Goal: Task Accomplishment & Management: Manage account settings

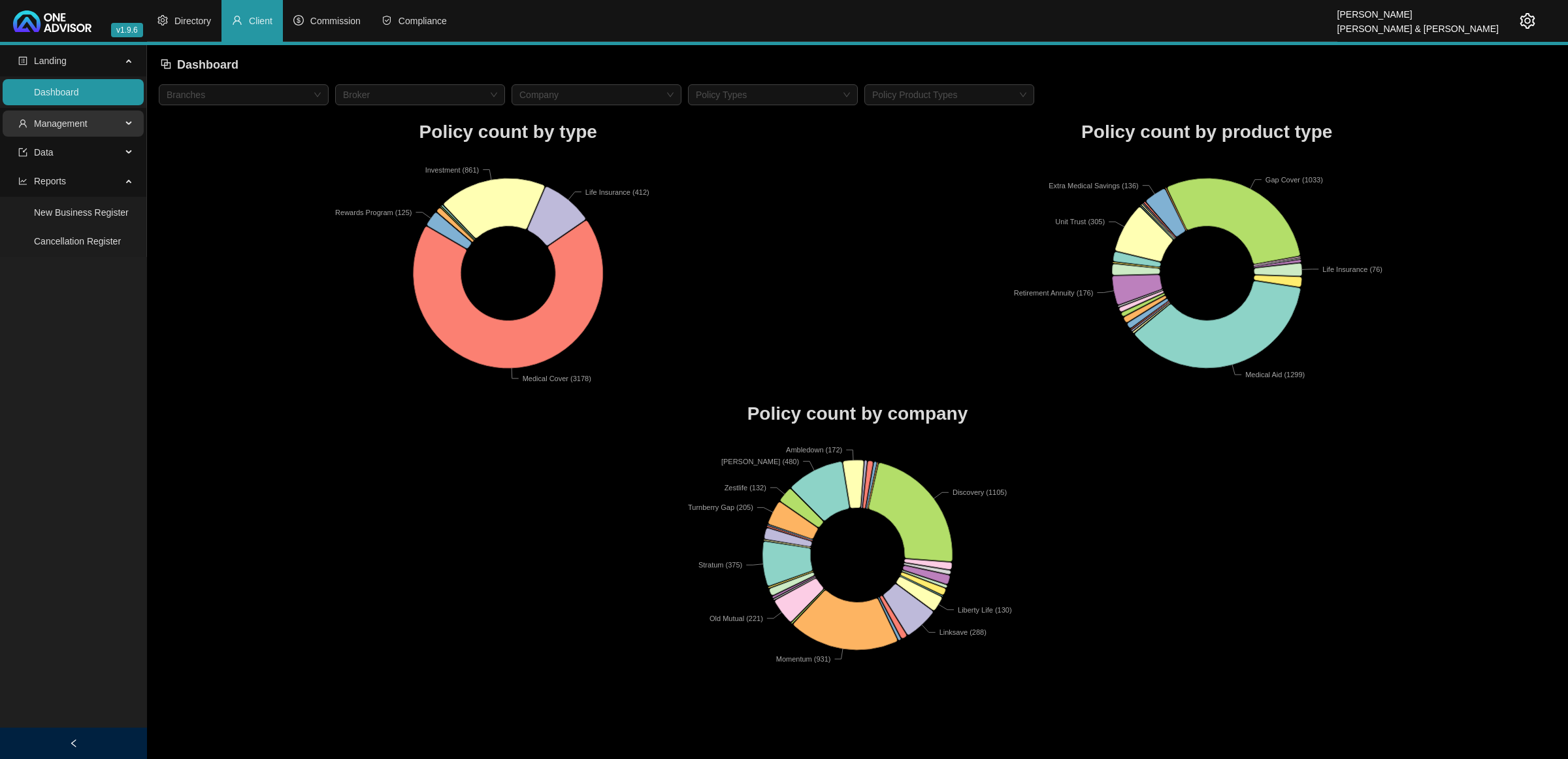
click at [94, 121] on span "Management" at bounding box center [69, 124] width 103 height 26
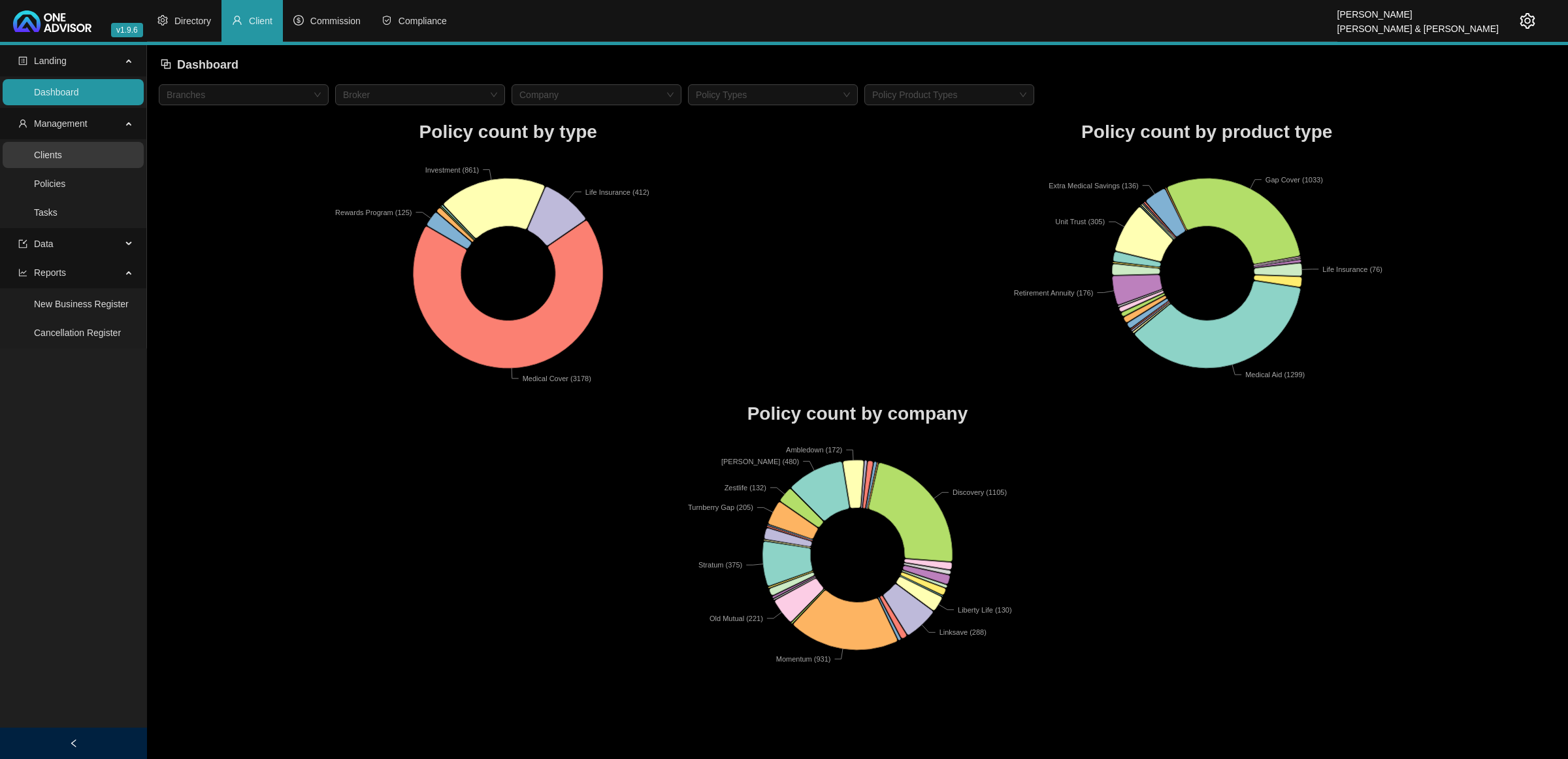
click at [62, 160] on link "Clients" at bounding box center [48, 155] width 28 height 10
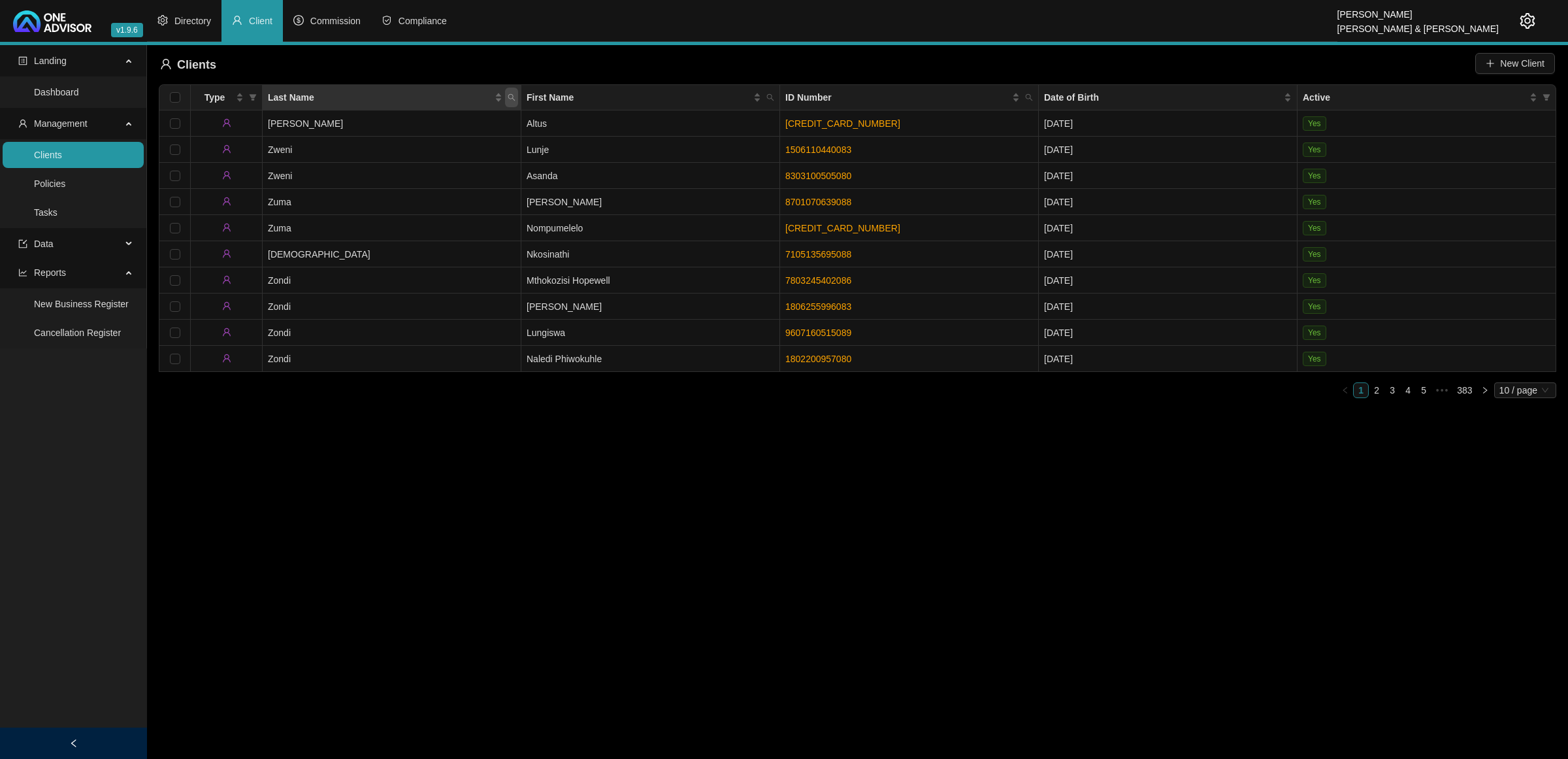
click at [508, 96] on icon "search" at bounding box center [512, 97] width 8 height 8
type input "[PERSON_NAME]"
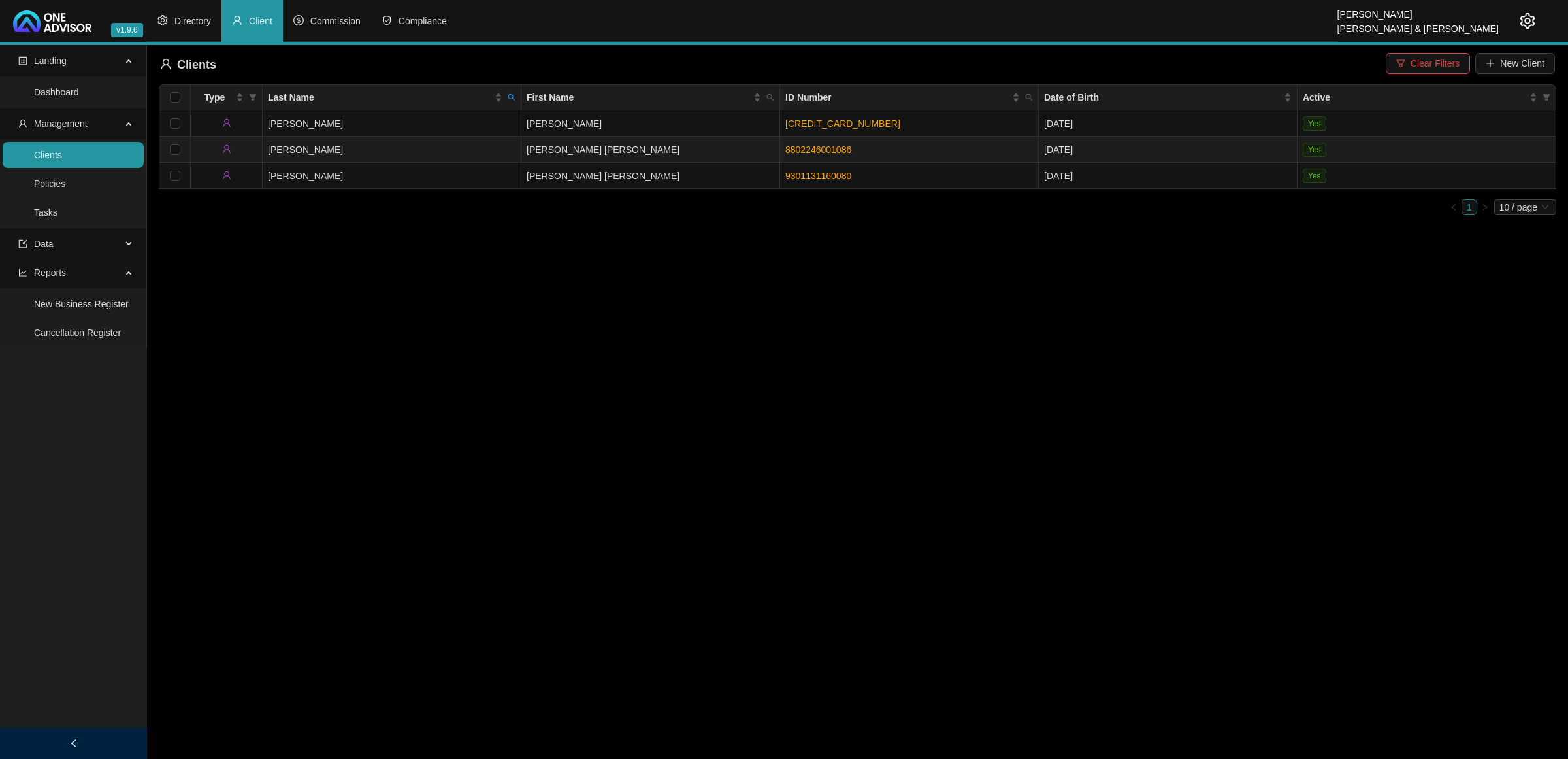
click at [727, 156] on td "[PERSON_NAME] [PERSON_NAME]" at bounding box center [650, 150] width 259 height 26
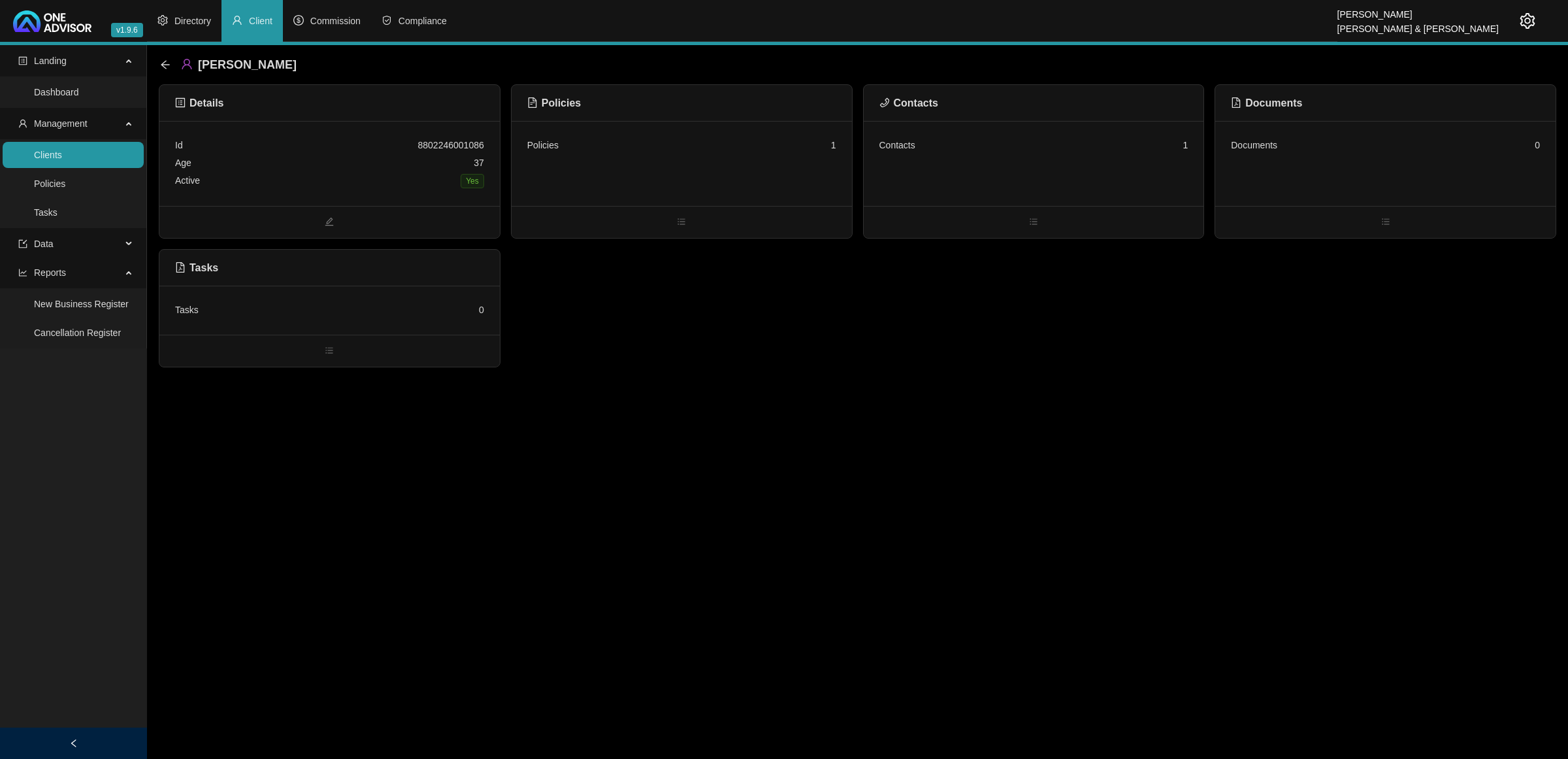
click at [963, 147] on div "Contacts 1" at bounding box center [1034, 145] width 309 height 18
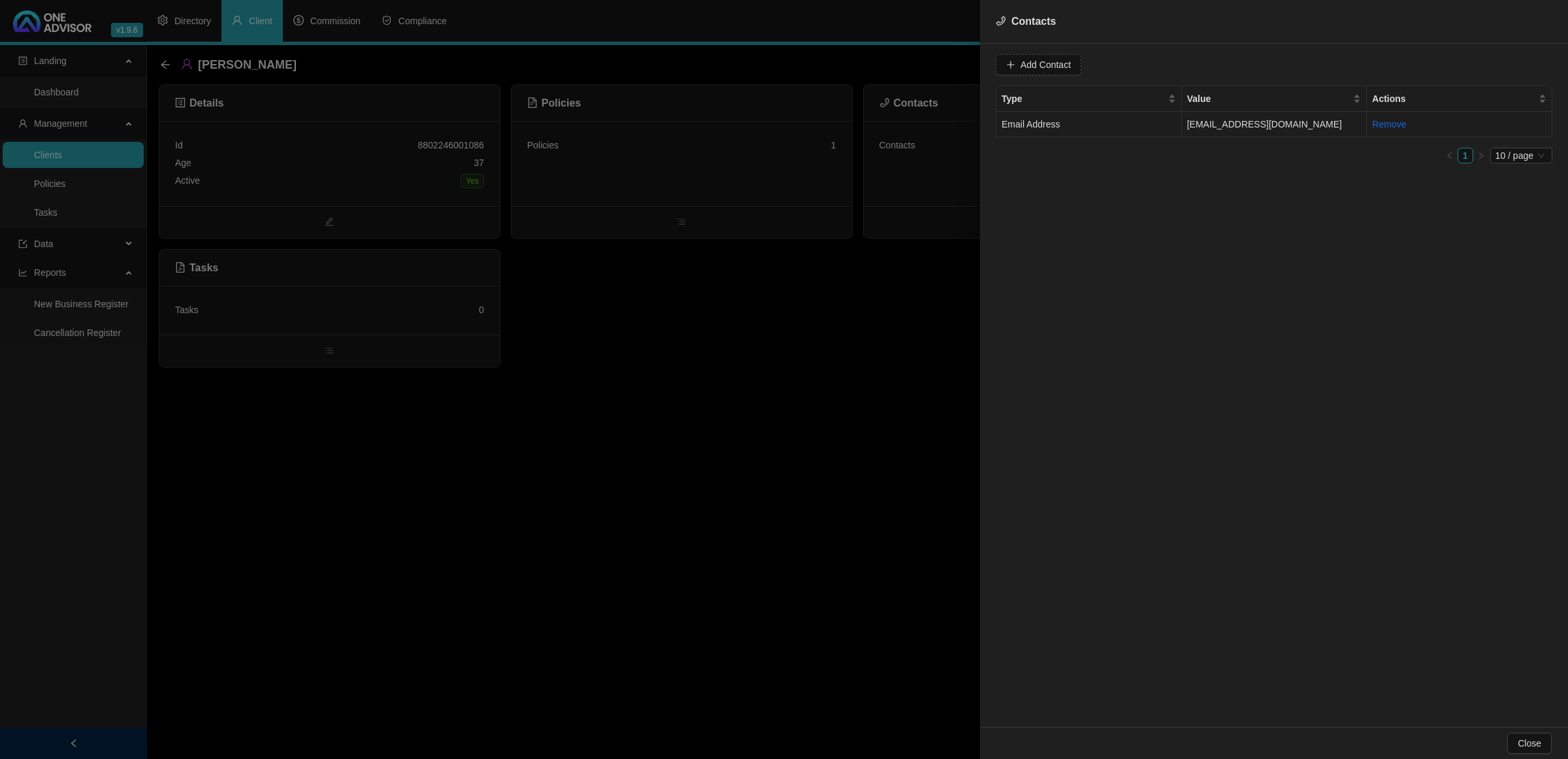
click at [1020, 125] on span "Email Address" at bounding box center [1031, 124] width 59 height 10
click at [1254, 66] on span "Email Address" at bounding box center [1245, 64] width 82 height 20
click at [1229, 147] on div "Primary Email Address" at bounding box center [1233, 153] width 77 height 14
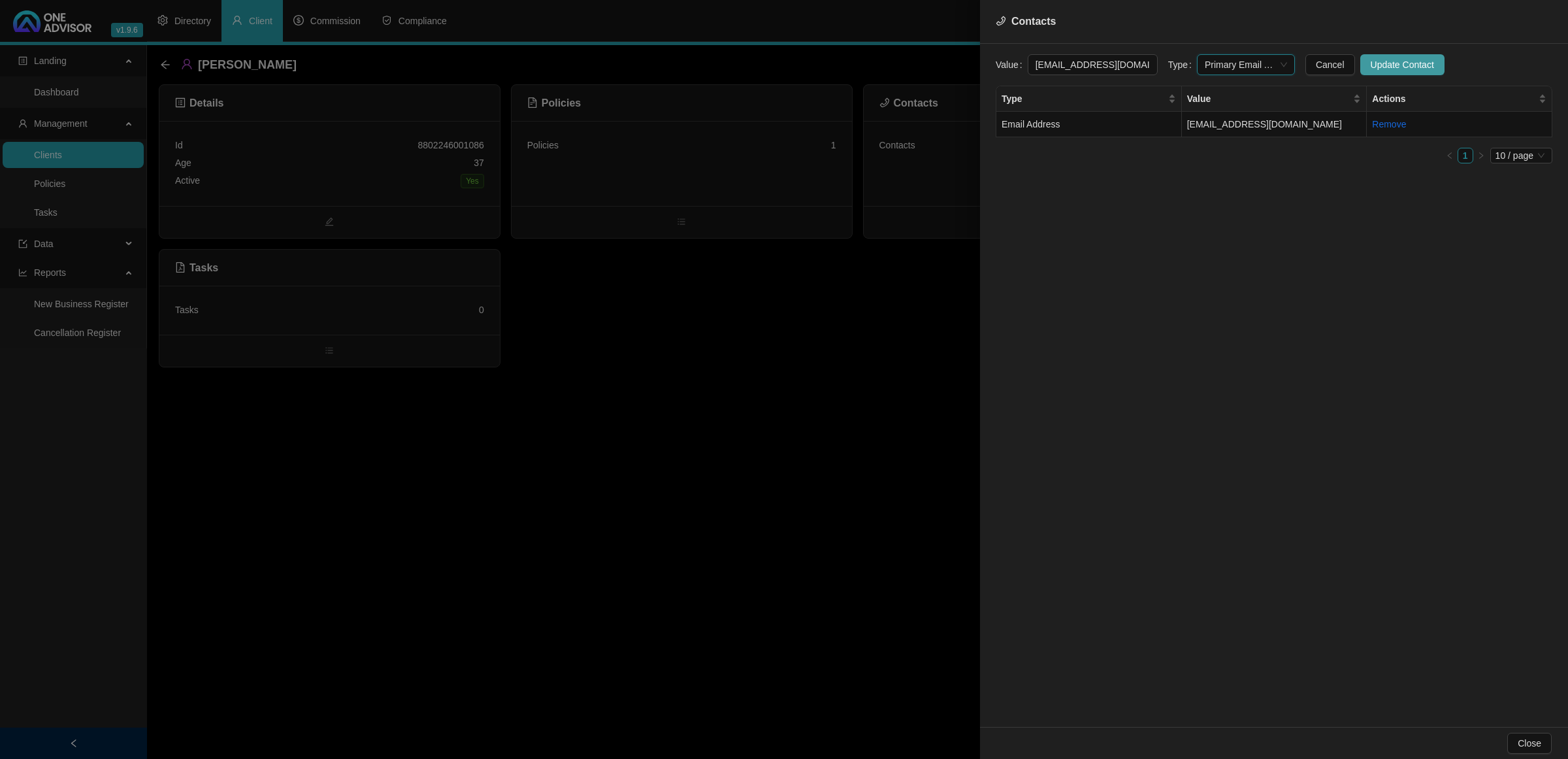
click at [1254, 66] on span "Update Contact" at bounding box center [1402, 64] width 63 height 14
click at [1048, 62] on span "Add Contact" at bounding box center [1045, 64] width 50 height 14
click at [1209, 59] on span at bounding box center [1245, 64] width 82 height 20
type input "[PHONE_NUMBER]"
click at [1236, 134] on div "Primary Cellphone Number" at bounding box center [1233, 132] width 77 height 14
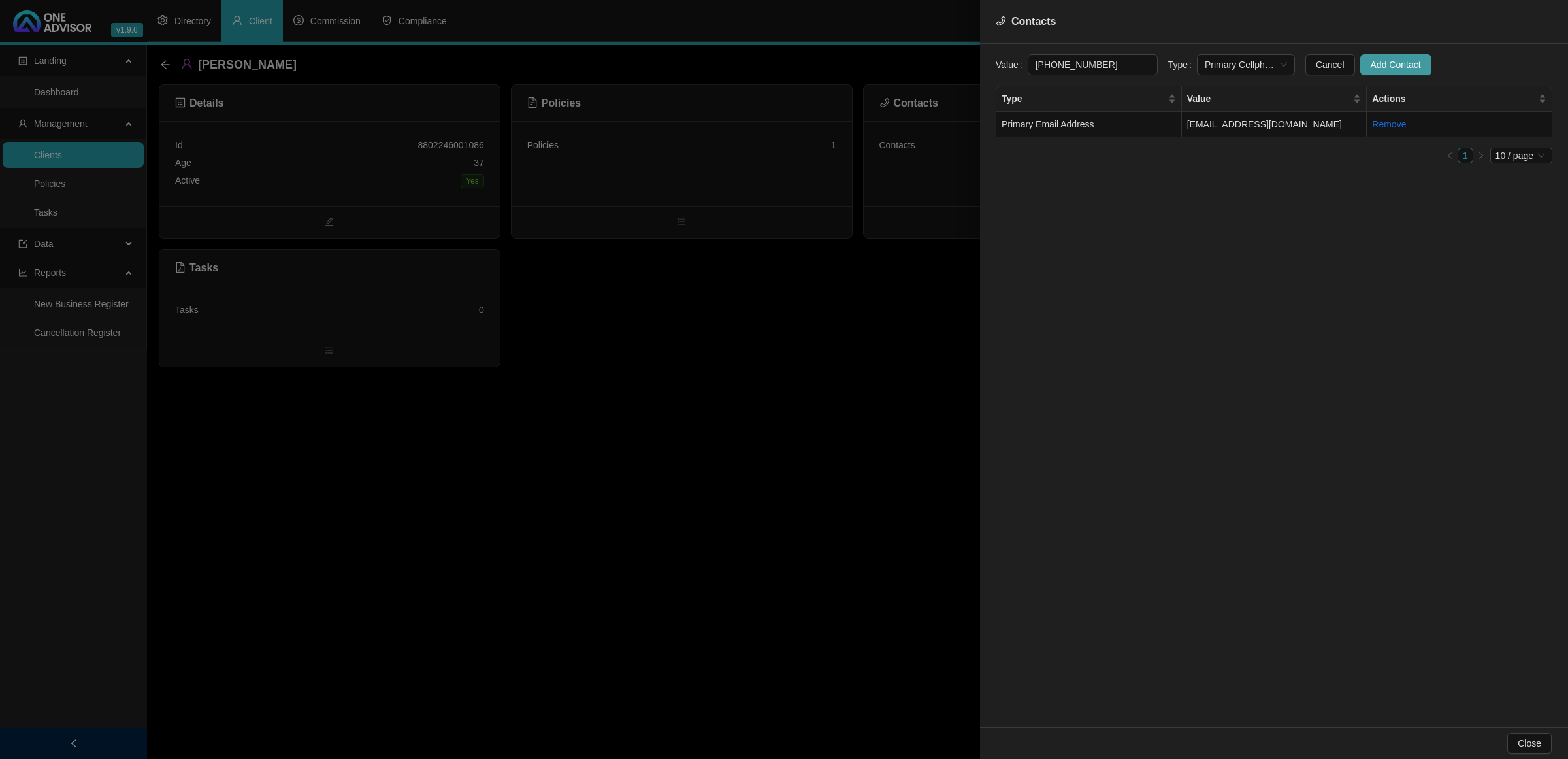
click at [1254, 60] on span "Add Contact" at bounding box center [1395, 64] width 50 height 14
click at [859, 292] on div at bounding box center [784, 380] width 1568 height 759
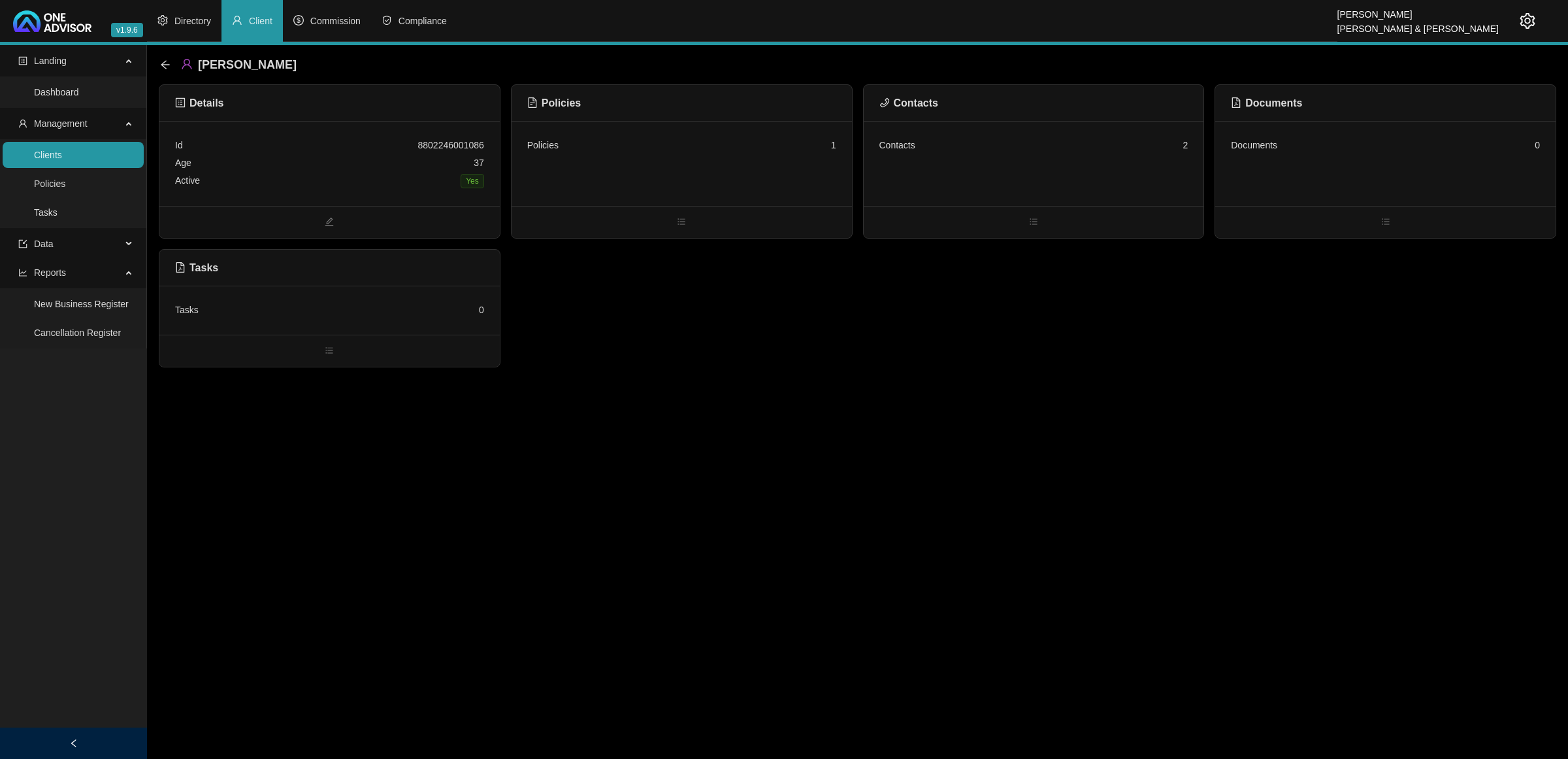
click at [738, 171] on div "Policies 1" at bounding box center [682, 163] width 341 height 85
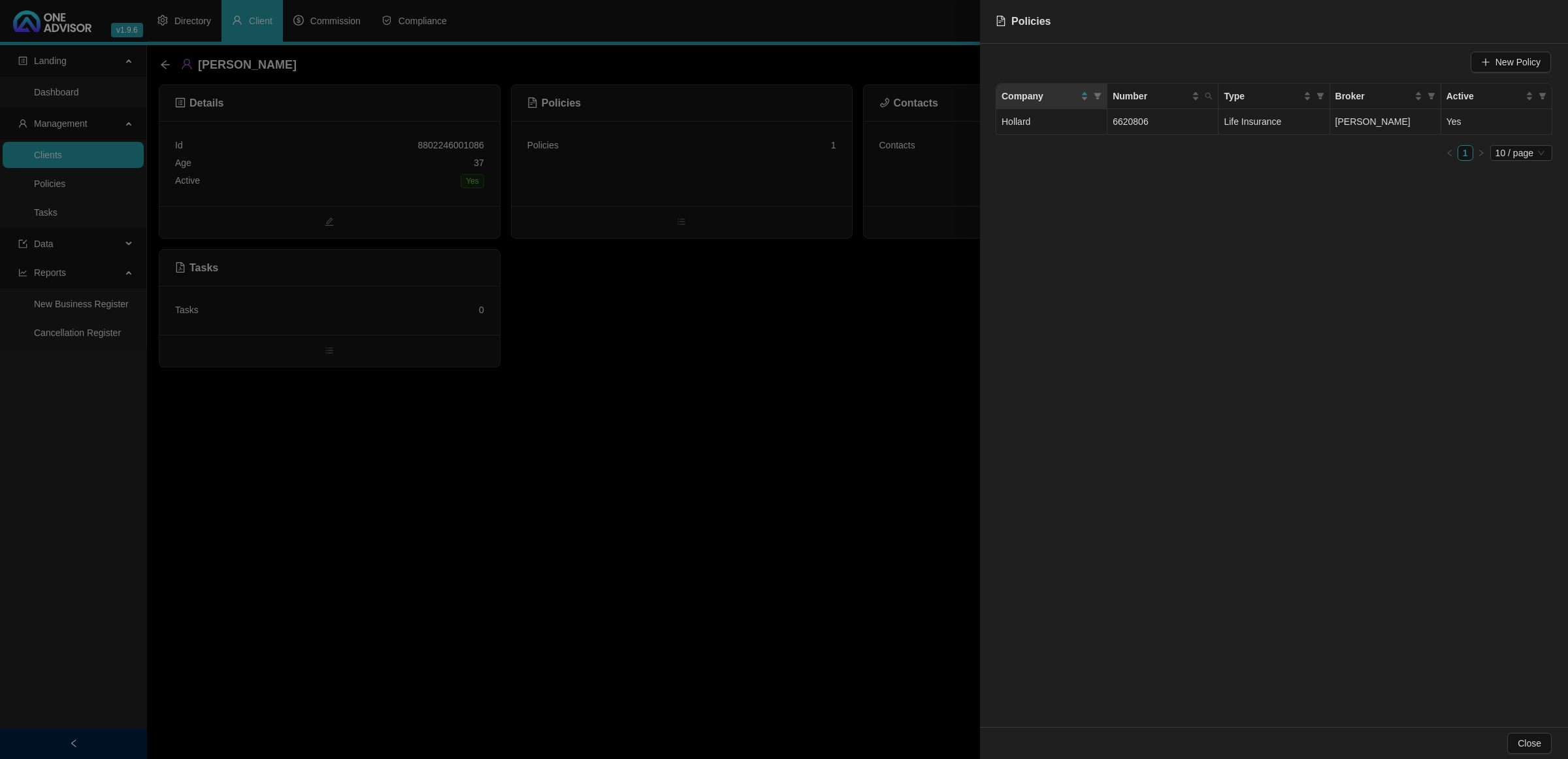
click at [1099, 128] on td "Hollard" at bounding box center [1053, 122] width 111 height 25
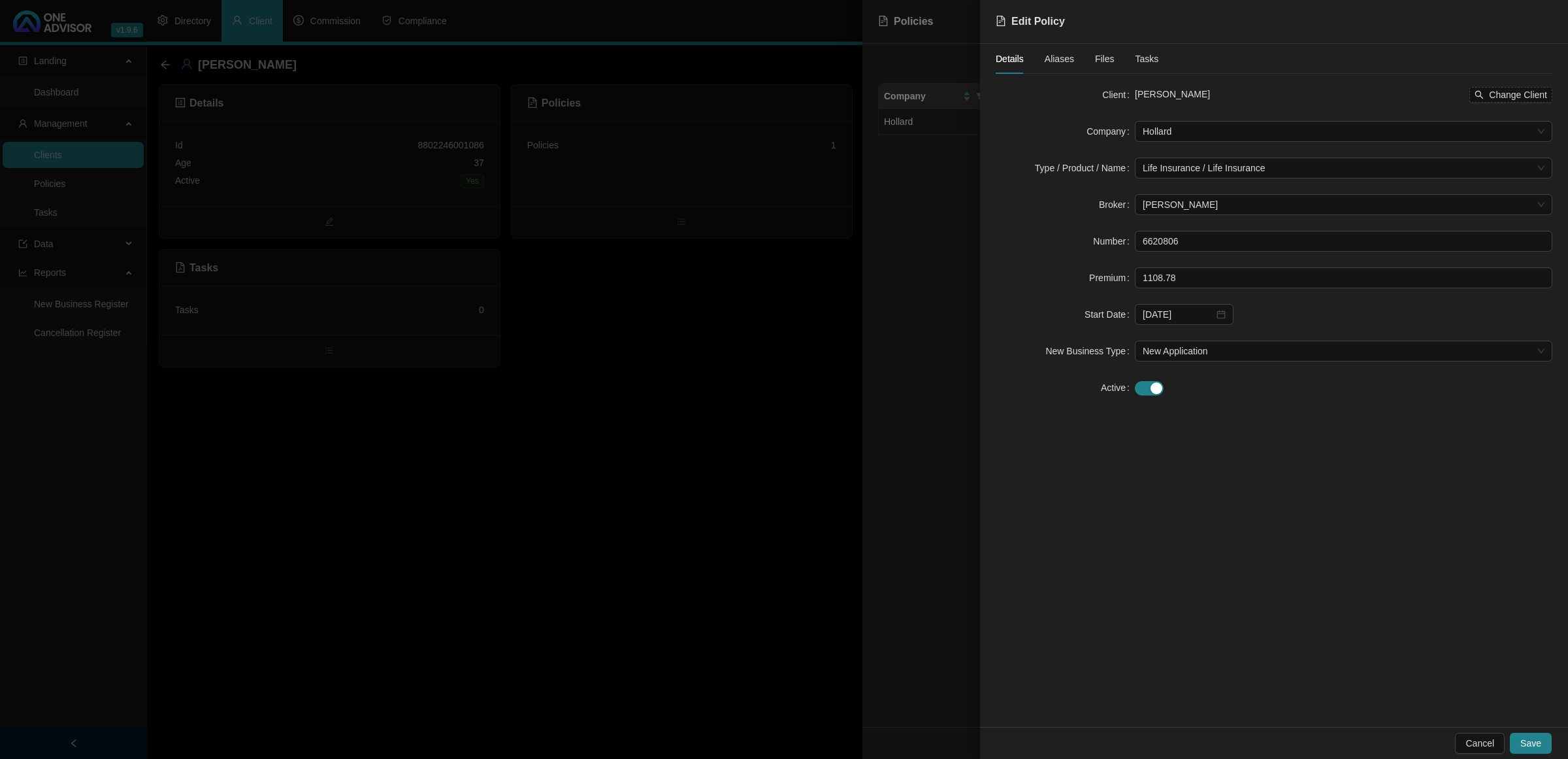
click at [690, 339] on div at bounding box center [784, 380] width 1568 height 759
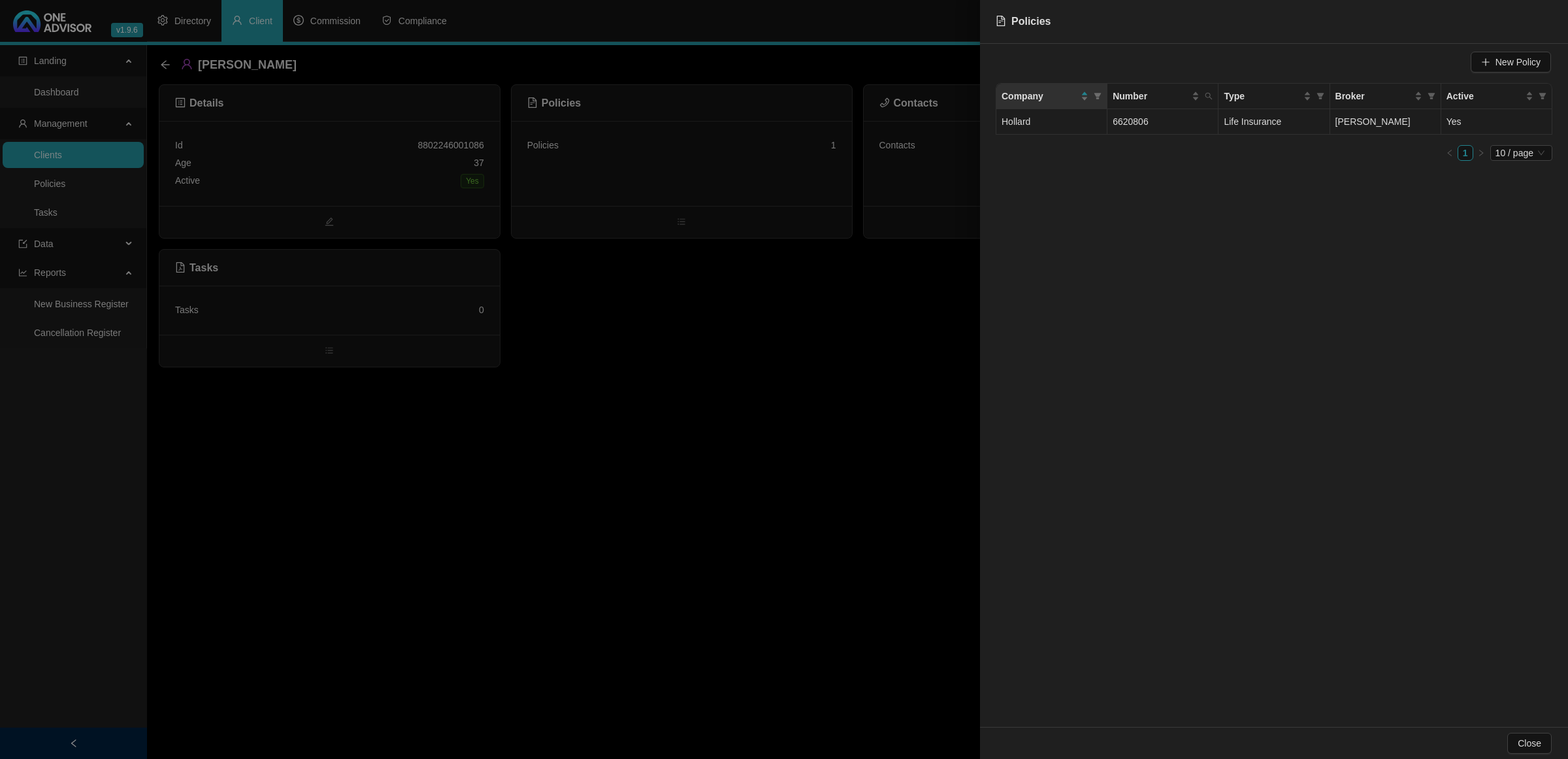
click at [1145, 118] on span "6620806" at bounding box center [1131, 121] width 36 height 10
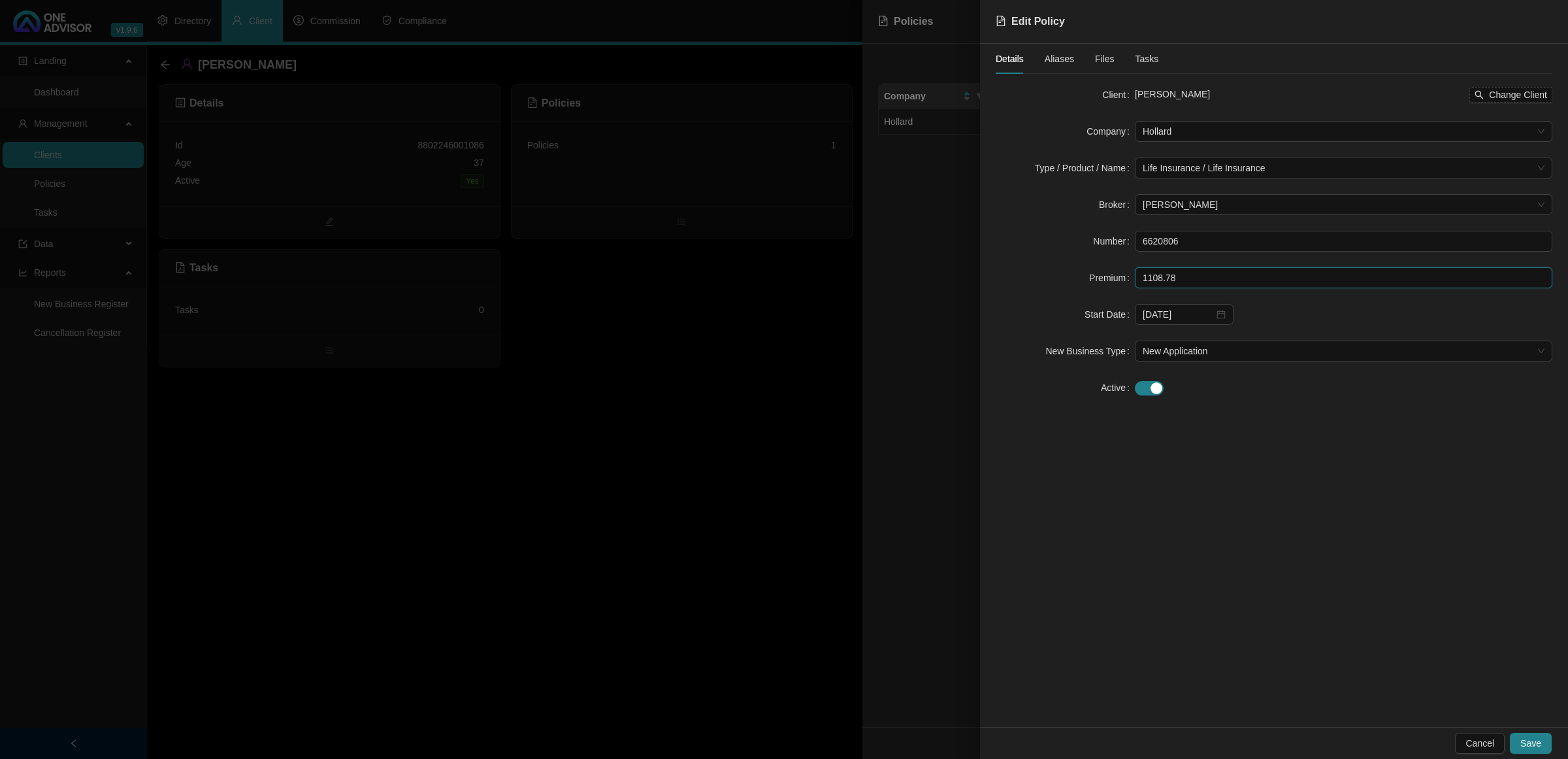
drag, startPoint x: 1200, startPoint y: 286, endPoint x: 961, endPoint y: 273, distance: 239.4
click at [961, 273] on div "Edit Policy Details Aliases Files Tasks Client [PERSON_NAME] Change Client Comp…" at bounding box center [784, 380] width 1568 height 759
paste input "R2 472,61"
click at [1155, 279] on input "R2 472,61" at bounding box center [1343, 278] width 416 height 20
type input "247261.00"
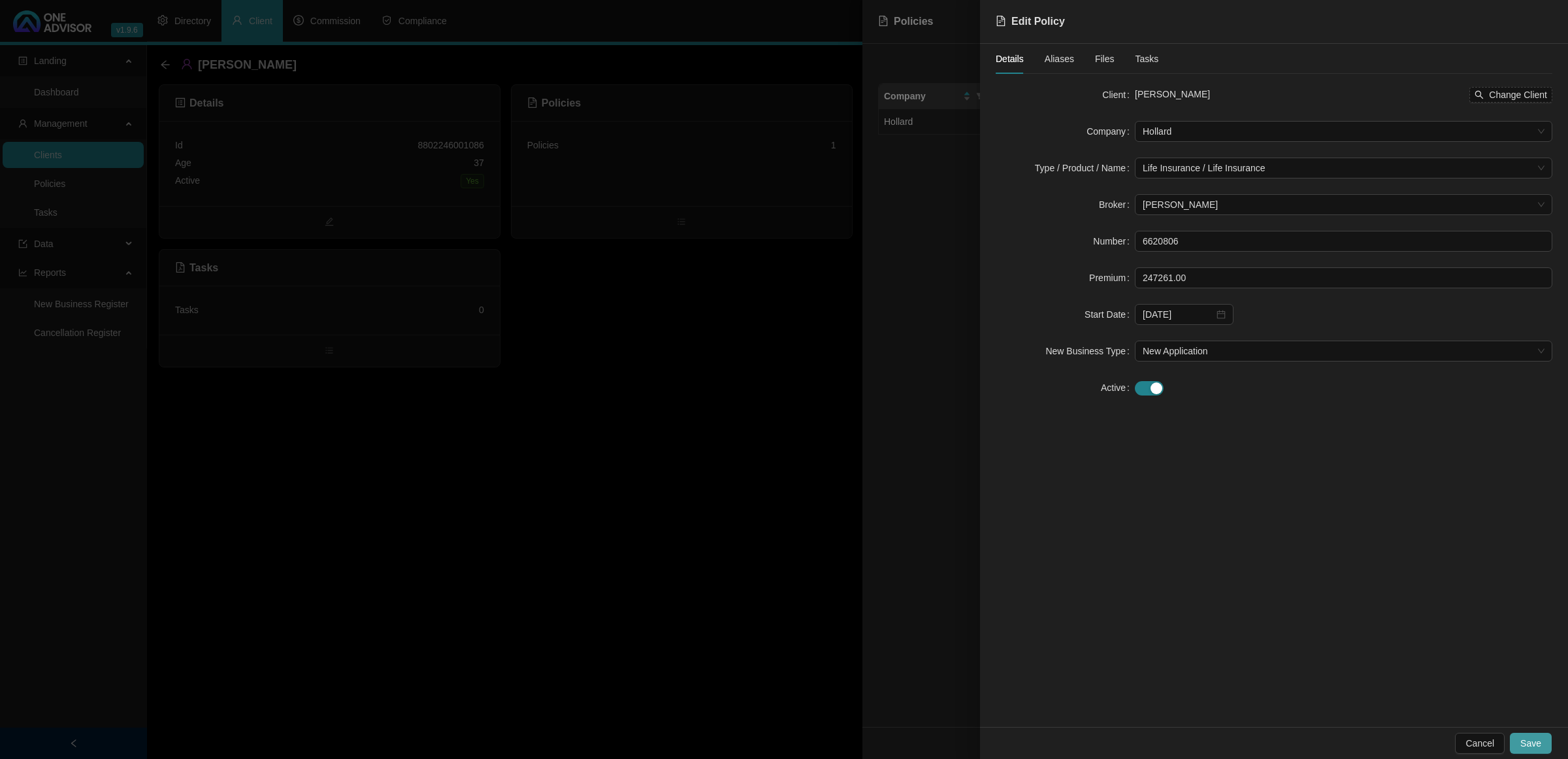
click at [1254, 606] on span "Save" at bounding box center [1531, 742] width 21 height 14
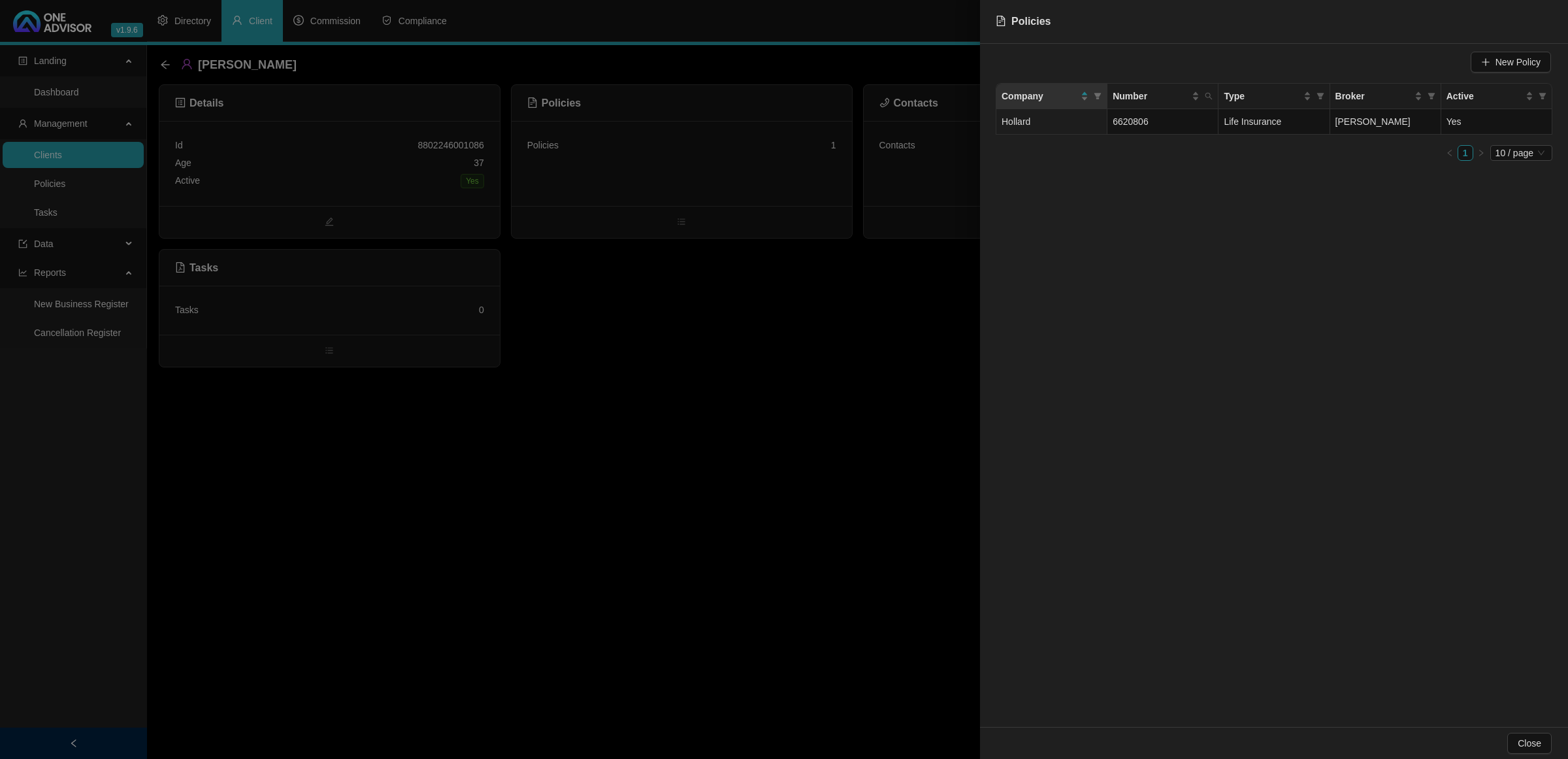
click at [827, 318] on div at bounding box center [784, 380] width 1568 height 759
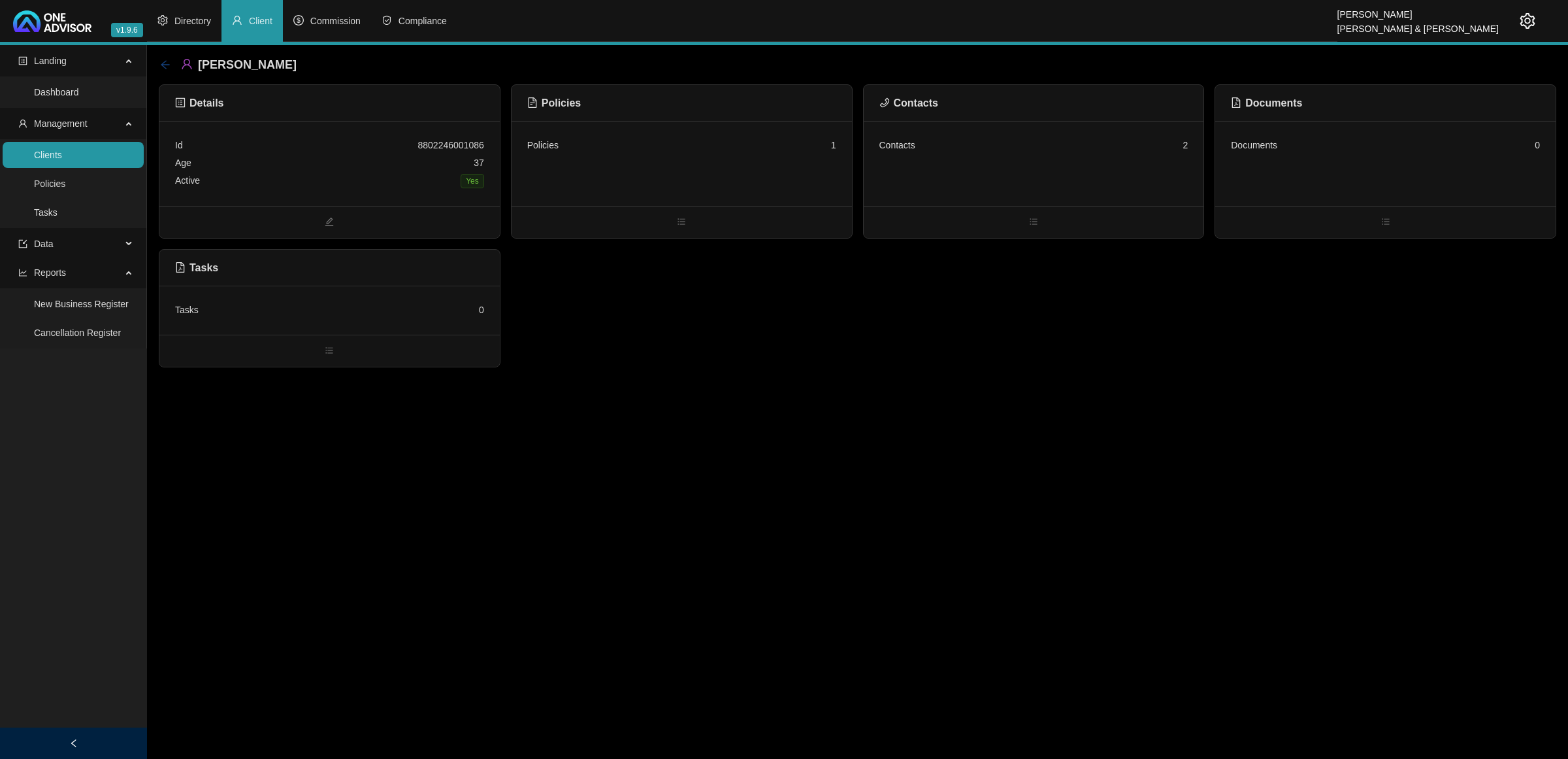
click at [167, 66] on icon "arrow-left" at bounding box center [165, 64] width 10 height 10
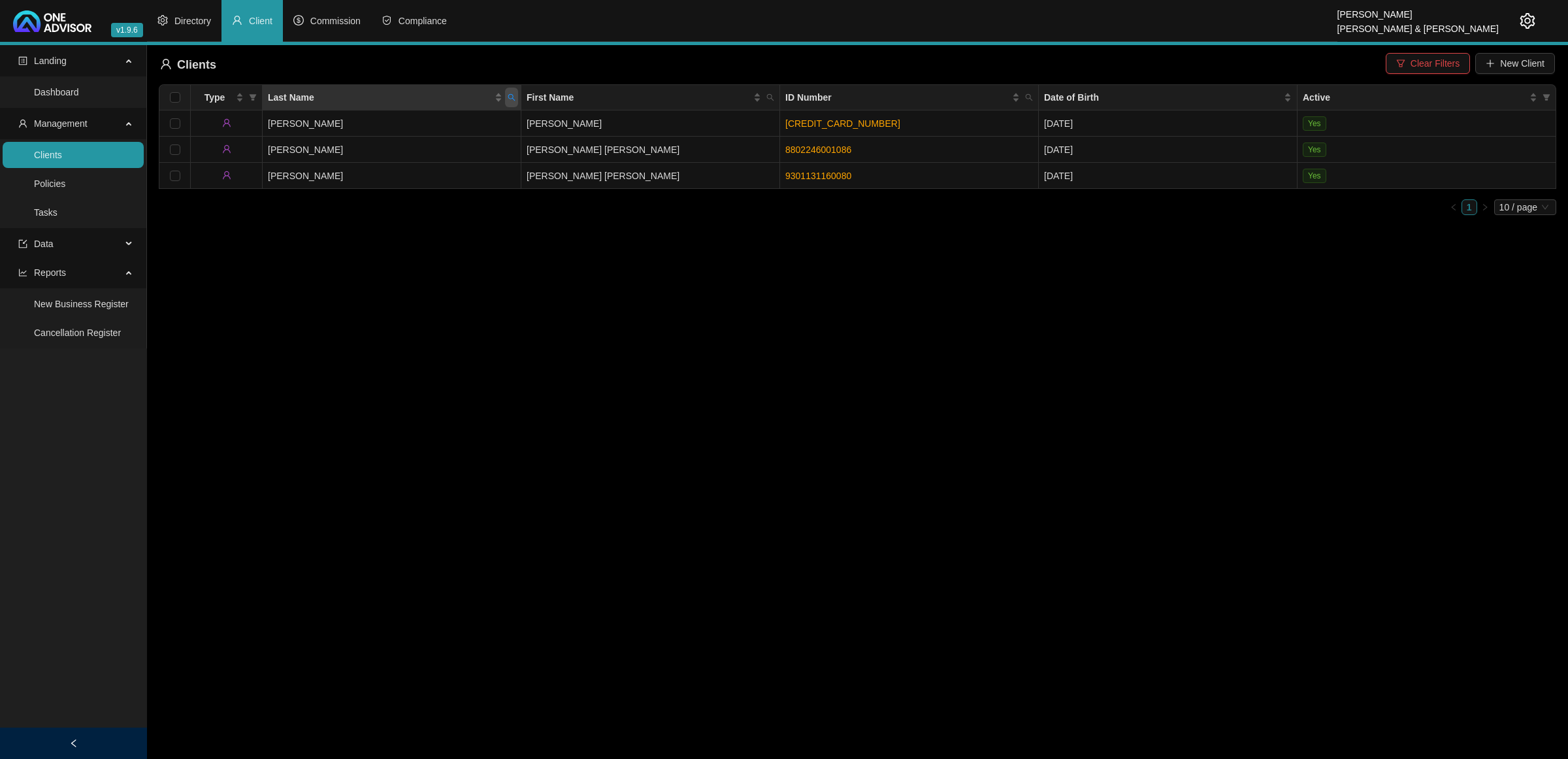
click at [508, 96] on icon "search" at bounding box center [512, 97] width 8 height 8
type input "[PERSON_NAME]"
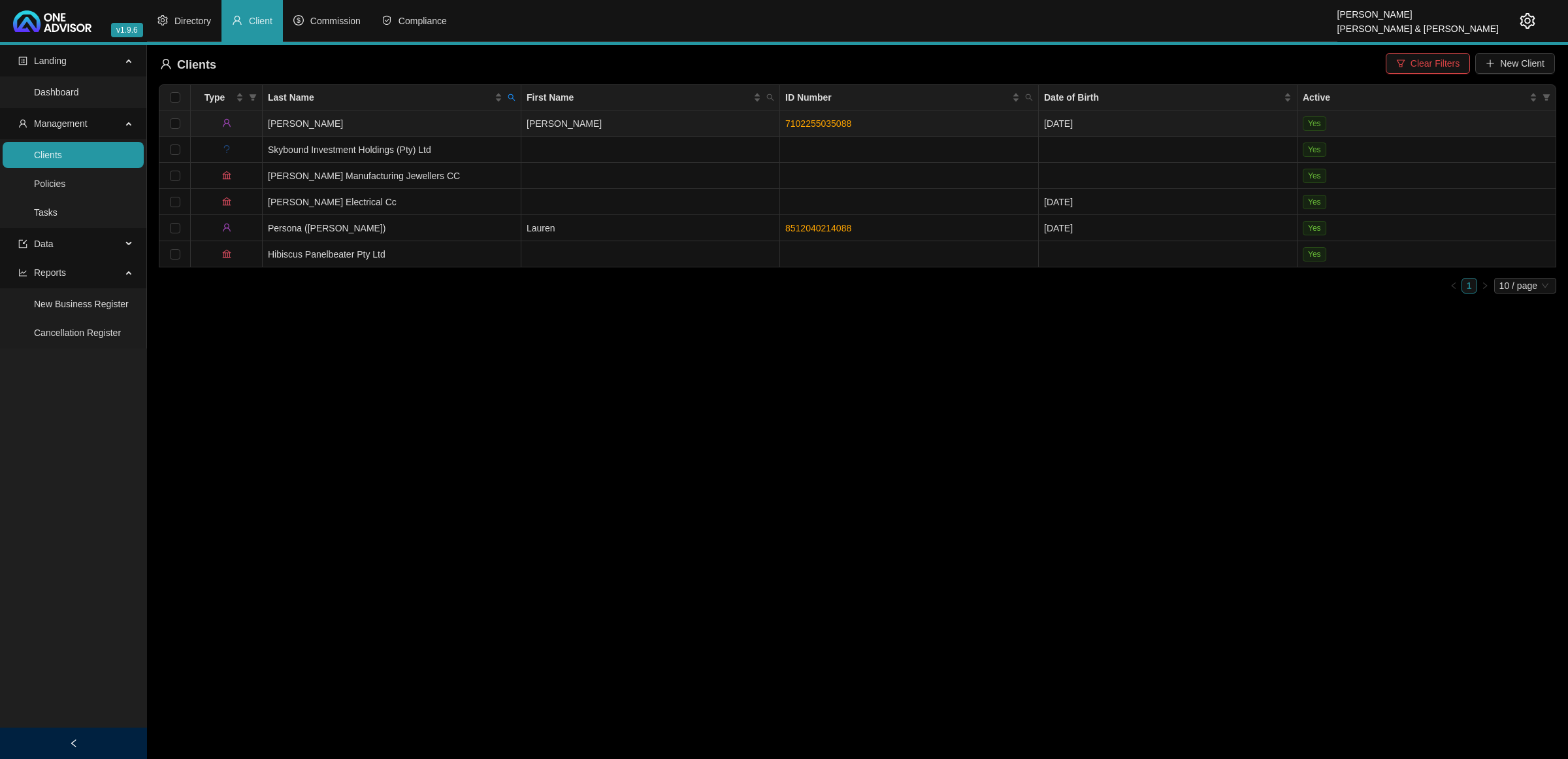
click at [662, 120] on td "[PERSON_NAME]" at bounding box center [650, 124] width 259 height 26
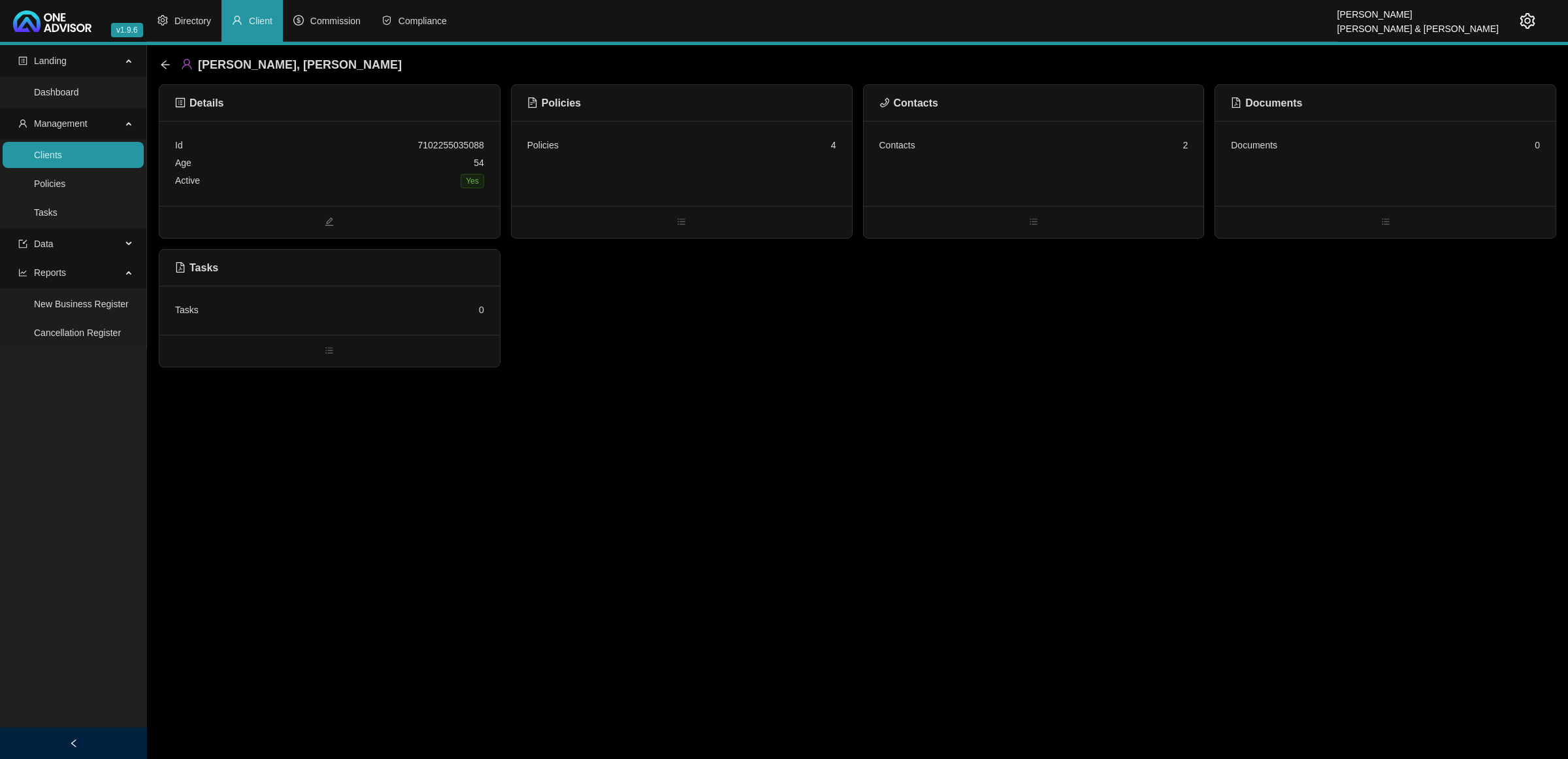
click at [950, 149] on div "Contacts 2" at bounding box center [1034, 145] width 309 height 18
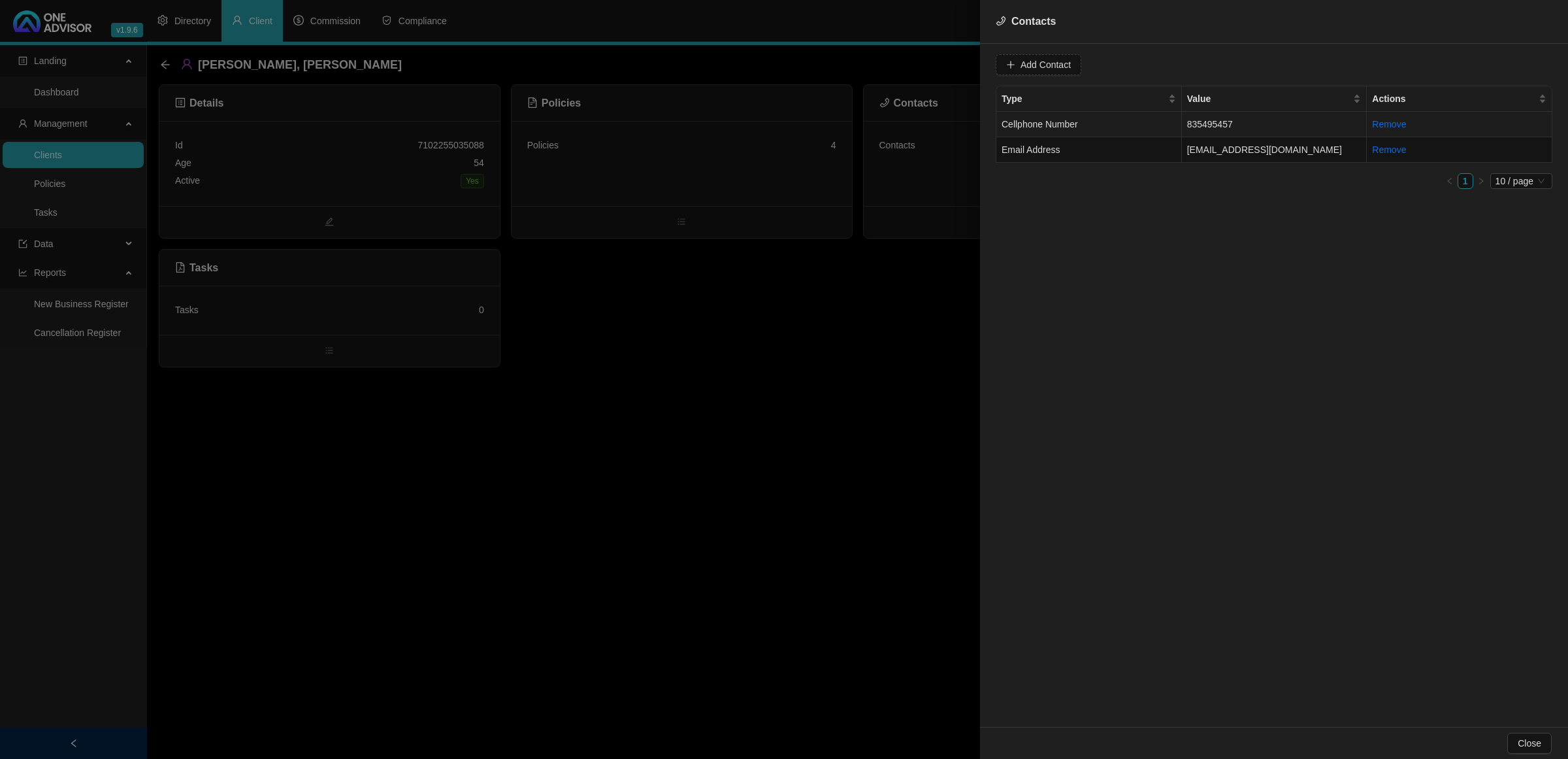
click at [1088, 119] on td "Cellphone Number" at bounding box center [1089, 124] width 186 height 25
click at [1031, 69] on input "835495457" at bounding box center [1093, 64] width 130 height 21
click at [1205, 59] on span "Cellphone Number" at bounding box center [1245, 64] width 82 height 20
type input "0835495457"
click at [1211, 128] on div "Primary Cellphone Number" at bounding box center [1233, 132] width 77 height 14
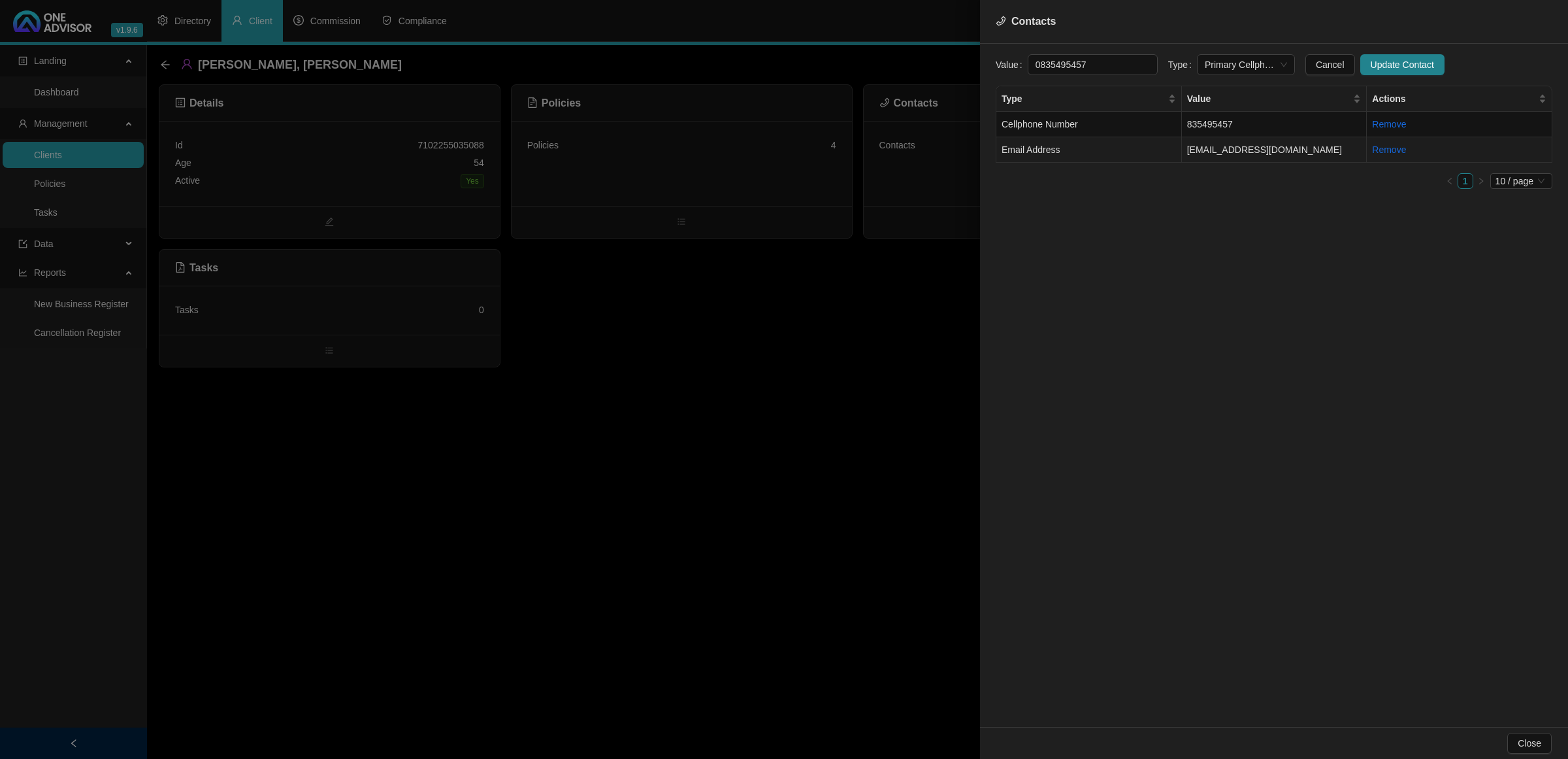
click at [1214, 156] on td "[EMAIL_ADDRESS][DOMAIN_NAME]" at bounding box center [1274, 149] width 186 height 25
drag, startPoint x: 1204, startPoint y: 60, endPoint x: 1203, endPoint y: 76, distance: 16.0
click at [1205, 62] on span "Email Address" at bounding box center [1245, 64] width 82 height 20
click at [1226, 152] on div "Primary Email Address" at bounding box center [1233, 153] width 77 height 14
click at [1254, 63] on span "Update Contact" at bounding box center [1402, 64] width 63 height 14
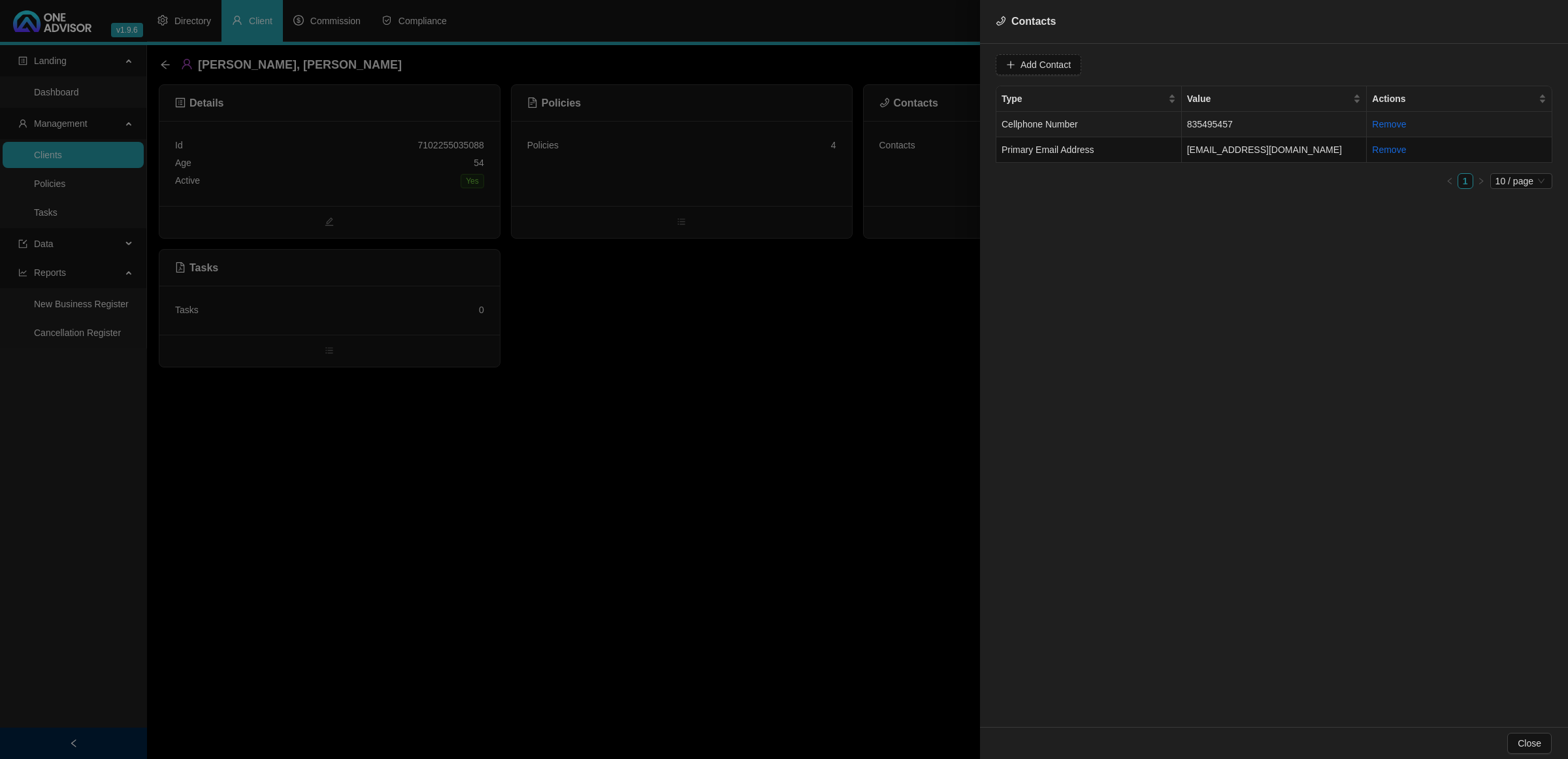
click at [1149, 125] on td "Cellphone Number" at bounding box center [1089, 124] width 186 height 25
click at [1037, 66] on input "835495457" at bounding box center [1093, 64] width 130 height 21
click at [1230, 66] on span "Cellphone Number" at bounding box center [1245, 64] width 82 height 20
type input "0835495457"
click at [1225, 128] on div "Primary Cellphone Number" at bounding box center [1233, 132] width 77 height 14
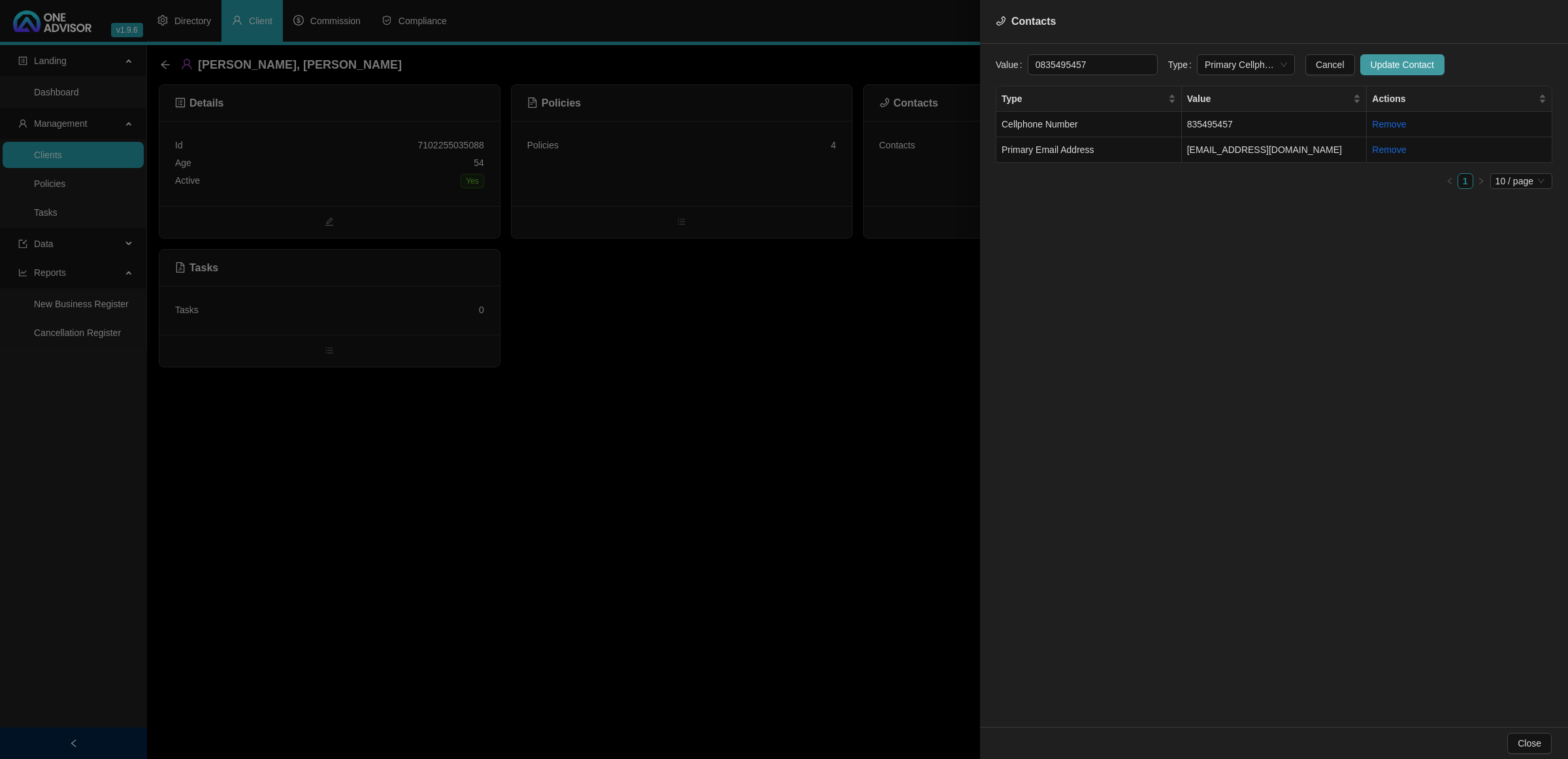
click at [1254, 62] on span "Update Contact" at bounding box center [1402, 64] width 63 height 14
click at [771, 363] on div at bounding box center [784, 380] width 1568 height 759
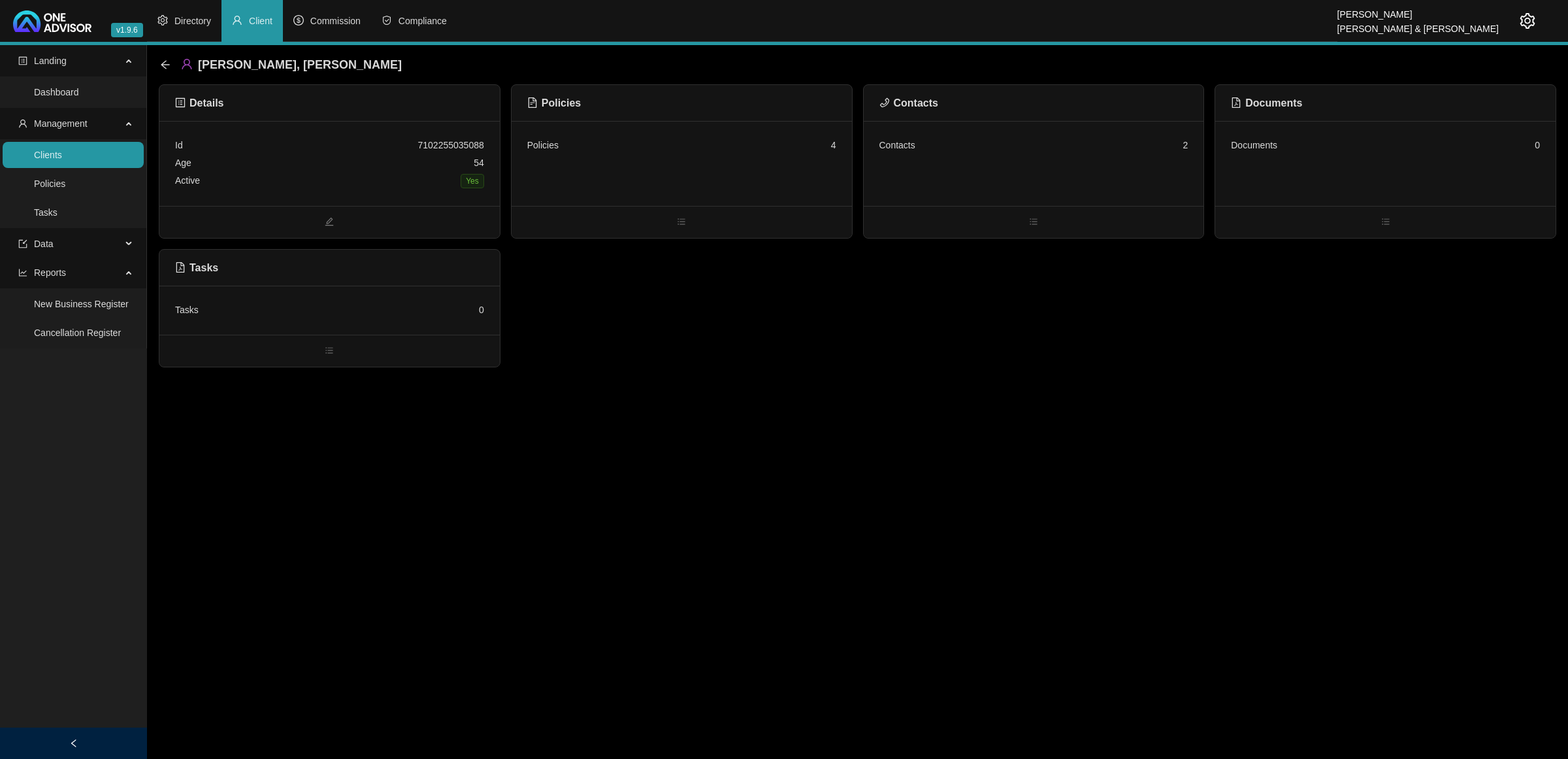
click at [752, 185] on div "Policies 4" at bounding box center [682, 163] width 341 height 85
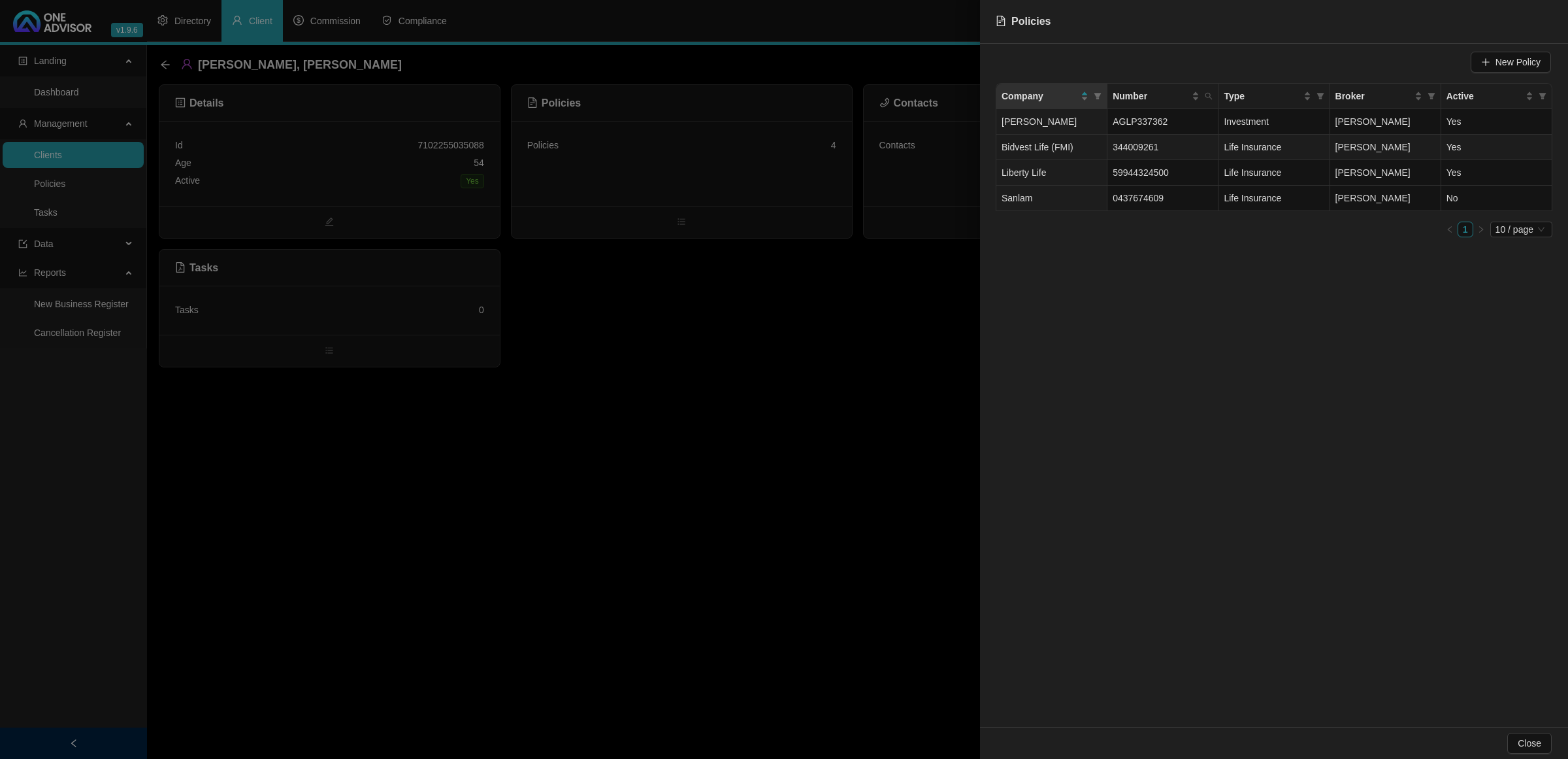
click at [1141, 142] on span "344009261" at bounding box center [1136, 146] width 45 height 10
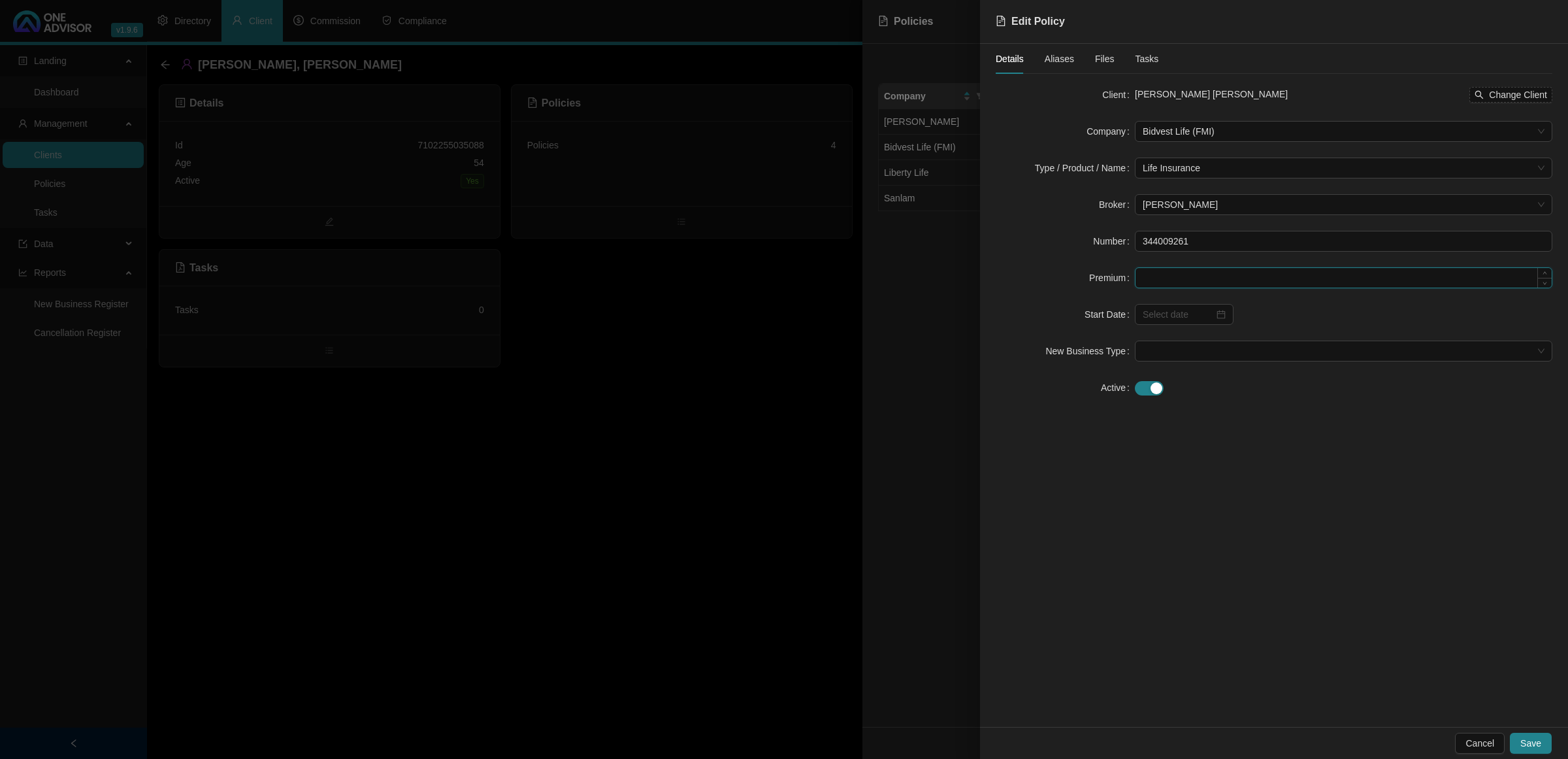
click at [1190, 281] on input at bounding box center [1343, 278] width 416 height 20
type input "1401.88"
click at [1219, 317] on div at bounding box center [1185, 313] width 83 height 14
click at [1233, 488] on div "1" at bounding box center [1229, 489] width 16 height 16
click at [1152, 311] on input "[DATE]" at bounding box center [1178, 313] width 71 height 14
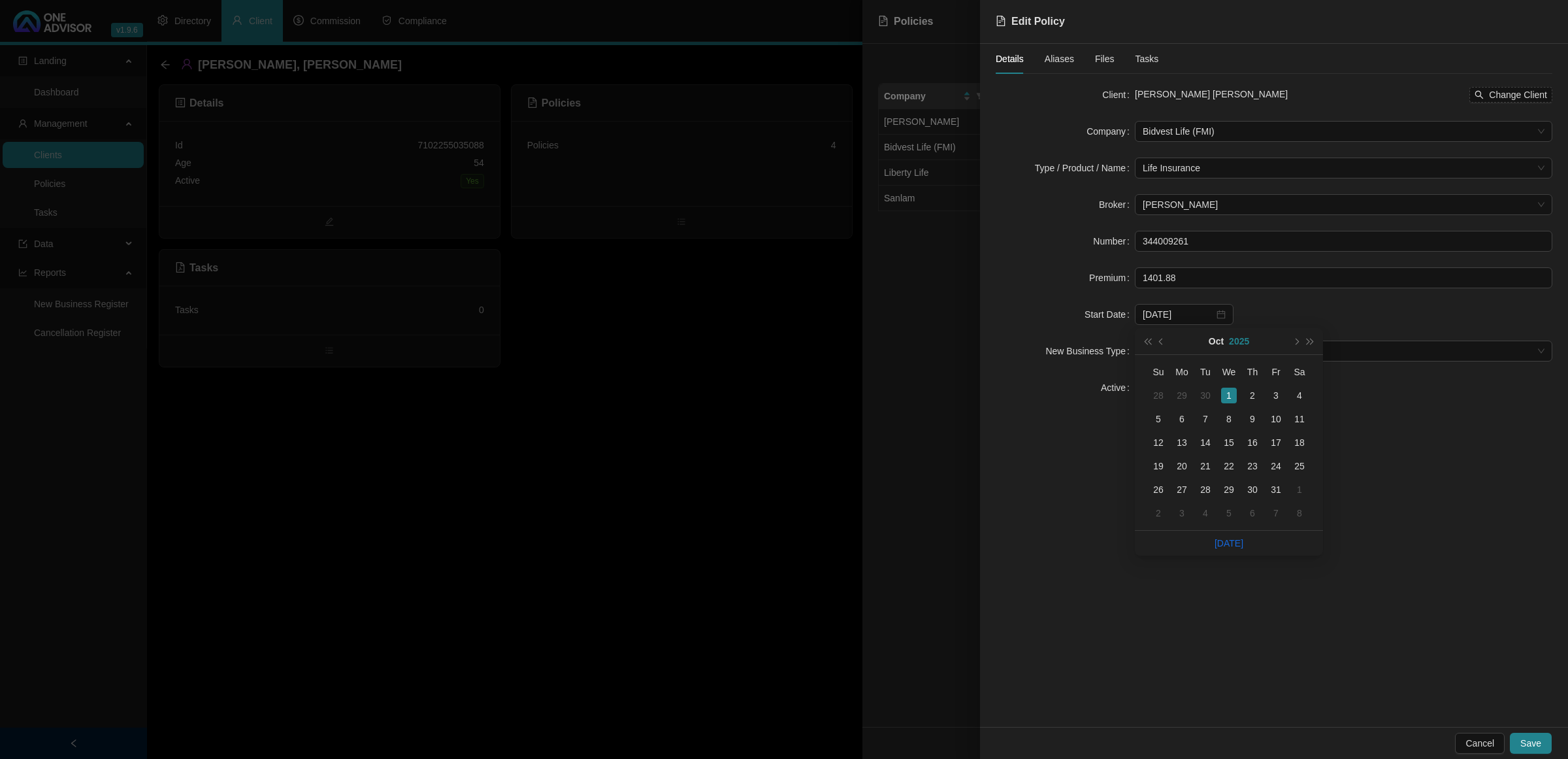
click at [1235, 337] on button "2025" at bounding box center [1239, 341] width 20 height 26
click at [1151, 342] on span "super-prev-year" at bounding box center [1147, 341] width 7 height 7
click at [1233, 415] on div "2013" at bounding box center [1229, 419] width 40 height 16
click at [1173, 503] on div "Oct" at bounding box center [1170, 505] width 40 height 16
type input "[DATE]"
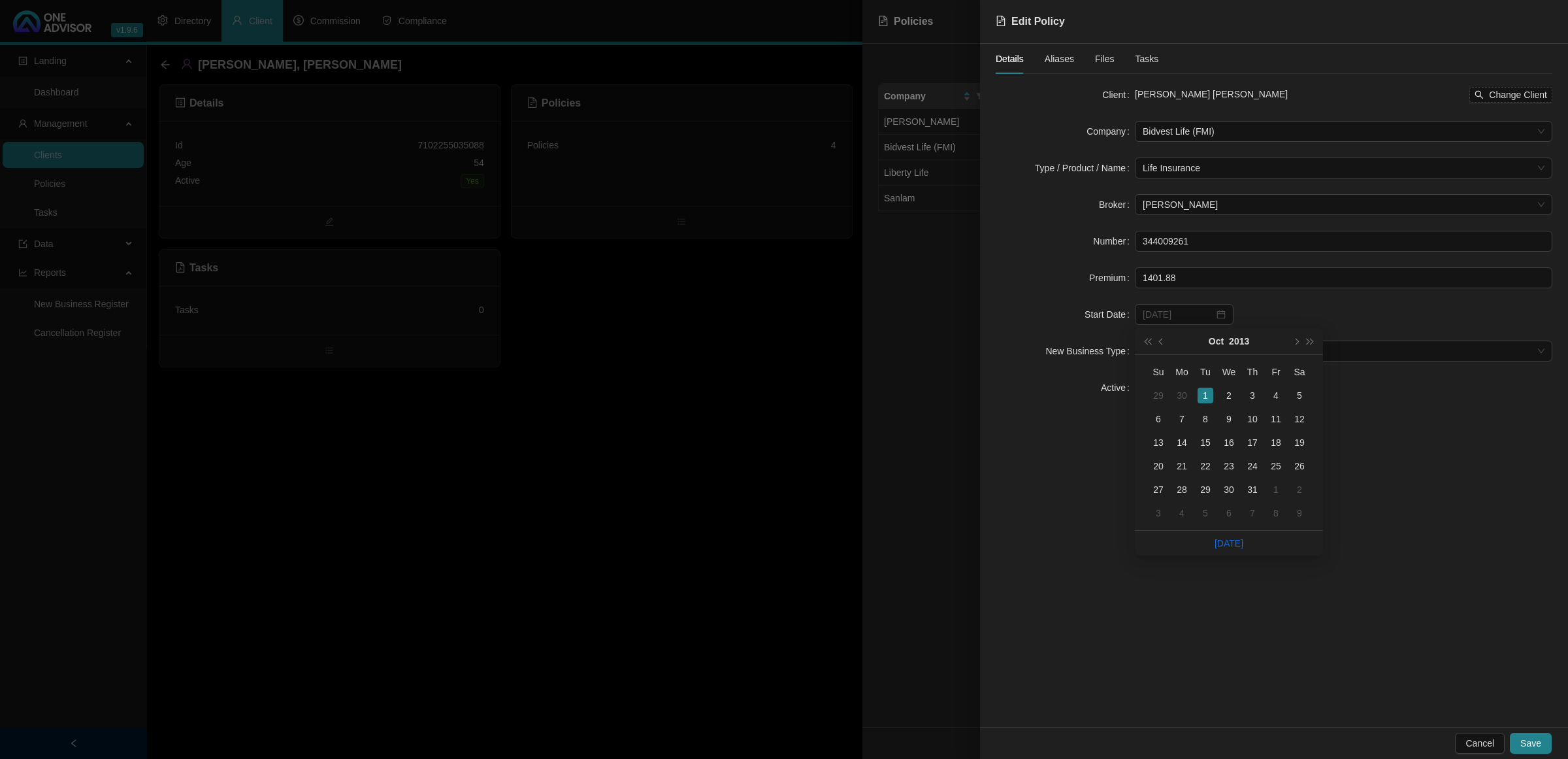
click at [1206, 398] on div "1" at bounding box center [1206, 395] width 16 height 16
click at [1183, 357] on span at bounding box center [1344, 350] width 402 height 20
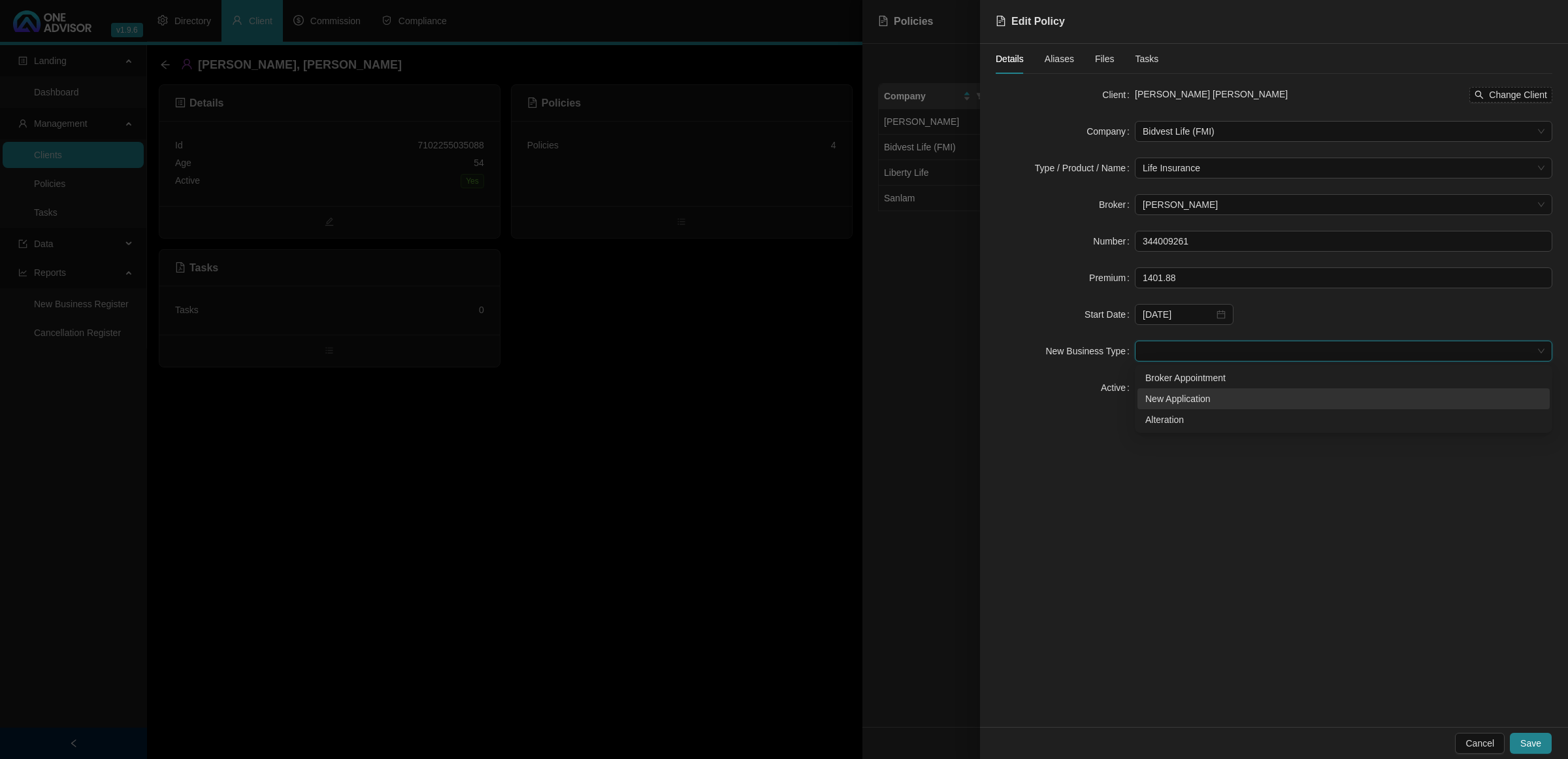
click at [1188, 399] on div "New Application" at bounding box center [1343, 398] width 396 height 14
click at [1254, 606] on button "Save" at bounding box center [1531, 743] width 42 height 21
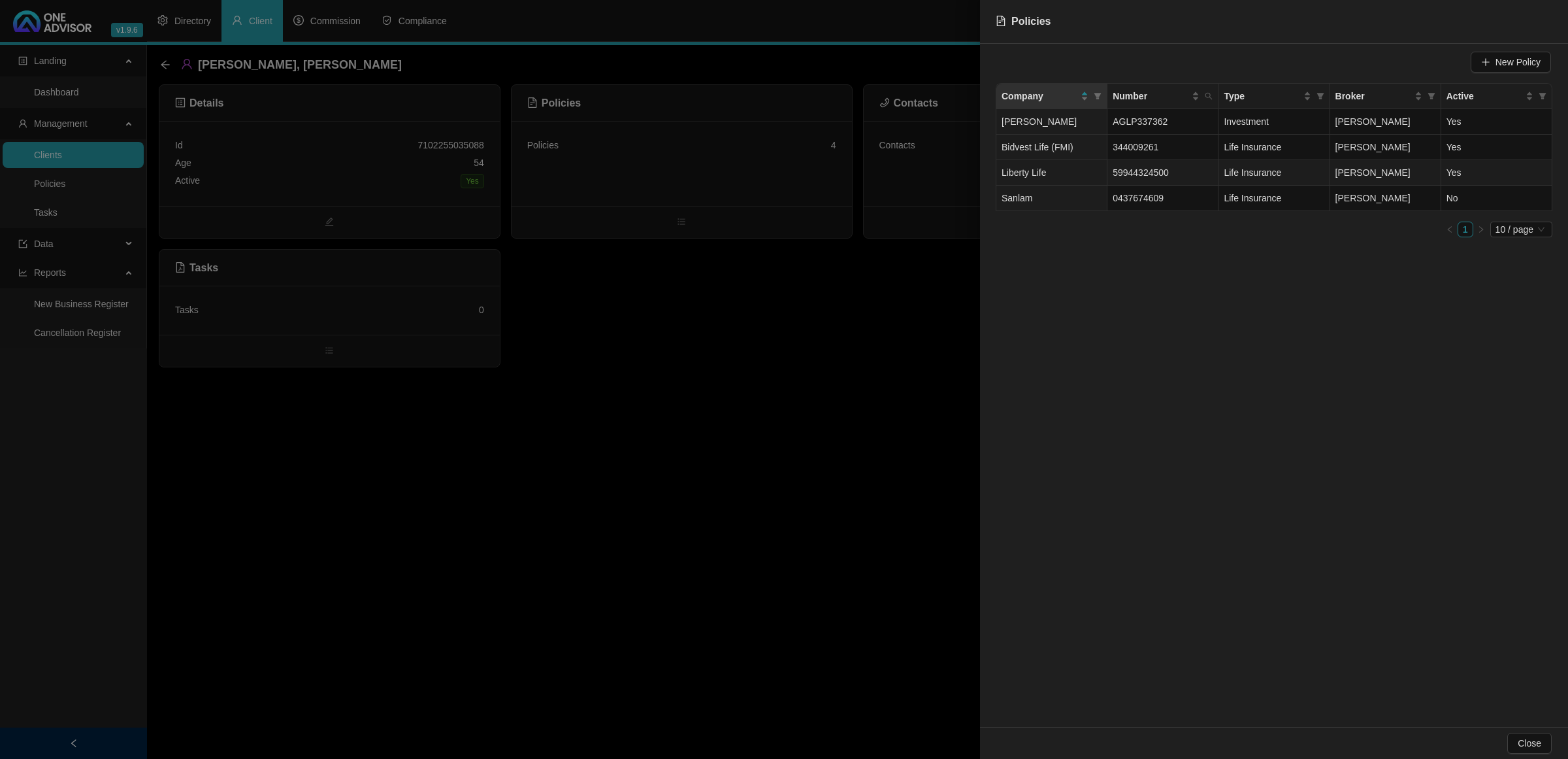
click at [1099, 177] on td "Liberty Life" at bounding box center [1053, 173] width 111 height 25
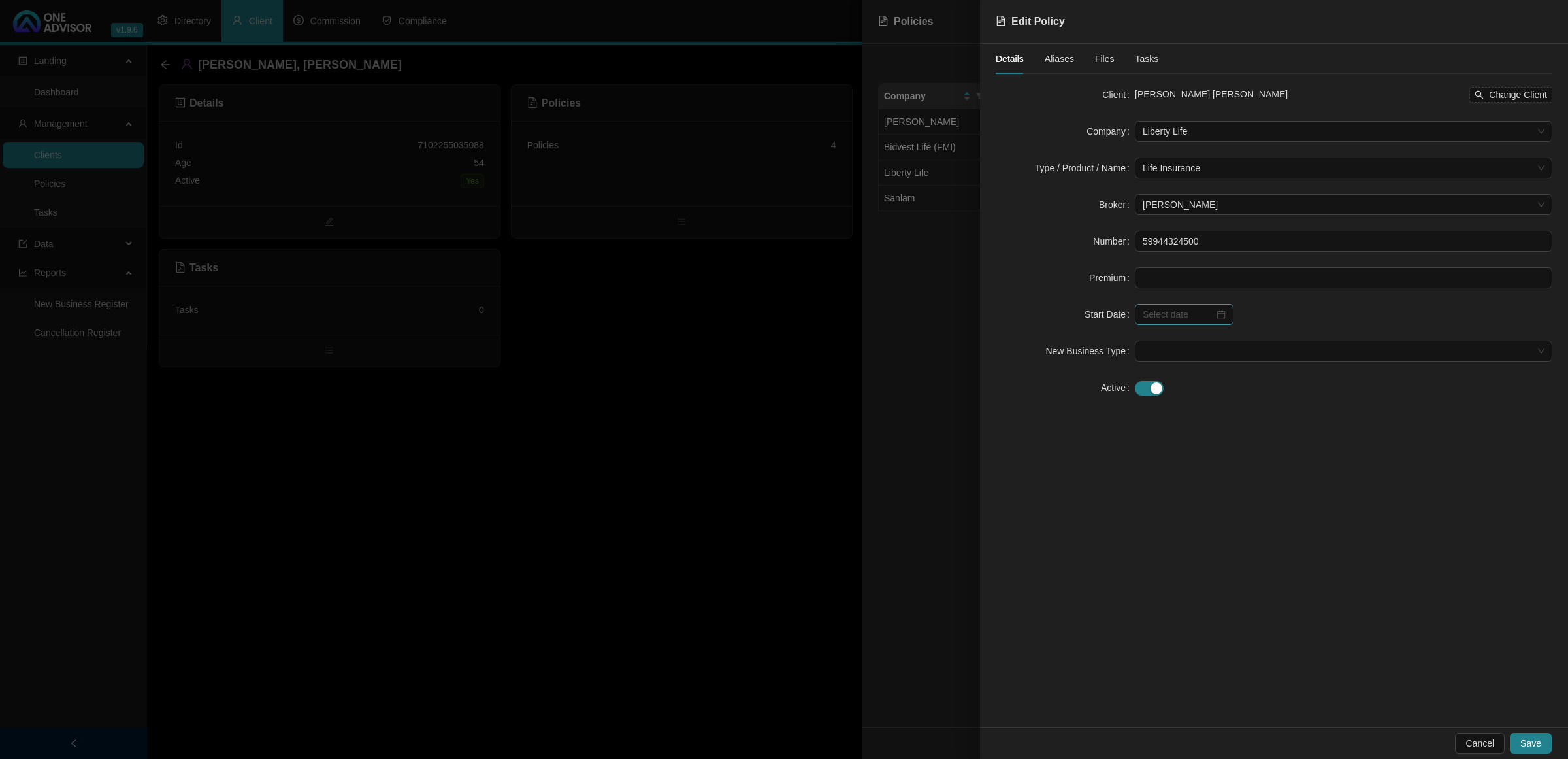
click at [1222, 315] on div at bounding box center [1185, 313] width 83 height 14
click at [1242, 341] on button "2025" at bounding box center [1239, 341] width 20 height 26
type input "[DATE]"
click at [1145, 346] on button "super-prev-year" at bounding box center [1147, 341] width 14 height 26
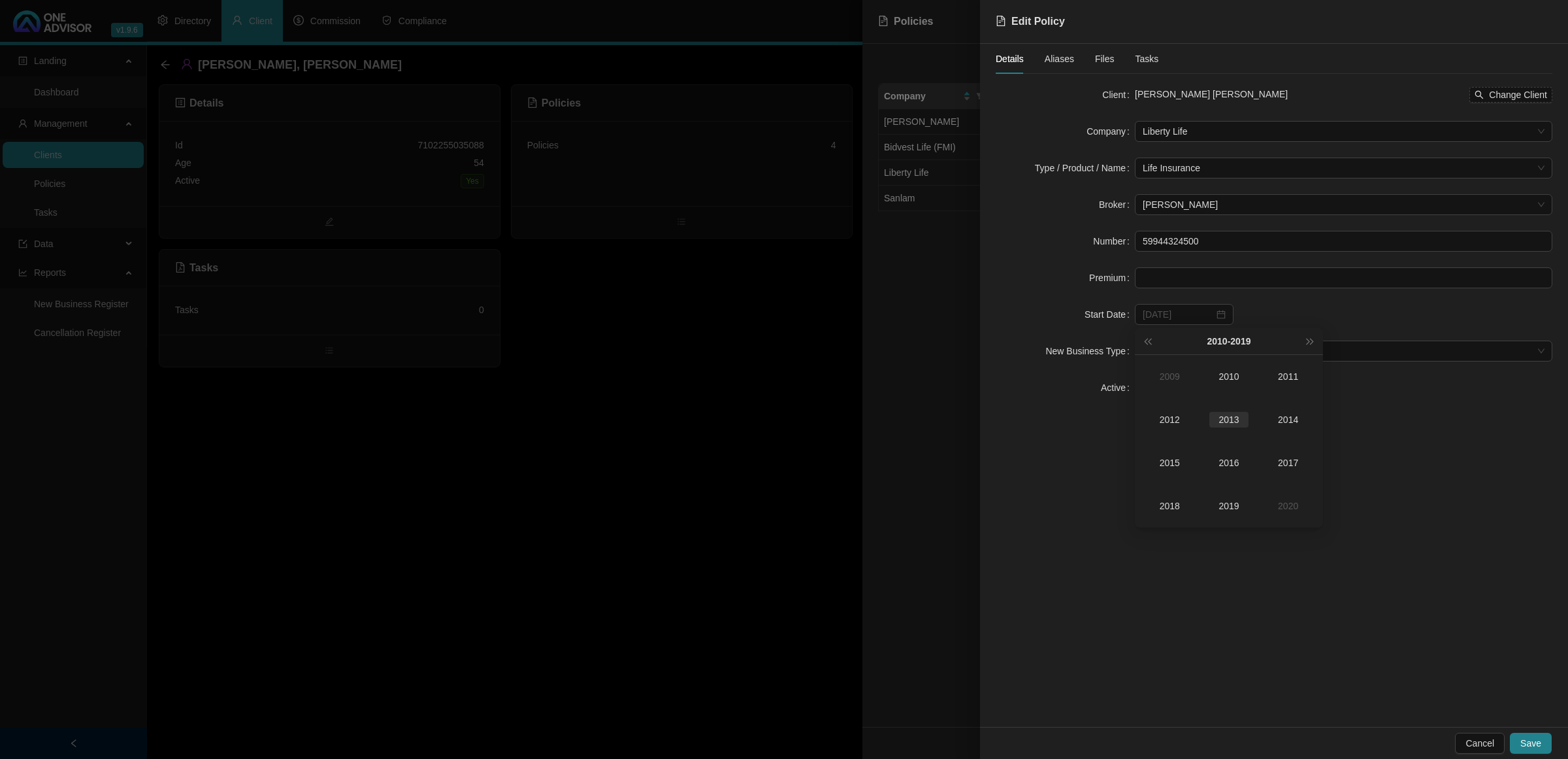
click at [1237, 418] on div "2013" at bounding box center [1229, 419] width 40 height 16
click at [1168, 509] on div "Oct" at bounding box center [1170, 505] width 40 height 16
click at [1209, 396] on div "1" at bounding box center [1206, 395] width 16 height 16
click at [1184, 317] on input "[DATE]" at bounding box center [1178, 313] width 71 height 14
click at [1173, 313] on input "[DATE]" at bounding box center [1178, 313] width 71 height 14
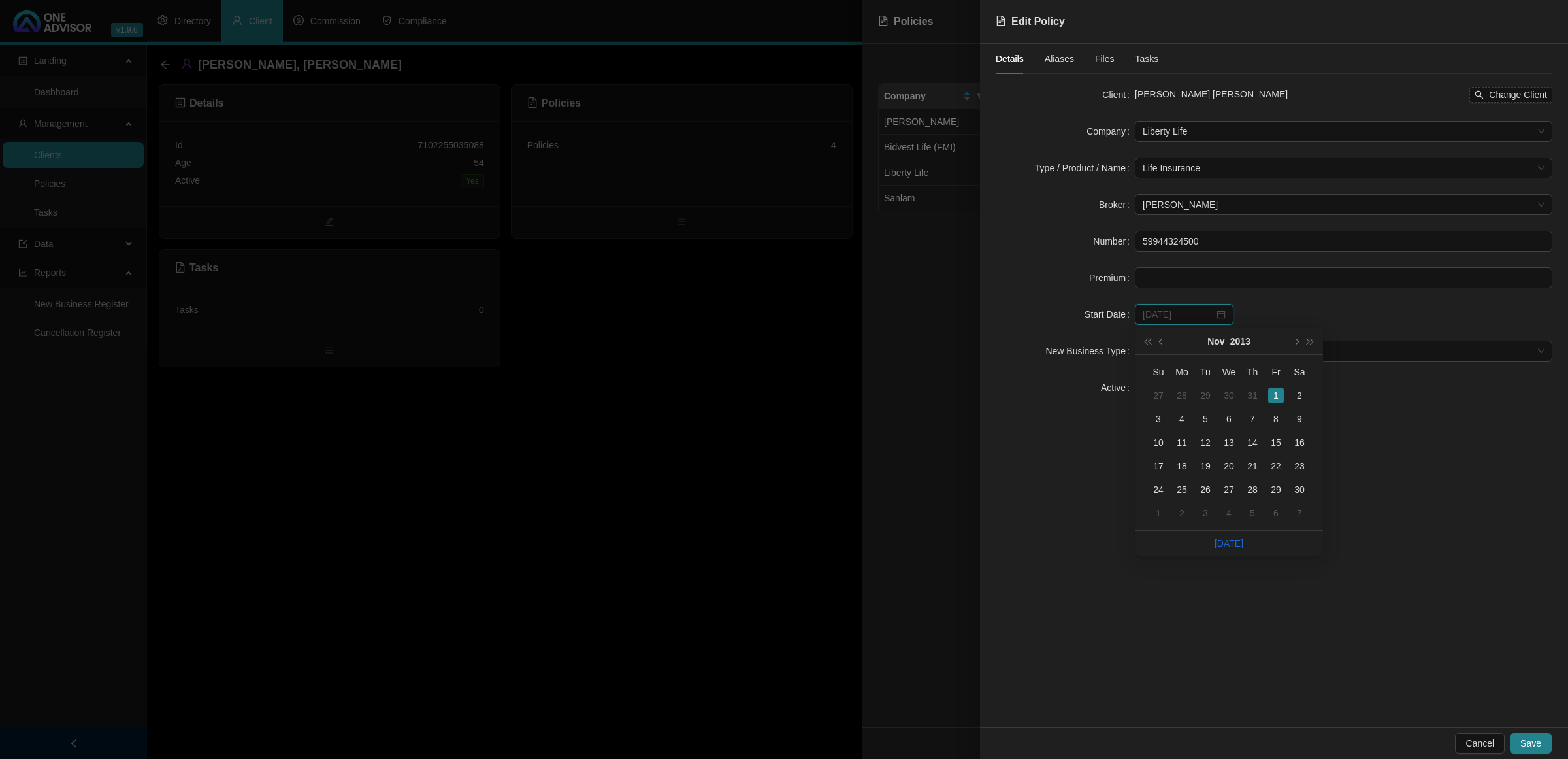
type input "[DATE]"
click at [1254, 394] on div "1" at bounding box center [1276, 395] width 16 height 16
click at [1239, 356] on span at bounding box center [1344, 350] width 402 height 20
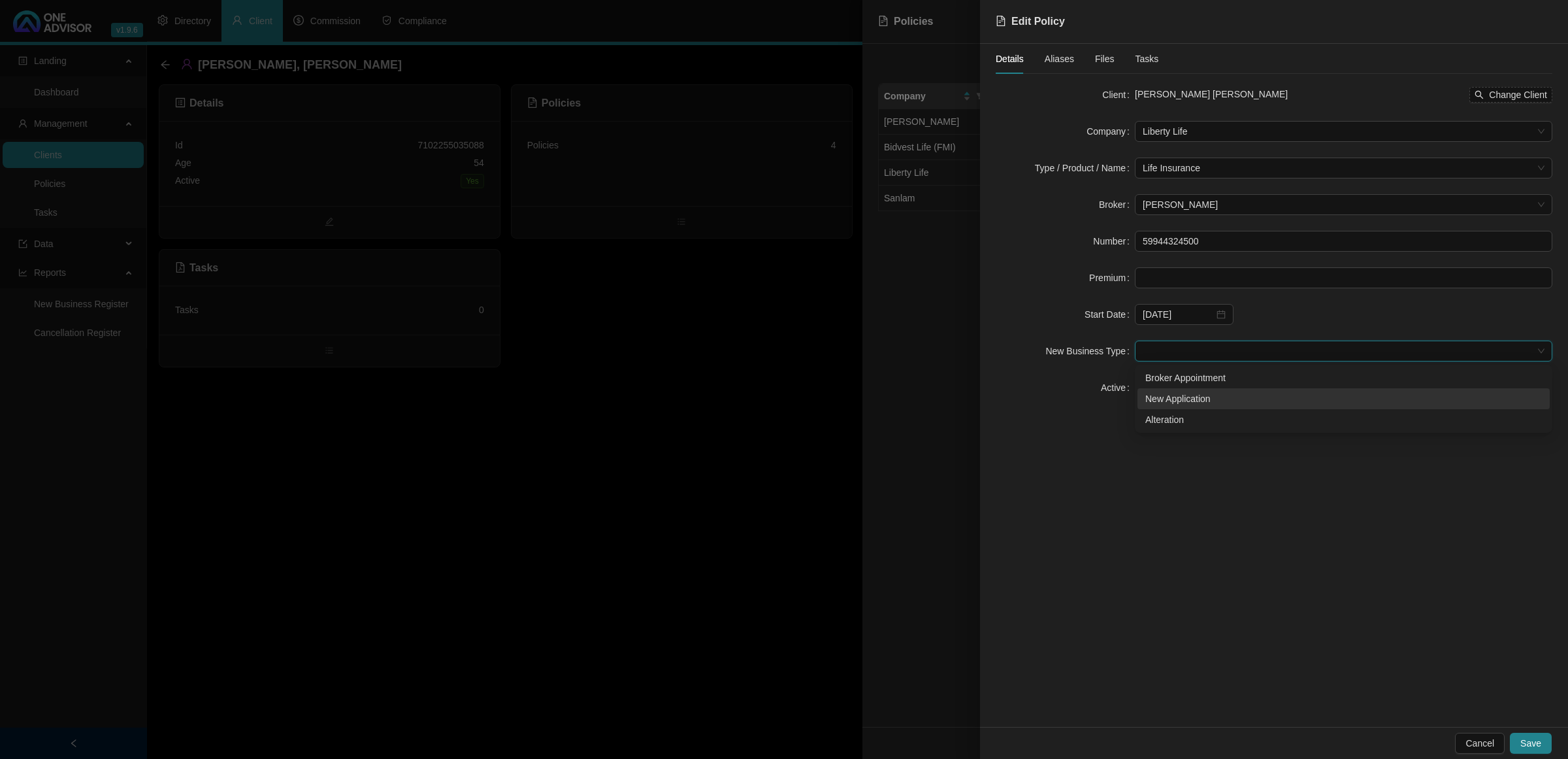
click at [1209, 402] on div "New Application" at bounding box center [1343, 398] width 396 height 14
click at [1254, 606] on button "Save" at bounding box center [1531, 743] width 42 height 21
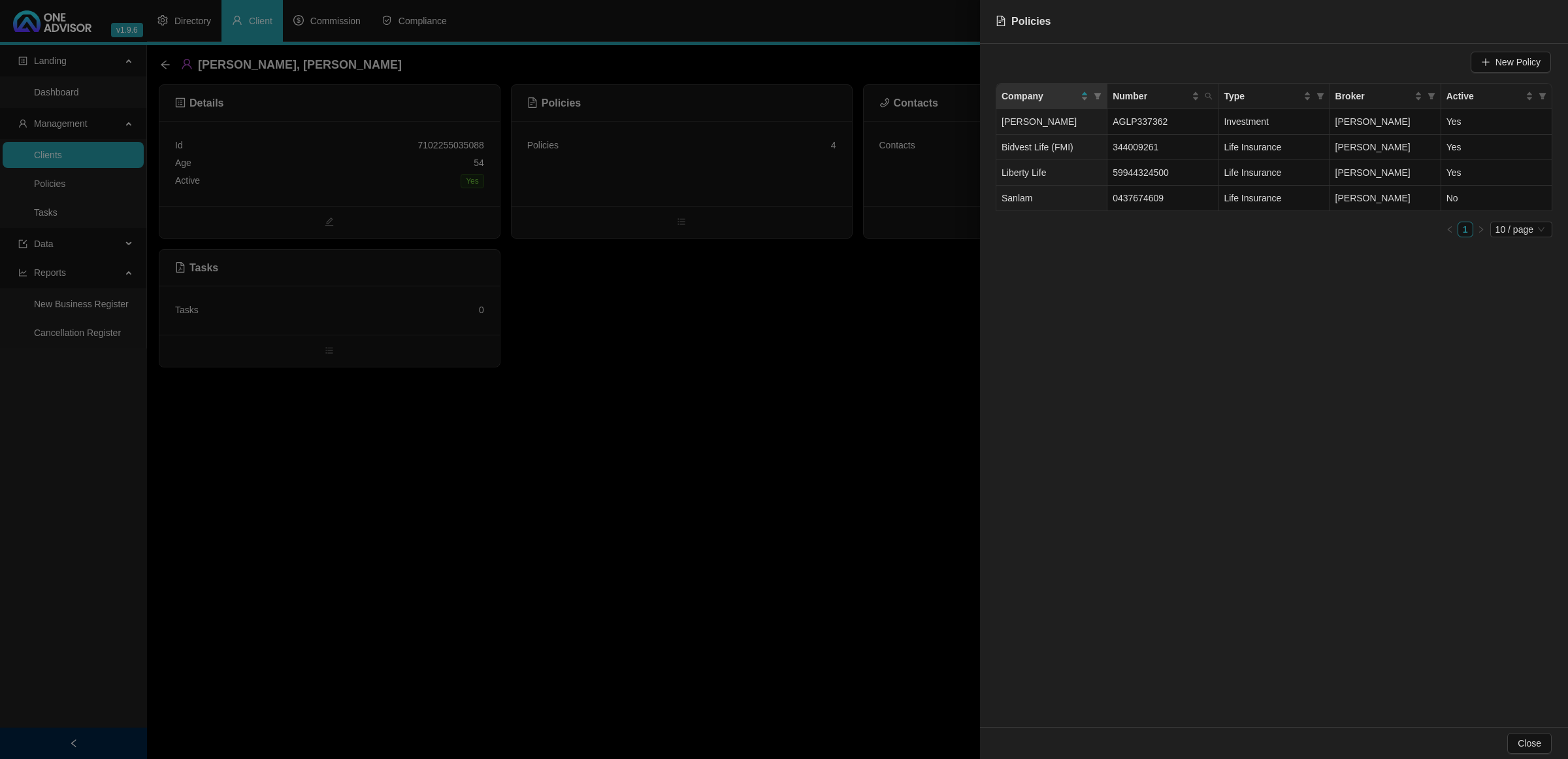
click at [791, 354] on div at bounding box center [784, 380] width 1568 height 759
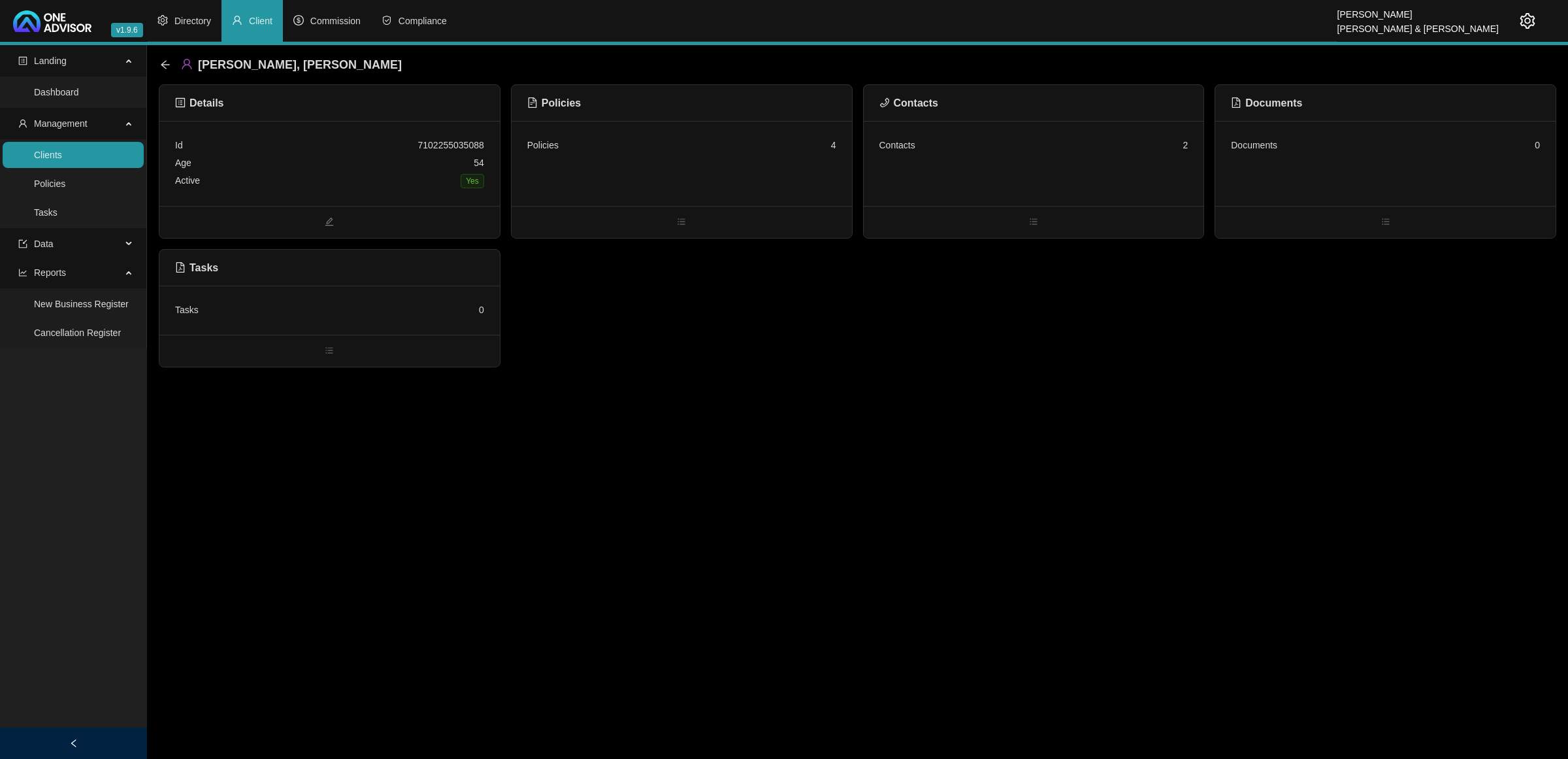
click at [1003, 168] on div "Contacts 2" at bounding box center [1034, 163] width 341 height 85
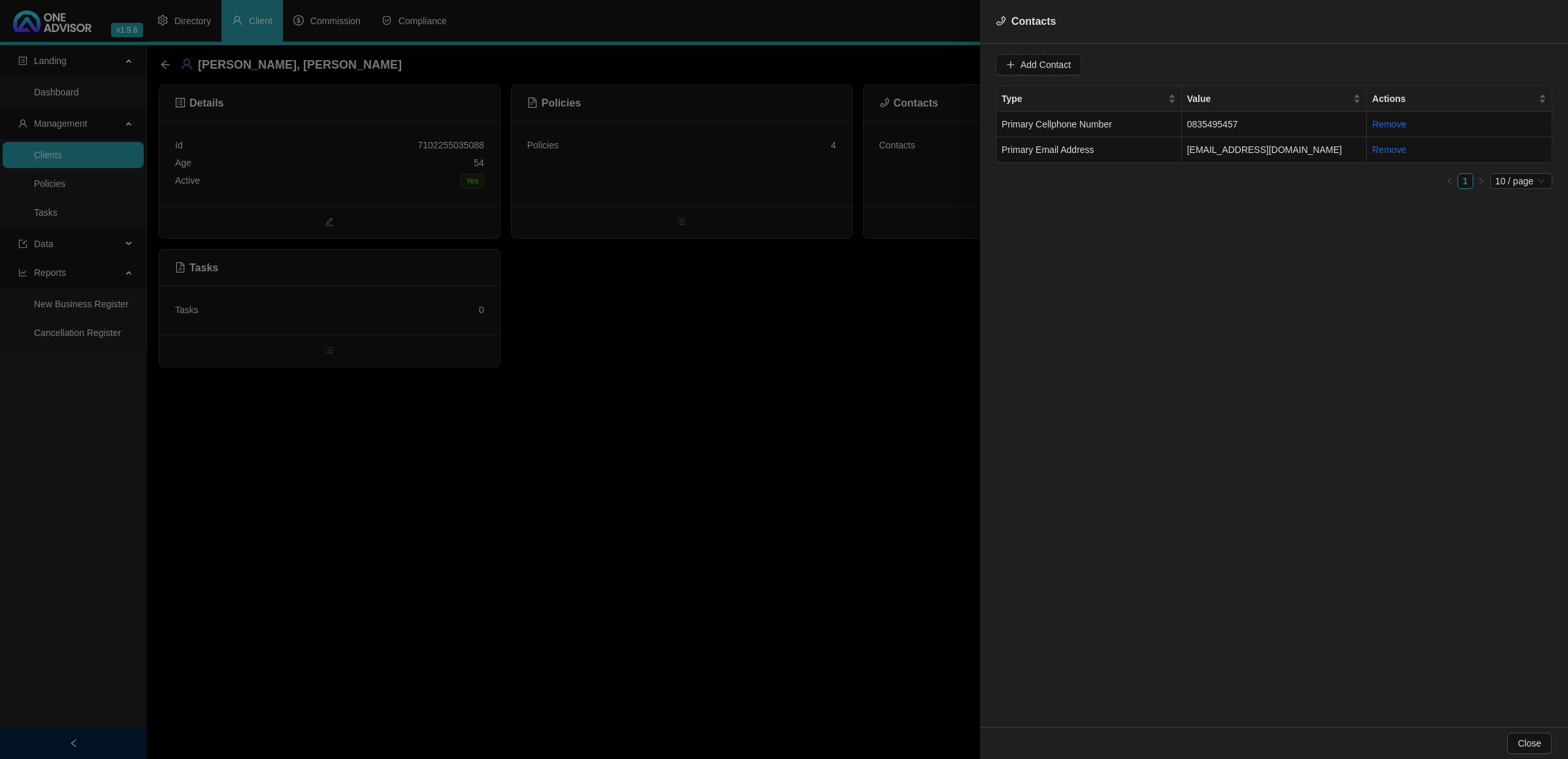
click at [628, 297] on div at bounding box center [784, 380] width 1568 height 759
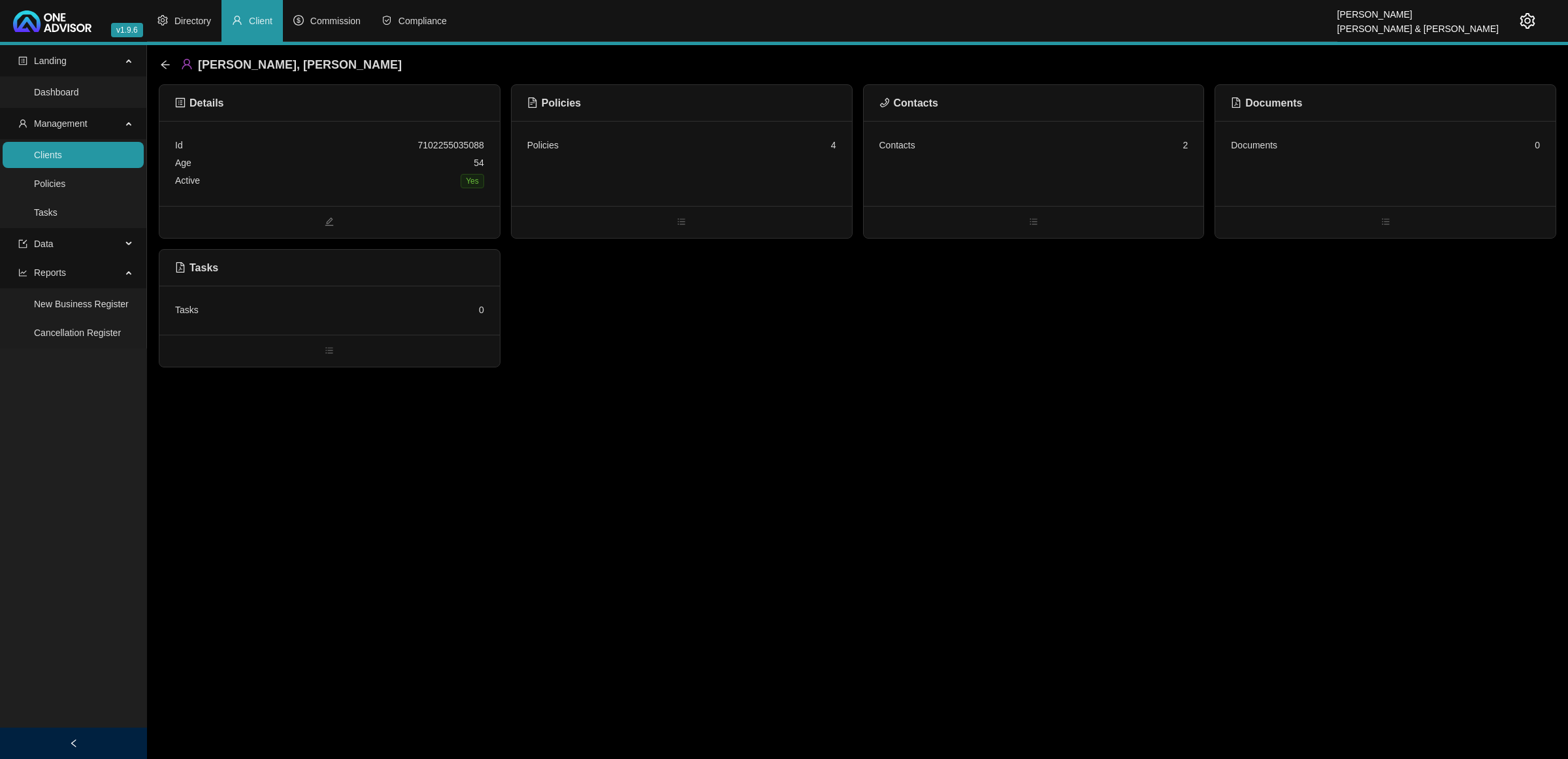
click at [392, 151] on div "Id 7102255035088" at bounding box center [329, 145] width 309 height 18
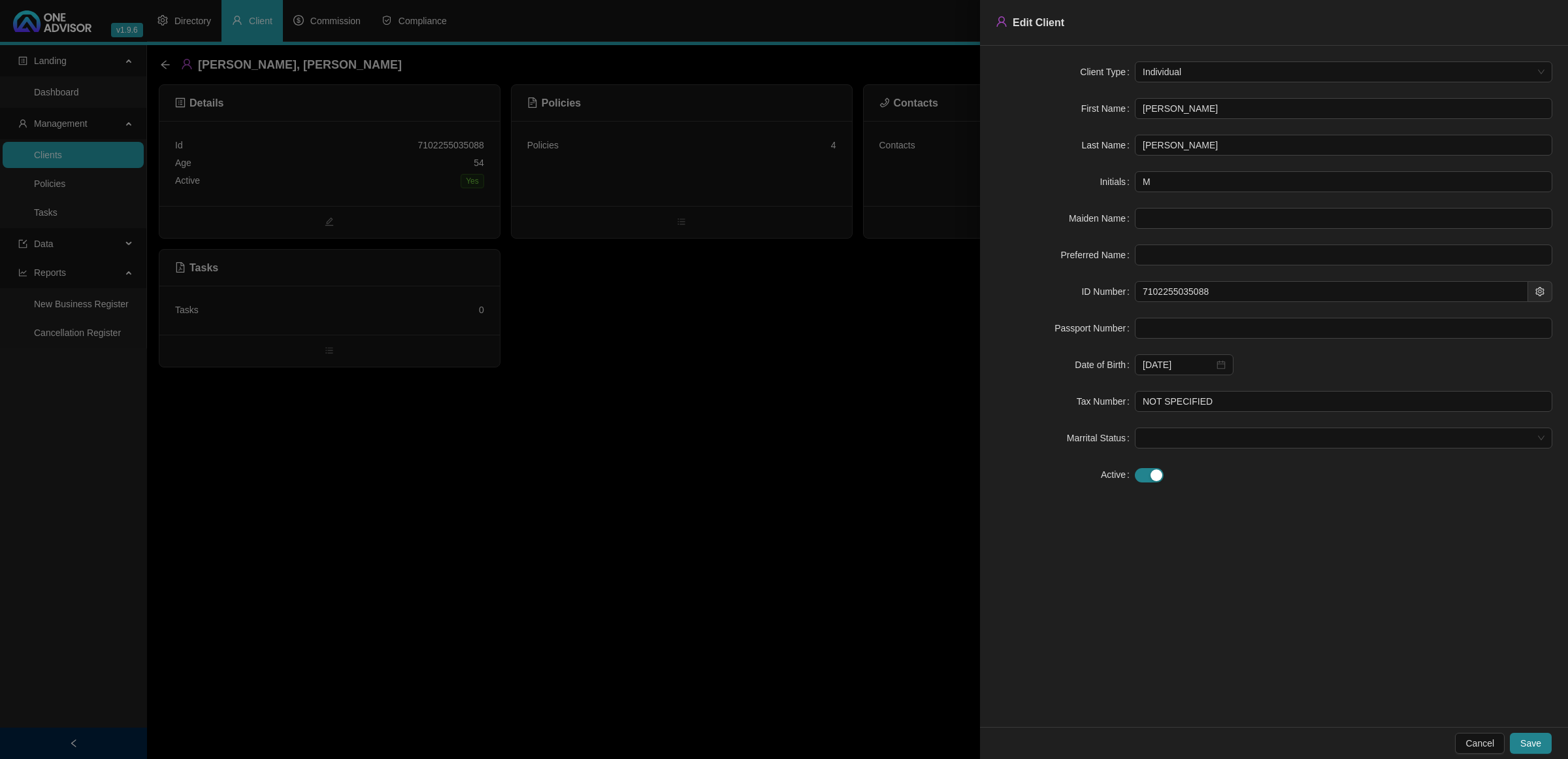
click at [1233, 279] on form "Client Type Individual First Name [PERSON_NAME] Last Name [PERSON_NAME] Initial…" at bounding box center [1274, 273] width 557 height 424
click at [1227, 295] on input "7102255035088" at bounding box center [1331, 292] width 394 height 21
drag, startPoint x: 1227, startPoint y: 295, endPoint x: 1060, endPoint y: 295, distance: 167.0
click at [1060, 295] on div "ID Number 7102255035088" at bounding box center [1274, 292] width 557 height 21
click at [807, 559] on div at bounding box center [784, 380] width 1568 height 759
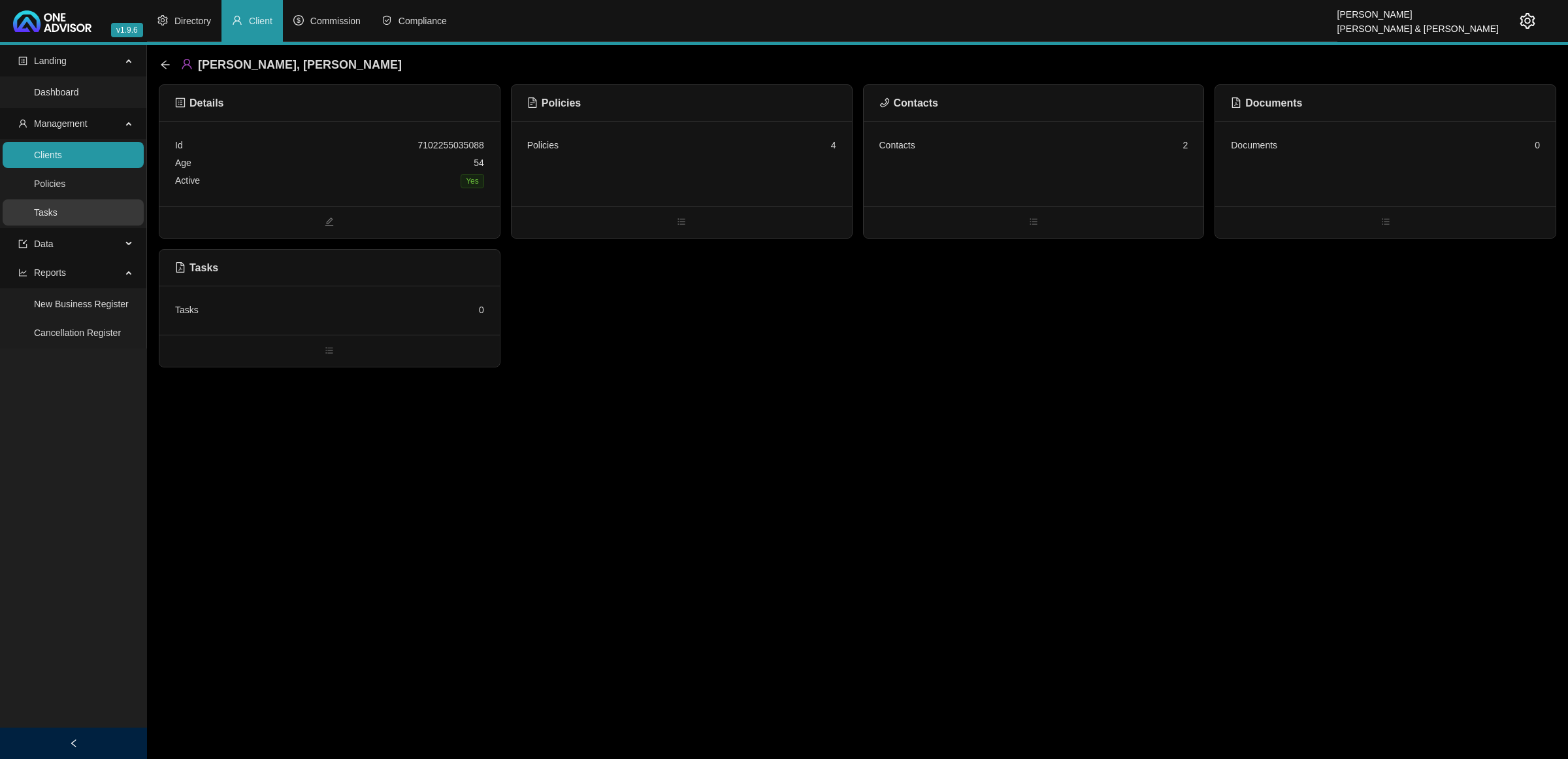
click at [58, 218] on link "Tasks" at bounding box center [45, 211] width 24 height 10
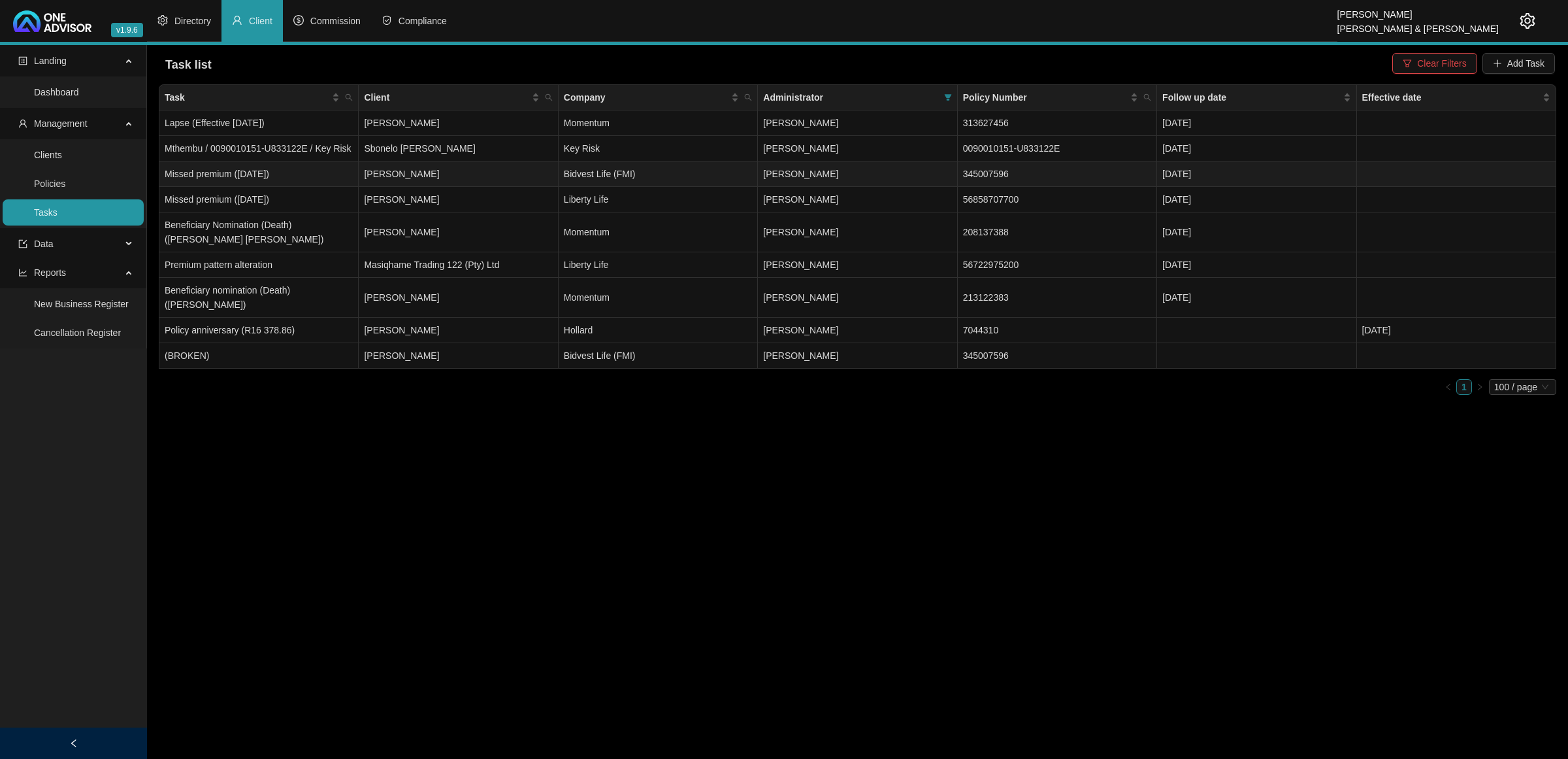
click at [501, 172] on td "[PERSON_NAME]" at bounding box center [458, 174] width 199 height 25
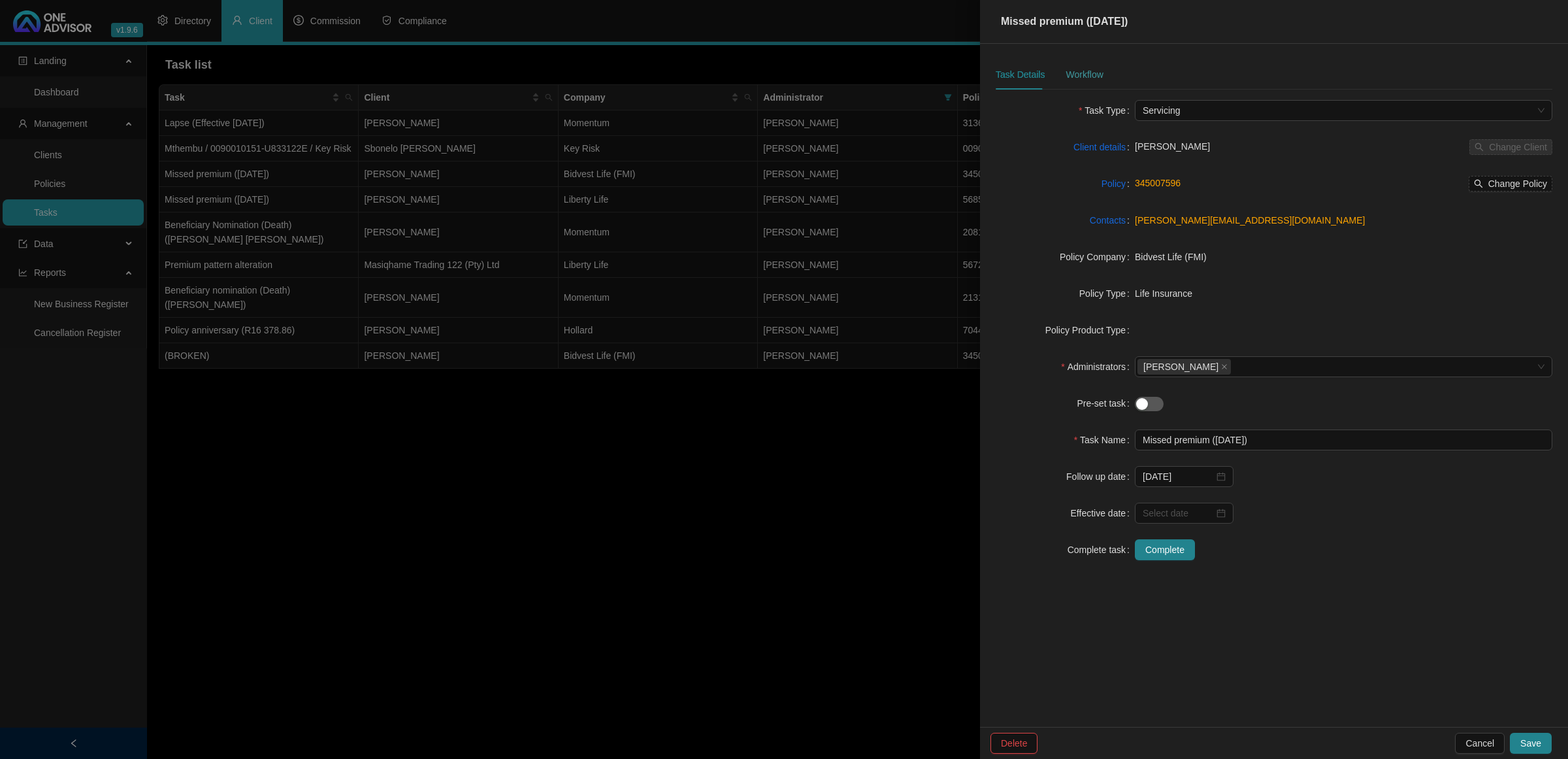
click at [1086, 65] on div "Workflow" at bounding box center [1084, 75] width 37 height 30
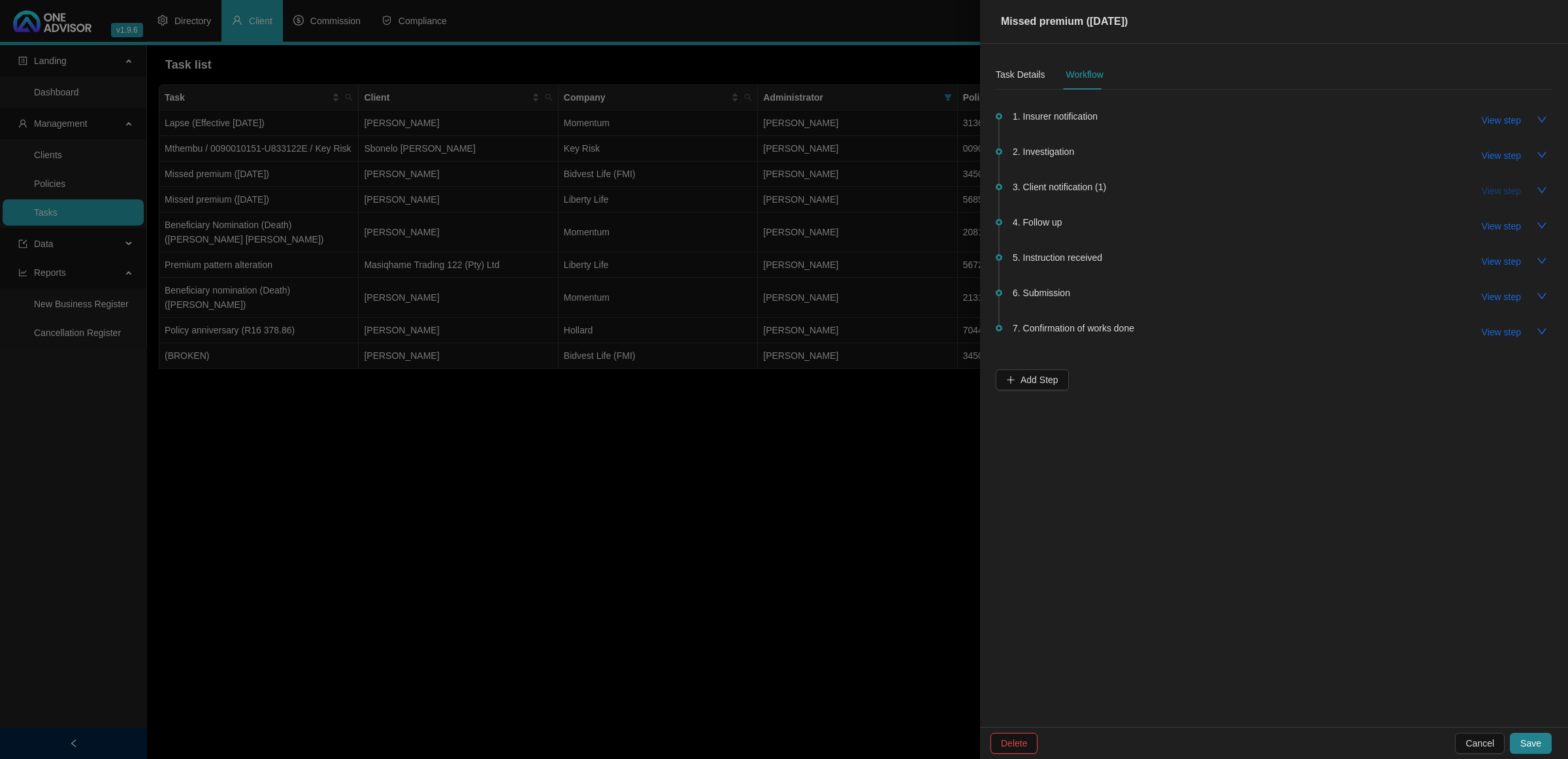
click at [1254, 184] on span "View step" at bounding box center [1502, 191] width 40 height 14
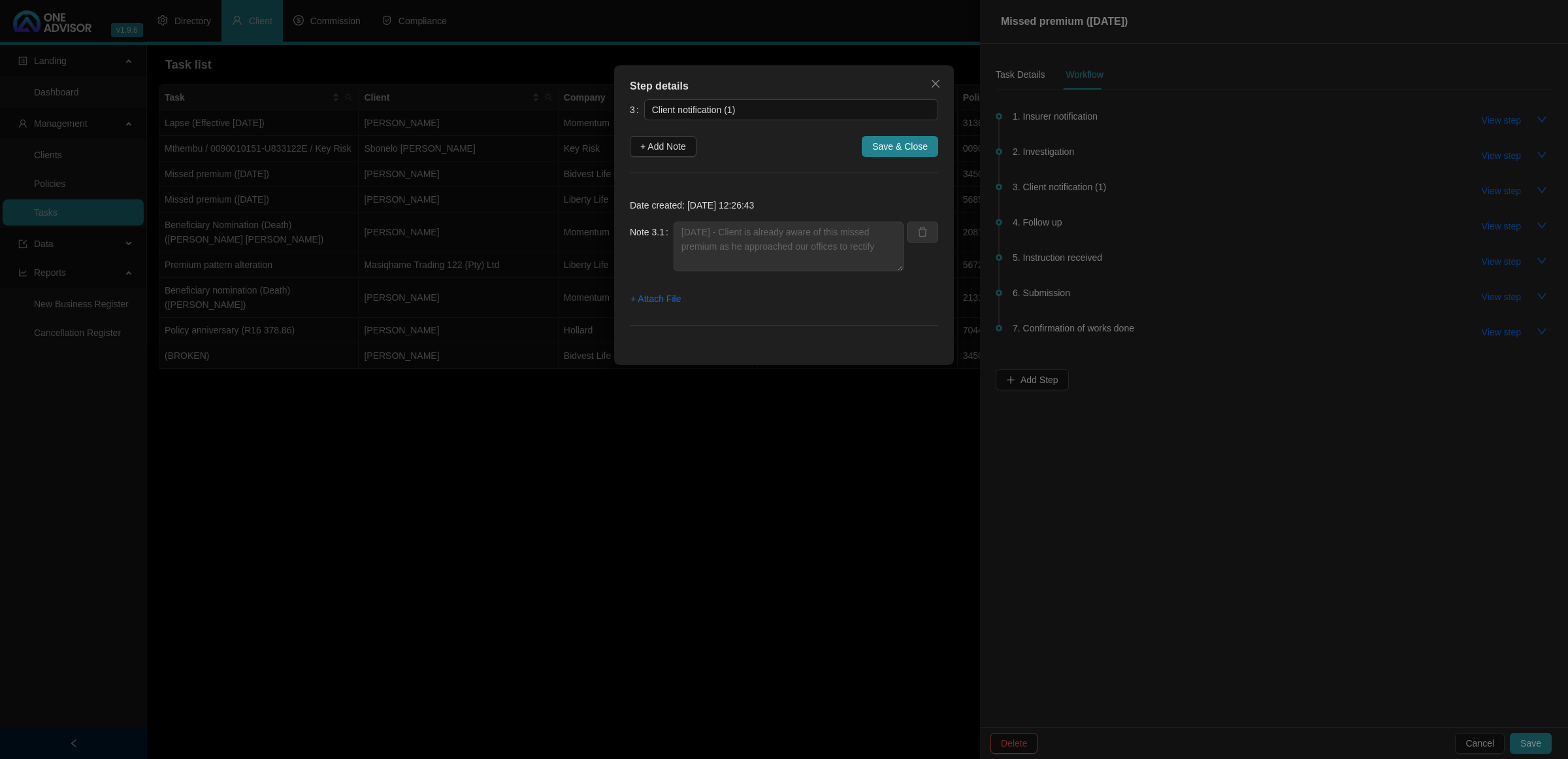
click at [657, 469] on div "Step details 3 Client notification (1) + Add Note Save & Close Date created: [D…" at bounding box center [784, 380] width 1568 height 759
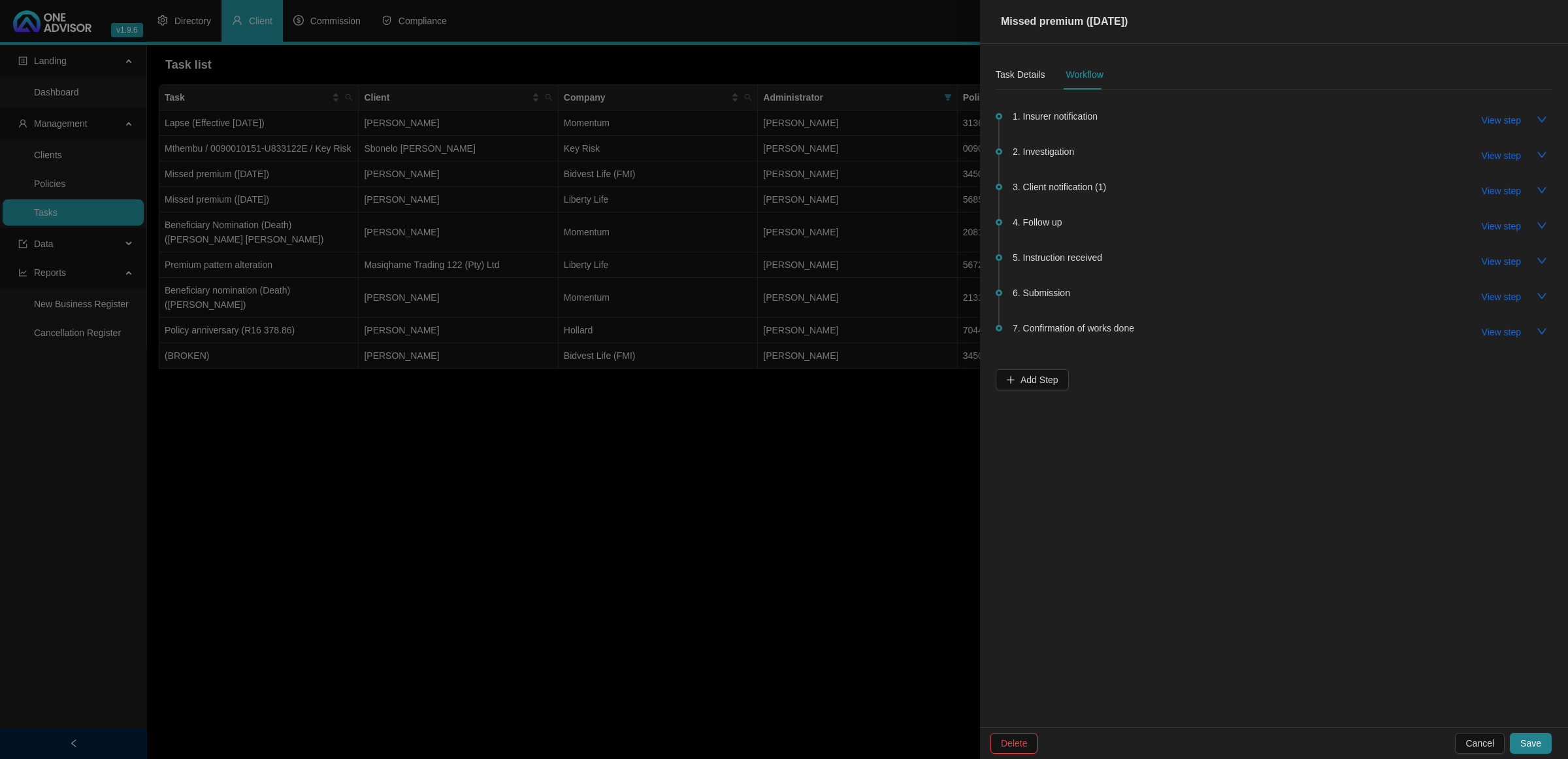
click at [1057, 256] on span "5. Instruction received" at bounding box center [1057, 257] width 90 height 14
click at [1254, 256] on span "View step" at bounding box center [1502, 261] width 40 height 14
type input "Instruction received"
type textarea "[DATE] - Already discussed with client and he is wanting the bank account to be…"
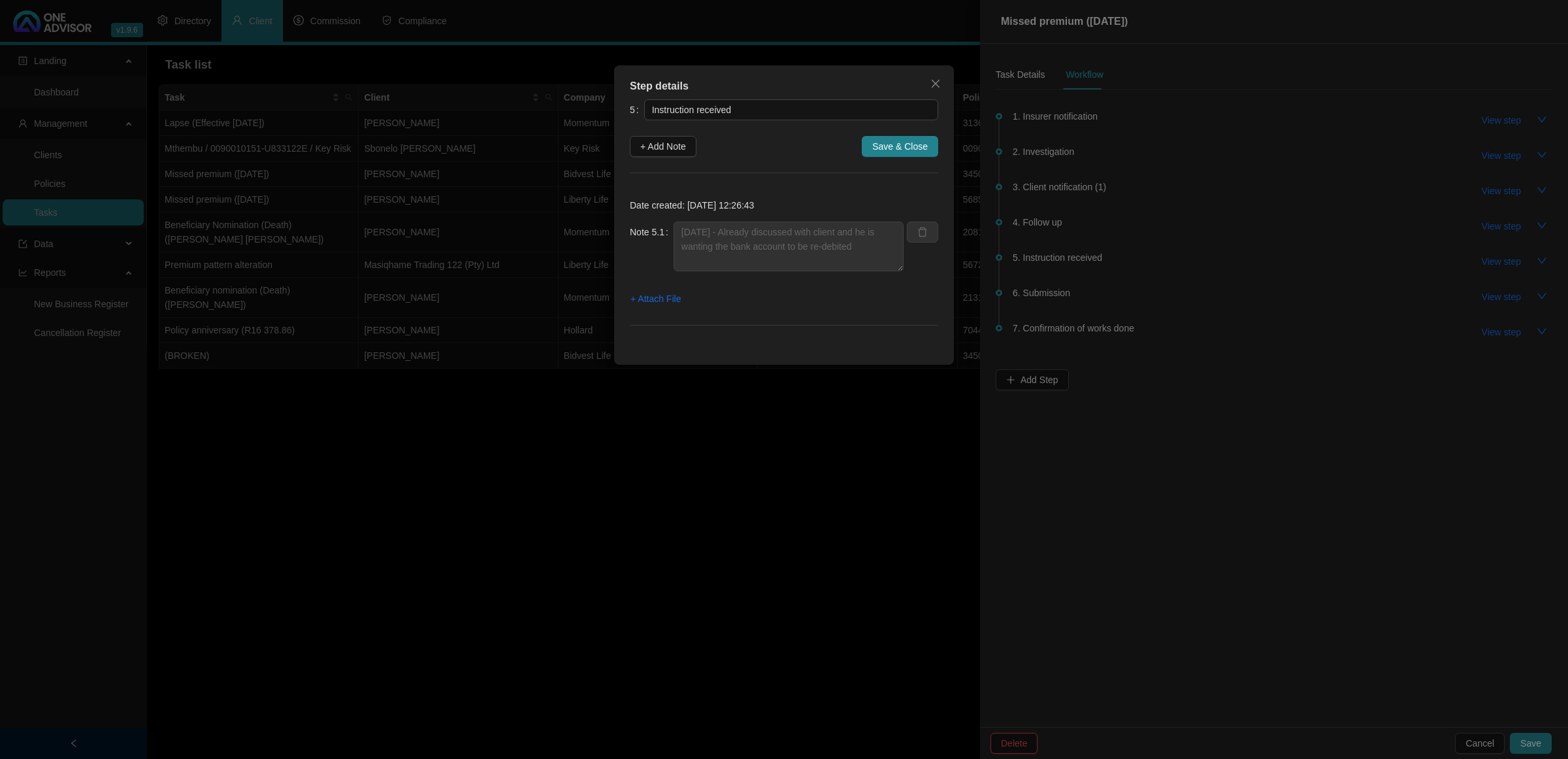
click at [655, 443] on div "Step details 5 Instruction received + Add Note Save & Close Date created: [DATE…" at bounding box center [784, 380] width 1568 height 759
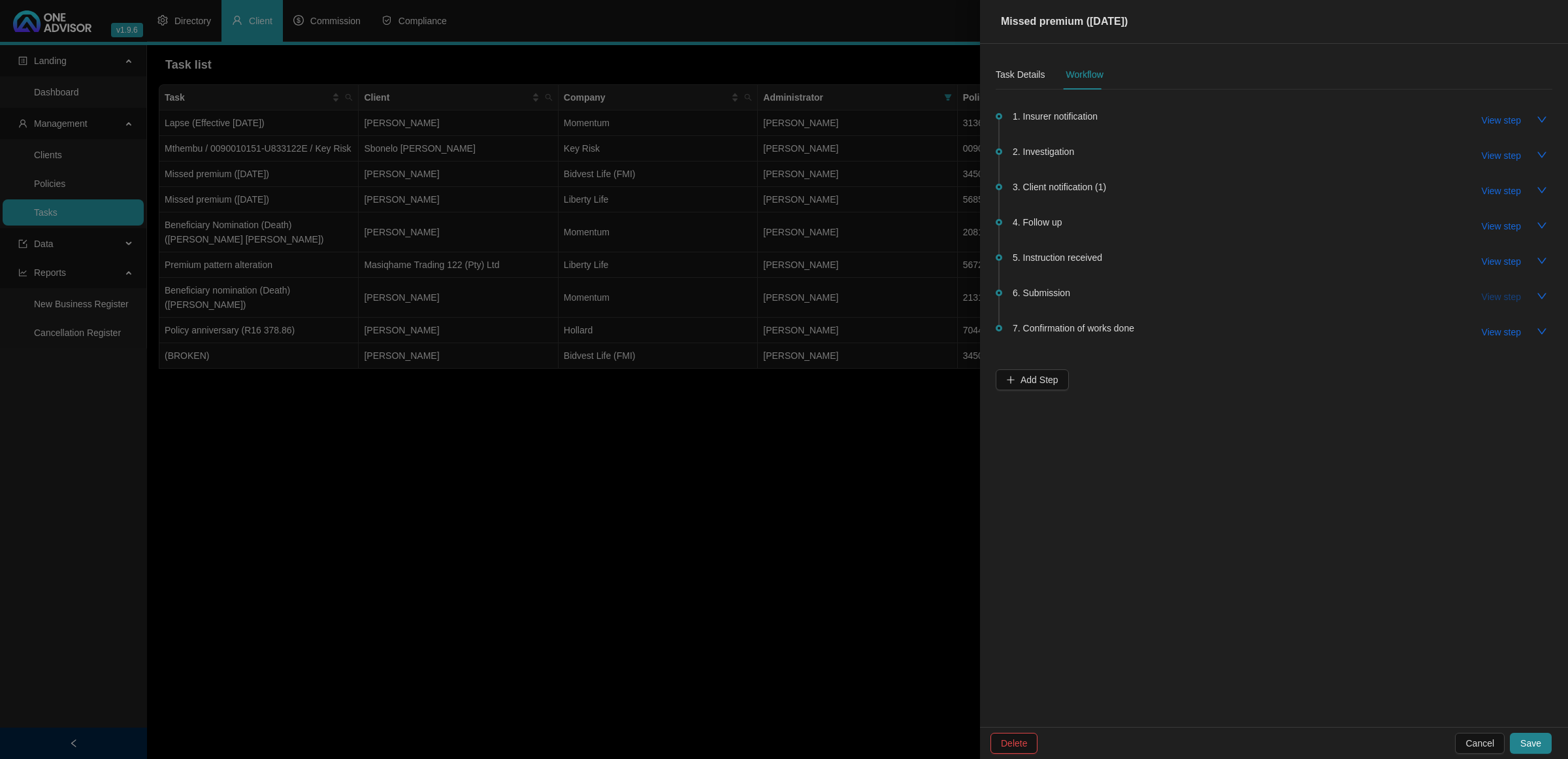
click at [1254, 298] on span "View step" at bounding box center [1502, 296] width 40 height 14
type input "Submission"
type textarea "[DATE] - Emailed bidvest and requested that client account be re-debited - the …"
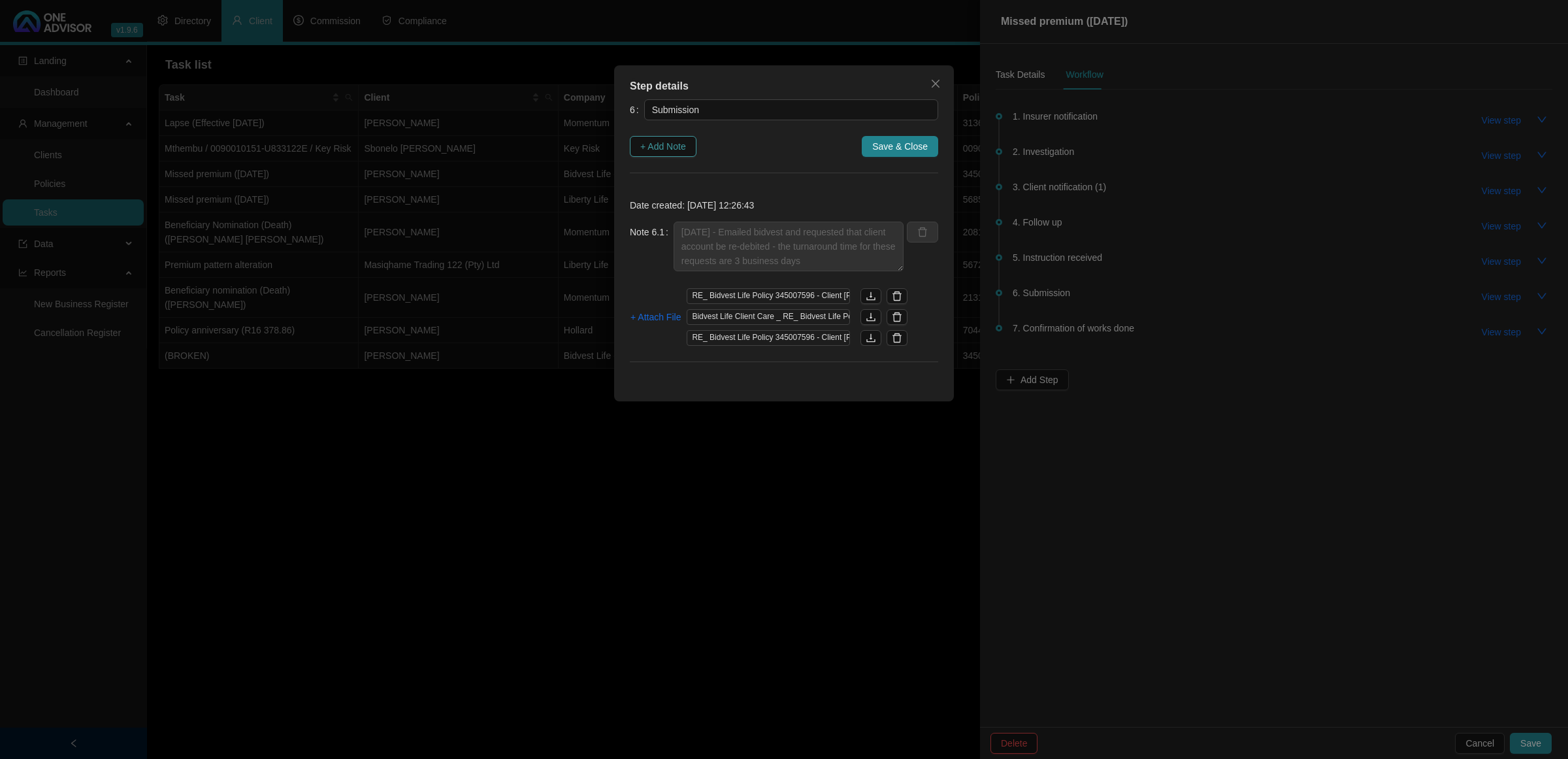
click at [649, 147] on span "+ Add Note" at bounding box center [663, 145] width 45 height 14
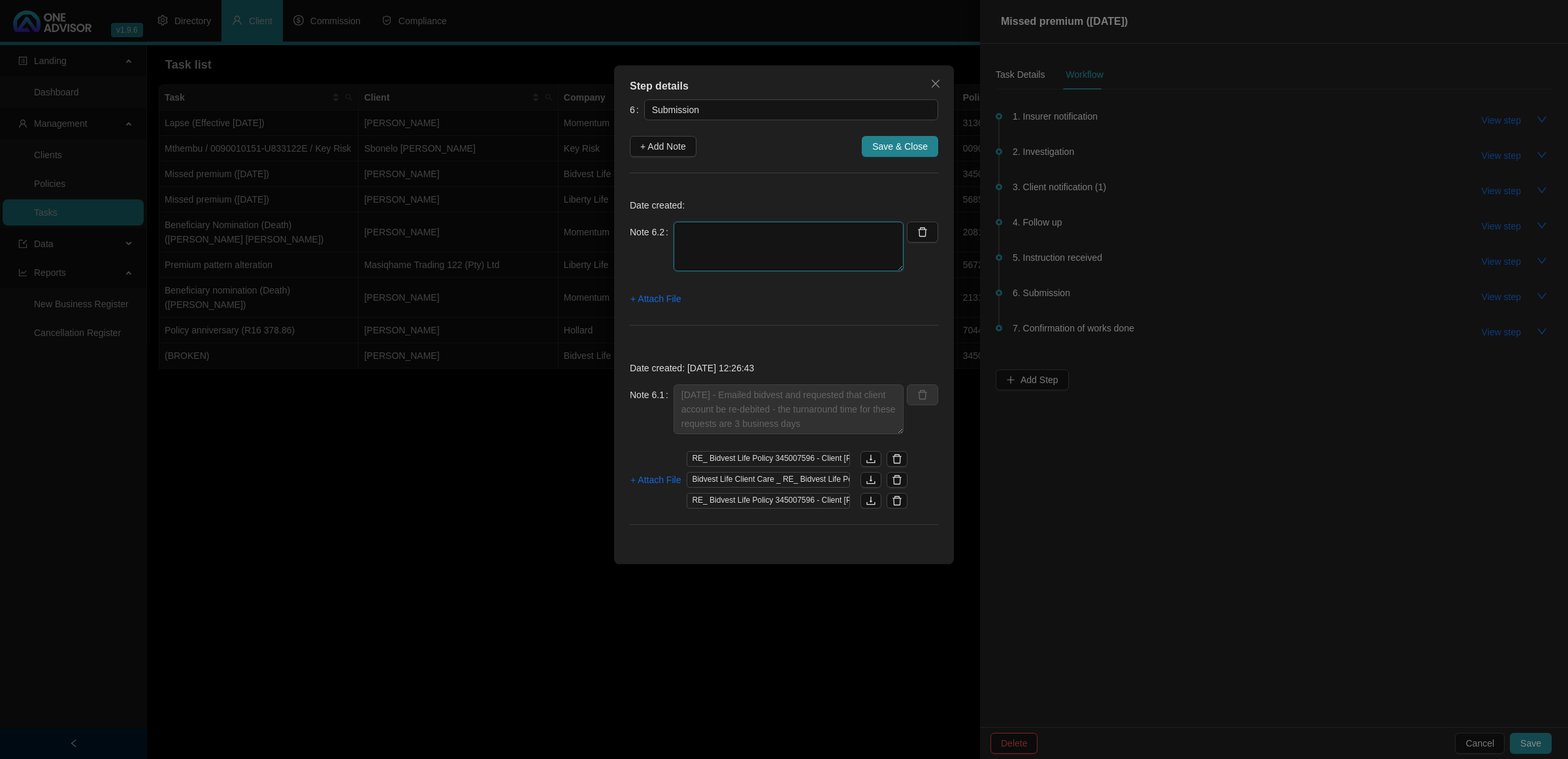
click at [701, 224] on textarea at bounding box center [789, 246] width 230 height 50
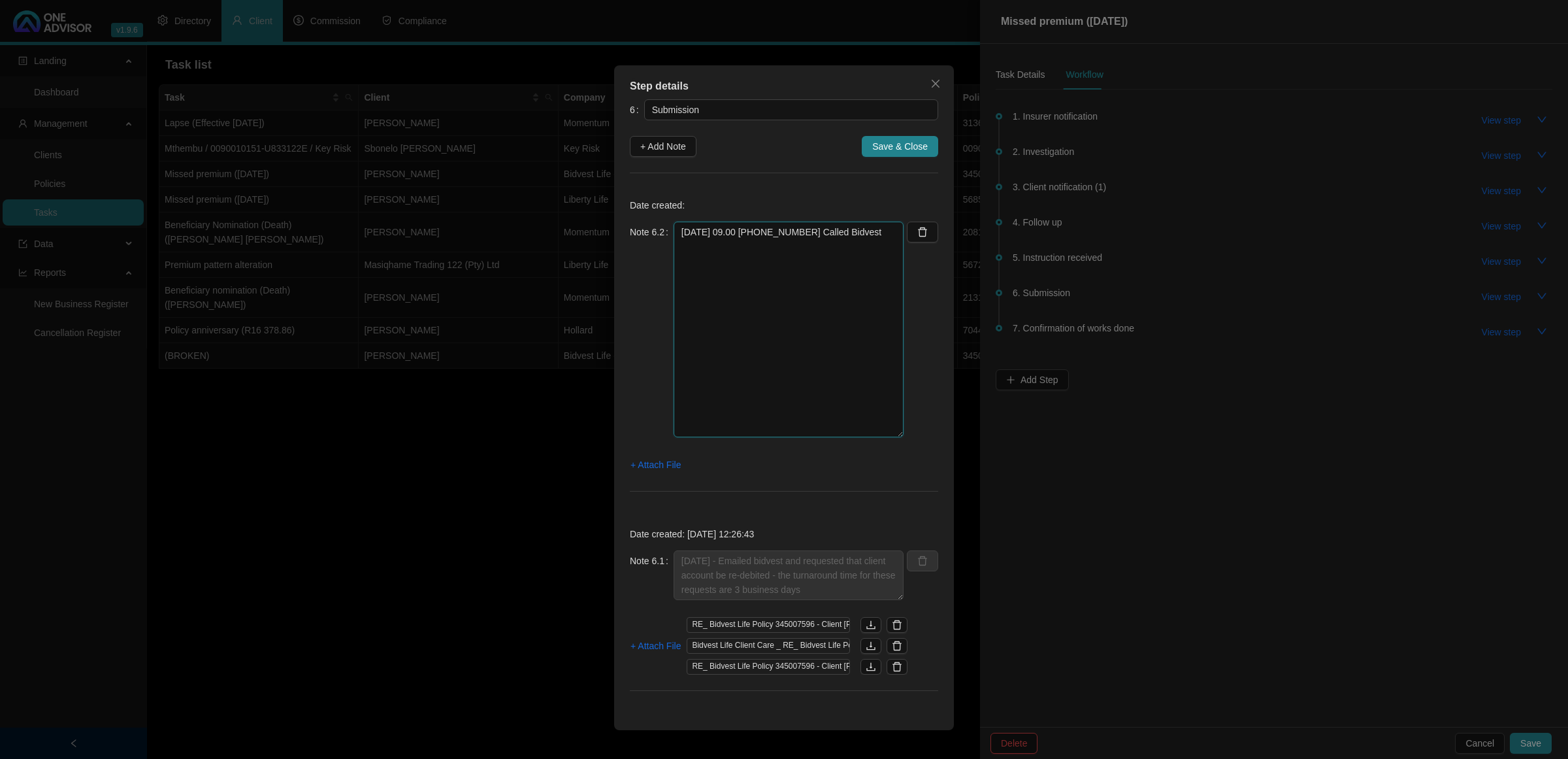
drag, startPoint x: 899, startPoint y: 268, endPoint x: 880, endPoint y: 433, distance: 166.1
click at [880, 433] on textarea "[DATE] 09.00 [PHONE_NUMBER] Called Bidvest" at bounding box center [789, 329] width 230 height 215
drag, startPoint x: 750, startPoint y: 233, endPoint x: 778, endPoint y: 249, distance: 32.2
click at [751, 235] on textarea "[DATE] 09.00 [PHONE_NUMBER] Called Bidvest" at bounding box center [789, 329] width 230 height 215
click at [894, 233] on textarea "[DATE] 09.01 [PHONE_NUMBER] Called Bidvest" at bounding box center [789, 329] width 230 height 215
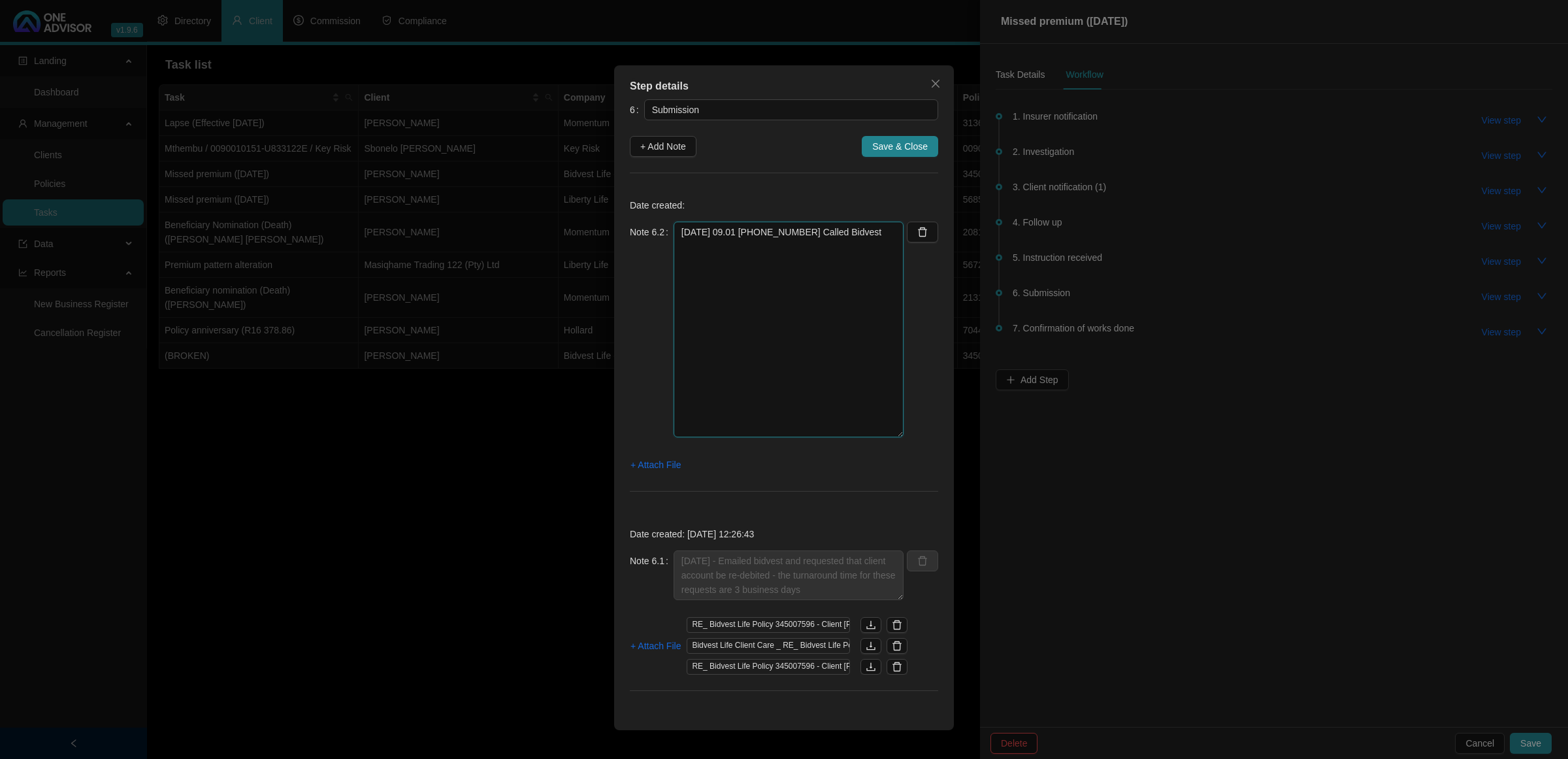
click at [871, 266] on textarea "[DATE] 09.01 [PHONE_NUMBER] Called Bidvest" at bounding box center [789, 329] width 230 height 215
click at [811, 279] on textarea "[DATE] 09.01 [PHONE_NUMBER] Called Bidvest and spoke to [PERSON_NAME] and reque…" at bounding box center [789, 329] width 230 height 215
type textarea "[DATE] 09.01 [PHONE_NUMBER] Called Bidvest and spoke to [PERSON_NAME] and reque…"
click at [889, 144] on span "Save & Close" at bounding box center [900, 145] width 56 height 14
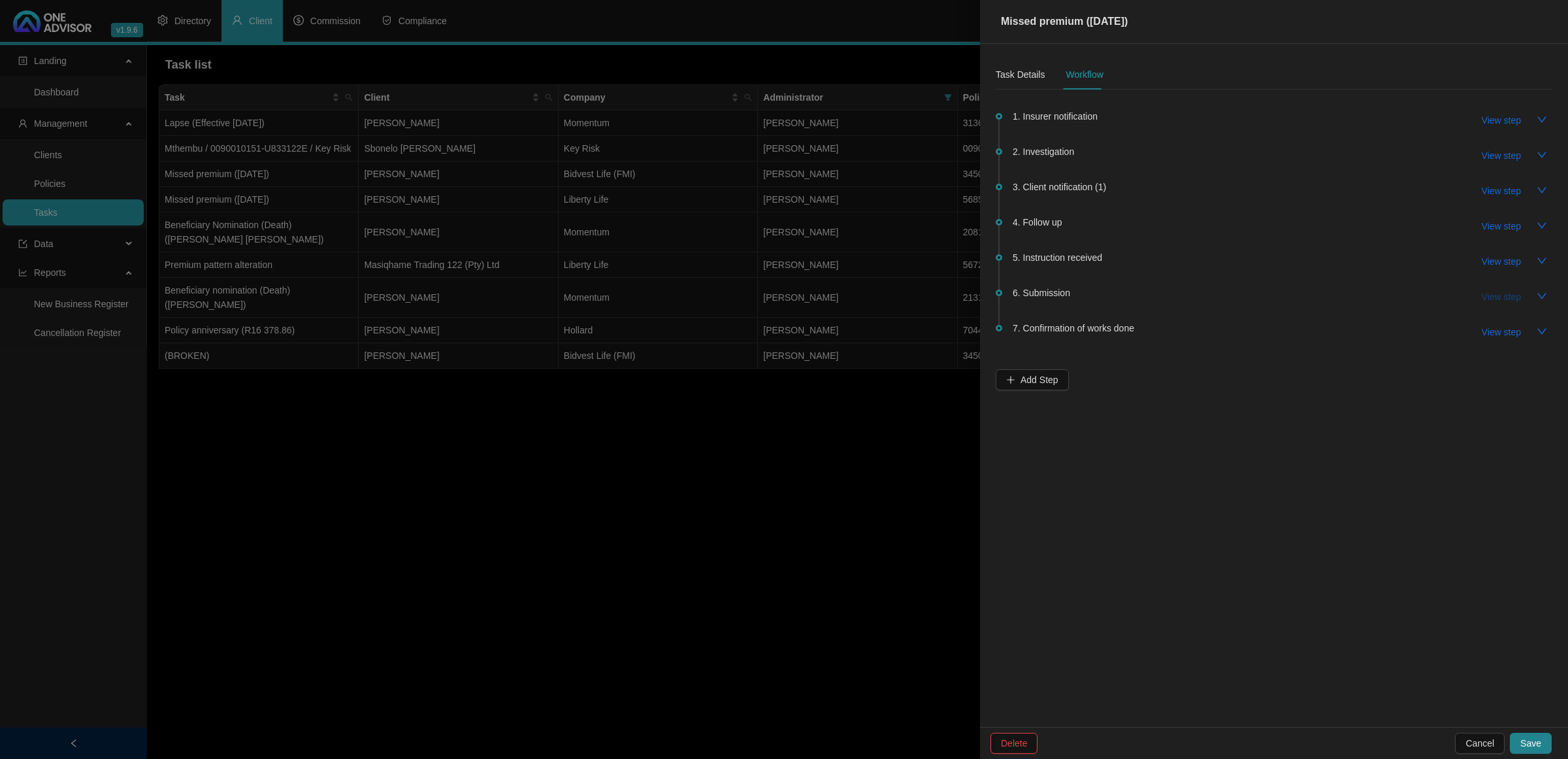
click at [1254, 296] on span "View step" at bounding box center [1502, 296] width 40 height 14
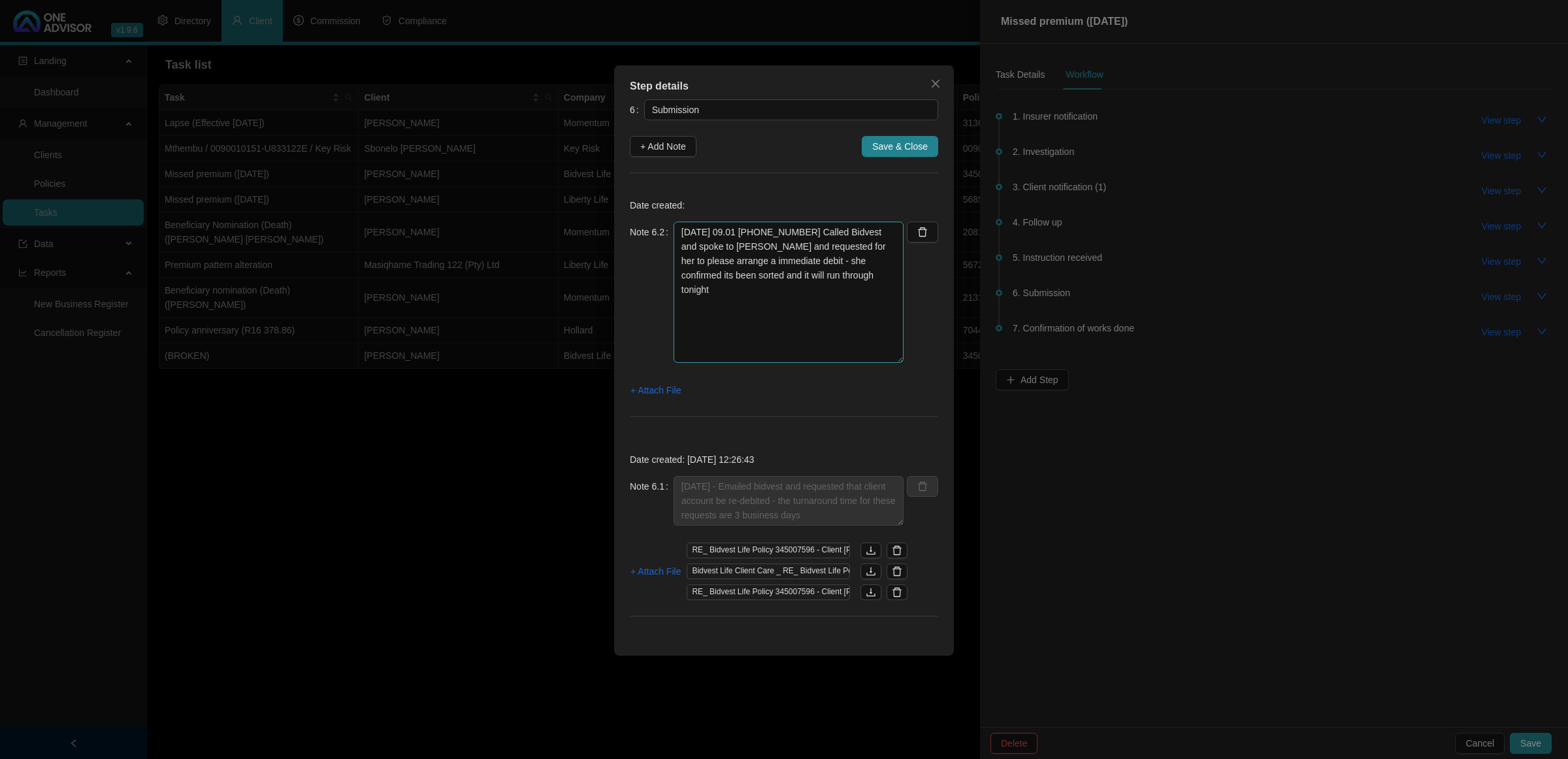
drag, startPoint x: 897, startPoint y: 268, endPoint x: 890, endPoint y: 360, distance: 92.3
click at [890, 360] on textarea "[DATE] 09.01 [PHONE_NUMBER] Called Bidvest and spoke to [PERSON_NAME] and reque…" at bounding box center [789, 293] width 230 height 142
click at [1254, 290] on div "Step details 6 Submission + Add Note Save & Close Date created: Note 6.2 [DATE]…" at bounding box center [784, 380] width 1568 height 759
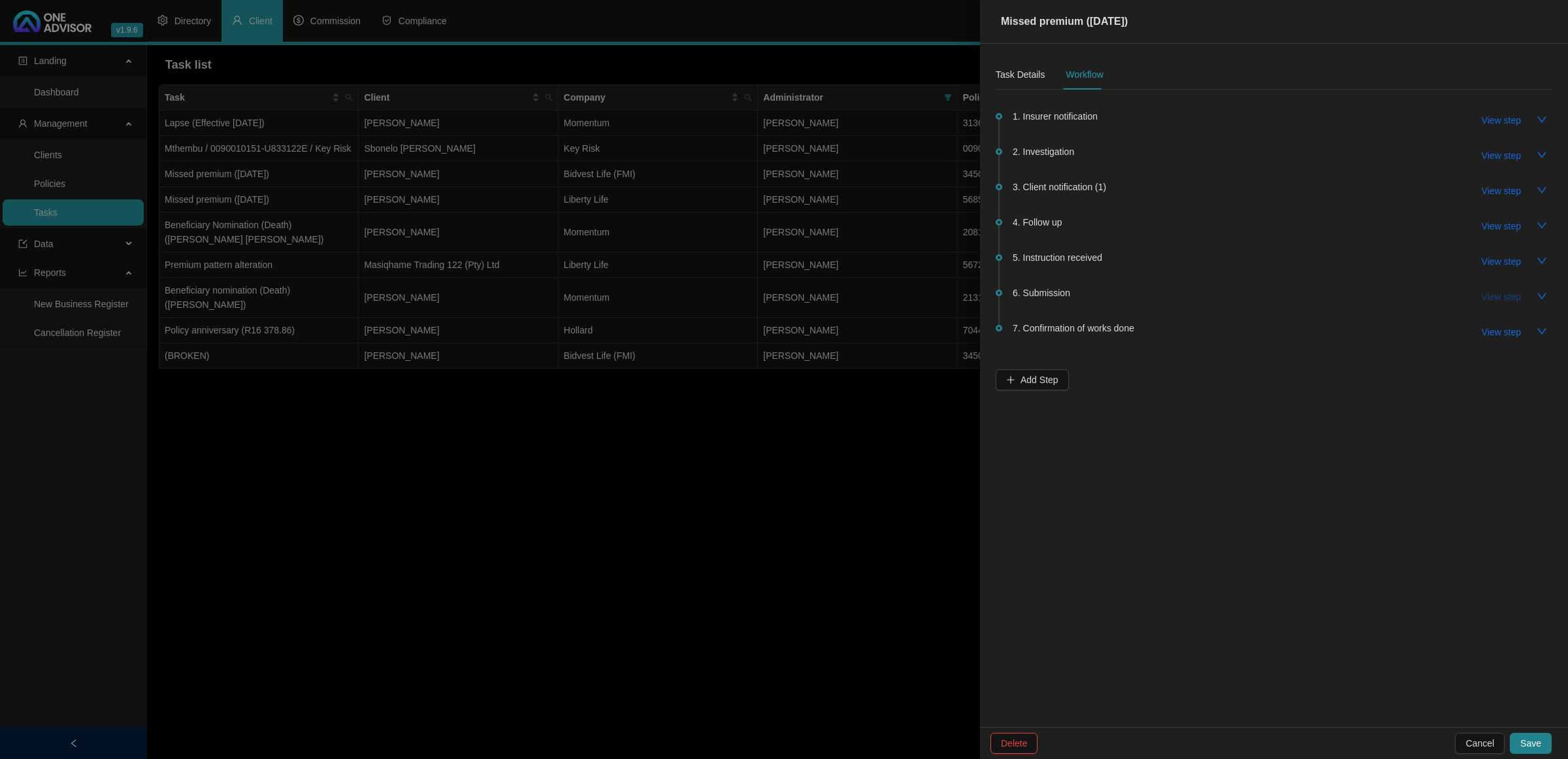
click at [1254, 293] on span "View step" at bounding box center [1502, 296] width 40 height 14
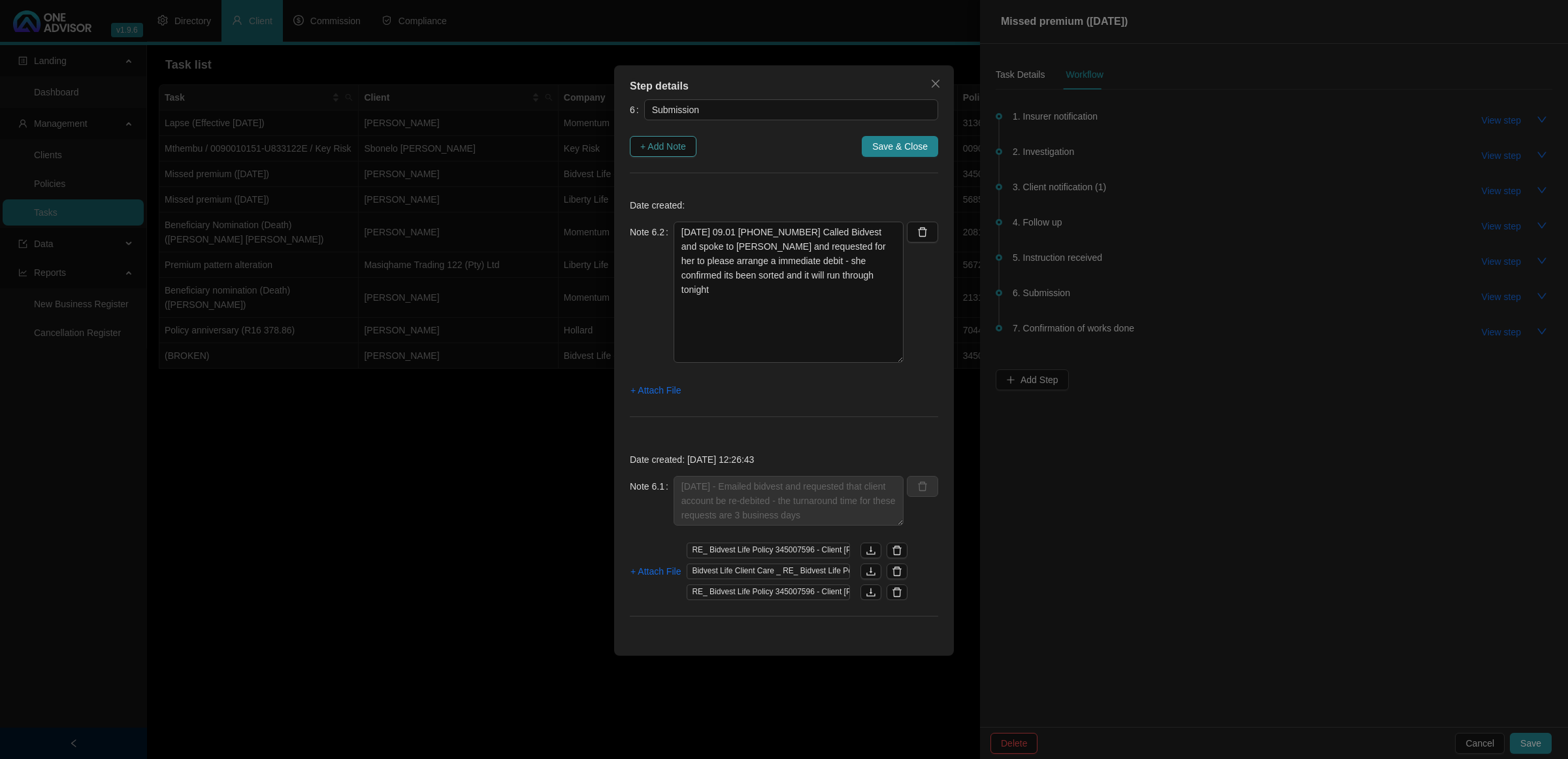
click at [664, 145] on span "+ Add Note" at bounding box center [663, 145] width 45 height 14
type textarea "[DATE] 09.01 [PHONE_NUMBER] Called Bidvest and spoke to [PERSON_NAME] and reque…"
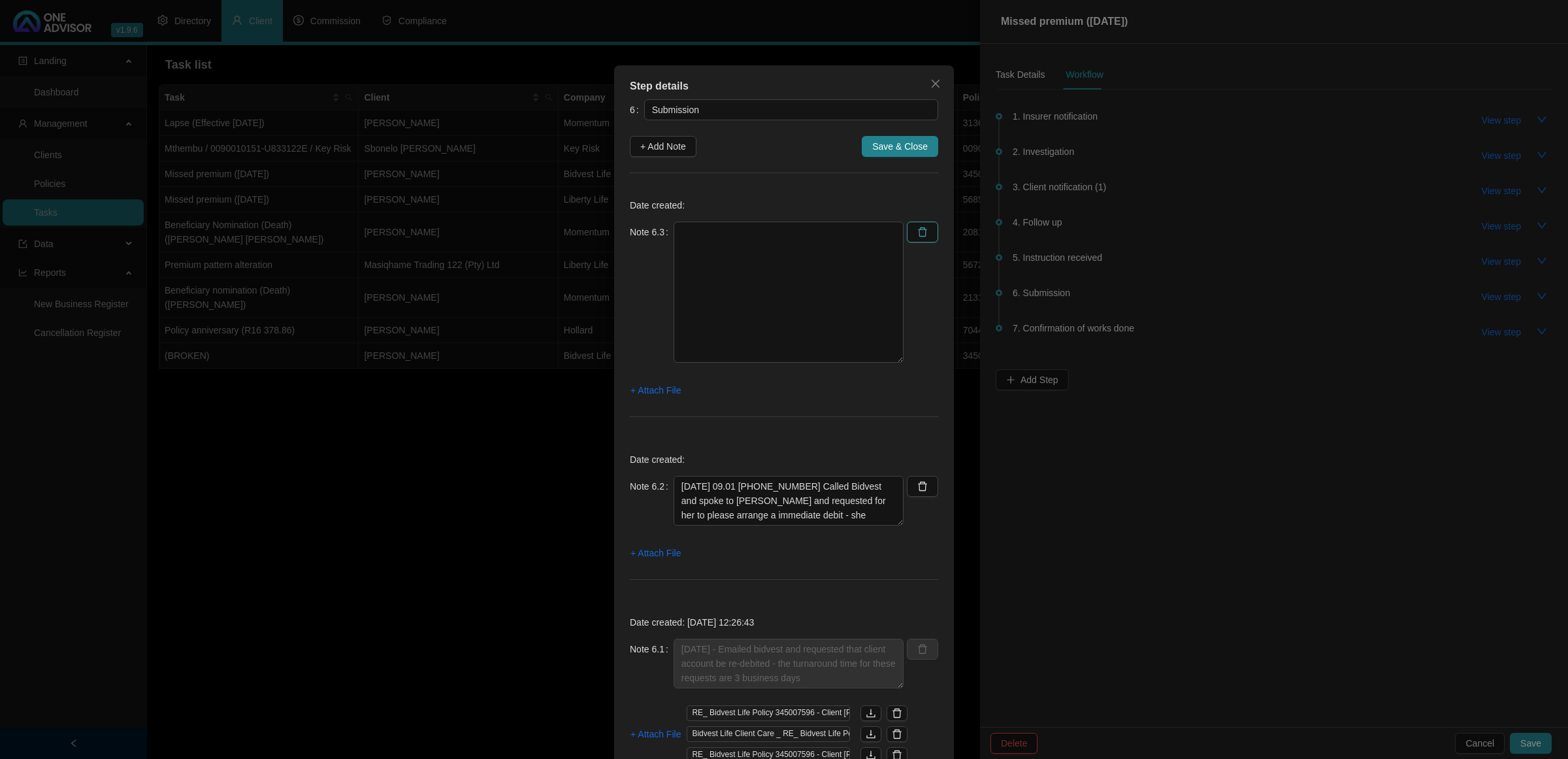
click at [918, 234] on icon "delete" at bounding box center [922, 231] width 10 height 10
type textarea "[DATE] 09.01 [PHONE_NUMBER] Called Bidvest and spoke to [PERSON_NAME] and reque…"
type textarea "[DATE] - Emailed bidvest and requested that client account be re-debited - the …"
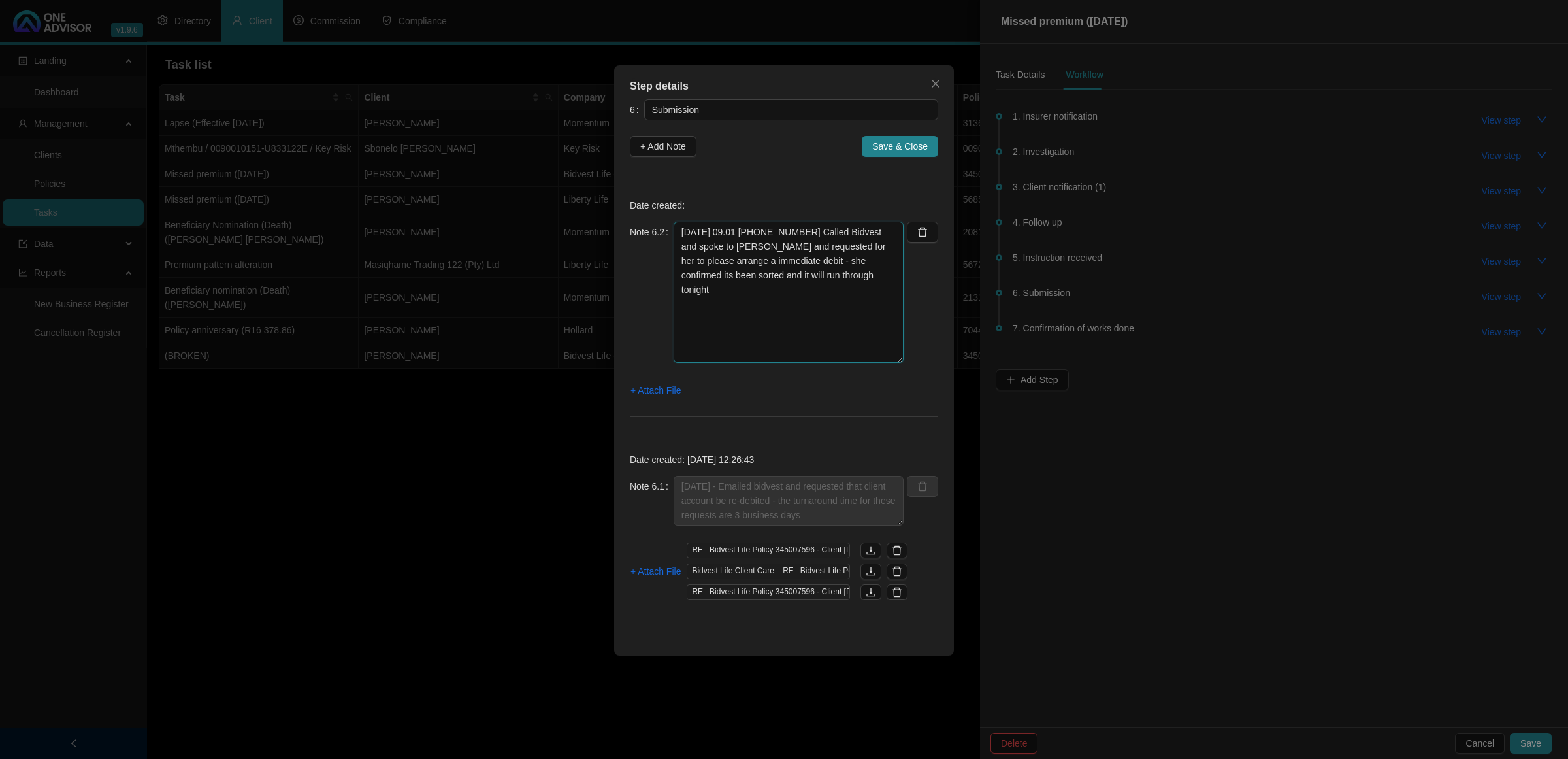
click at [794, 324] on textarea "[DATE] 09.01 [PHONE_NUMBER] Called Bidvest and spoke to [PERSON_NAME] and reque…" at bounding box center [789, 293] width 230 height 142
click at [852, 279] on textarea "[DATE] 09.01 [PHONE_NUMBER] Called Bidvest and spoke to [PERSON_NAME] and reque…" at bounding box center [789, 293] width 230 height 142
type textarea "[DATE] 09.01 [PHONE_NUMBER] Called Bidvest and spoke to [PERSON_NAME] and reque…"
click at [639, 386] on span "+ Attach File" at bounding box center [655, 390] width 50 height 14
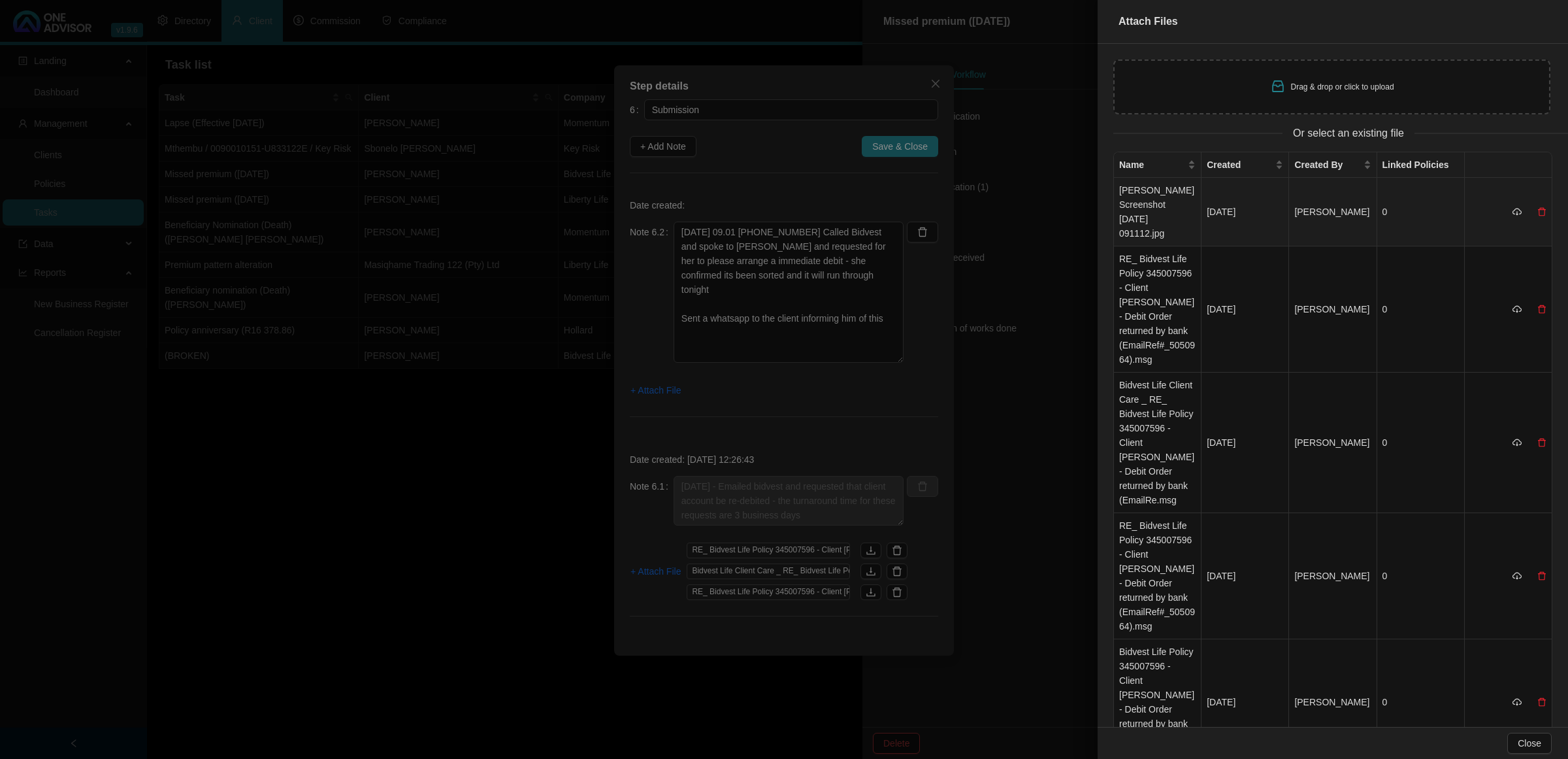
click at [1156, 208] on td "[PERSON_NAME] Screenshot [DATE] 091112.jpg" at bounding box center [1157, 211] width 88 height 69
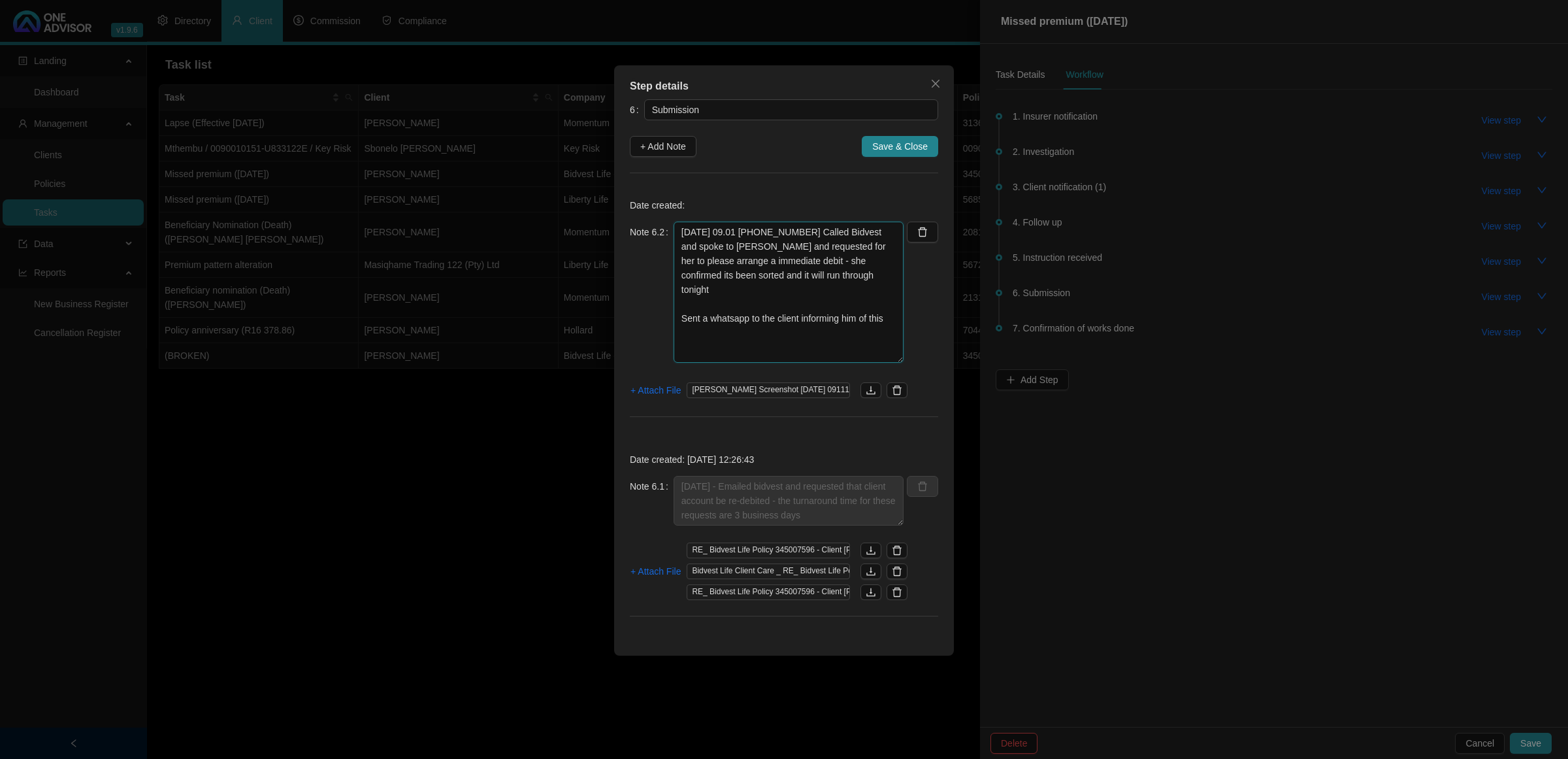
drag, startPoint x: 680, startPoint y: 232, endPoint x: 886, endPoint y: 304, distance: 218.2
click at [886, 304] on textarea "[DATE] 09.01 [PHONE_NUMBER] Called Bidvest and spoke to [PERSON_NAME] and reque…" at bounding box center [789, 293] width 230 height 142
click at [886, 145] on span "Save & Close" at bounding box center [900, 145] width 56 height 14
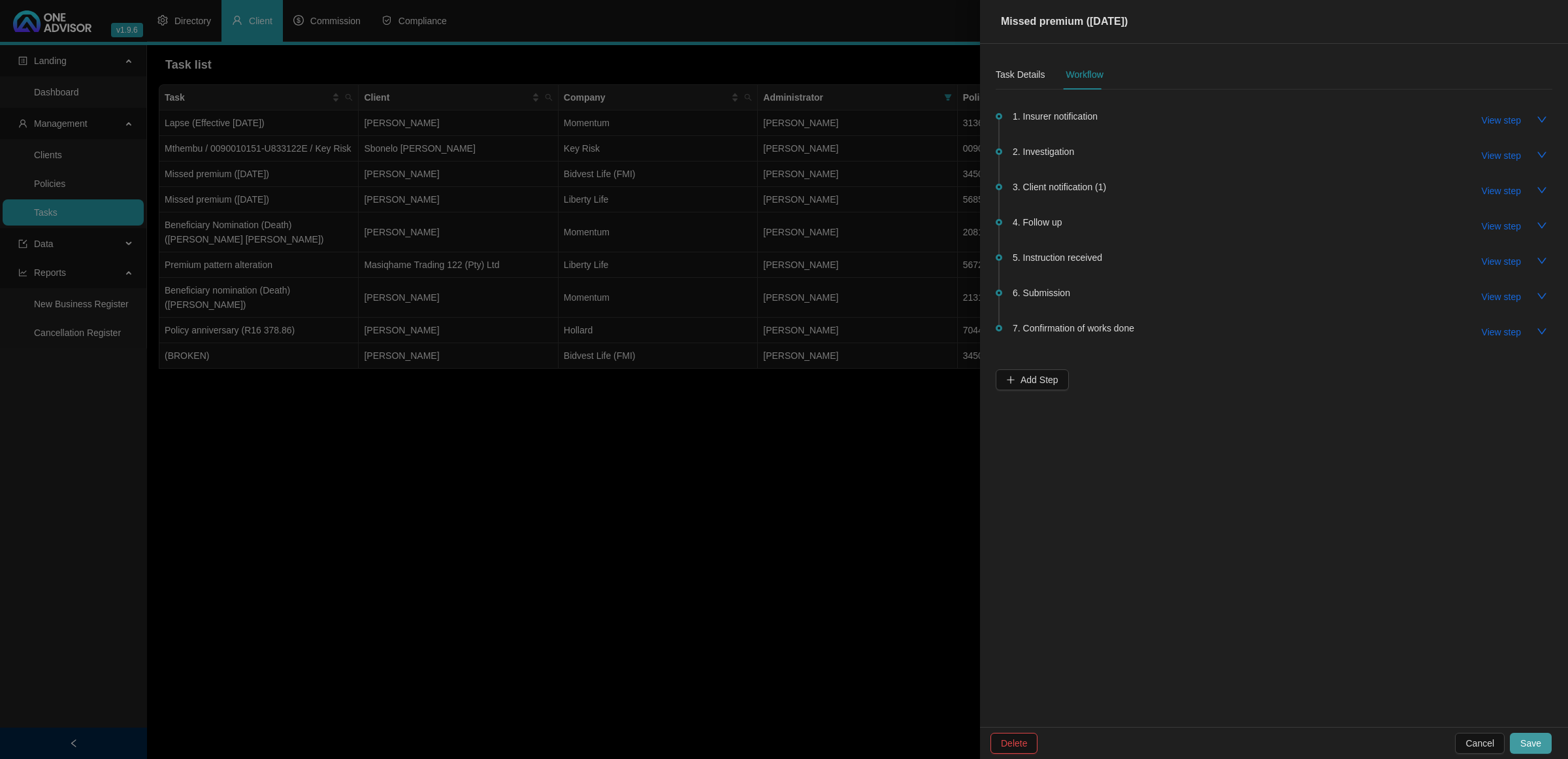
click at [1254, 606] on span "Save" at bounding box center [1531, 742] width 21 height 14
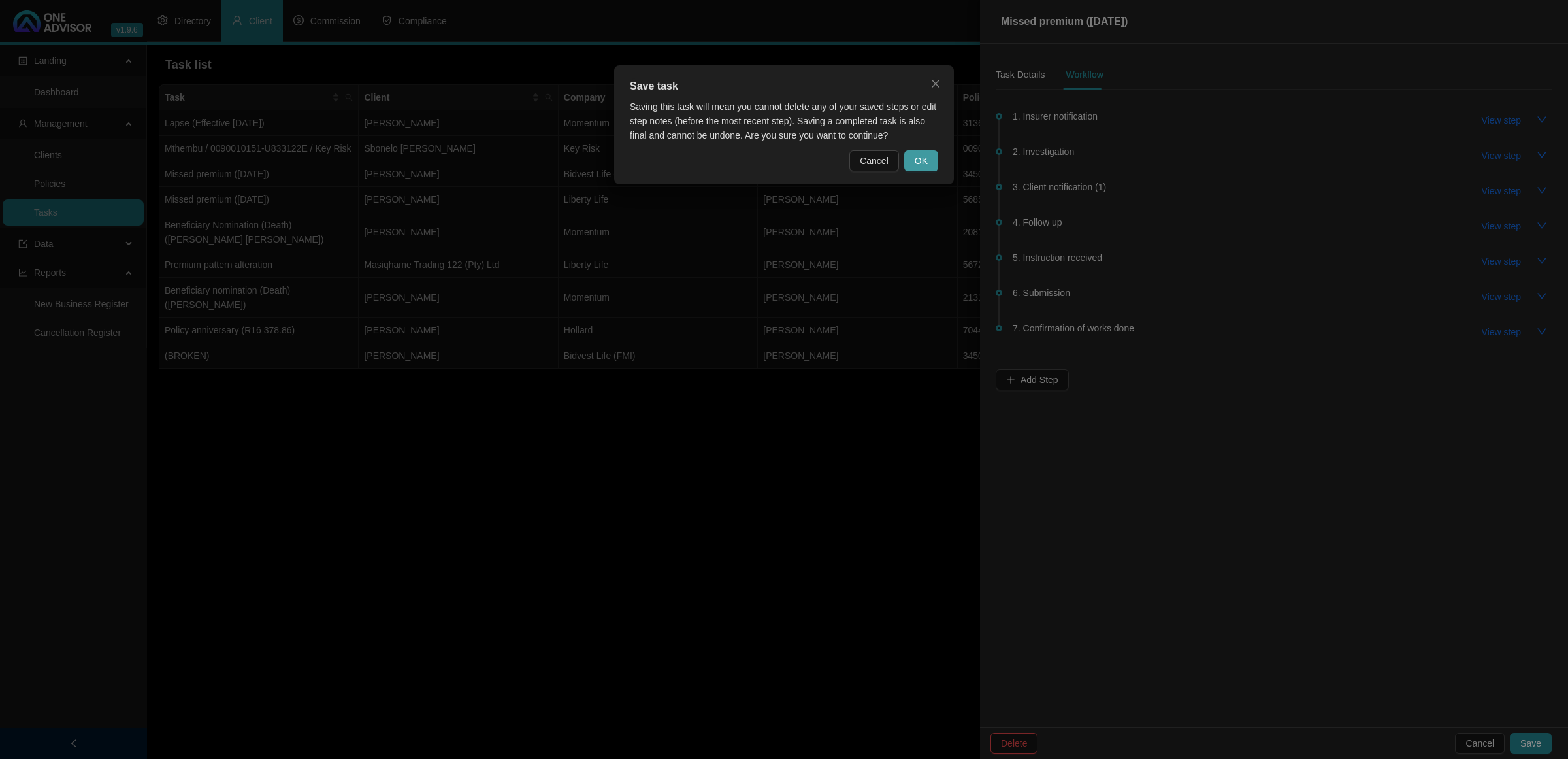
click at [919, 164] on span "OK" at bounding box center [921, 160] width 13 height 14
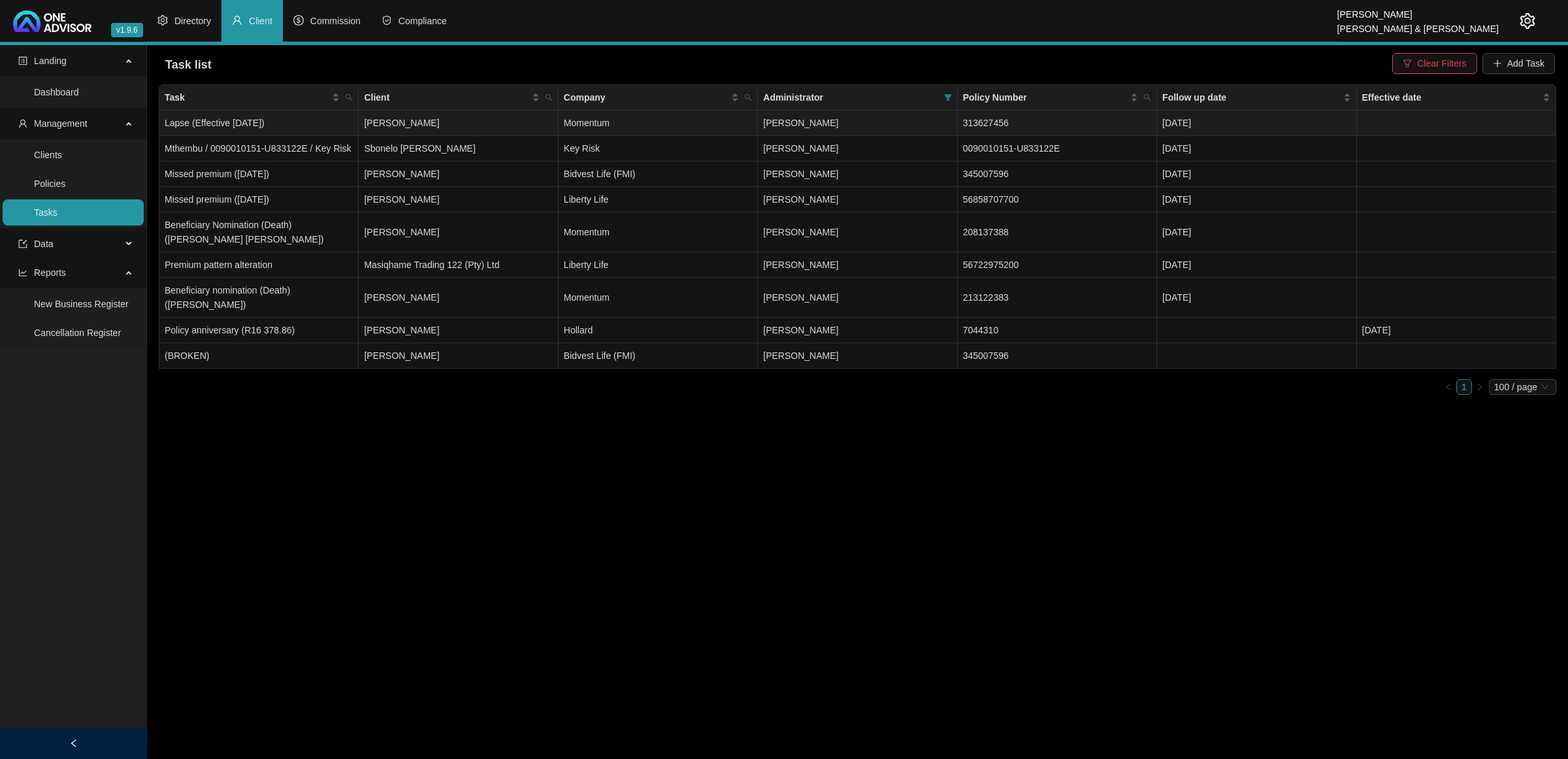
click at [531, 125] on td "[PERSON_NAME]" at bounding box center [458, 123] width 199 height 25
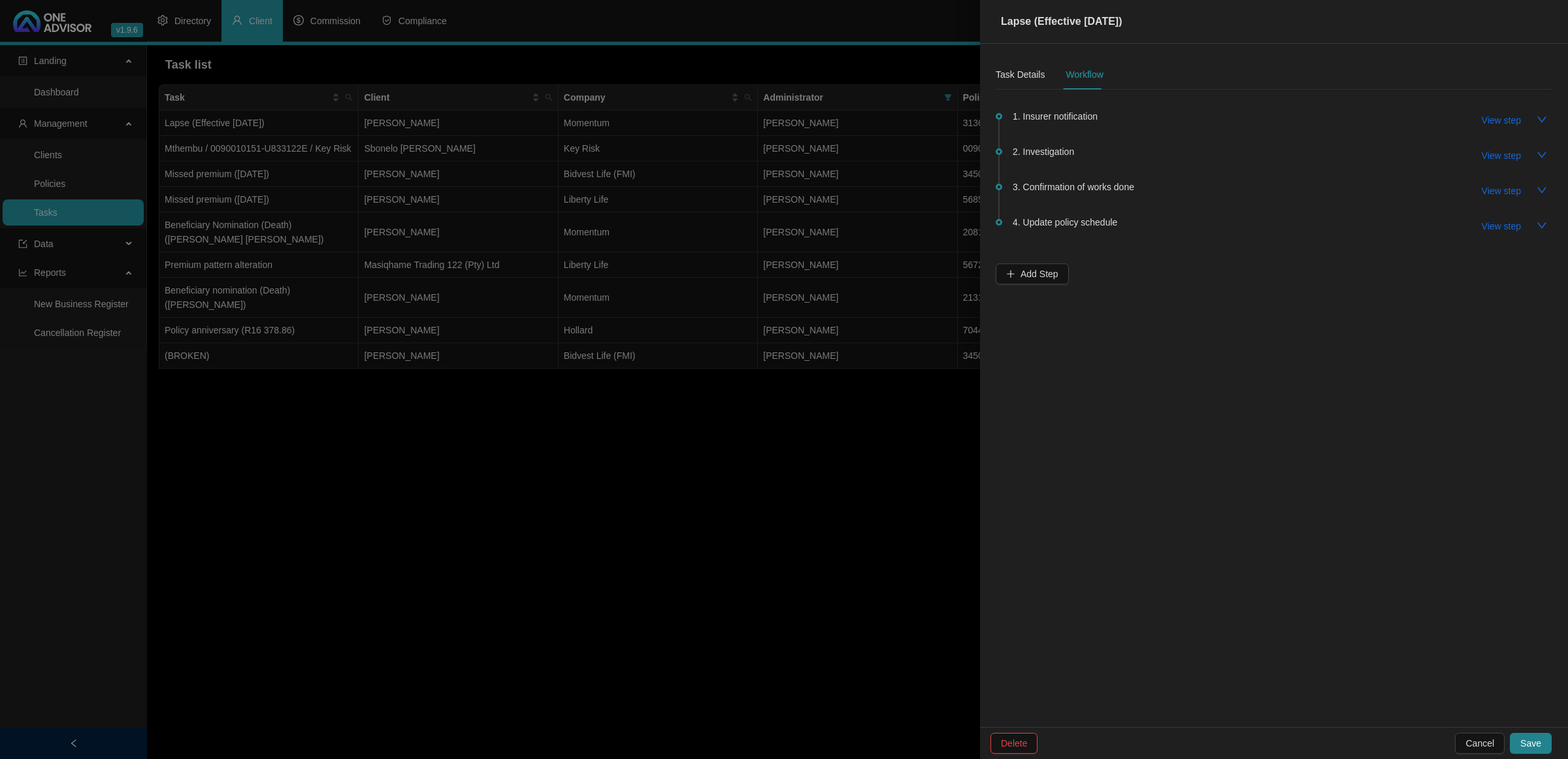
click at [1035, 223] on span "4. Update policy schedule" at bounding box center [1065, 222] width 105 height 14
click at [1254, 224] on span "View step" at bounding box center [1502, 226] width 40 height 14
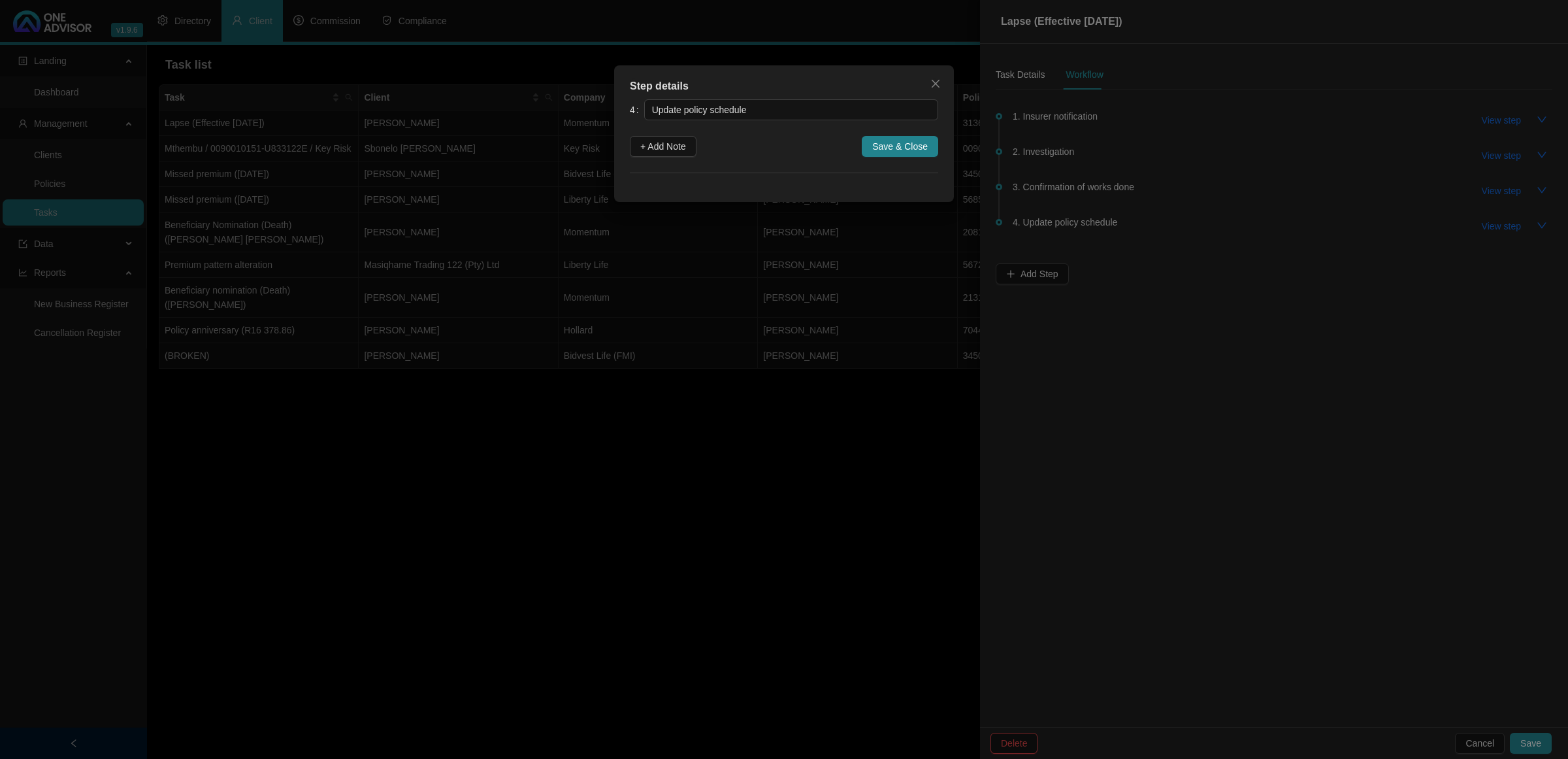
click at [731, 411] on div "Step details 4 Update policy schedule + Add Note Save & Close Cancel OK" at bounding box center [784, 380] width 1568 height 759
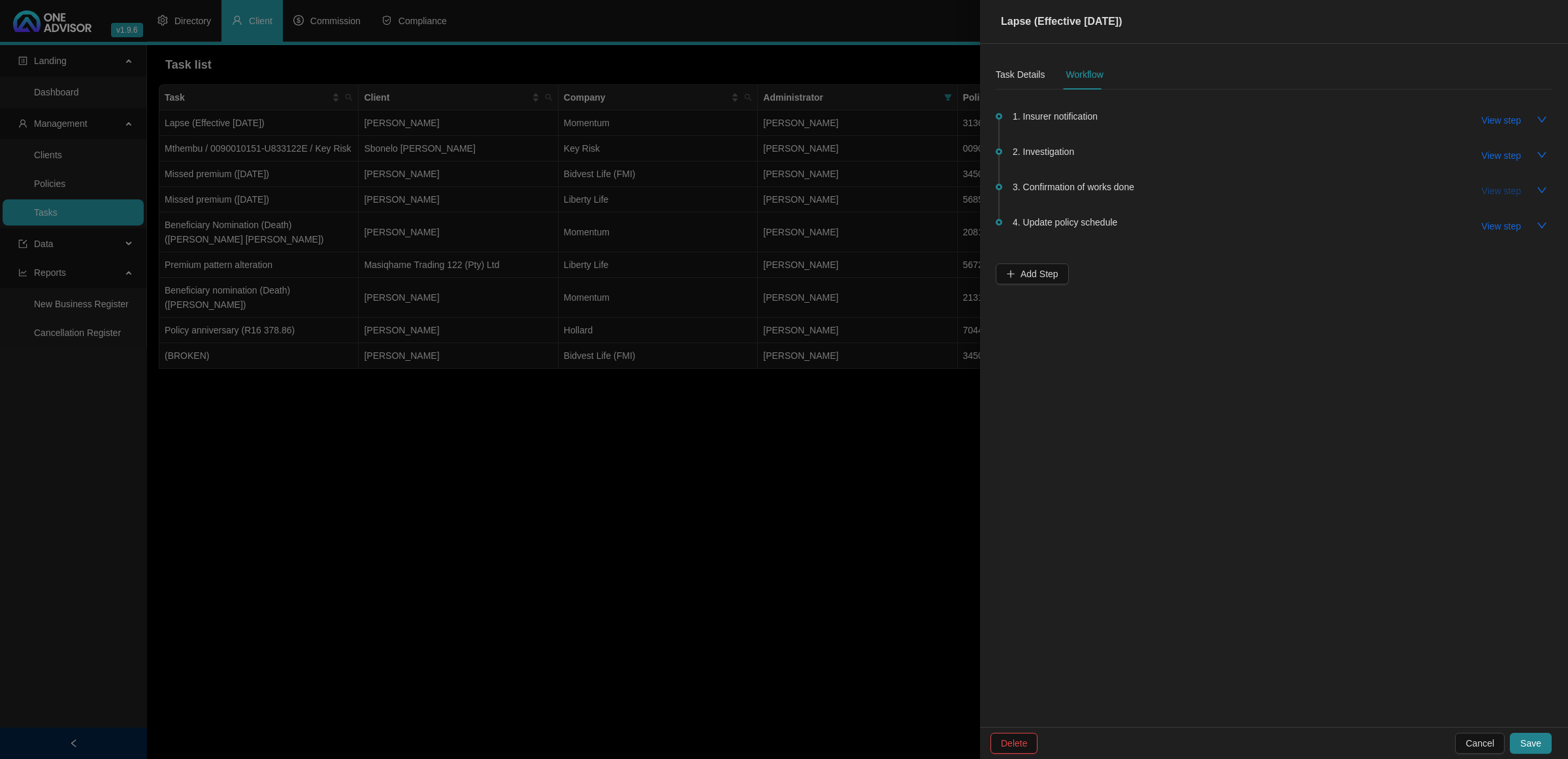
click at [1254, 186] on span "View step" at bounding box center [1502, 191] width 40 height 14
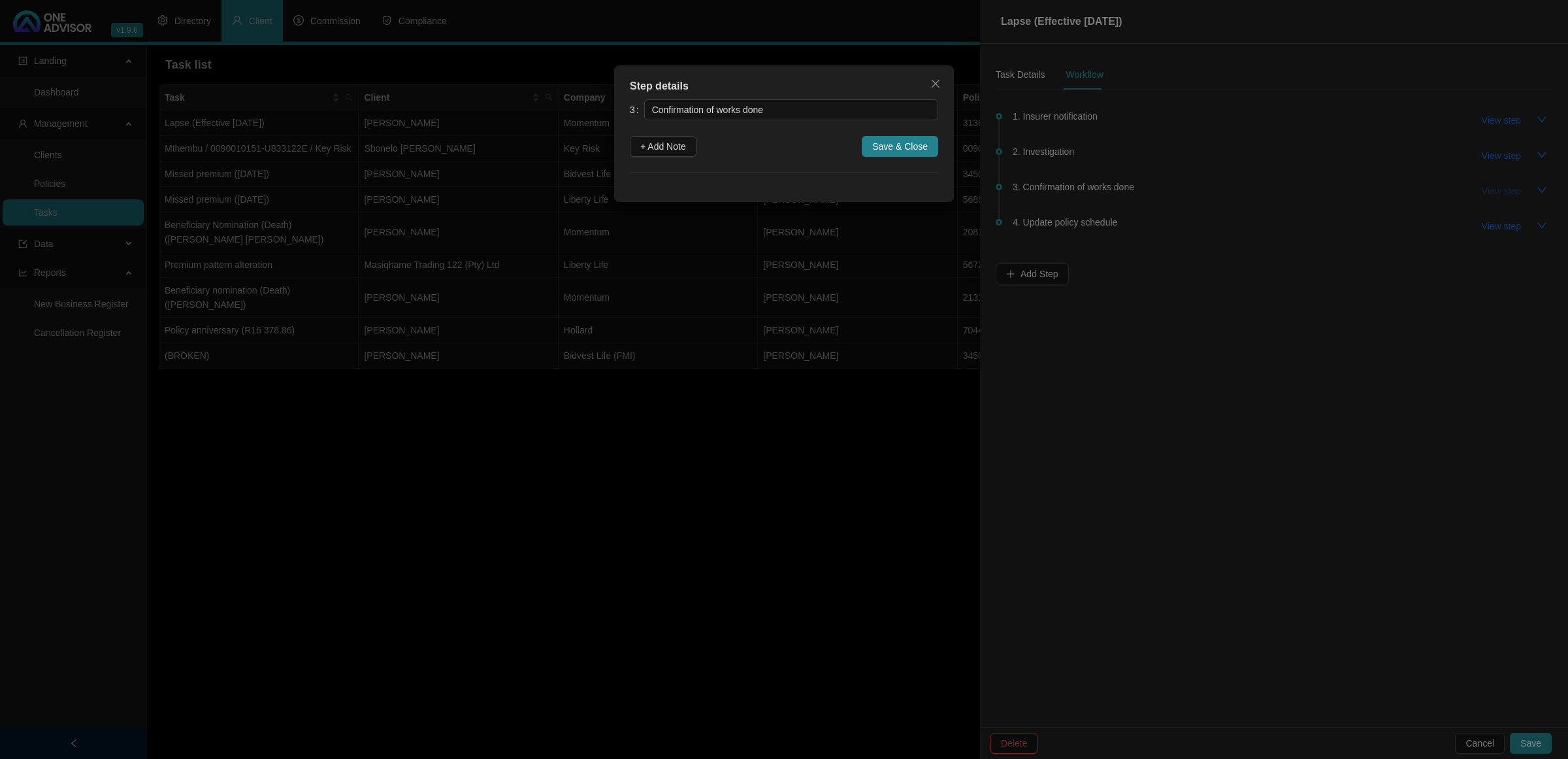
click at [1254, 186] on div "Step details 3 Confirmation of works done + Add Note Save & Close Cancel OK" at bounding box center [784, 380] width 1568 height 759
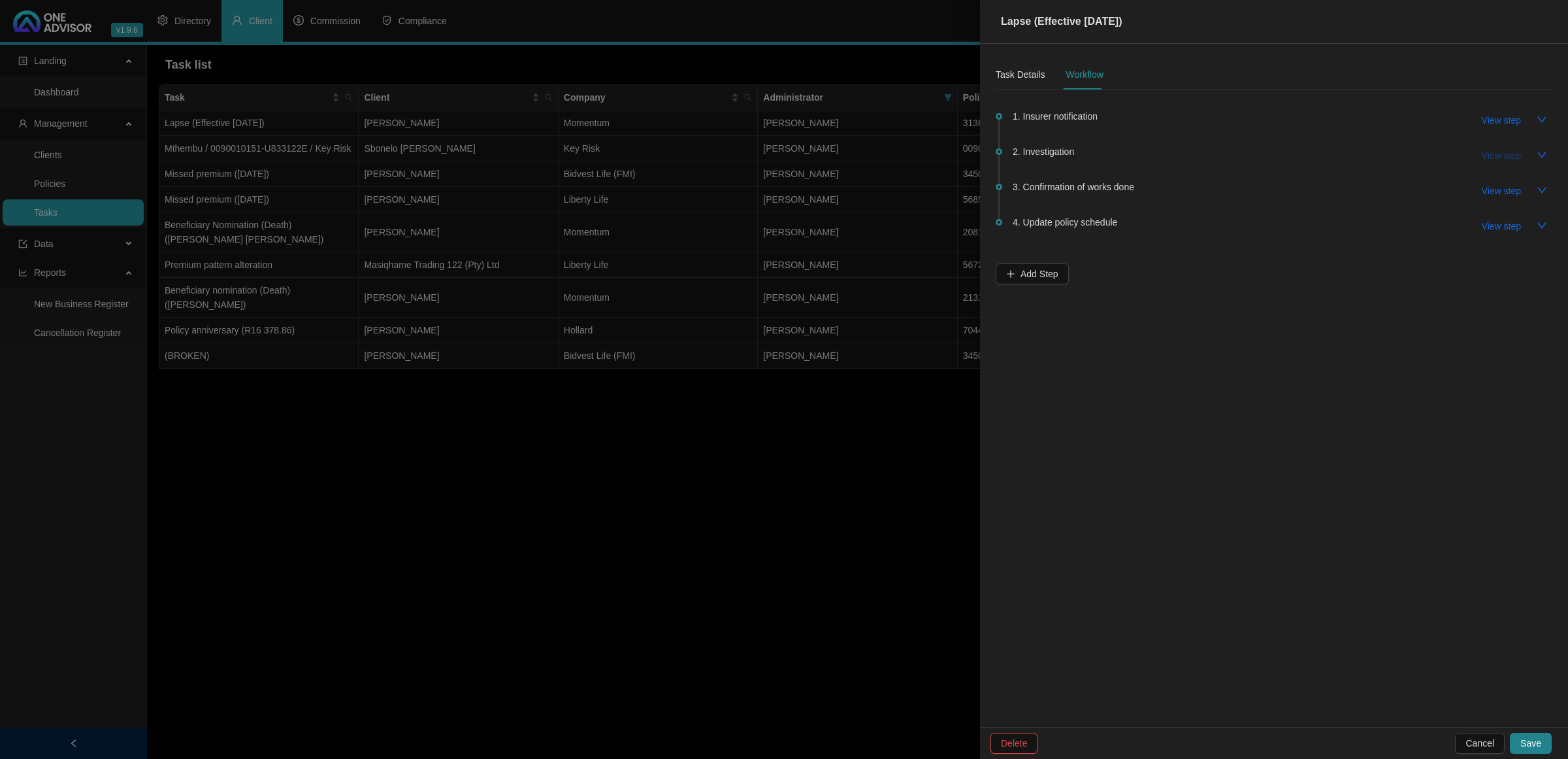
click at [1254, 154] on span "View step" at bounding box center [1502, 155] width 40 height 14
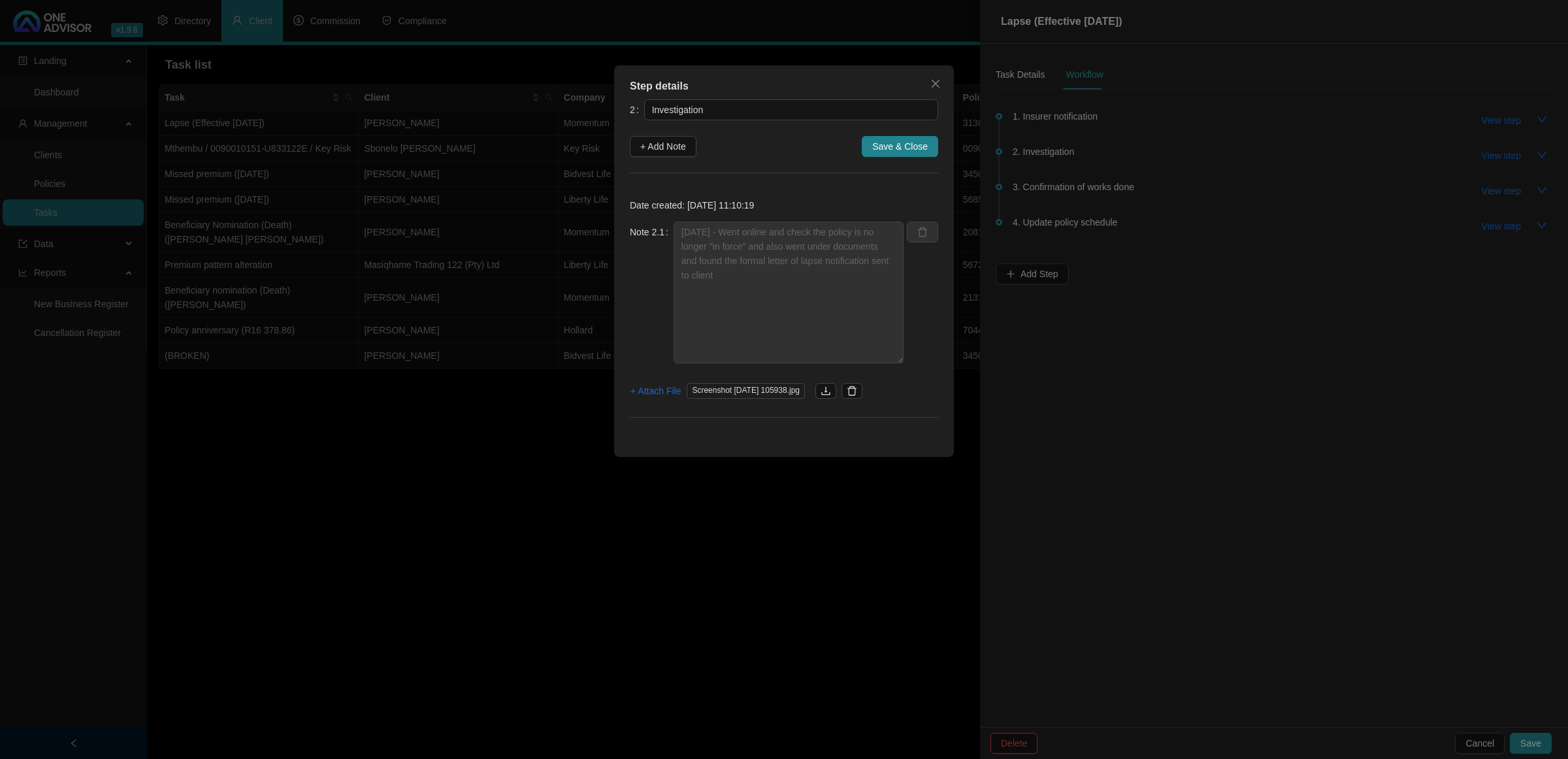
click at [1245, 288] on div "Step details 2 Investigation + Add Note Save & Close Date created: [DATE] 11:10…" at bounding box center [784, 380] width 1568 height 759
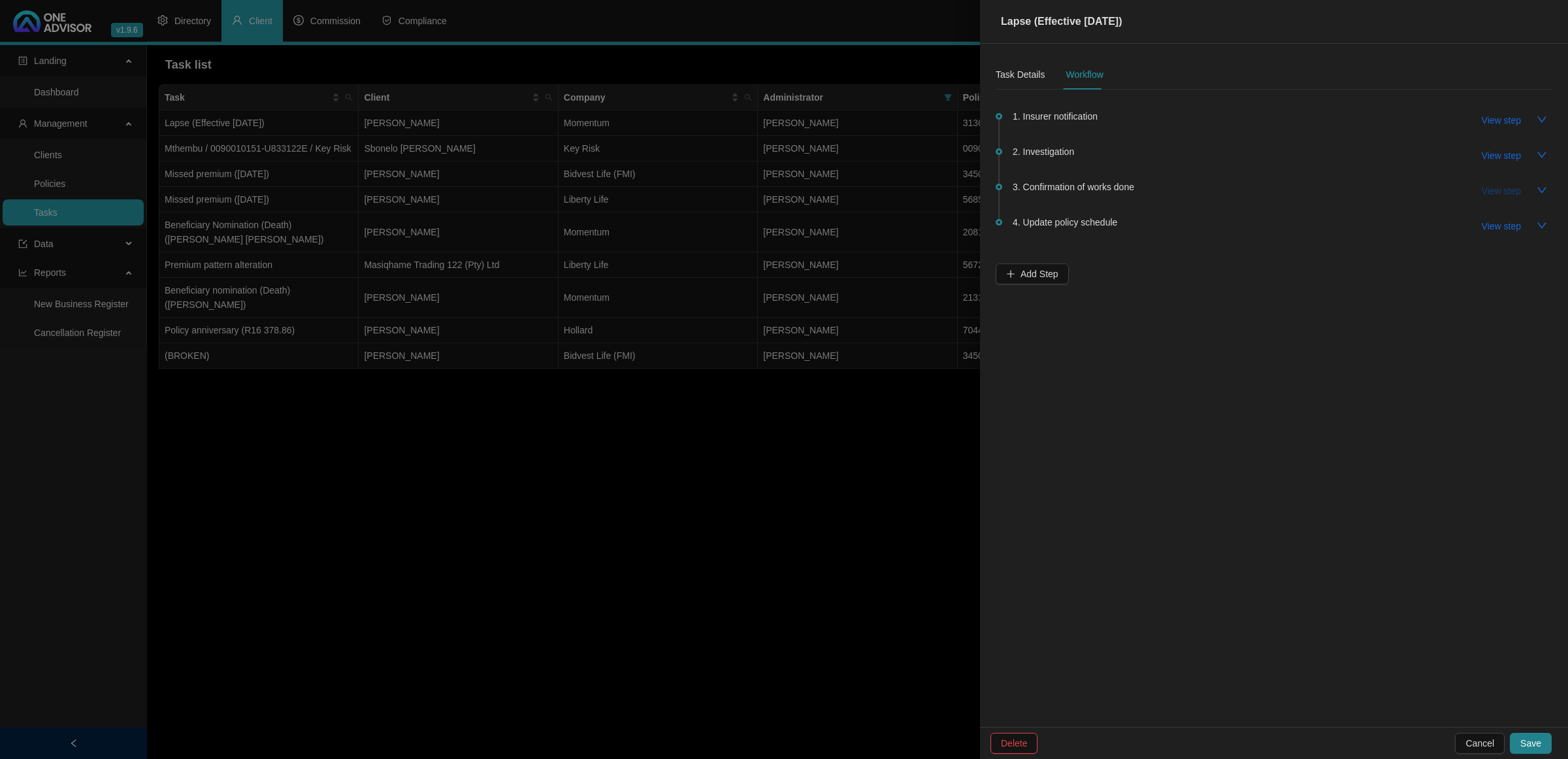
click at [1254, 186] on span "View step" at bounding box center [1502, 191] width 40 height 14
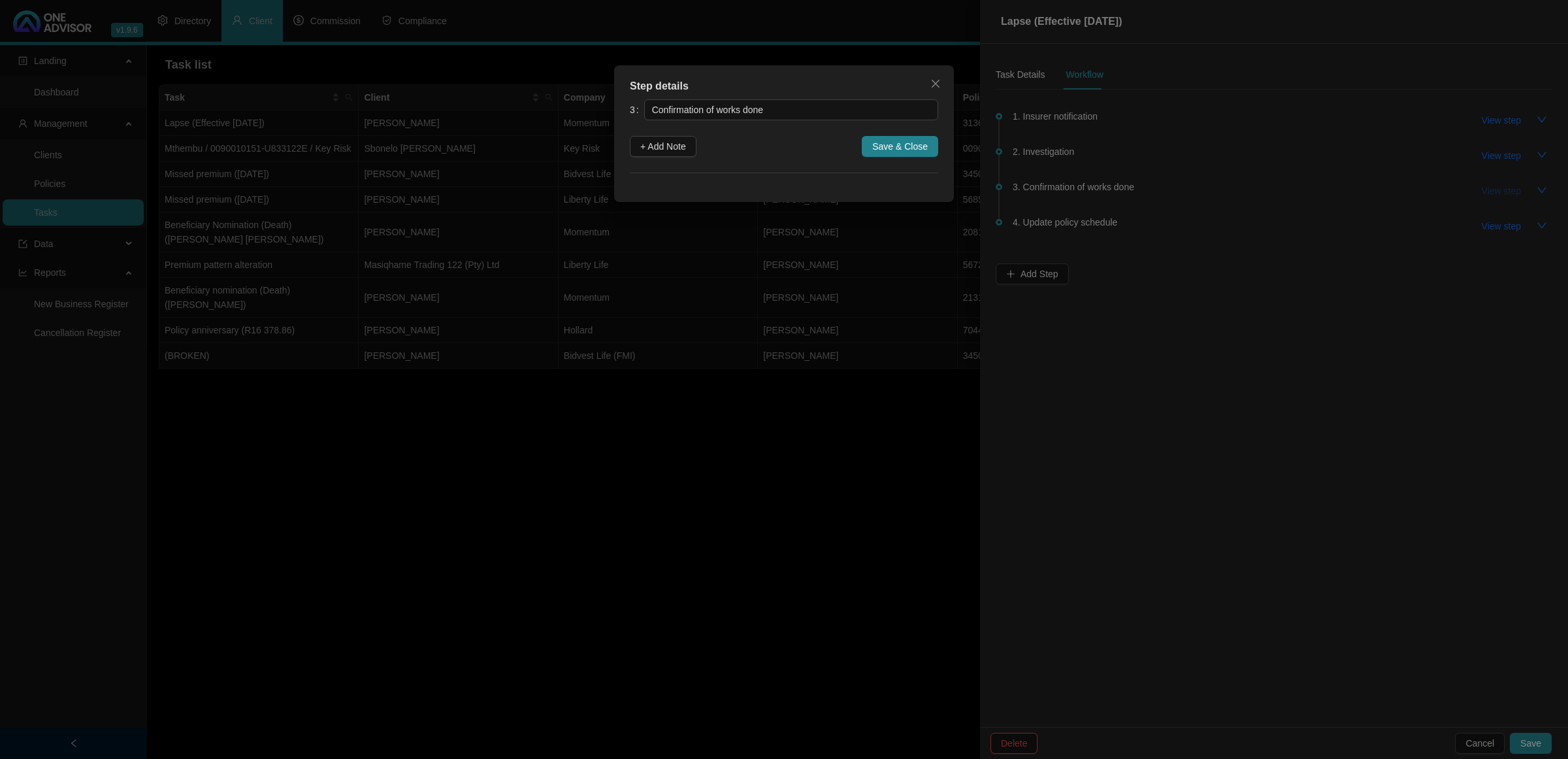
click at [1254, 186] on div "Step details 3 Confirmation of works done + Add Note Save & Close Cancel OK" at bounding box center [784, 380] width 1568 height 759
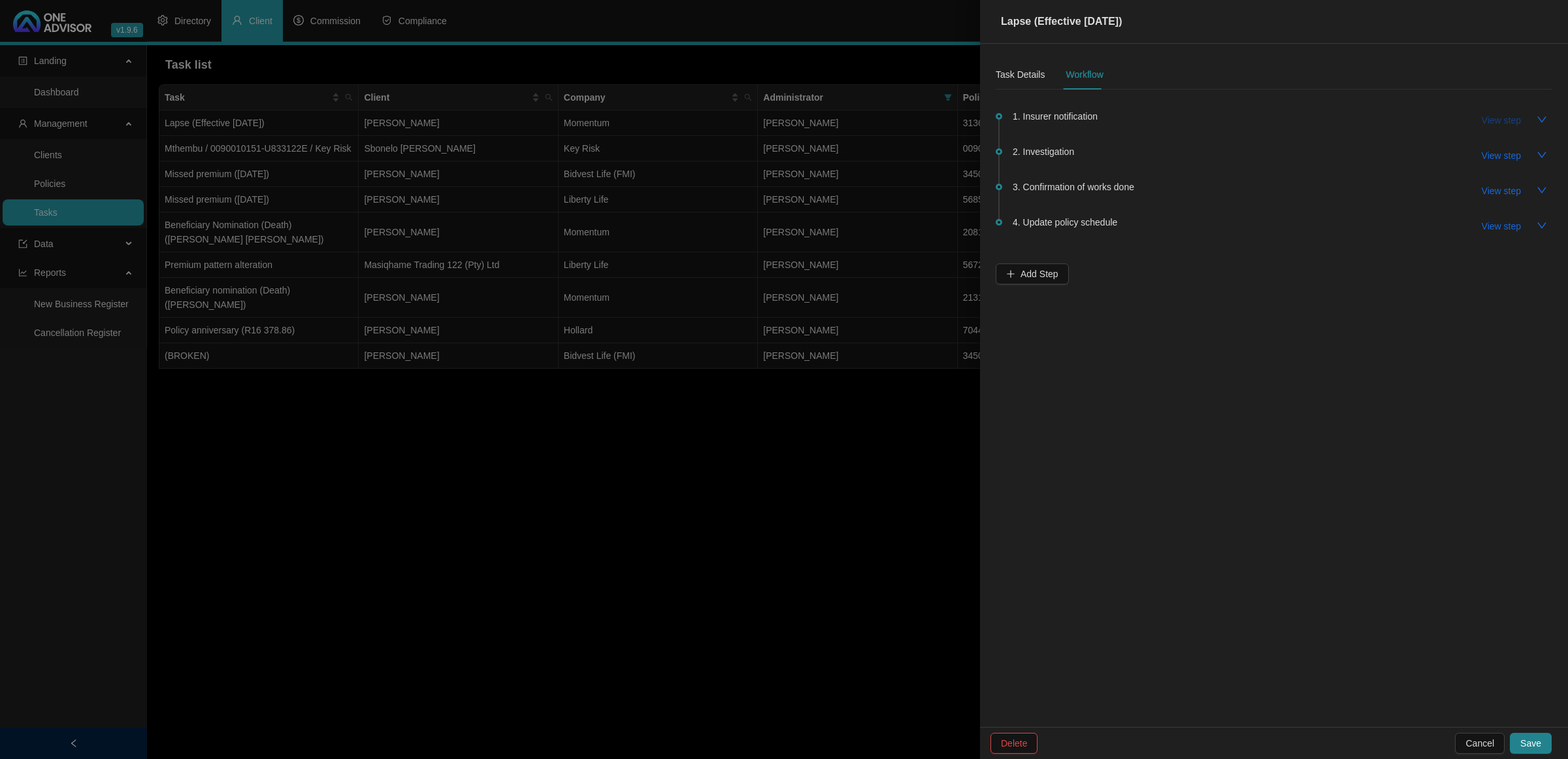
click at [1254, 119] on span "View step" at bounding box center [1502, 120] width 40 height 14
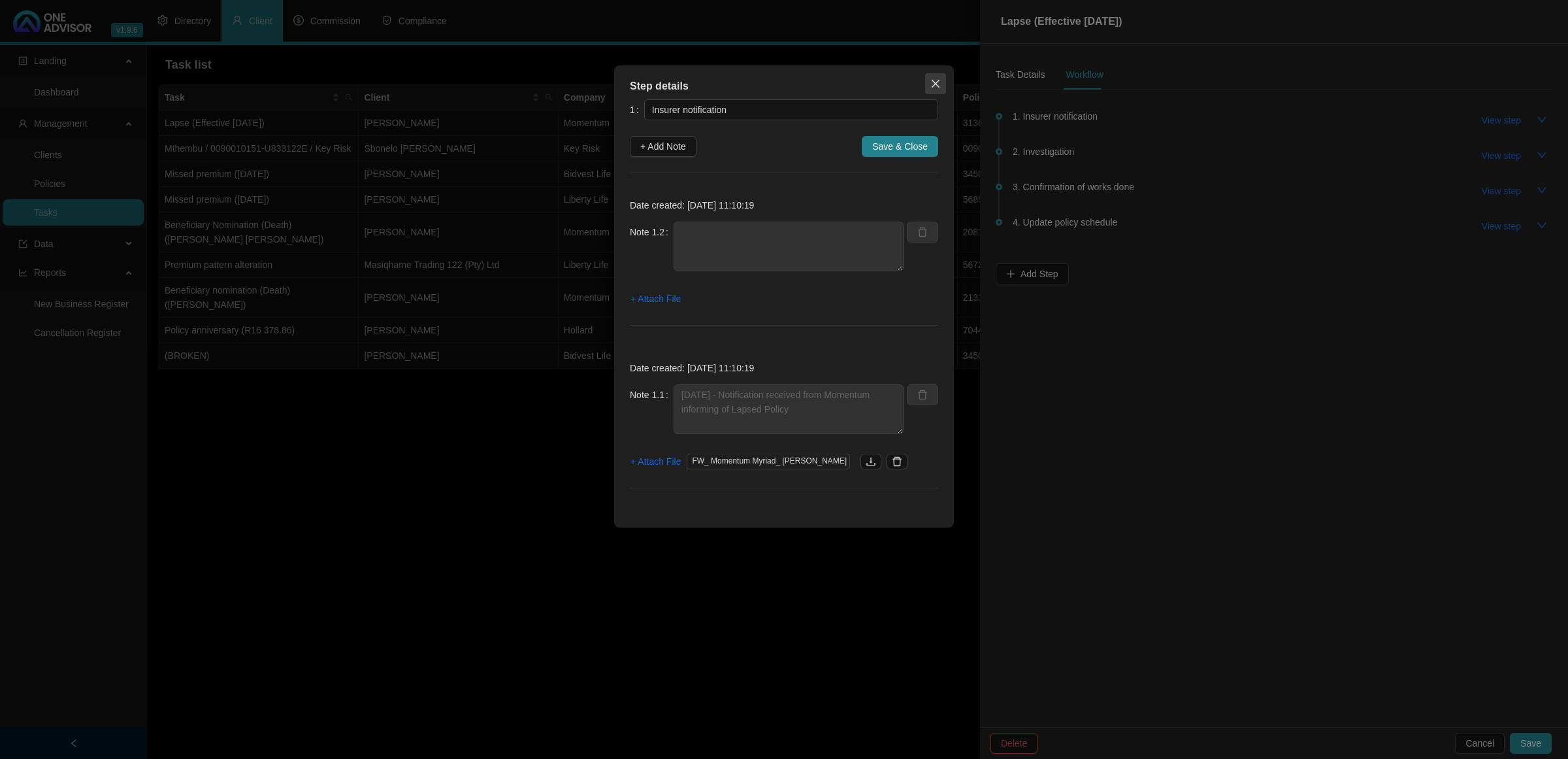
click at [941, 86] on span "Close" at bounding box center [936, 83] width 21 height 10
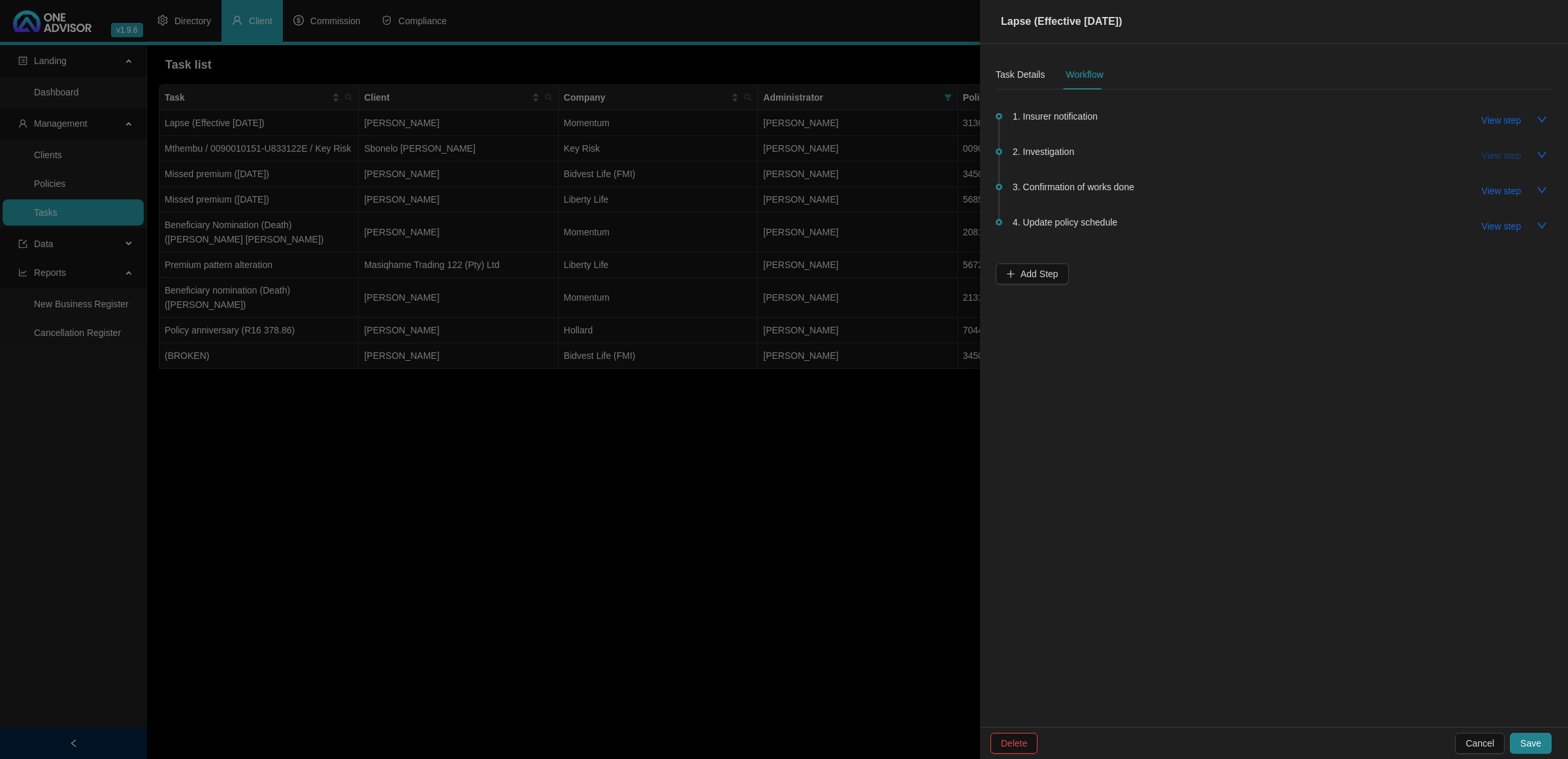
click at [1254, 155] on span "View step" at bounding box center [1502, 155] width 40 height 14
type input "Investigation"
type textarea "[DATE] - Went online and check the policy is no longer "in force" and also went…"
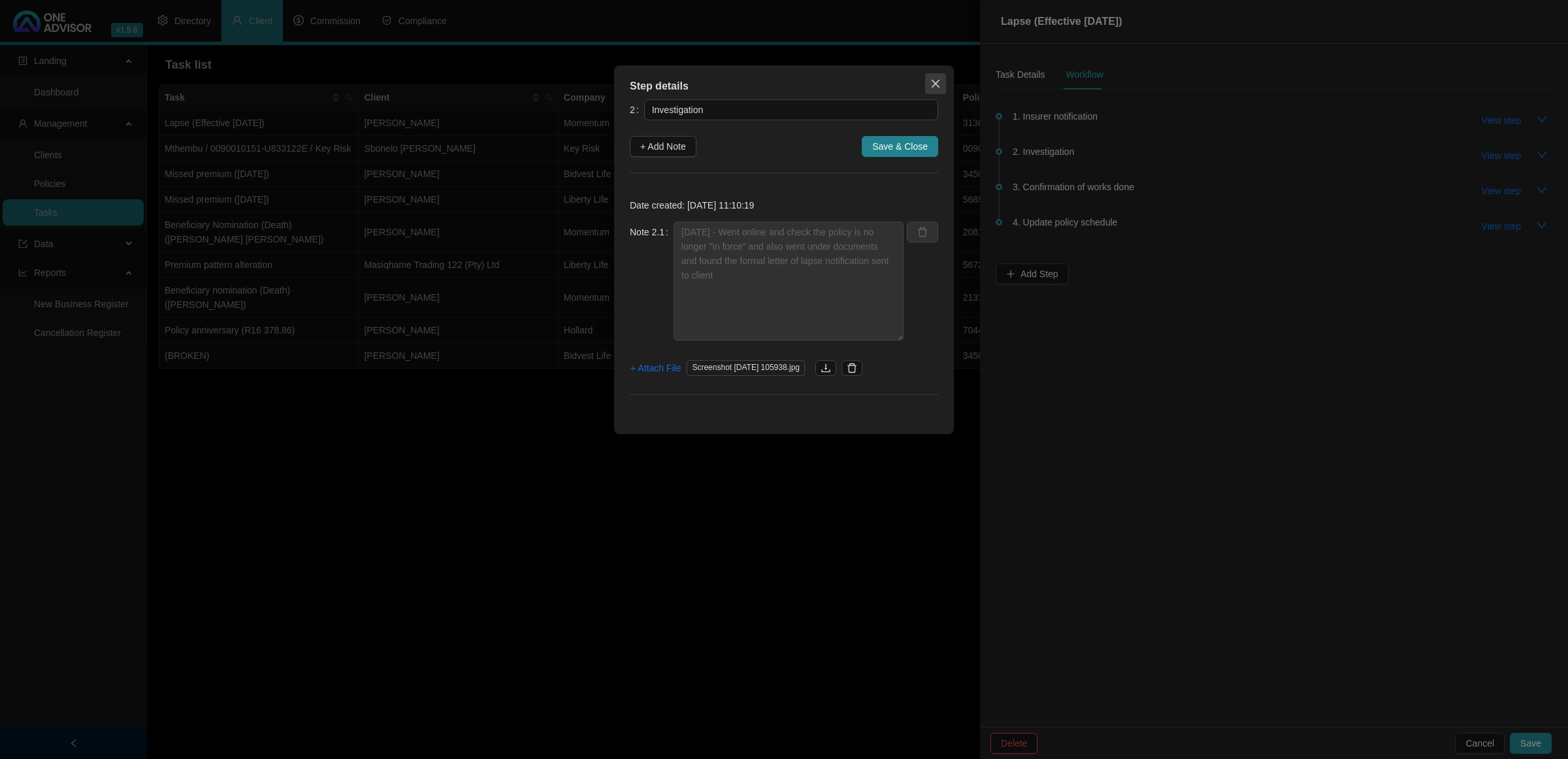
click at [944, 82] on span "Close" at bounding box center [936, 83] width 21 height 10
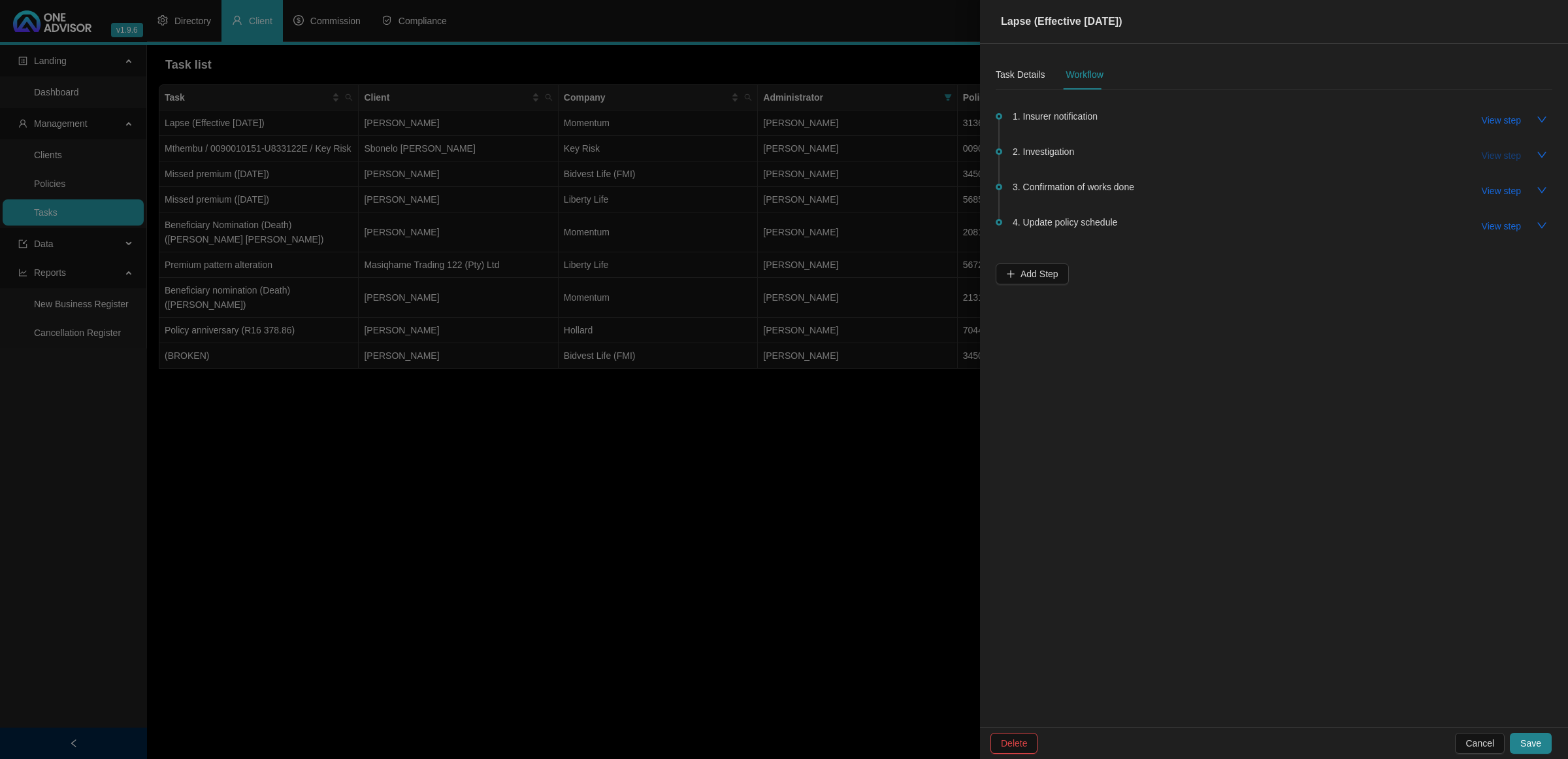
click at [1254, 152] on span "View step" at bounding box center [1502, 155] width 40 height 14
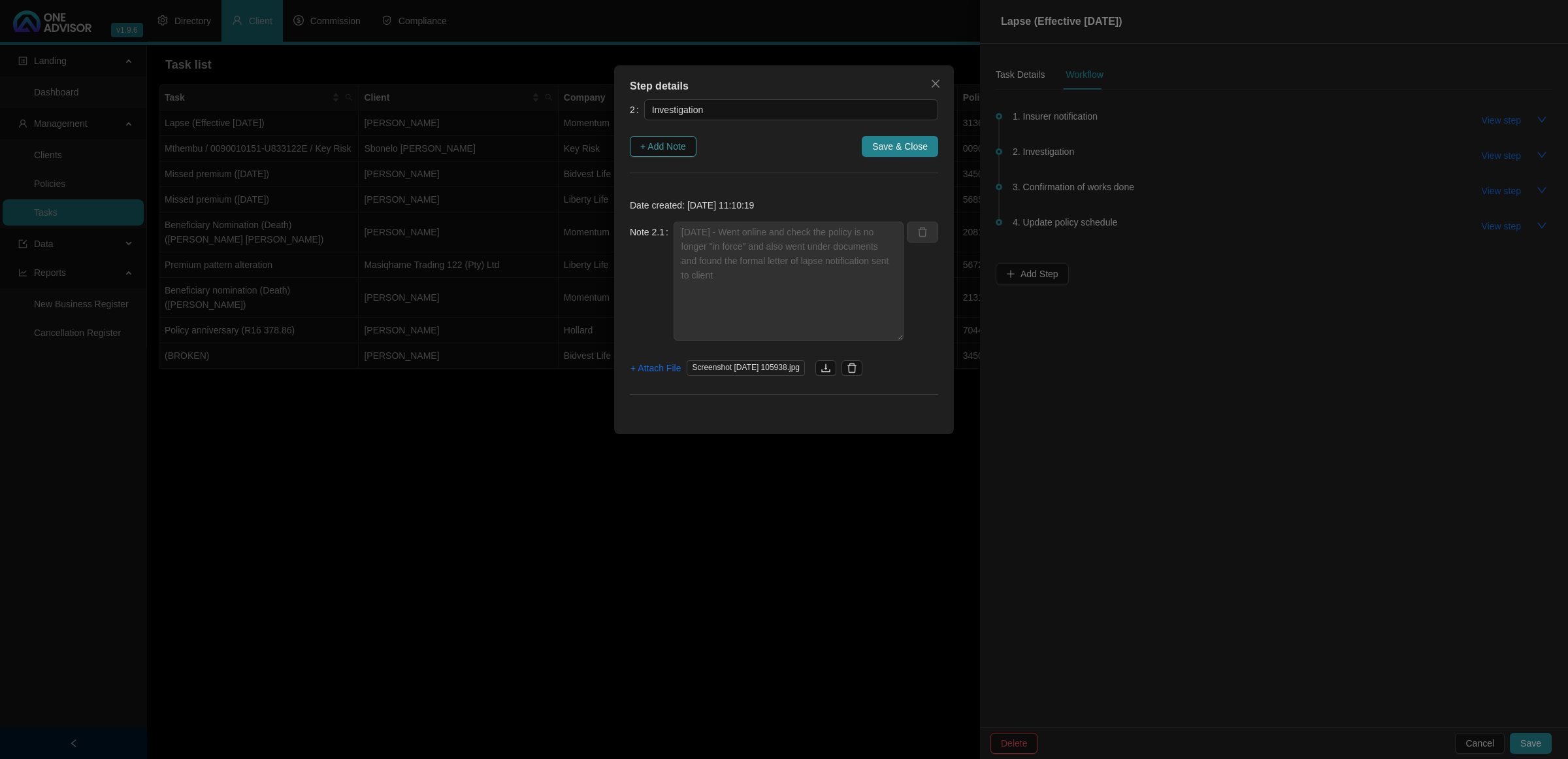
click at [651, 136] on button "+ Add Note" at bounding box center [663, 146] width 67 height 21
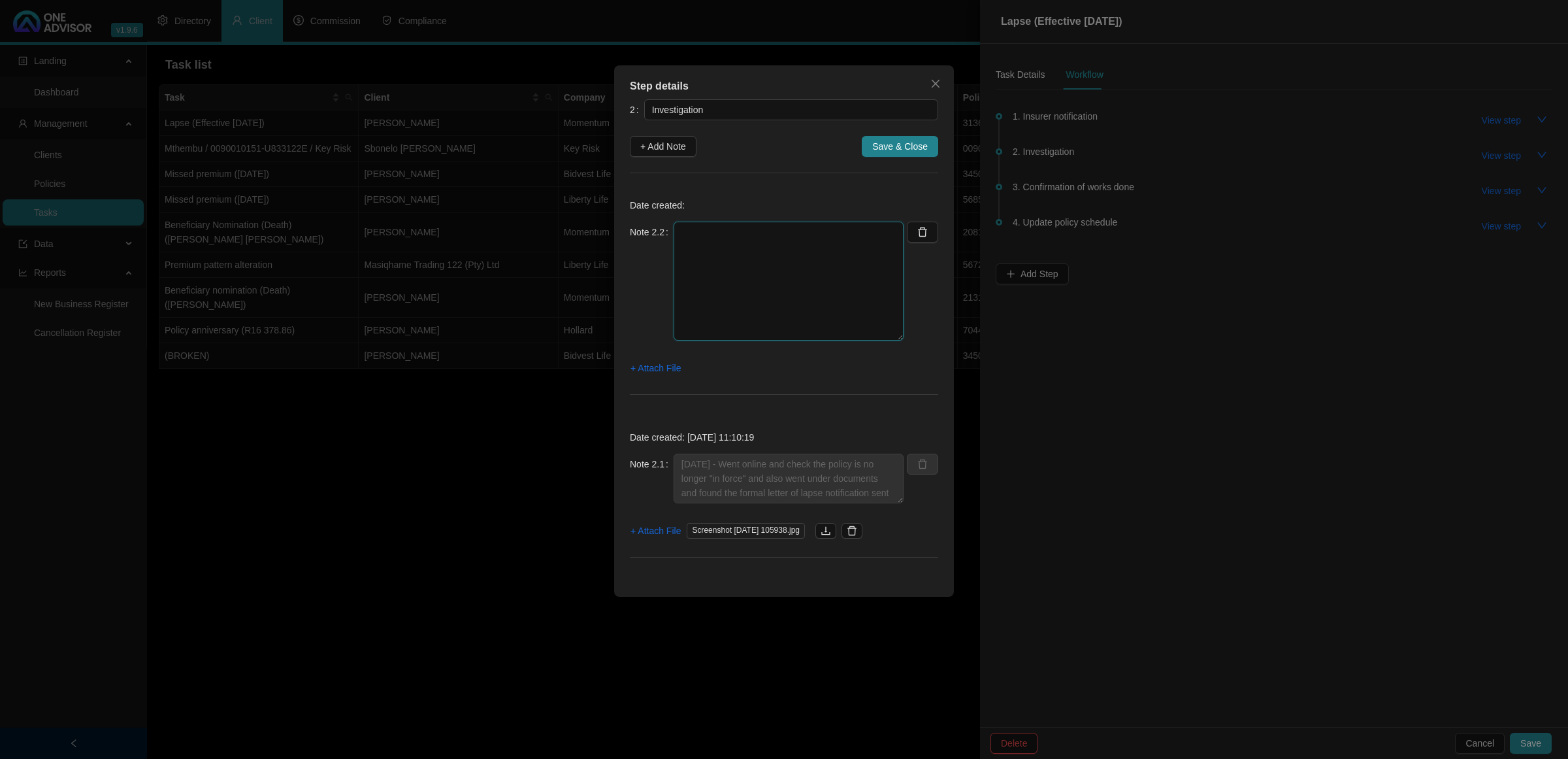
click at [704, 222] on textarea at bounding box center [789, 281] width 230 height 119
click at [835, 247] on textarea "[DATE] - 09.20 - Called Myriad for reinstatement options available for this cli…" at bounding box center [789, 281] width 230 height 119
click at [831, 247] on textarea "[DATE] - 09.20 - Called Myriad for reinstatement options available for this cli…" at bounding box center [789, 281] width 230 height 119
click at [742, 264] on textarea "[DATE] - 09.20 - Called Myriad for reinstatement options available for this cli…" at bounding box center [789, 281] width 230 height 119
click at [750, 313] on textarea "[DATE] - 09.20 - Called Myriad for reinstatement options available for this cli…" at bounding box center [789, 281] width 230 height 119
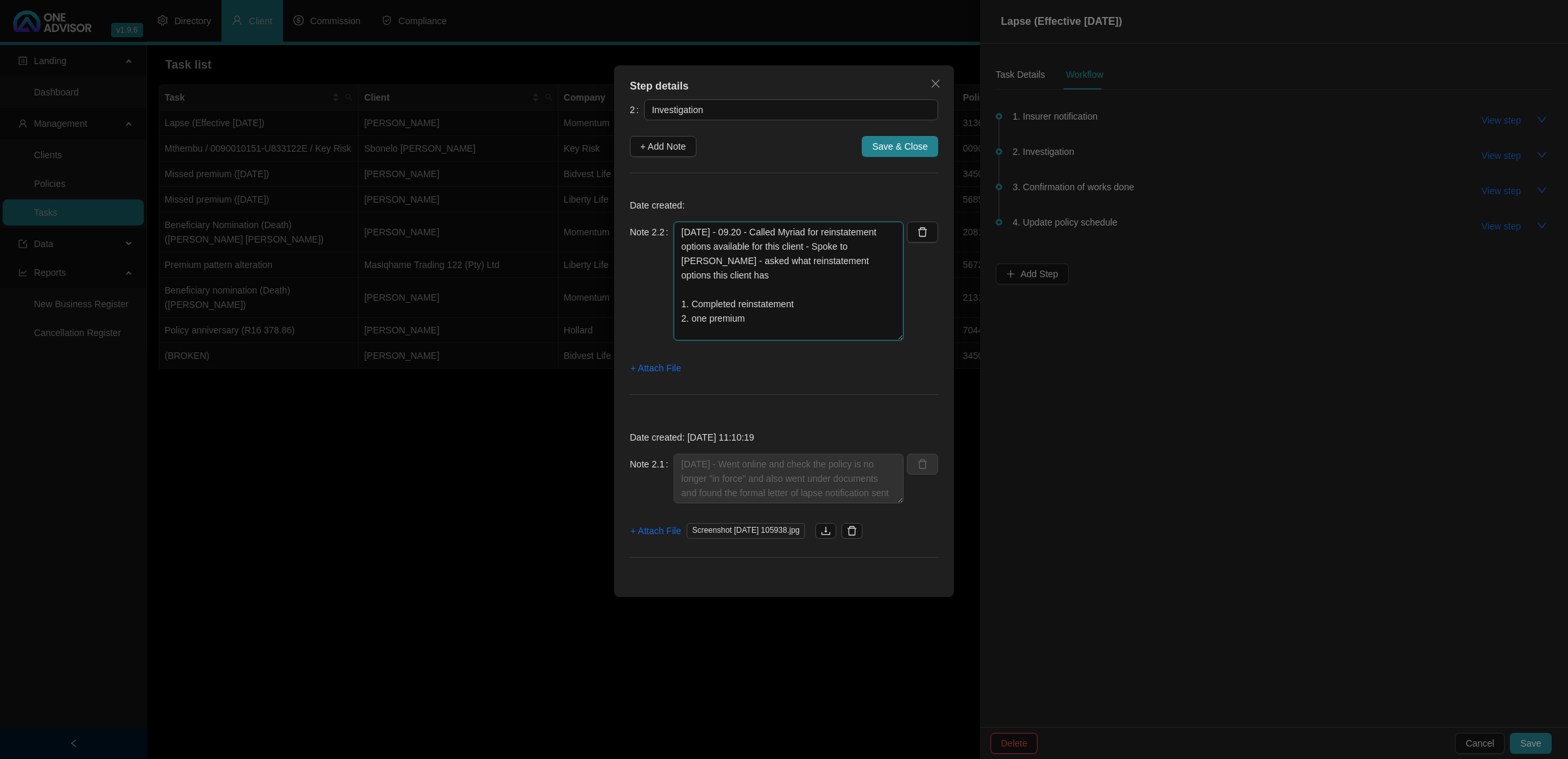
click at [737, 279] on textarea "[DATE] - 09.20 - Called Myriad for reinstatement options available for this cli…" at bounding box center [789, 281] width 230 height 119
drag, startPoint x: 830, startPoint y: 278, endPoint x: 723, endPoint y: 281, distance: 107.0
click at [723, 281] on textarea "[DATE] - 09.20 - Called Myriad for reinstatement options available for this cli…" at bounding box center [789, 281] width 230 height 119
click at [832, 311] on textarea "[DATE] - 09.20 - Called Myriad for reinstatement options available for this cli…" at bounding box center [789, 281] width 230 height 119
drag, startPoint x: 834, startPoint y: 339, endPoint x: 822, endPoint y: 373, distance: 36.1
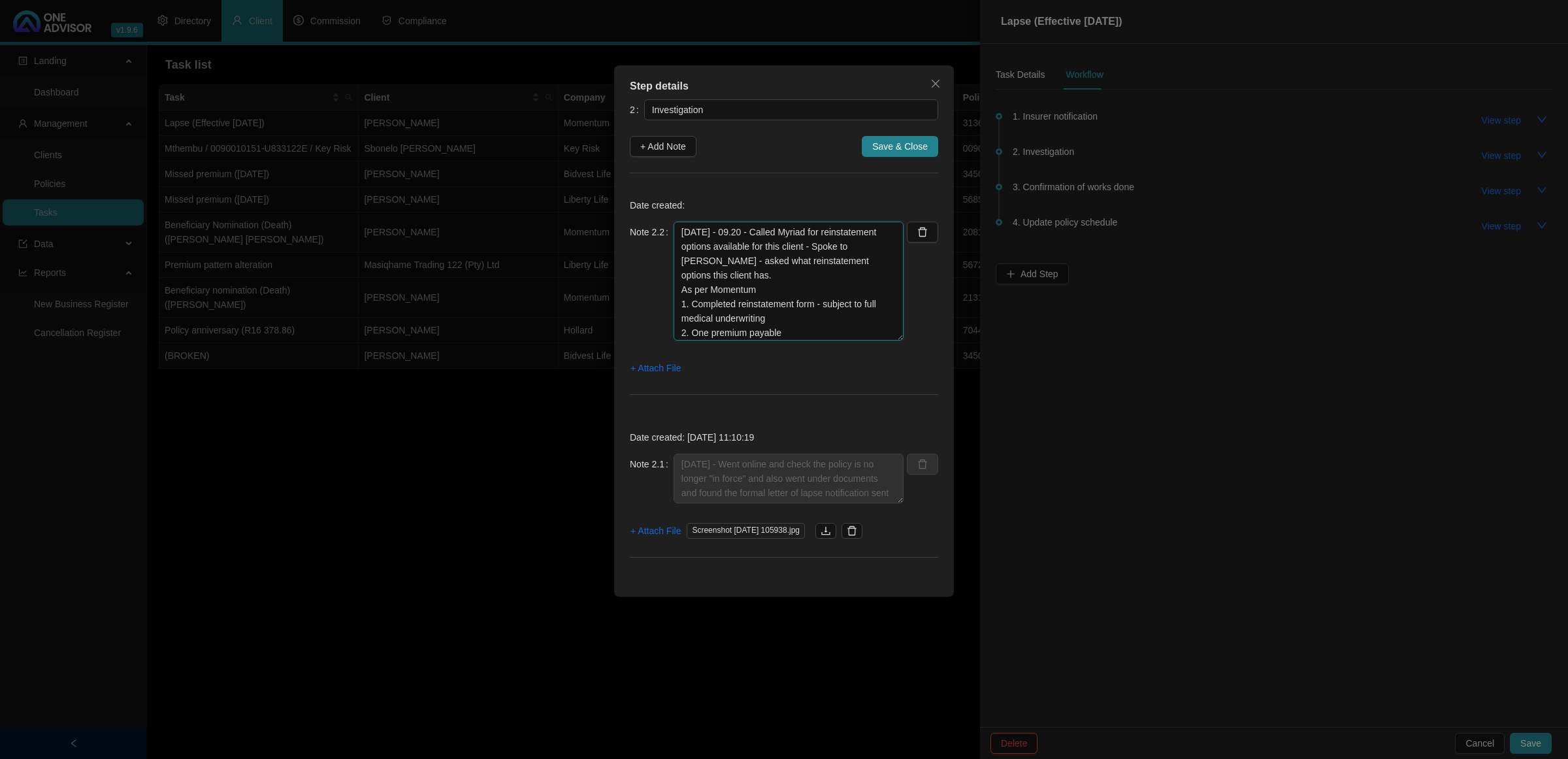
click at [822, 373] on div "Date created: Note 2.2 [DATE] - 09.20 - Called Myriad for reinstatement options…" at bounding box center [784, 299] width 309 height 222
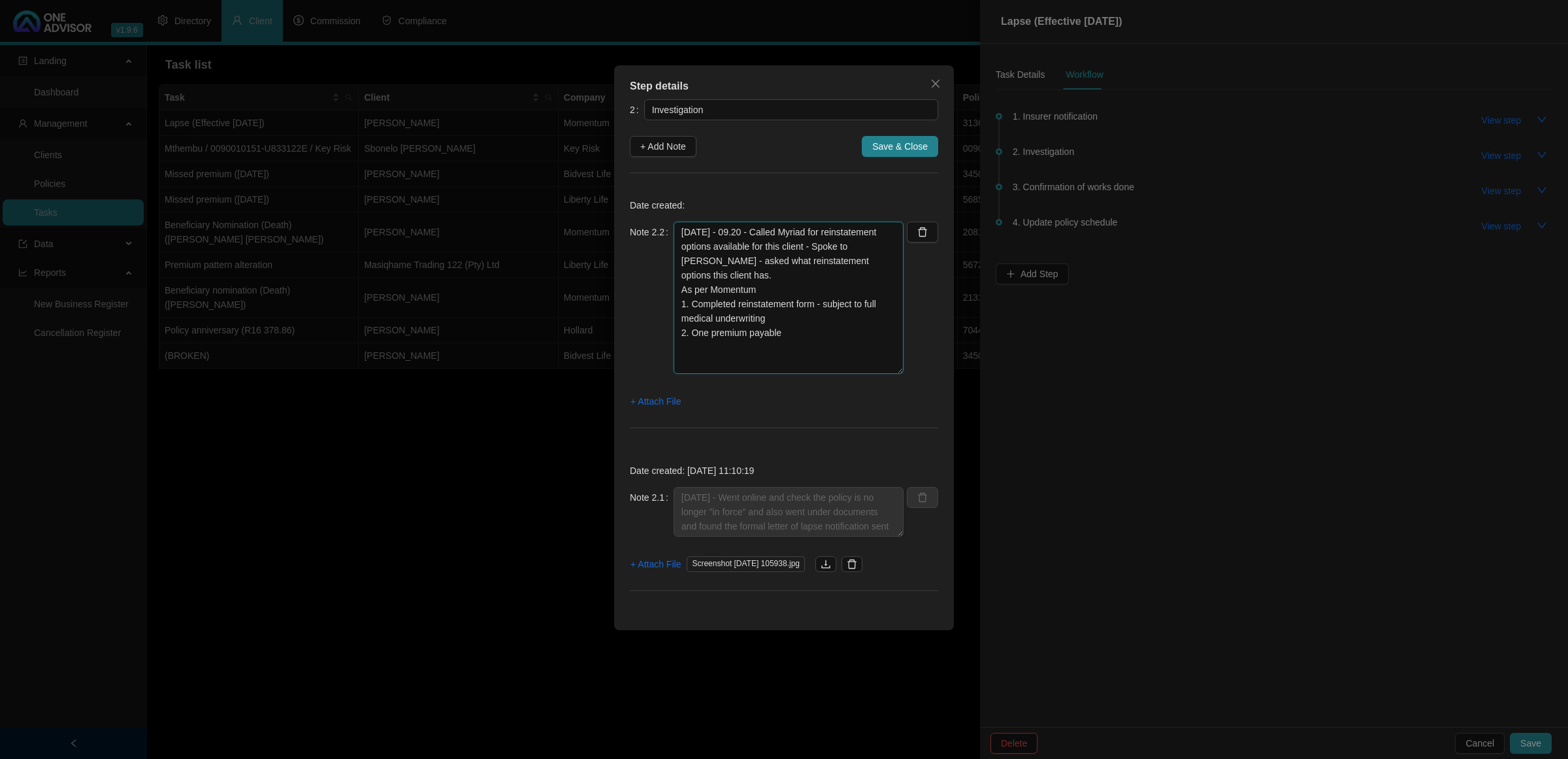
drag, startPoint x: 899, startPoint y: 336, endPoint x: 886, endPoint y: 370, distance: 36.4
click at [886, 370] on textarea "[DATE] - 09.20 - Called Myriad for reinstatement options available for this cli…" at bounding box center [789, 297] width 230 height 152
type textarea "[DATE] - 09.20 - Called Myriad for reinstatement options available for this cli…"
drag, startPoint x: 780, startPoint y: 353, endPoint x: 670, endPoint y: 232, distance: 163.5
click at [670, 232] on div "Note 2.2 [DATE] - 09.20 - Called Myriad for reinstatement options available for…" at bounding box center [767, 297] width 274 height 152
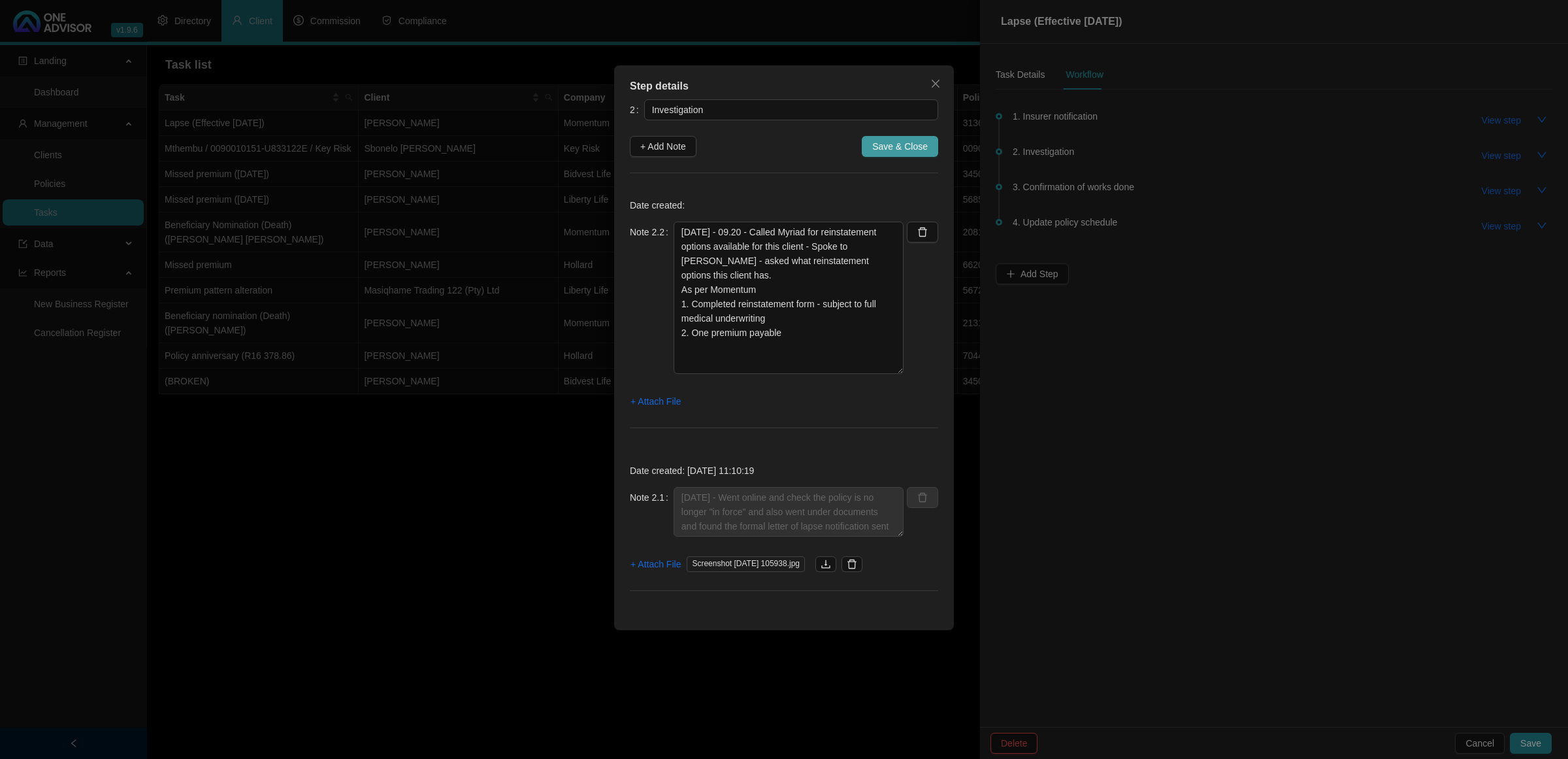
click at [892, 145] on span "Save & Close" at bounding box center [900, 145] width 56 height 14
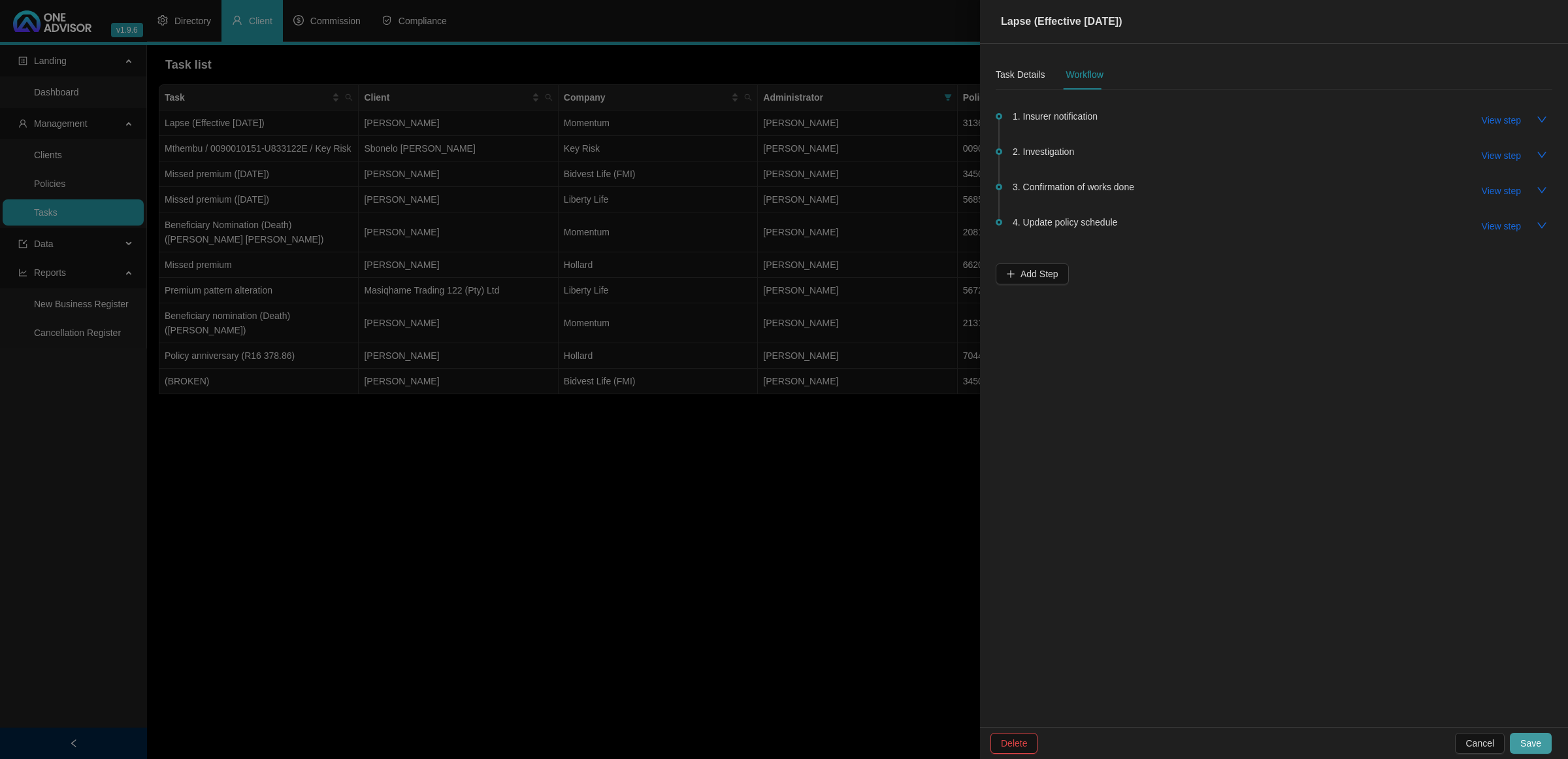
click at [1254, 606] on button "Save" at bounding box center [1531, 743] width 42 height 21
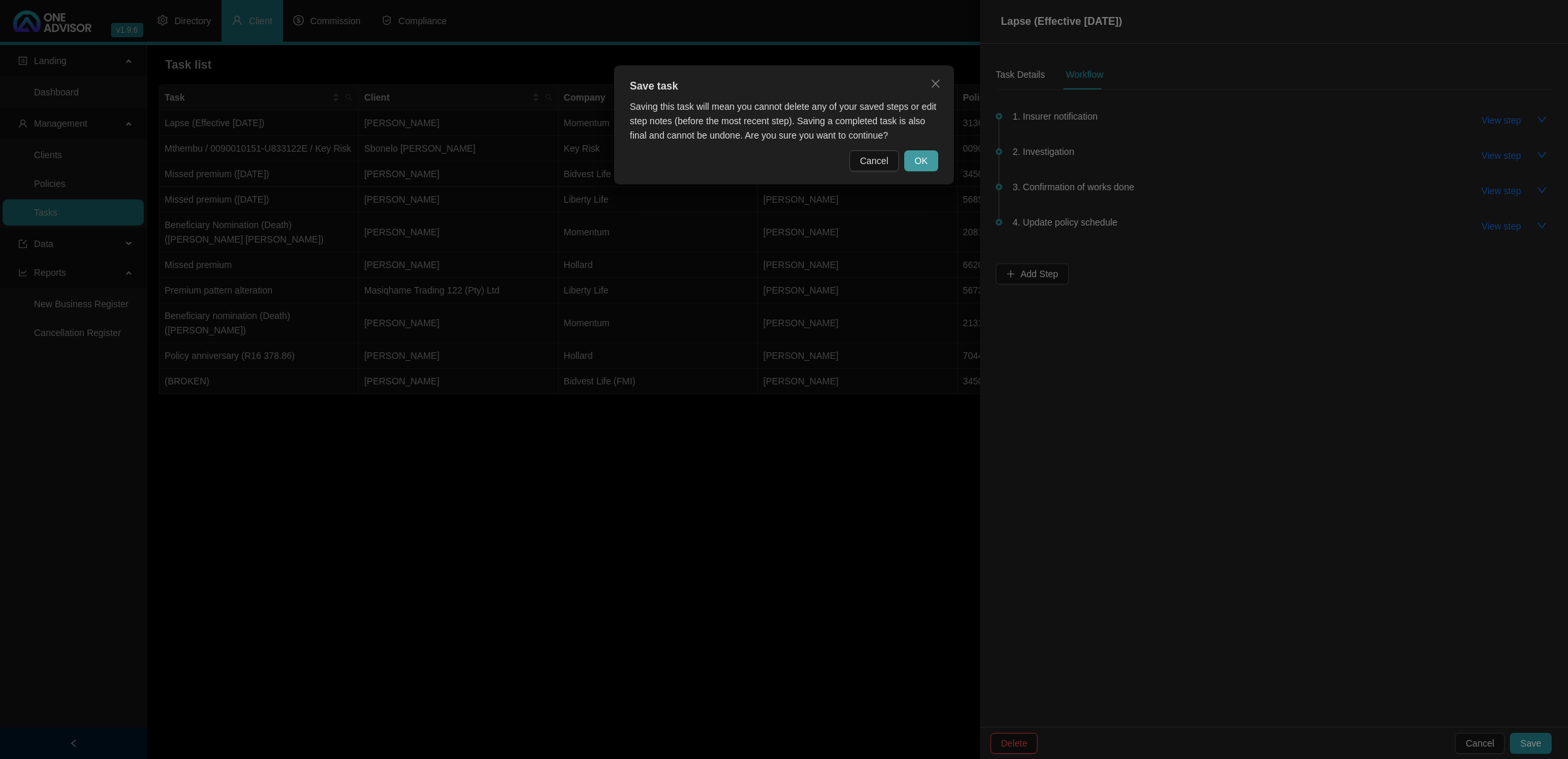
click at [920, 150] on button "OK" at bounding box center [921, 160] width 34 height 21
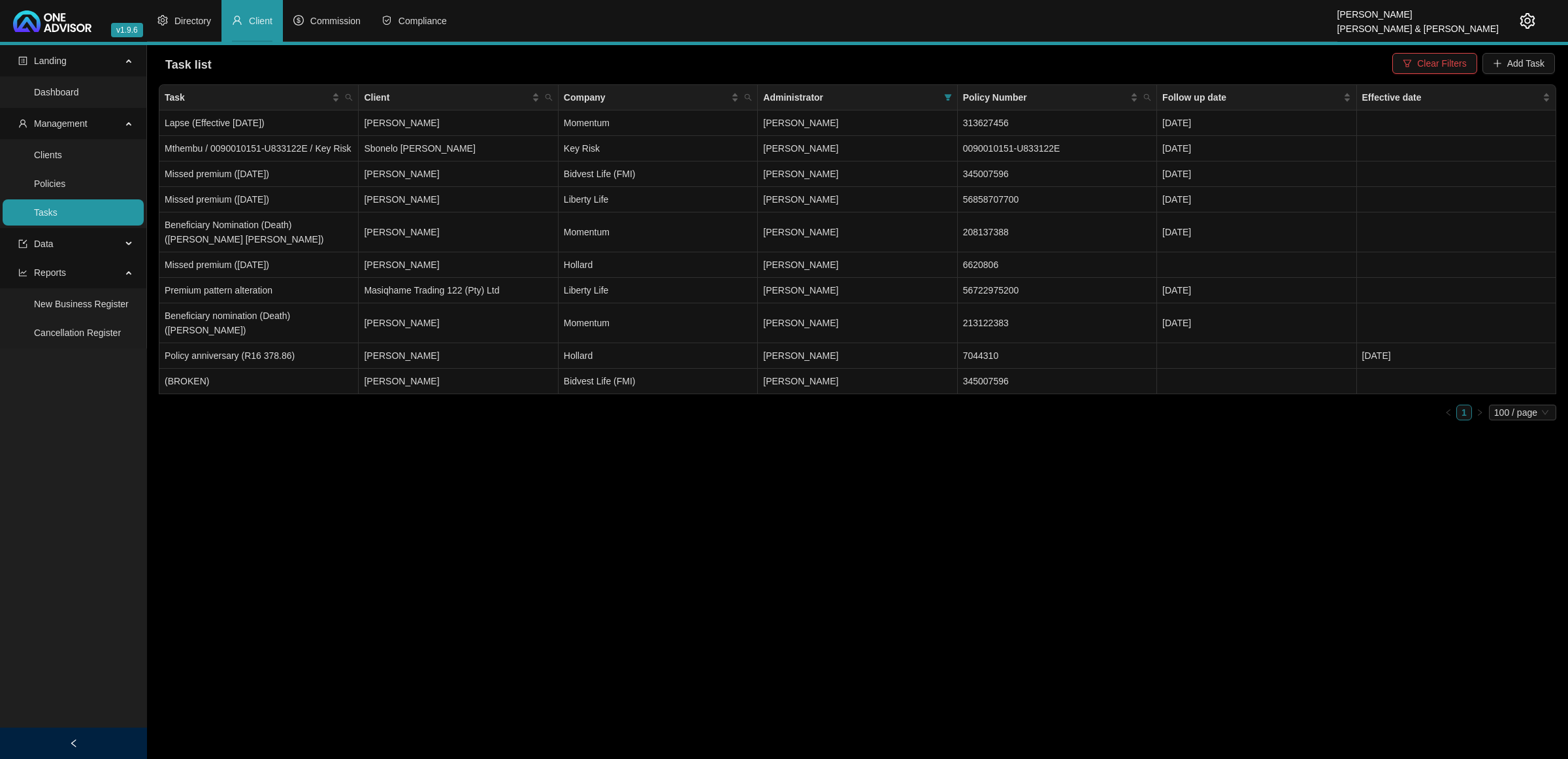
click at [264, 29] on li "Client" at bounding box center [252, 21] width 61 height 42
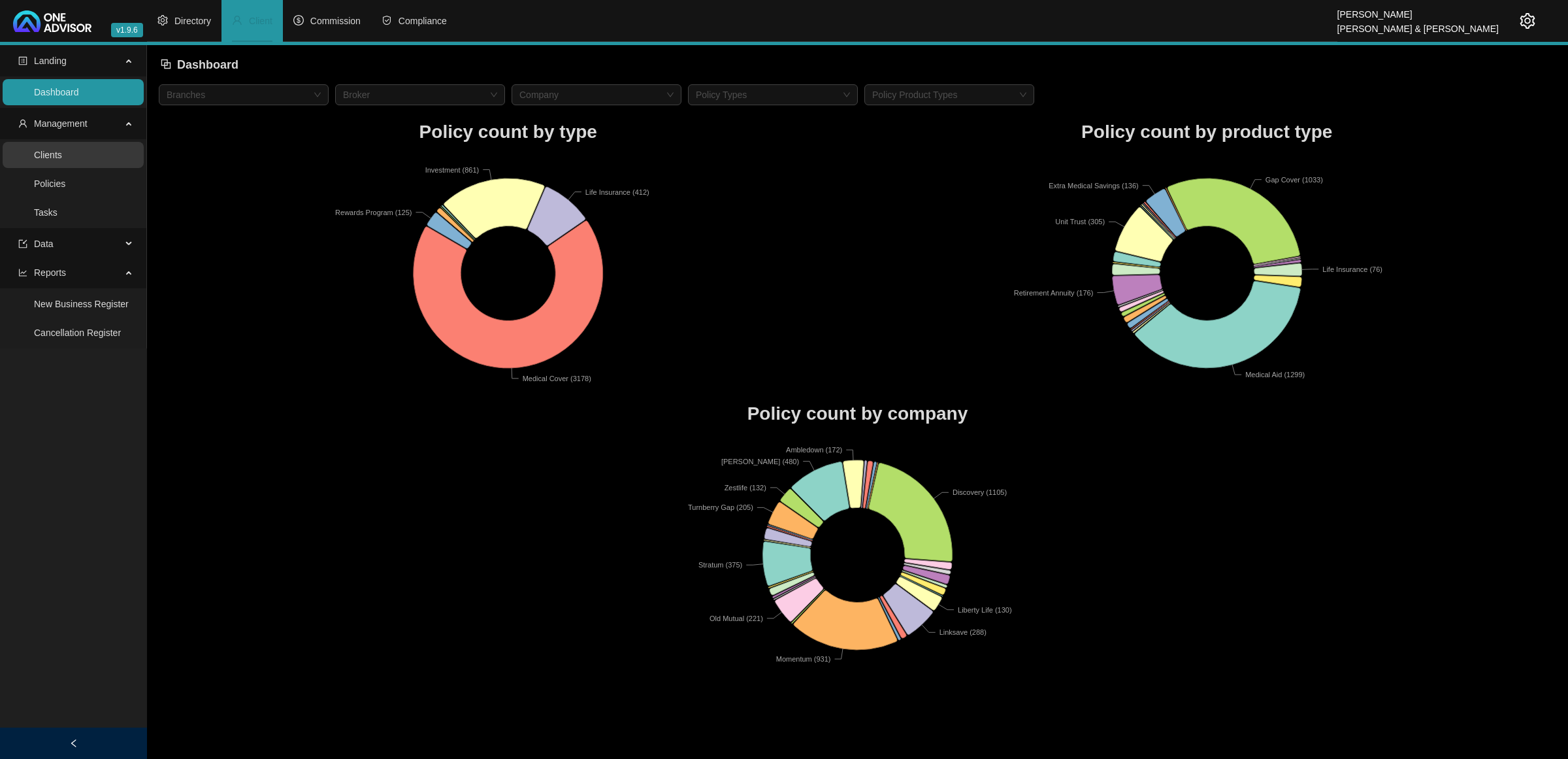
click at [62, 150] on link "Clients" at bounding box center [48, 155] width 28 height 10
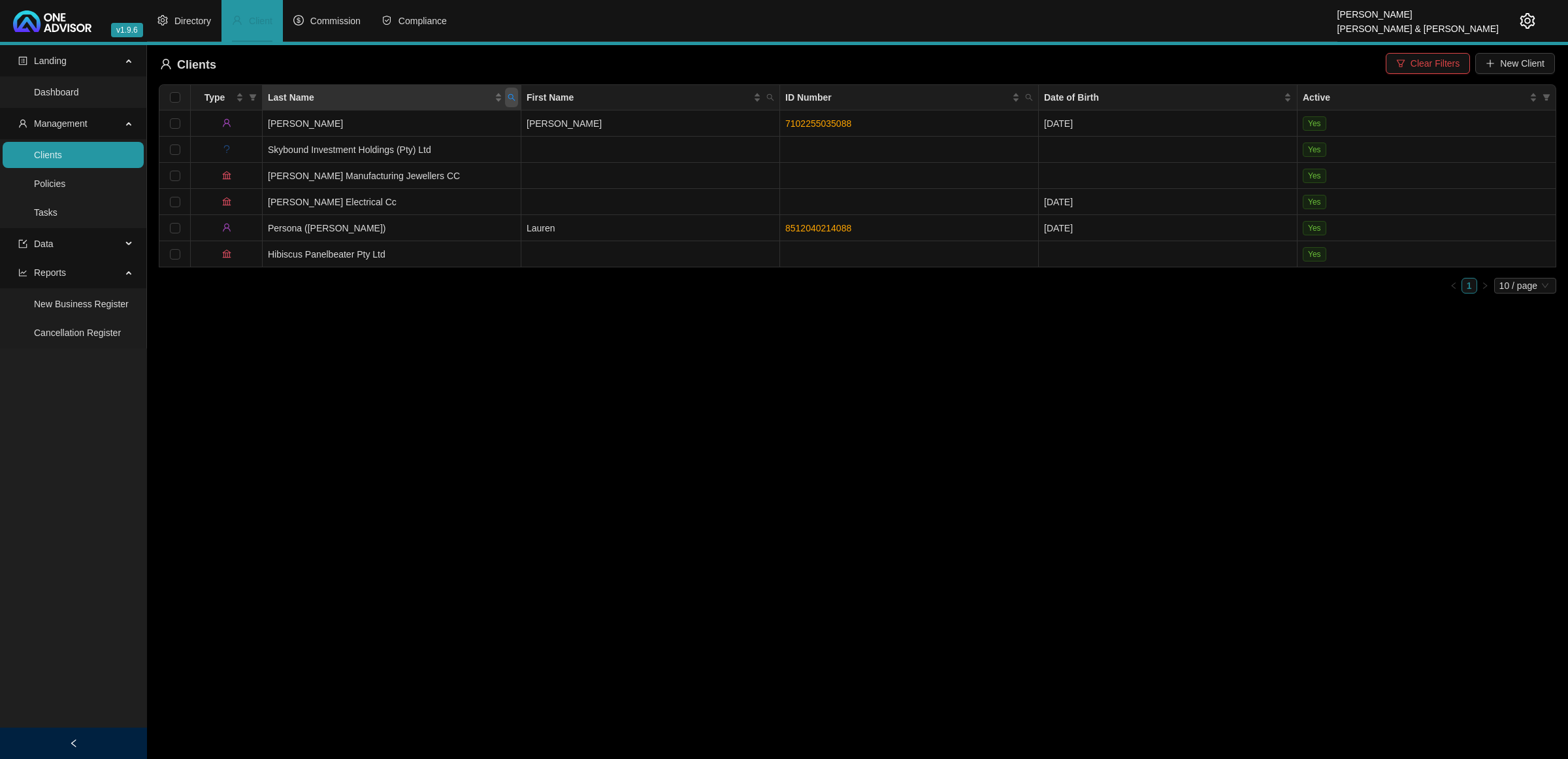
click at [513, 95] on icon "search" at bounding box center [512, 97] width 8 height 8
type input "van niekerk"
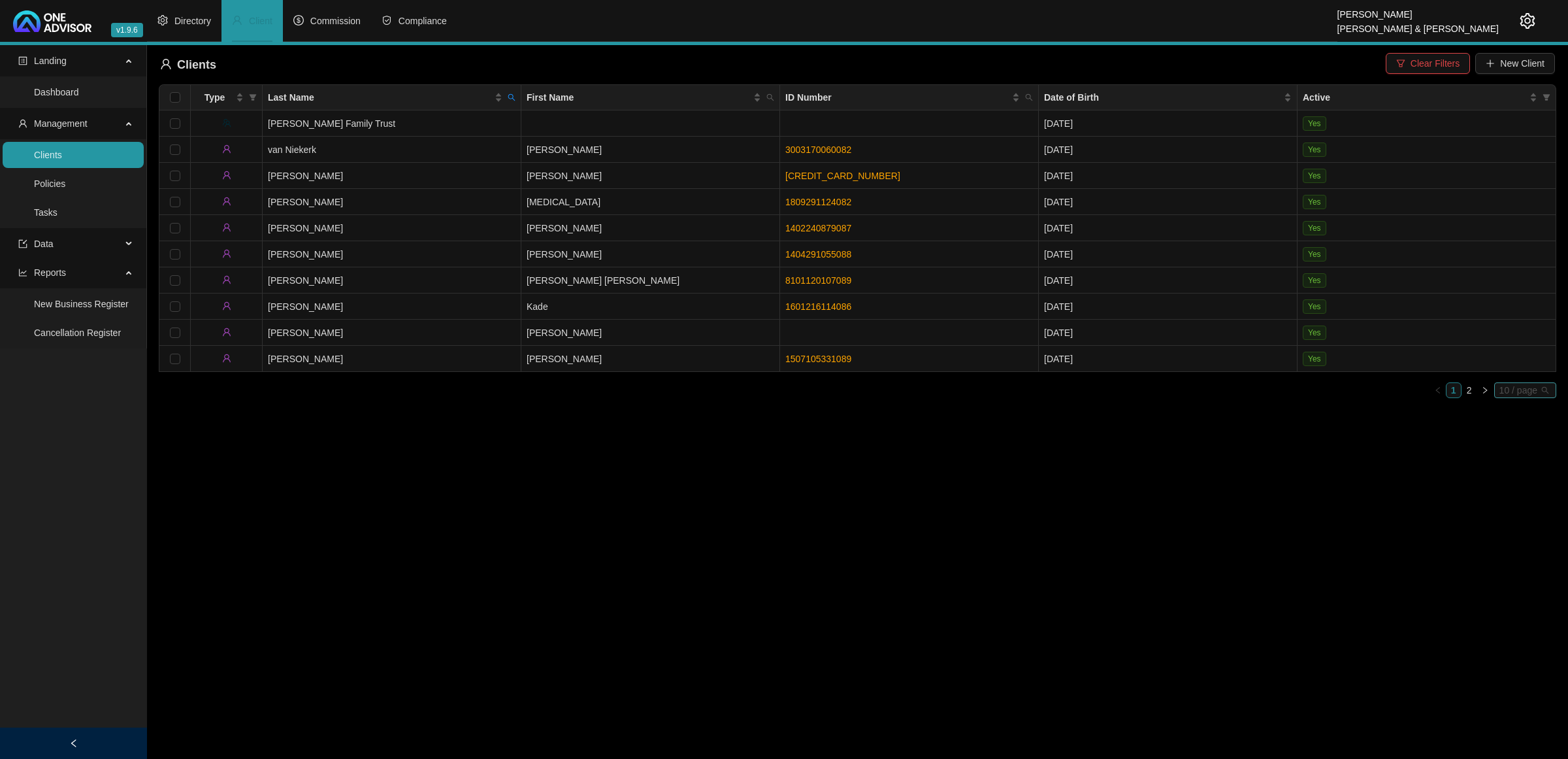
click at [1254, 392] on span "10 / page" at bounding box center [1526, 390] width 52 height 14
click at [1254, 435] on div "20 / page" at bounding box center [1526, 434] width 43 height 14
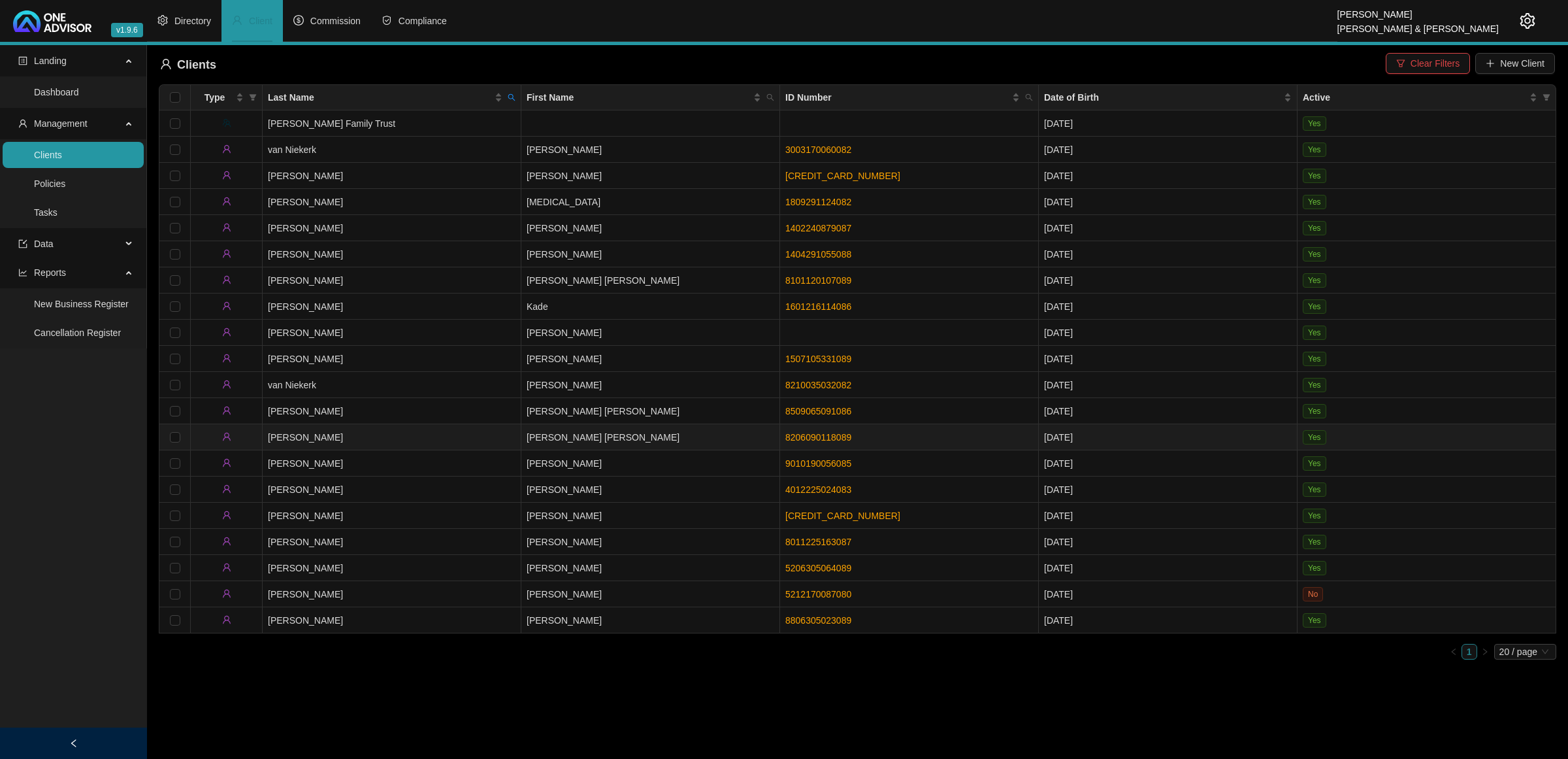
click at [505, 434] on td "[PERSON_NAME]" at bounding box center [392, 437] width 259 height 26
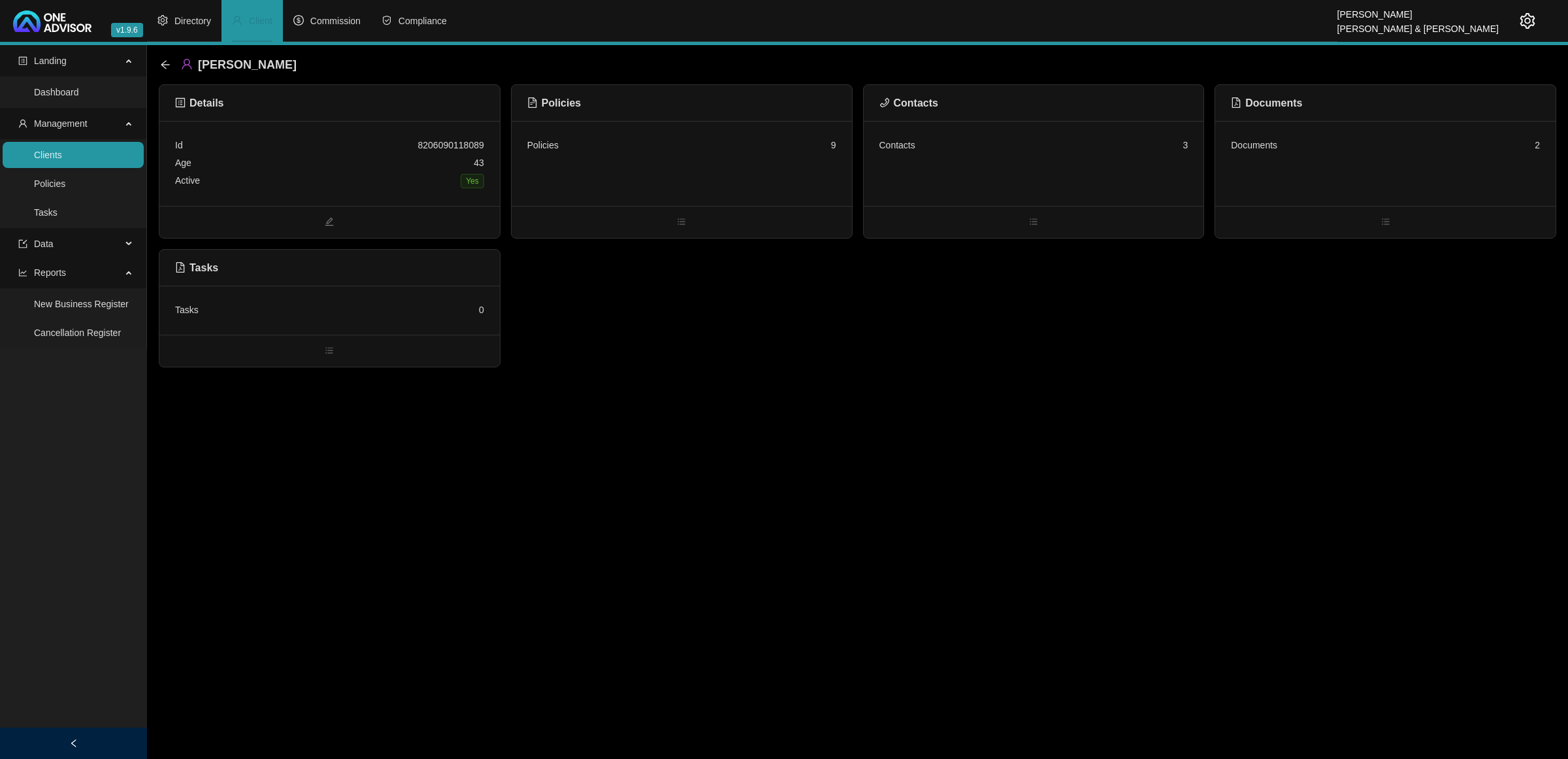
click at [975, 171] on div "Contacts 3" at bounding box center [1034, 163] width 341 height 85
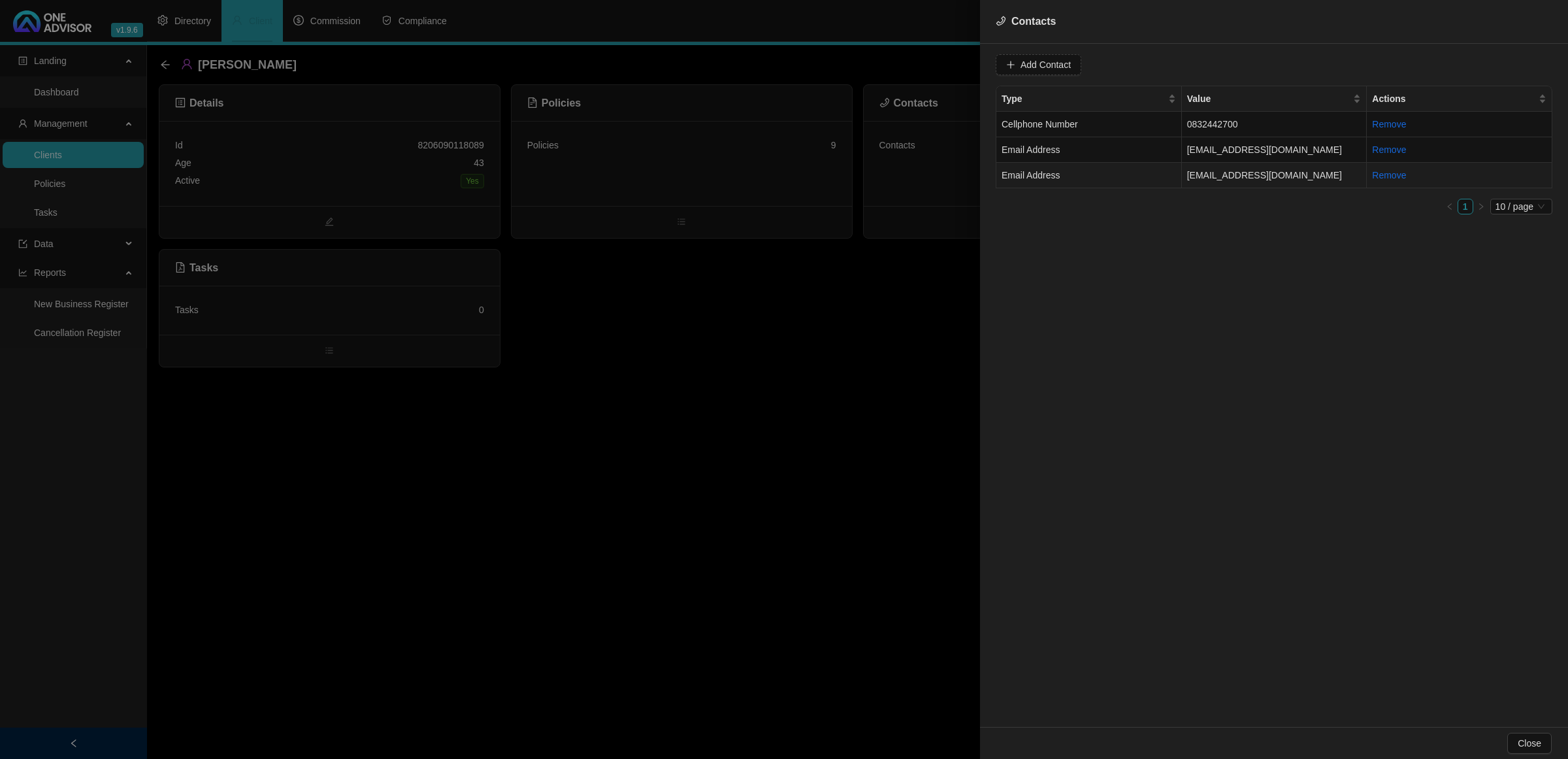
click at [1103, 177] on td "Email Address" at bounding box center [1089, 175] width 186 height 25
click at [1224, 63] on span "Email Address" at bounding box center [1245, 64] width 82 height 20
click at [1221, 150] on div "Primary Email Address" at bounding box center [1233, 153] width 77 height 14
drag, startPoint x: 1376, startPoint y: 63, endPoint x: 1357, endPoint y: 70, distance: 20.2
click at [1254, 69] on span "Update Contact" at bounding box center [1402, 64] width 63 height 14
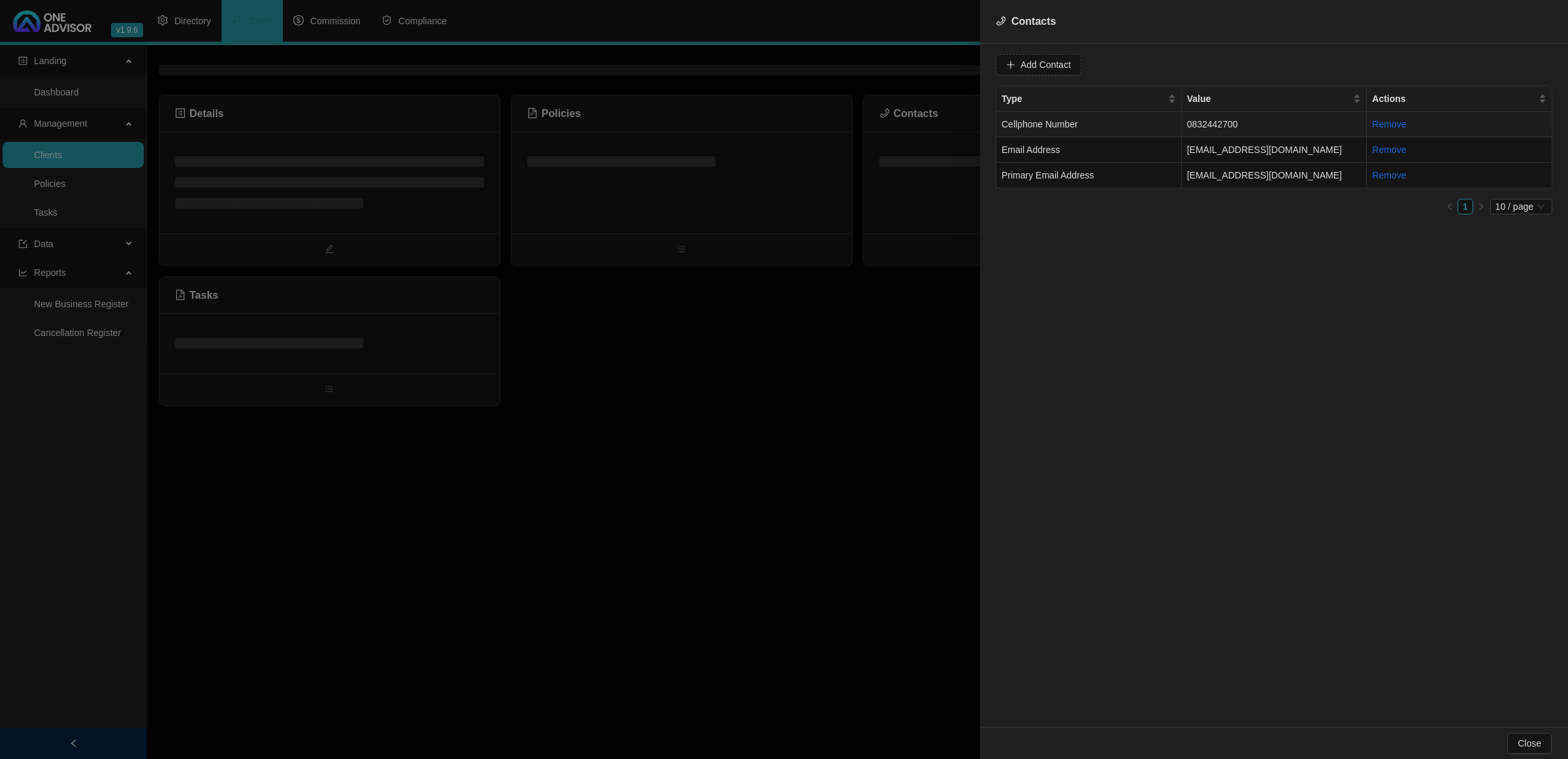
click at [1131, 122] on td "Cellphone Number" at bounding box center [1089, 124] width 186 height 25
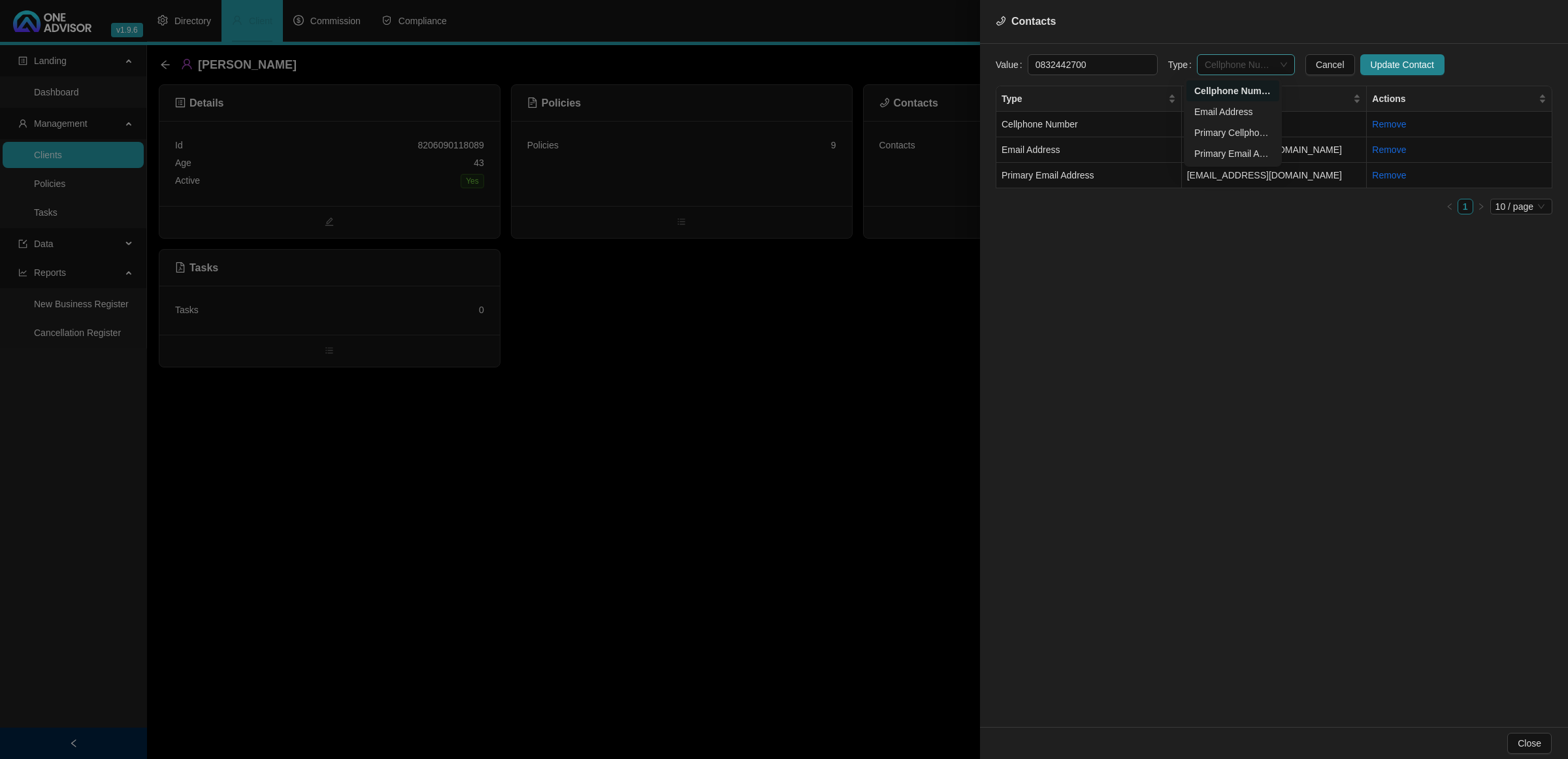
click at [1226, 60] on span "Cellphone Number" at bounding box center [1245, 64] width 82 height 20
click at [1224, 130] on div "Primary Cellphone Number" at bounding box center [1233, 132] width 77 height 14
click at [1254, 66] on span "Update Contact" at bounding box center [1402, 64] width 63 height 14
click at [747, 167] on div at bounding box center [784, 380] width 1568 height 759
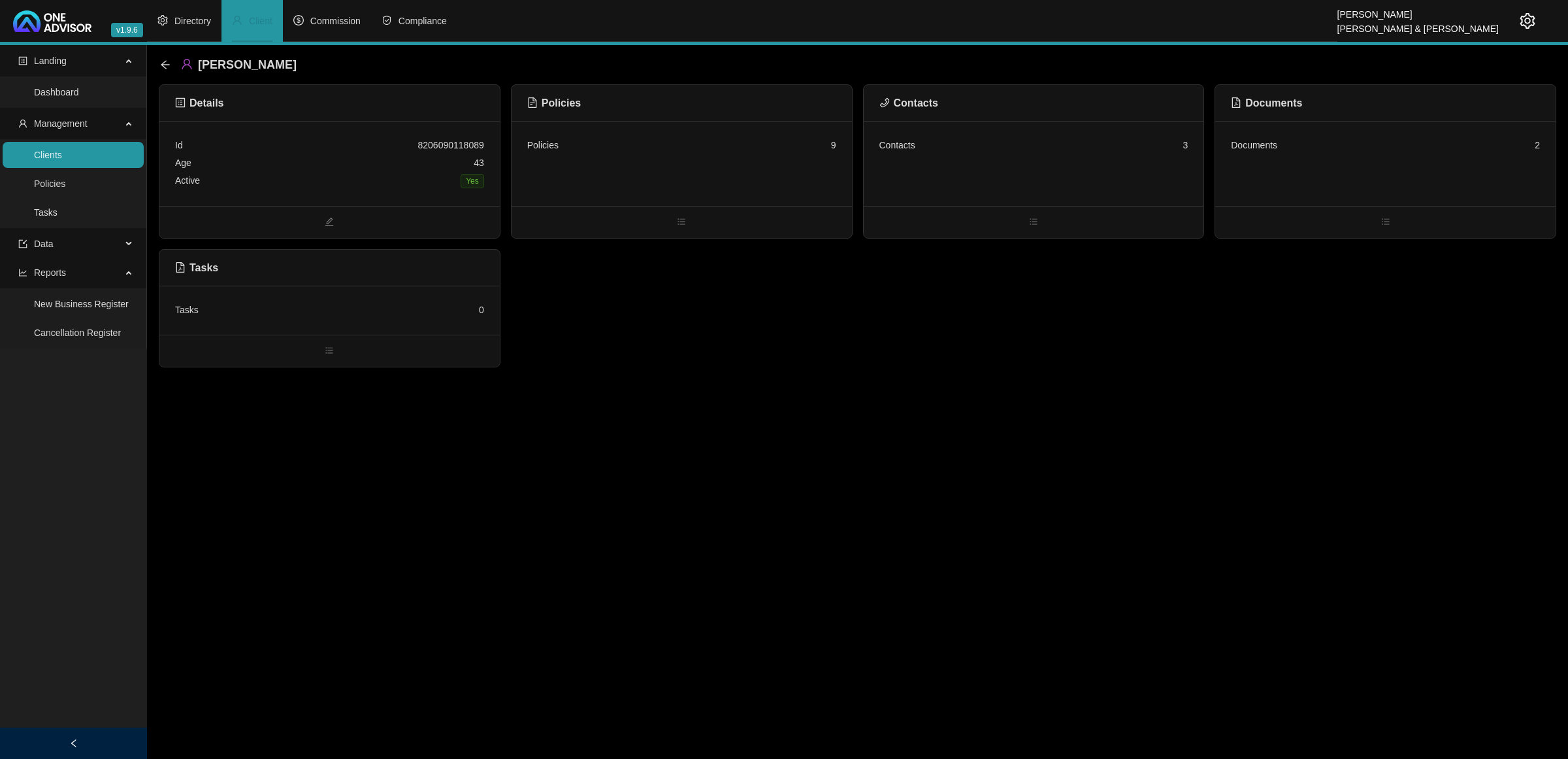
click at [747, 167] on div "Policies 9" at bounding box center [682, 163] width 341 height 85
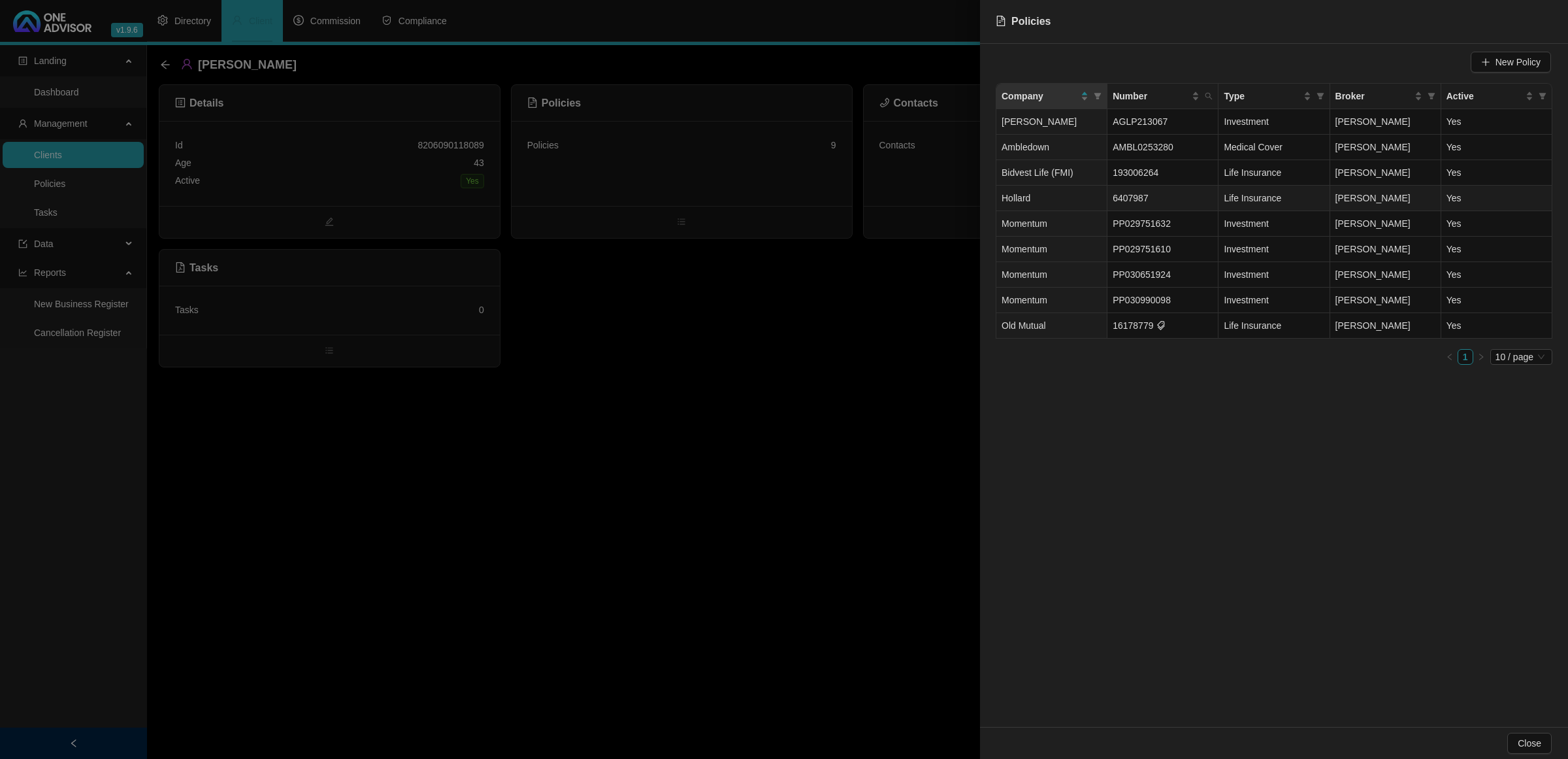
click at [1145, 198] on span "6407987" at bounding box center [1131, 197] width 36 height 10
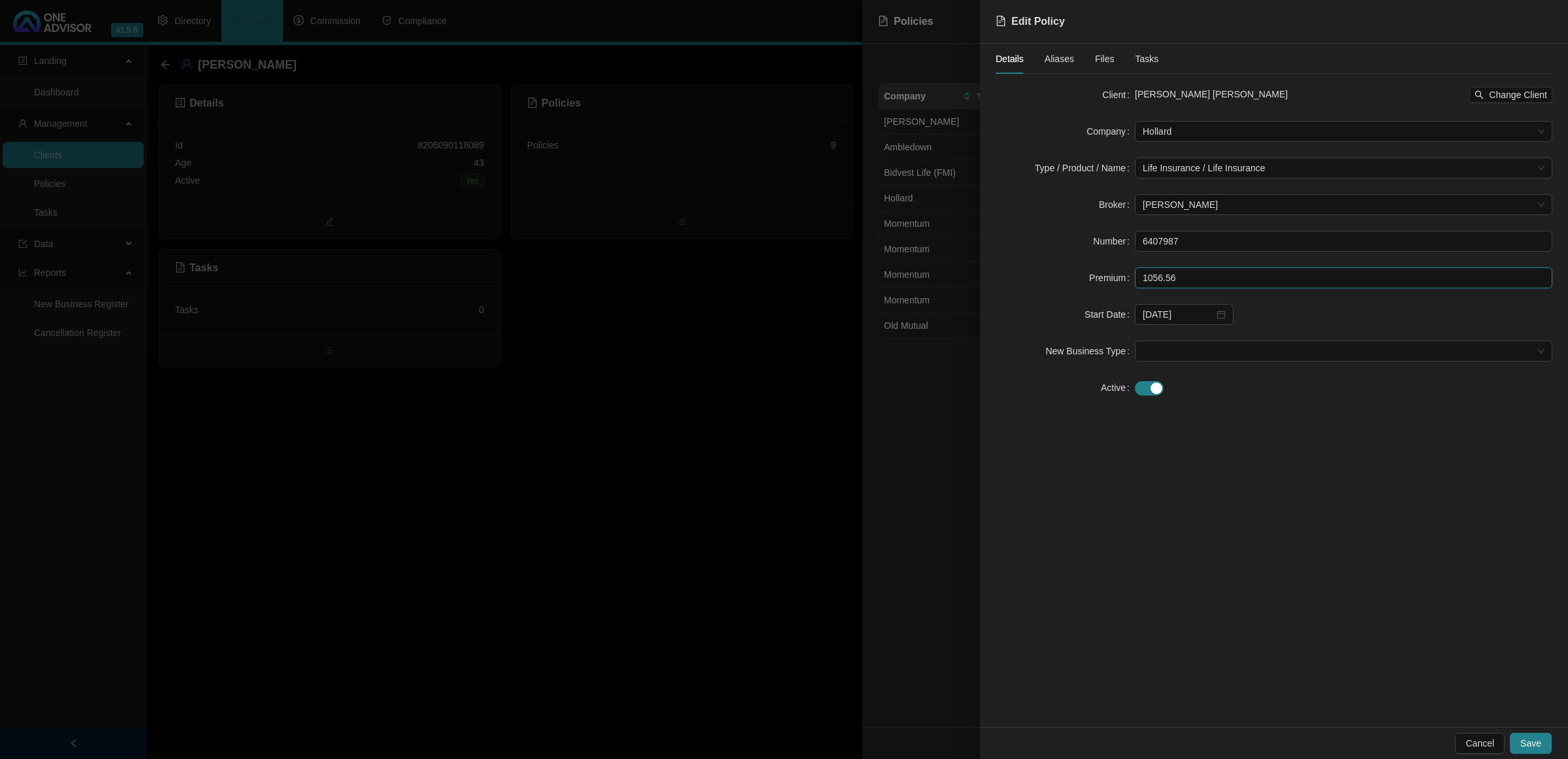
drag, startPoint x: 1207, startPoint y: 279, endPoint x: 1056, endPoint y: 268, distance: 151.4
click at [1056, 268] on div "Premium 1056.56" at bounding box center [1274, 278] width 557 height 21
type input "1284.26"
click at [1254, 606] on span "Save" at bounding box center [1531, 742] width 21 height 14
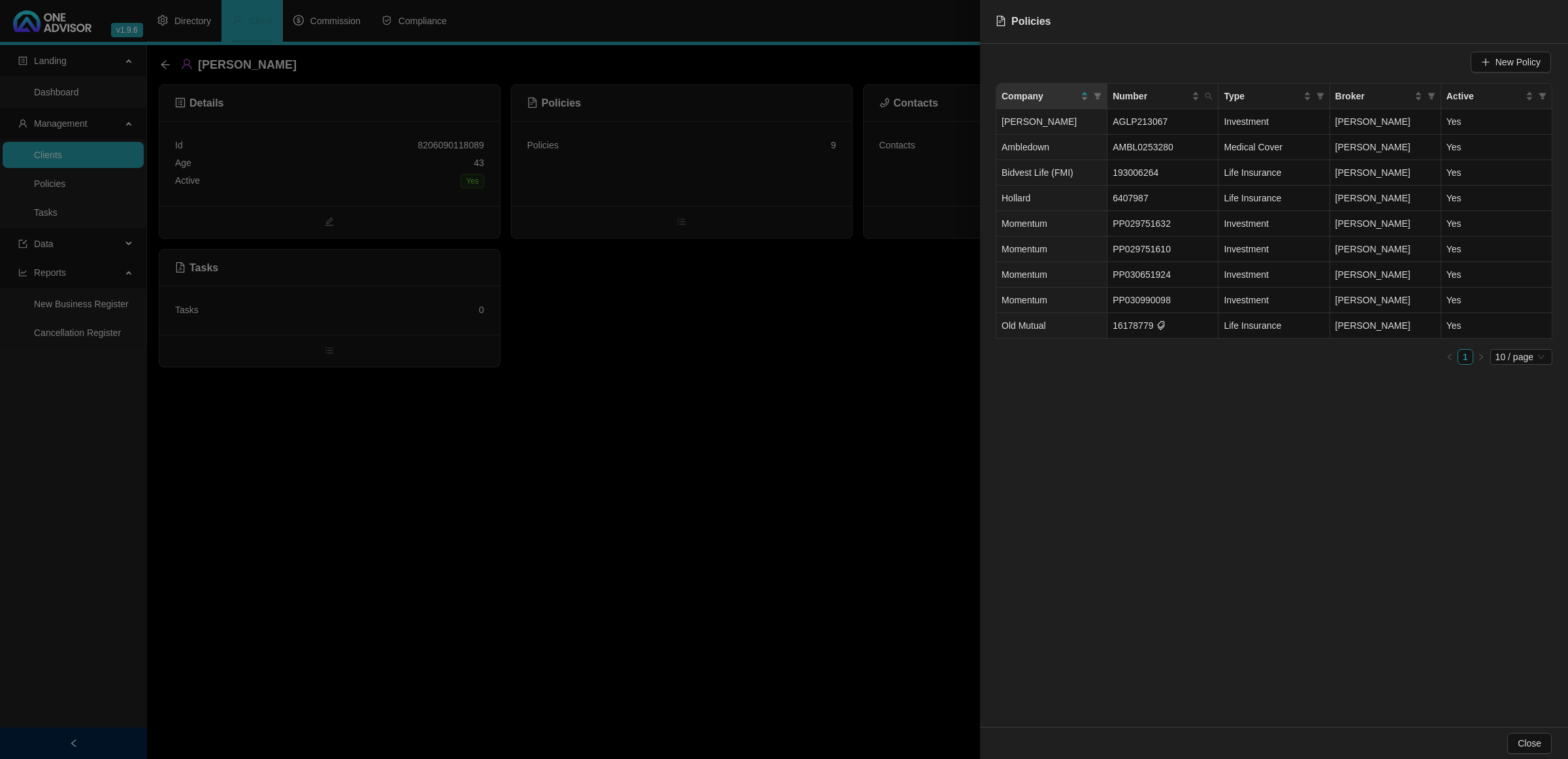
click at [599, 582] on div at bounding box center [784, 380] width 1568 height 759
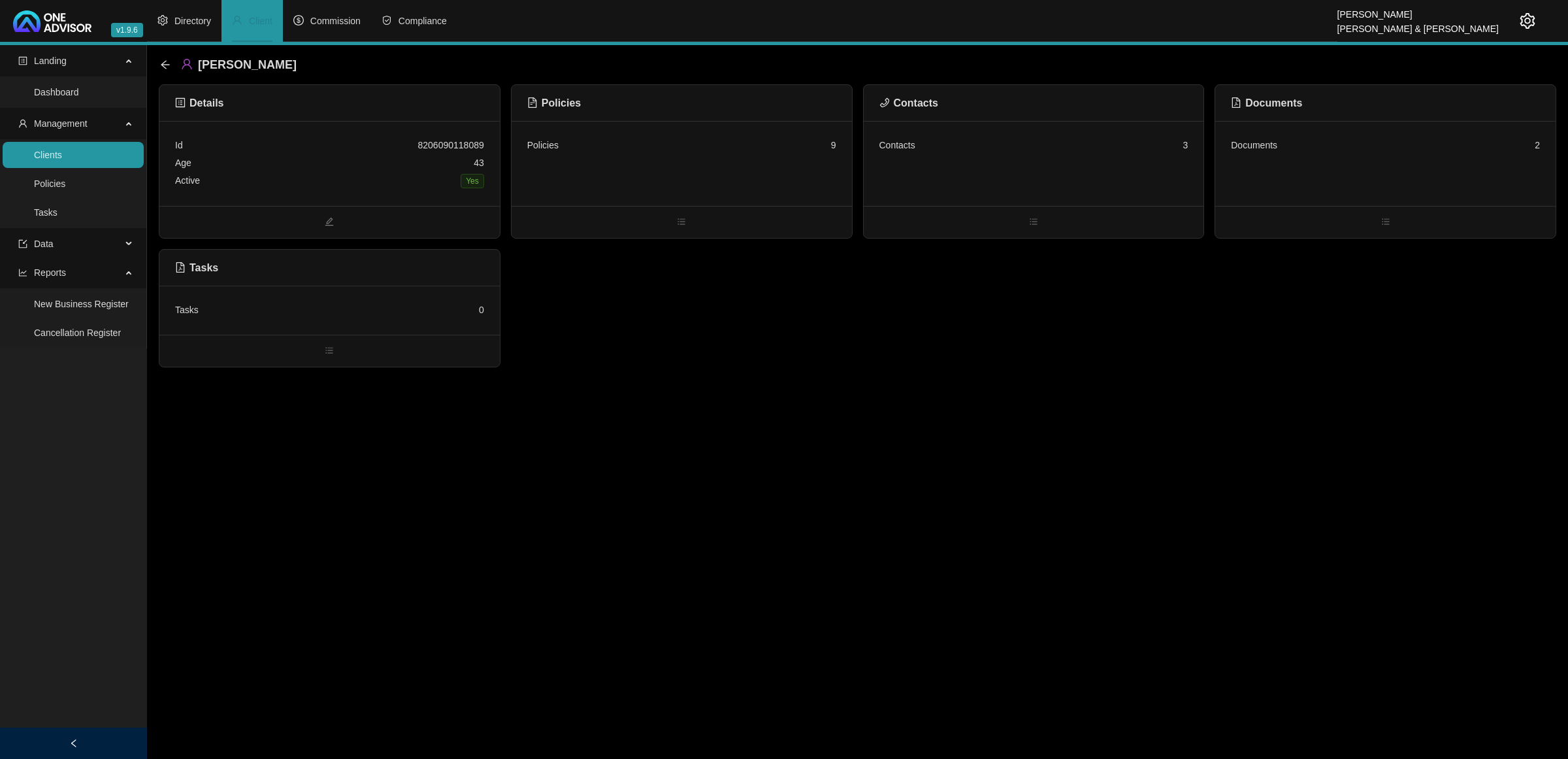
click at [831, 407] on main "Landing Dashboard Management Clients Policies Tasks Data Reports New Business R…" at bounding box center [784, 402] width 1568 height 714
click at [54, 211] on link "Tasks" at bounding box center [45, 211] width 24 height 10
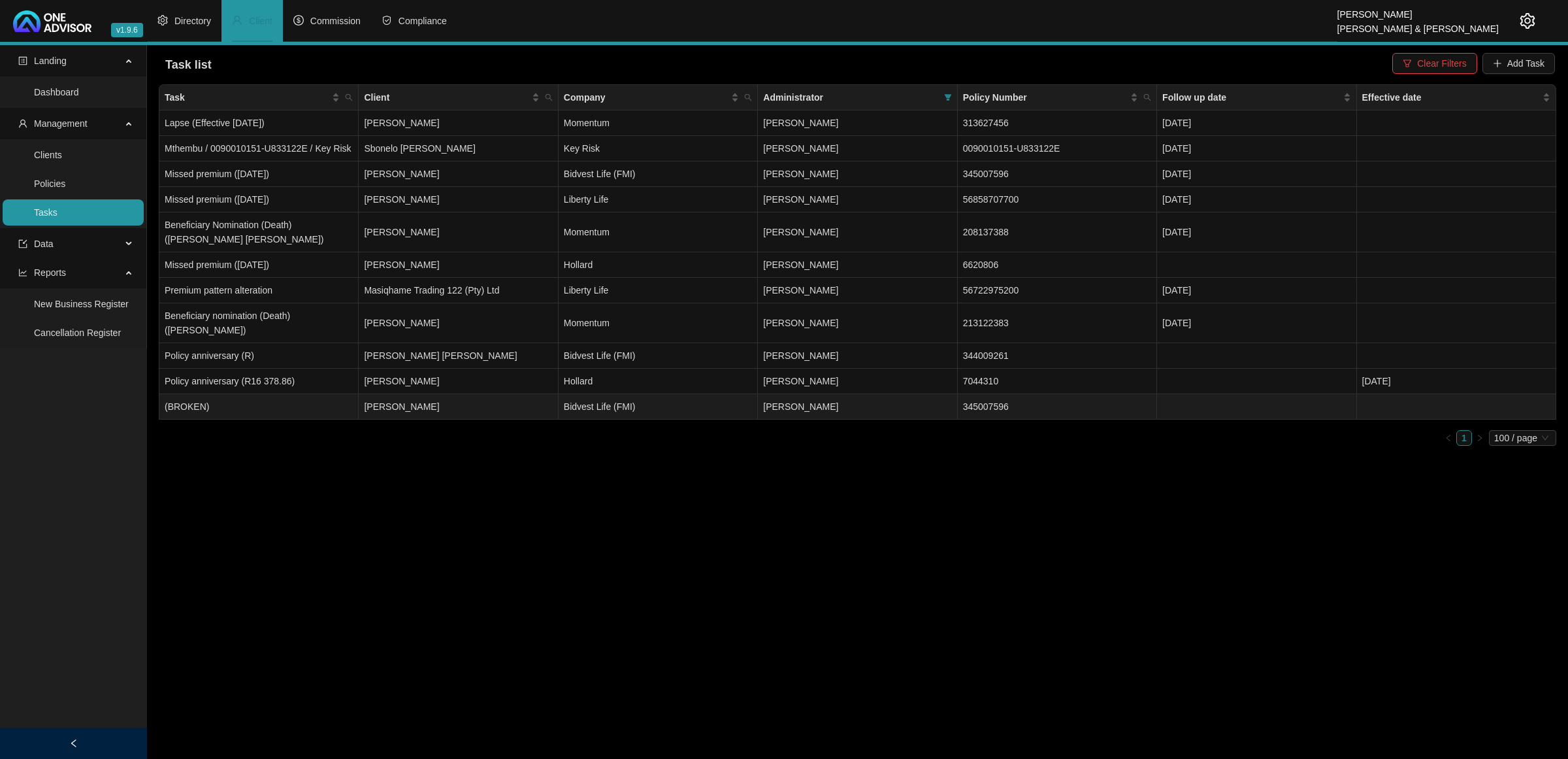
click at [312, 396] on td "(BROKEN)" at bounding box center [259, 406] width 199 height 25
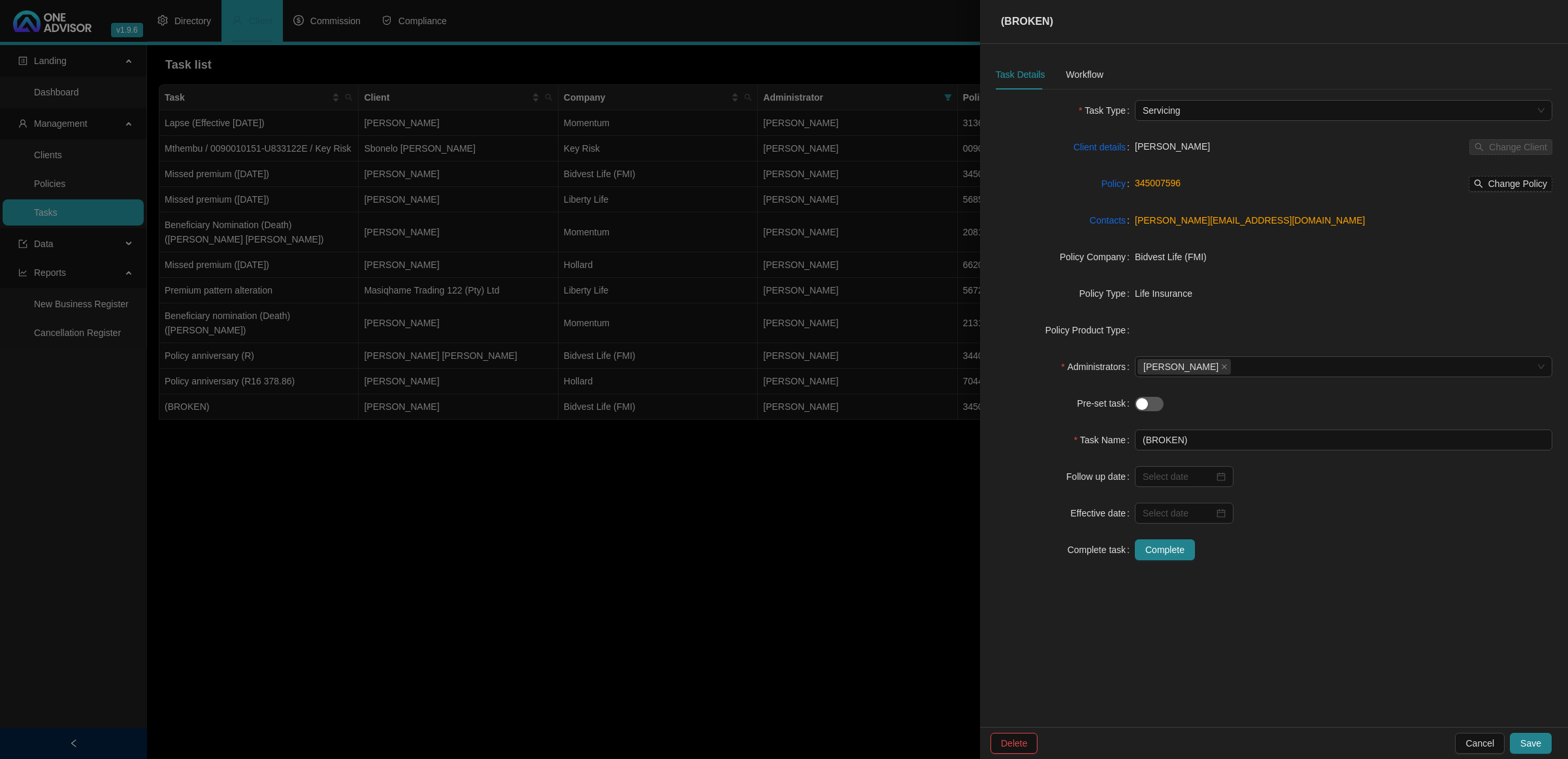
click at [706, 606] on div at bounding box center [784, 380] width 1568 height 759
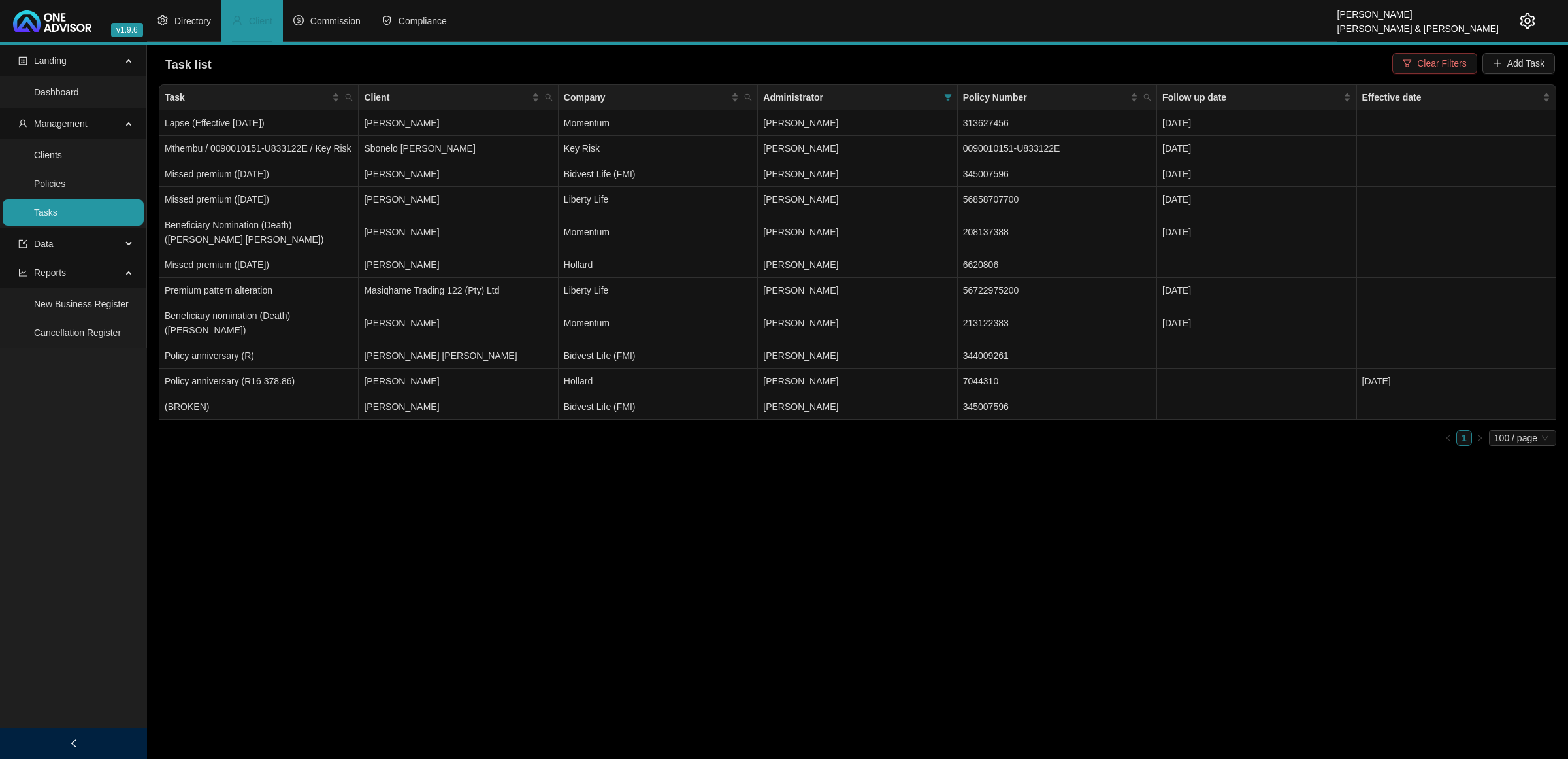
click at [1254, 59] on span "Clear Filters" at bounding box center [1442, 63] width 49 height 14
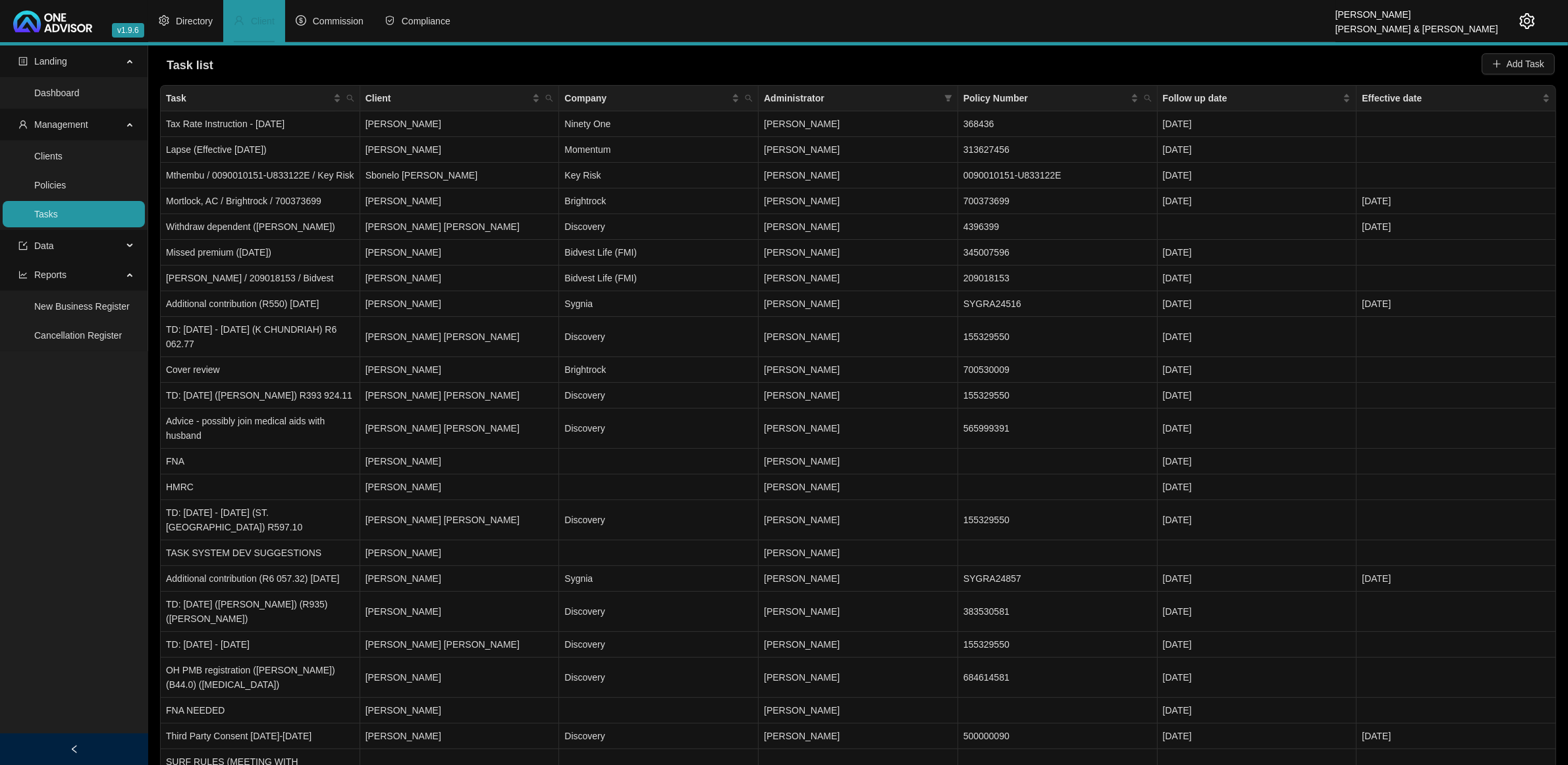
click at [1264, 17] on icon "setting" at bounding box center [1527, 21] width 16 height 16
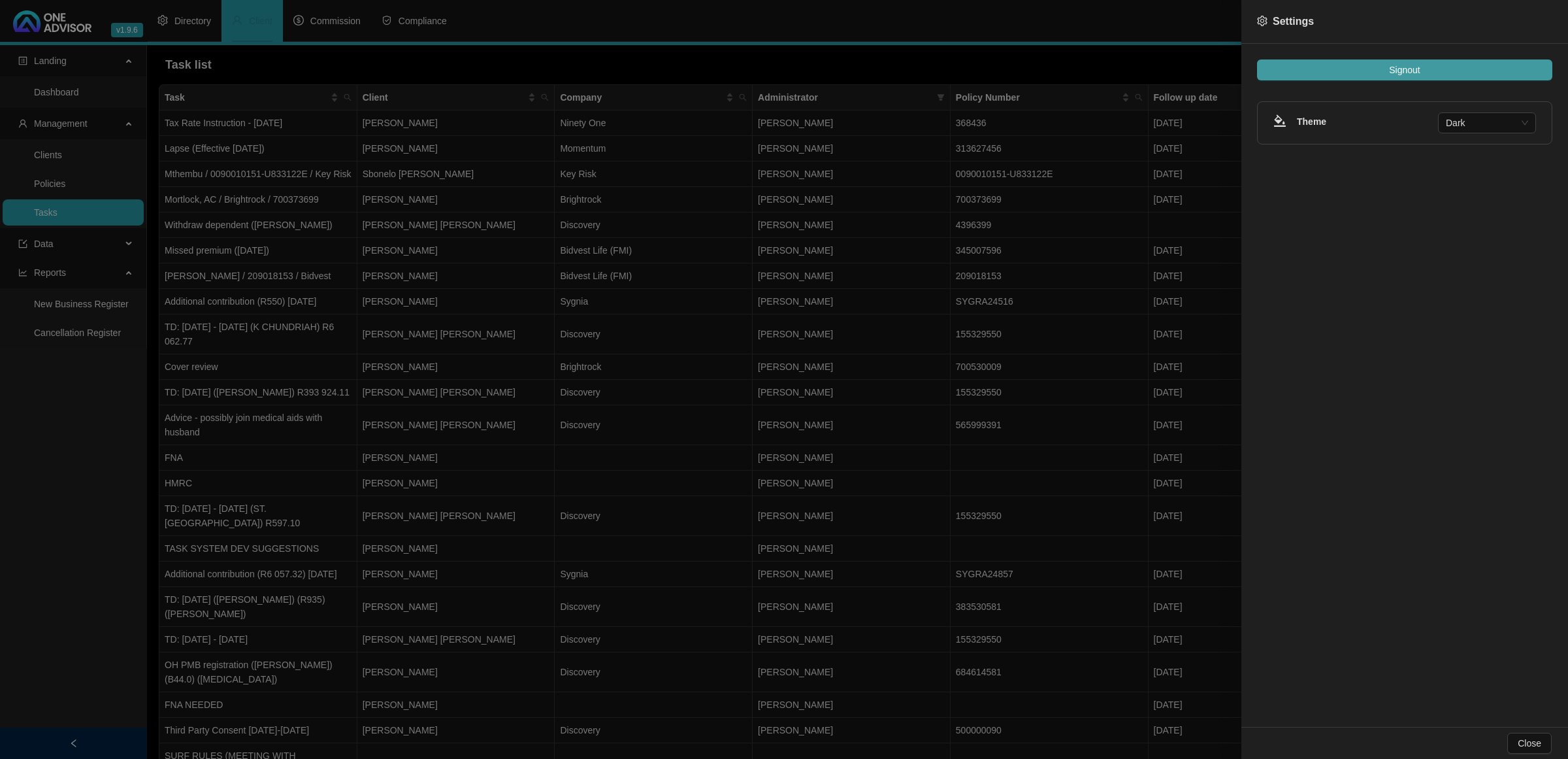
click at [1254, 64] on button "Signout" at bounding box center [1405, 70] width 295 height 21
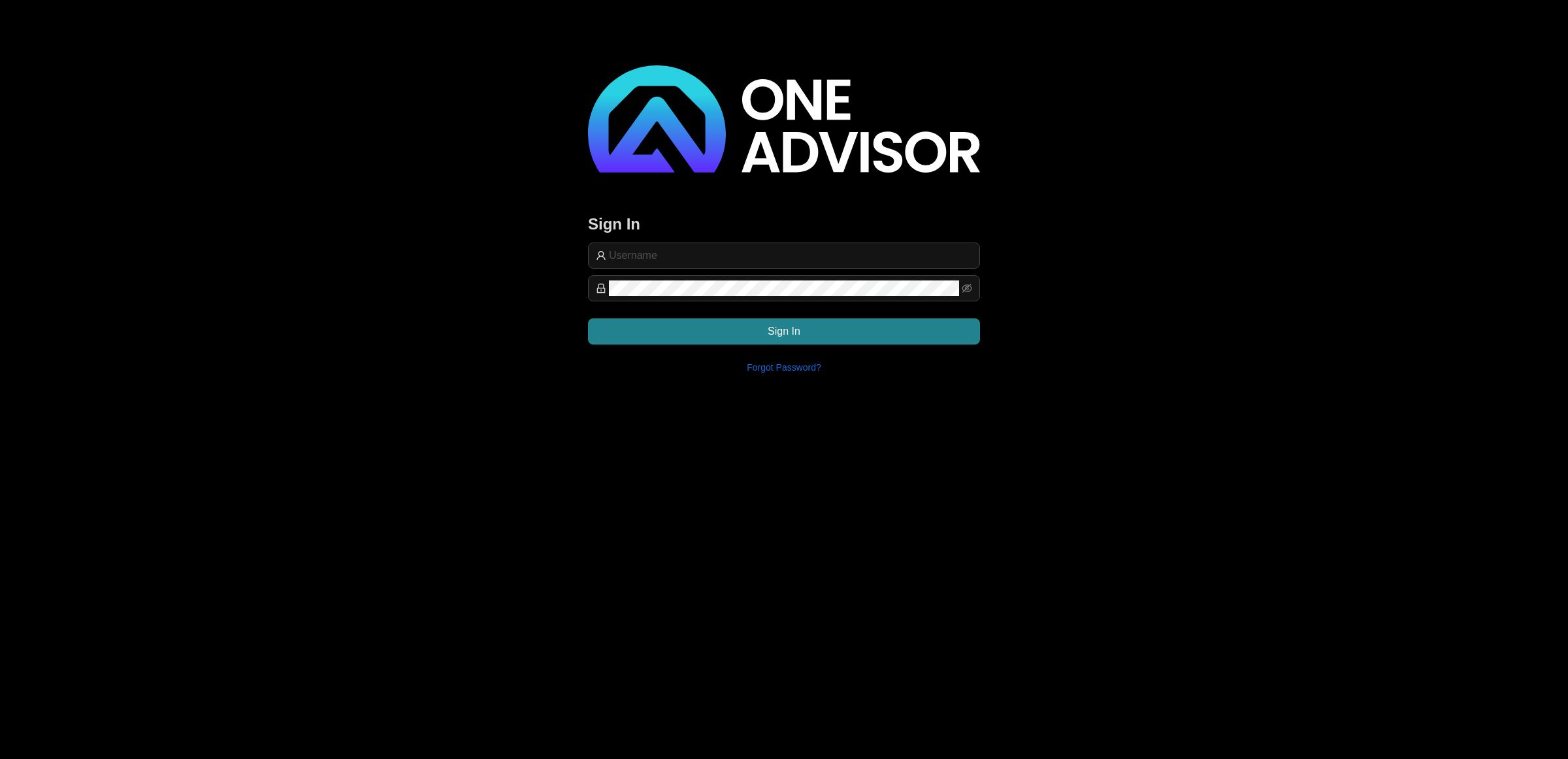
type input "[EMAIL_ADDRESS][DOMAIN_NAME]"
click at [808, 330] on button "Sign In" at bounding box center [784, 331] width 392 height 26
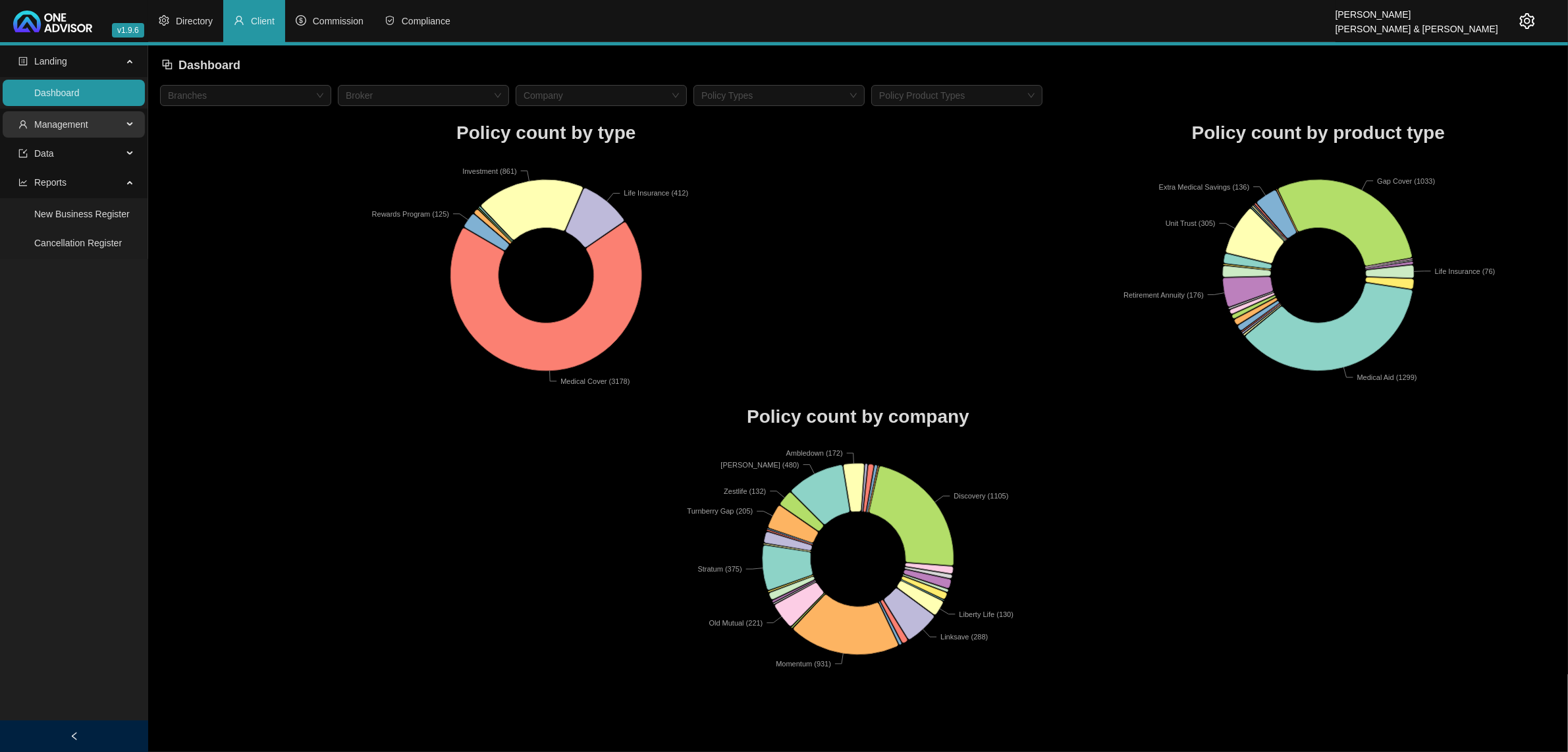
click at [70, 121] on span "Management" at bounding box center [61, 124] width 54 height 10
click at [58, 215] on link "Tasks" at bounding box center [46, 213] width 24 height 10
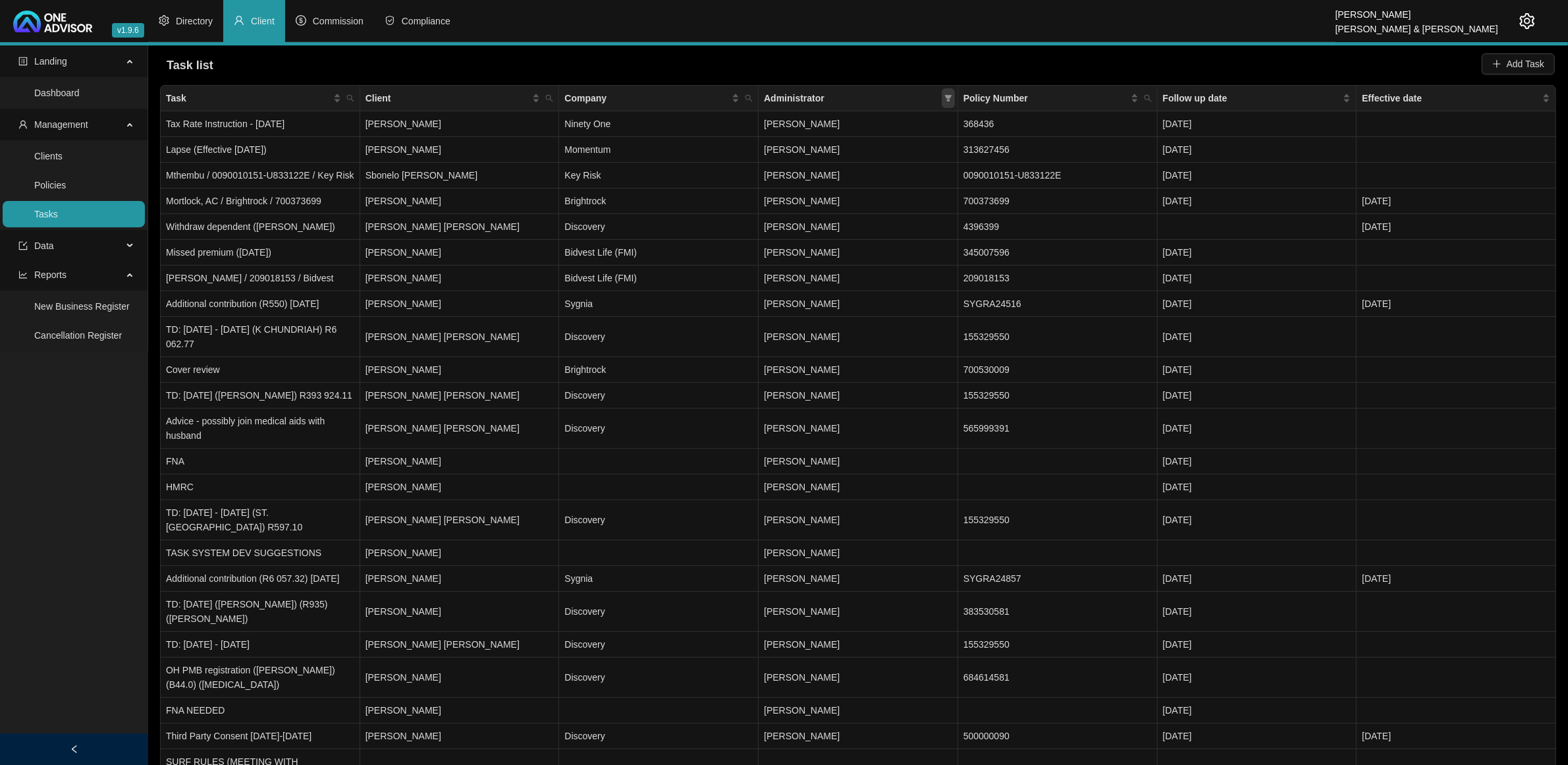
click at [949, 96] on icon "filter" at bounding box center [949, 98] width 8 height 7
click at [857, 206] on span "[PERSON_NAME]" at bounding box center [816, 207] width 81 height 10
checkbox input "true"
click at [939, 301] on span "OK" at bounding box center [938, 303] width 13 height 14
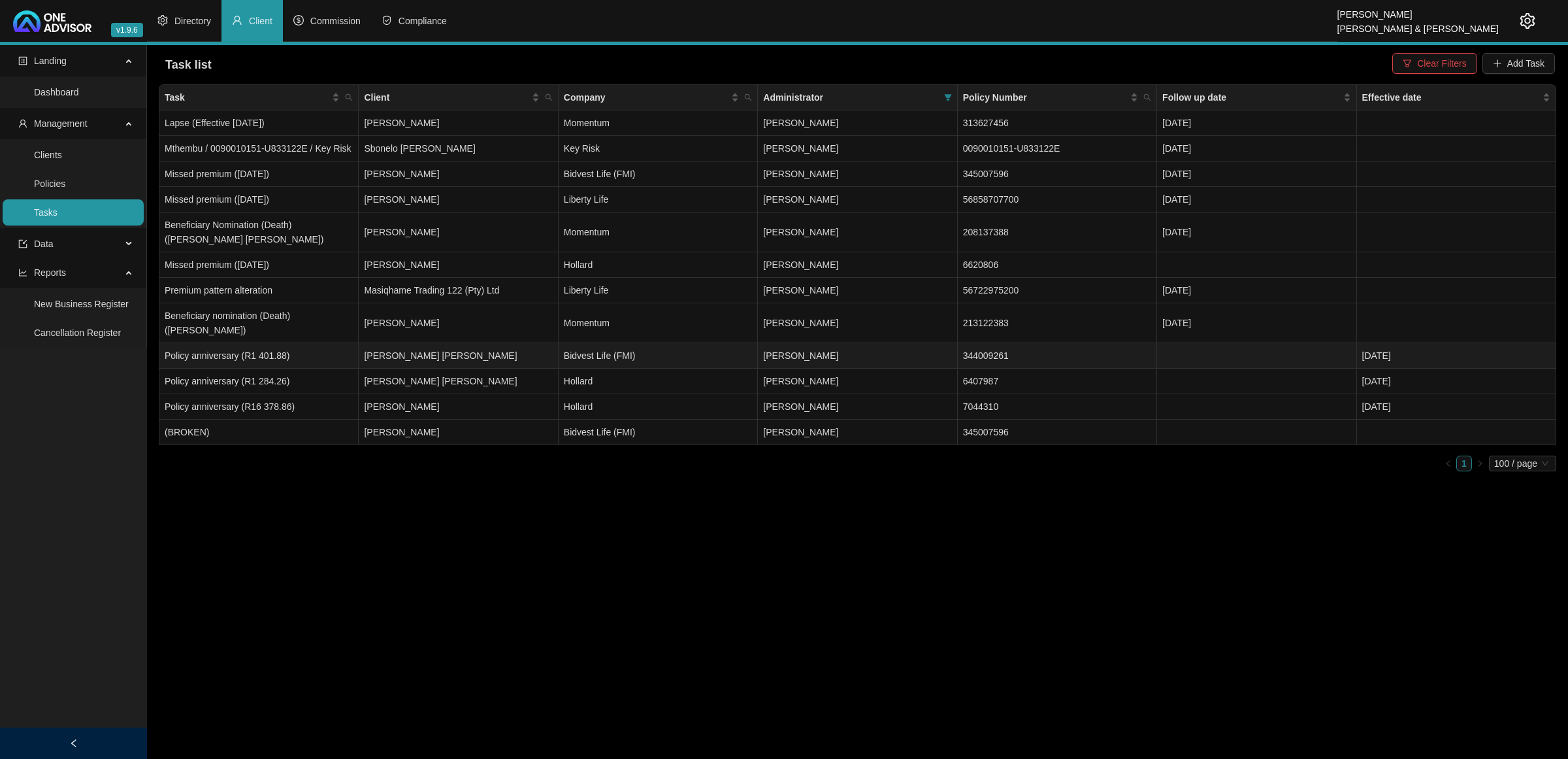
click at [341, 345] on td "Policy anniversary (R1 401.88)" at bounding box center [259, 355] width 199 height 25
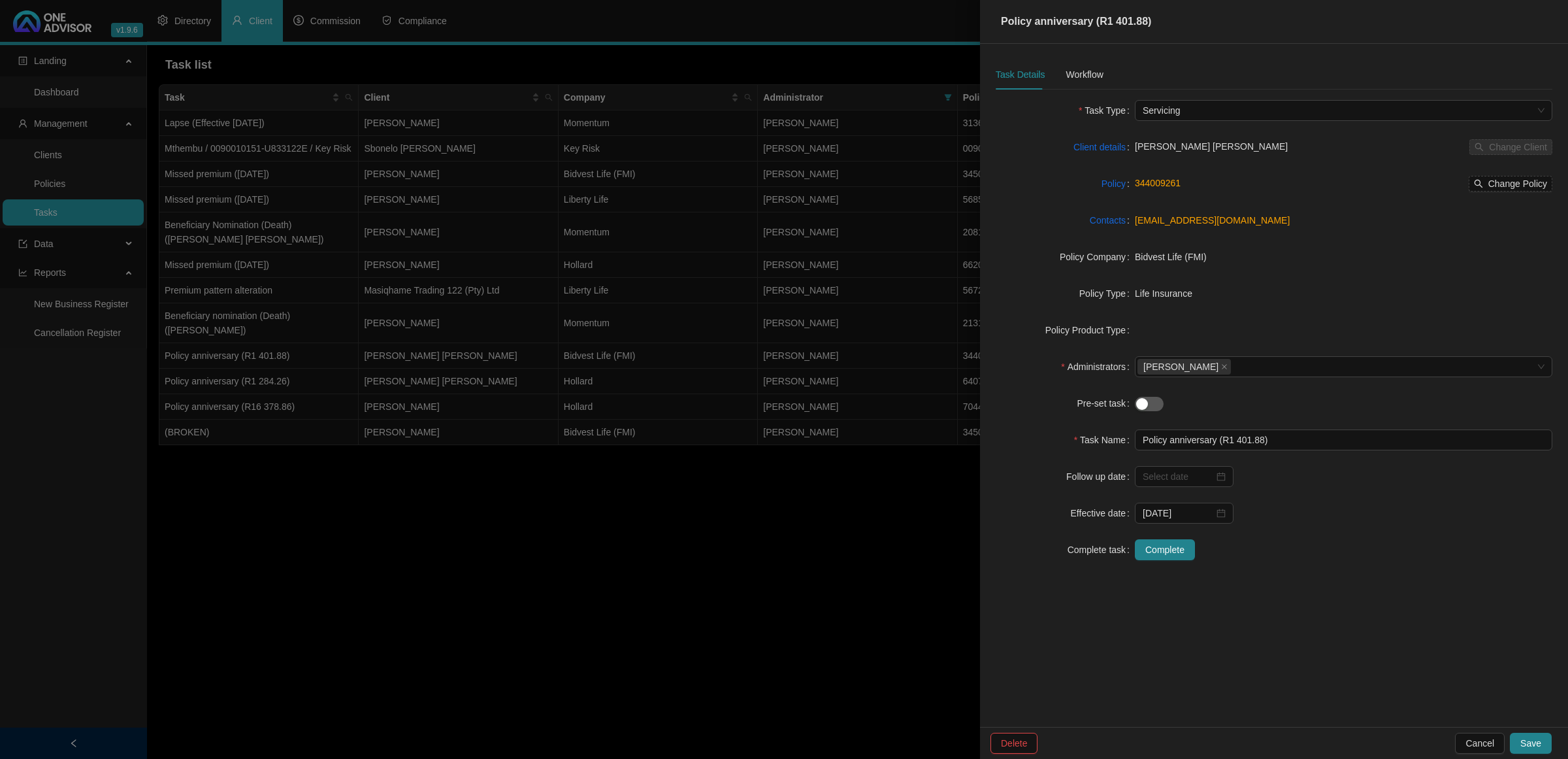
click at [488, 606] on div at bounding box center [784, 380] width 1568 height 759
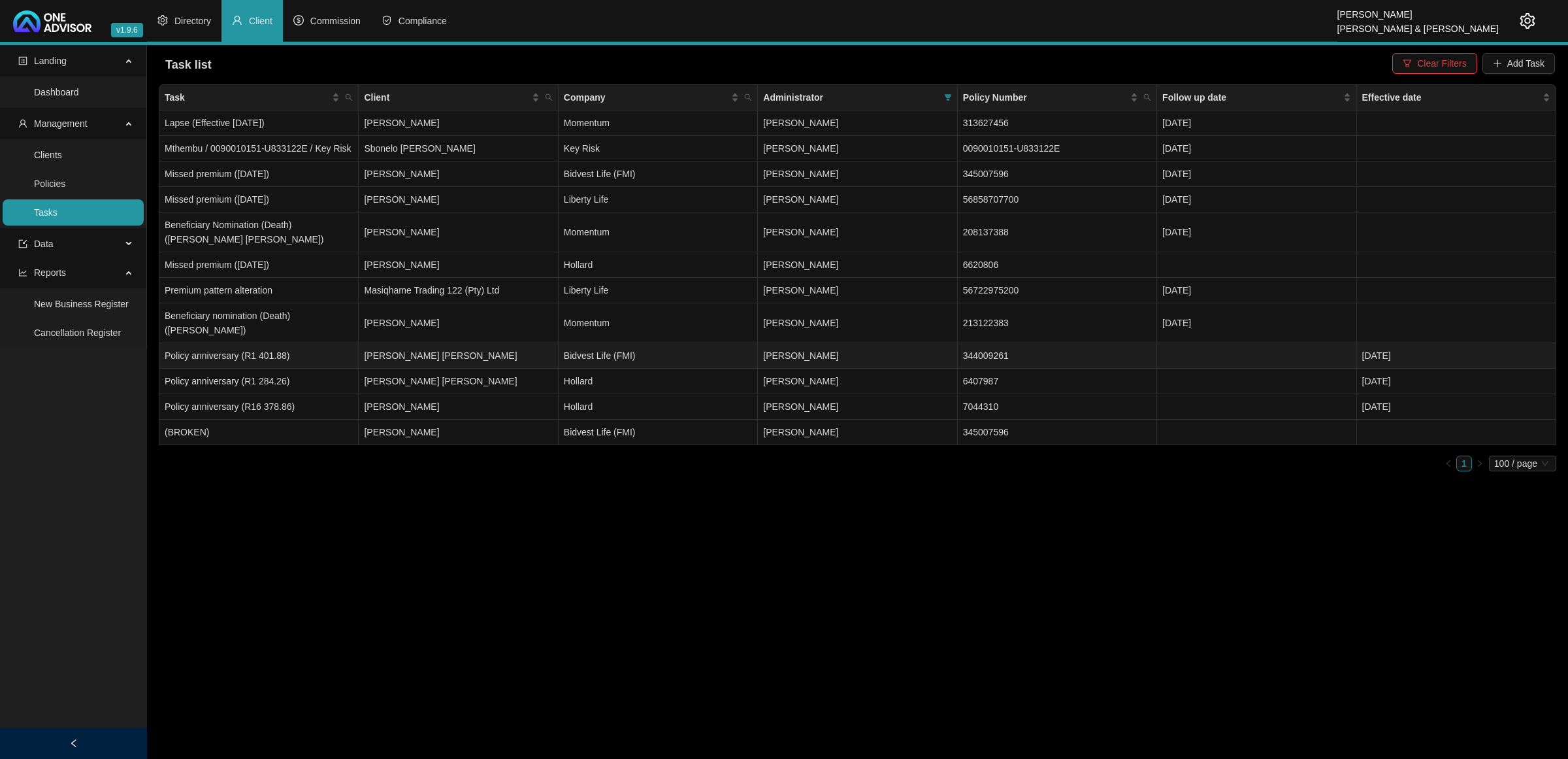
click at [294, 348] on td "Policy anniversary (R1 401.88)" at bounding box center [259, 355] width 199 height 25
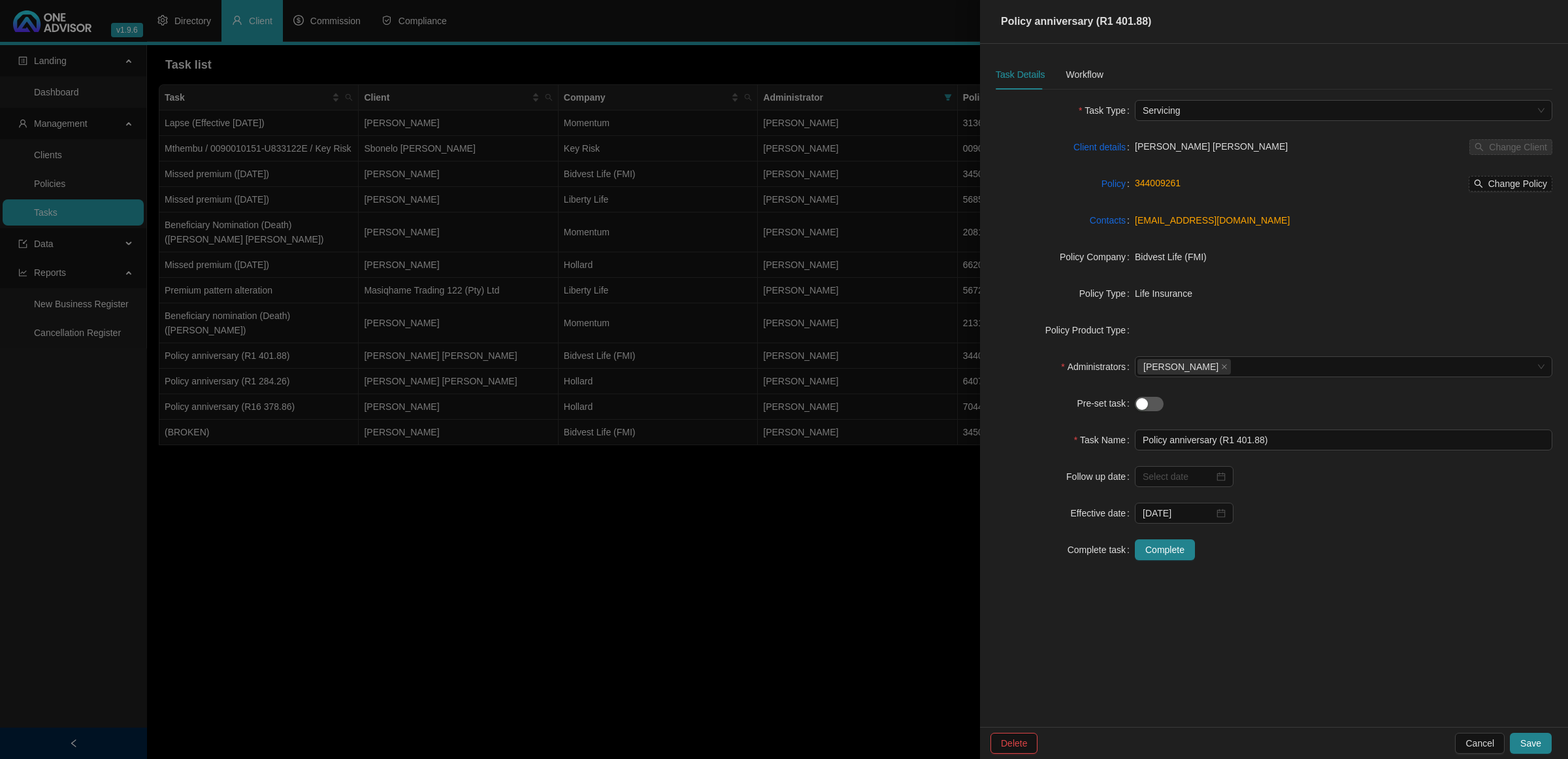
click at [1111, 328] on label "Policy Product Type" at bounding box center [1090, 329] width 90 height 21
click at [1079, 74] on div "Workflow" at bounding box center [1084, 74] width 37 height 14
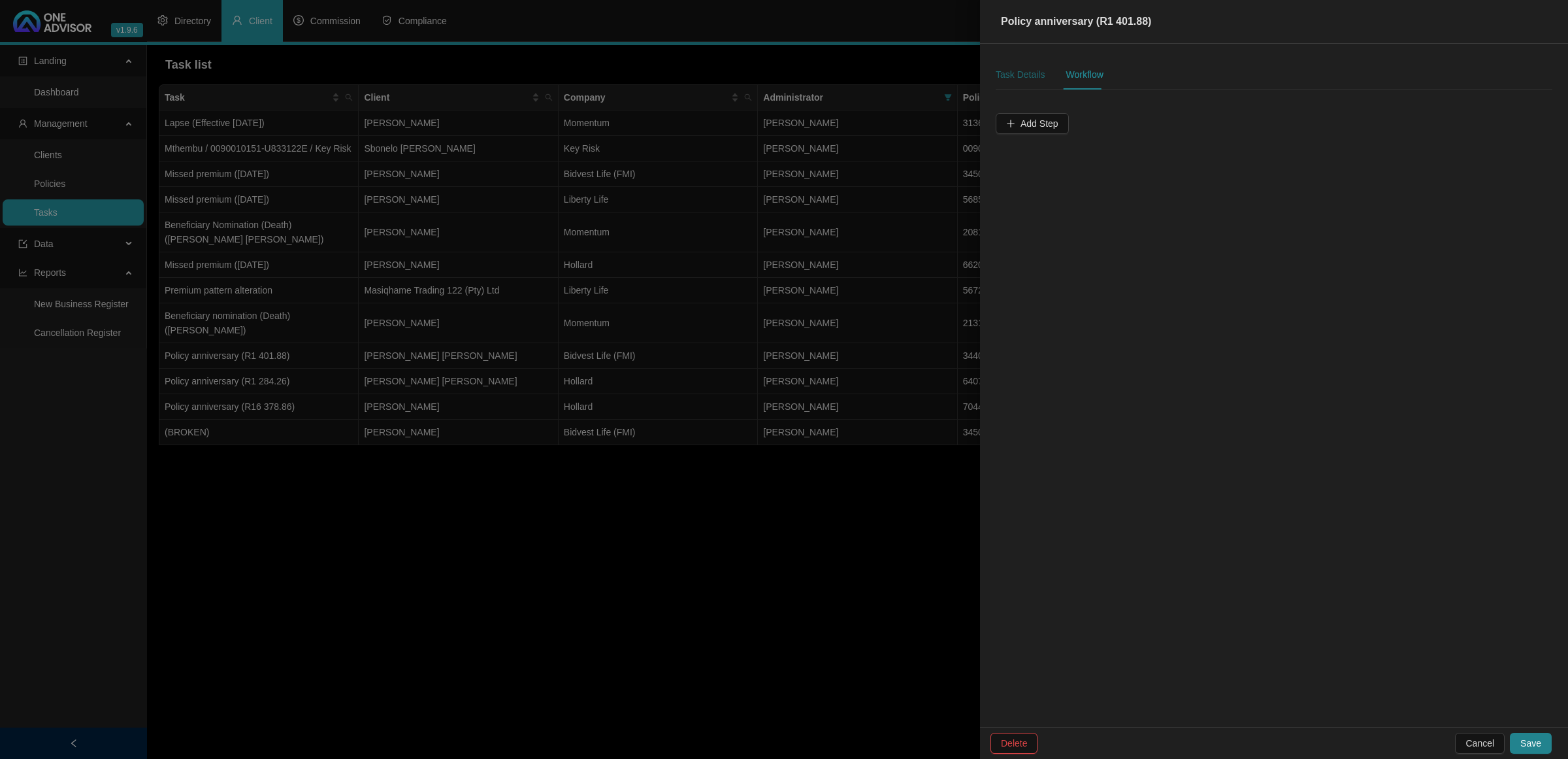
click at [1030, 74] on div "Task Details" at bounding box center [1020, 74] width 49 height 14
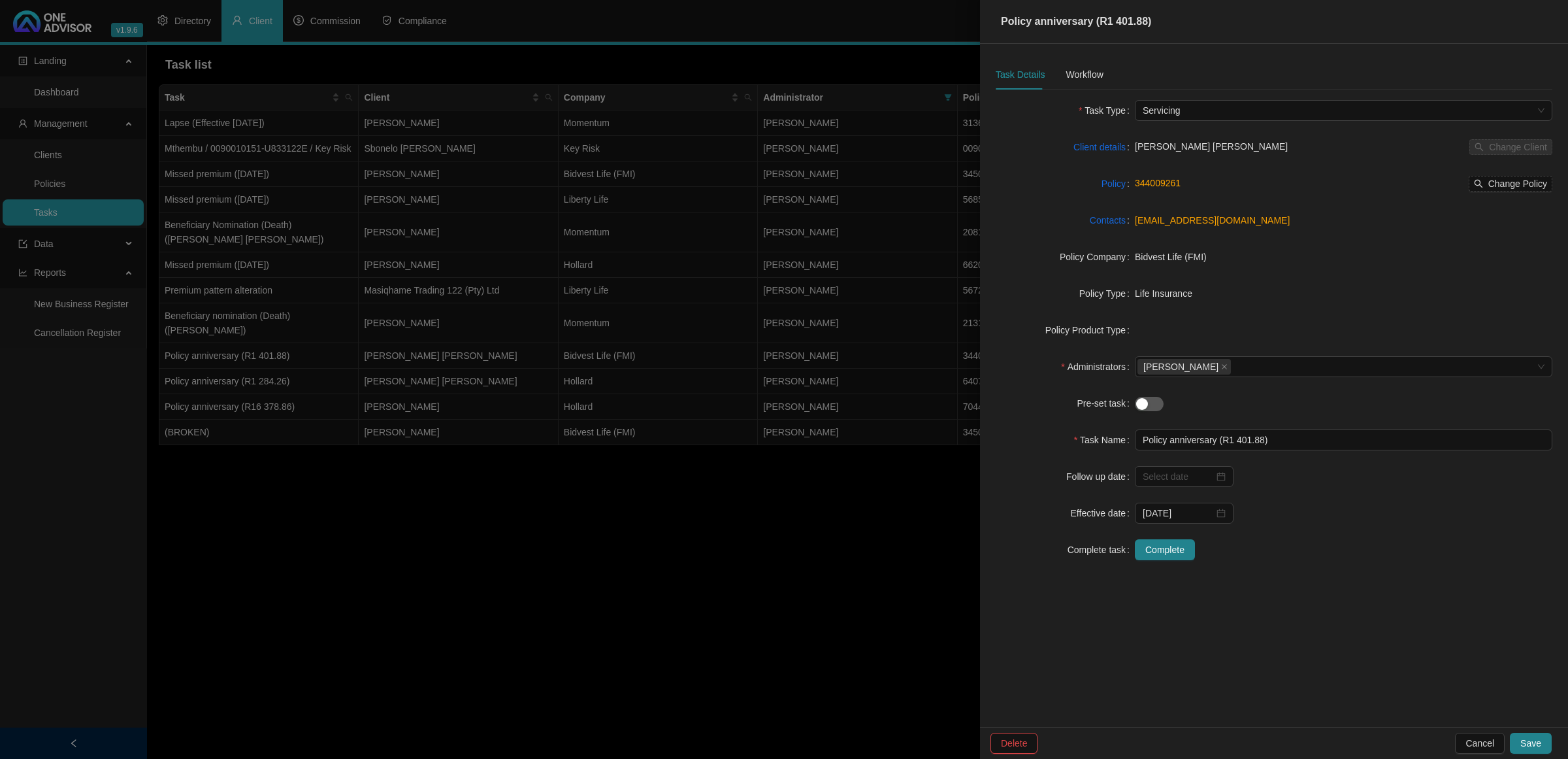
click at [802, 556] on div at bounding box center [784, 380] width 1568 height 759
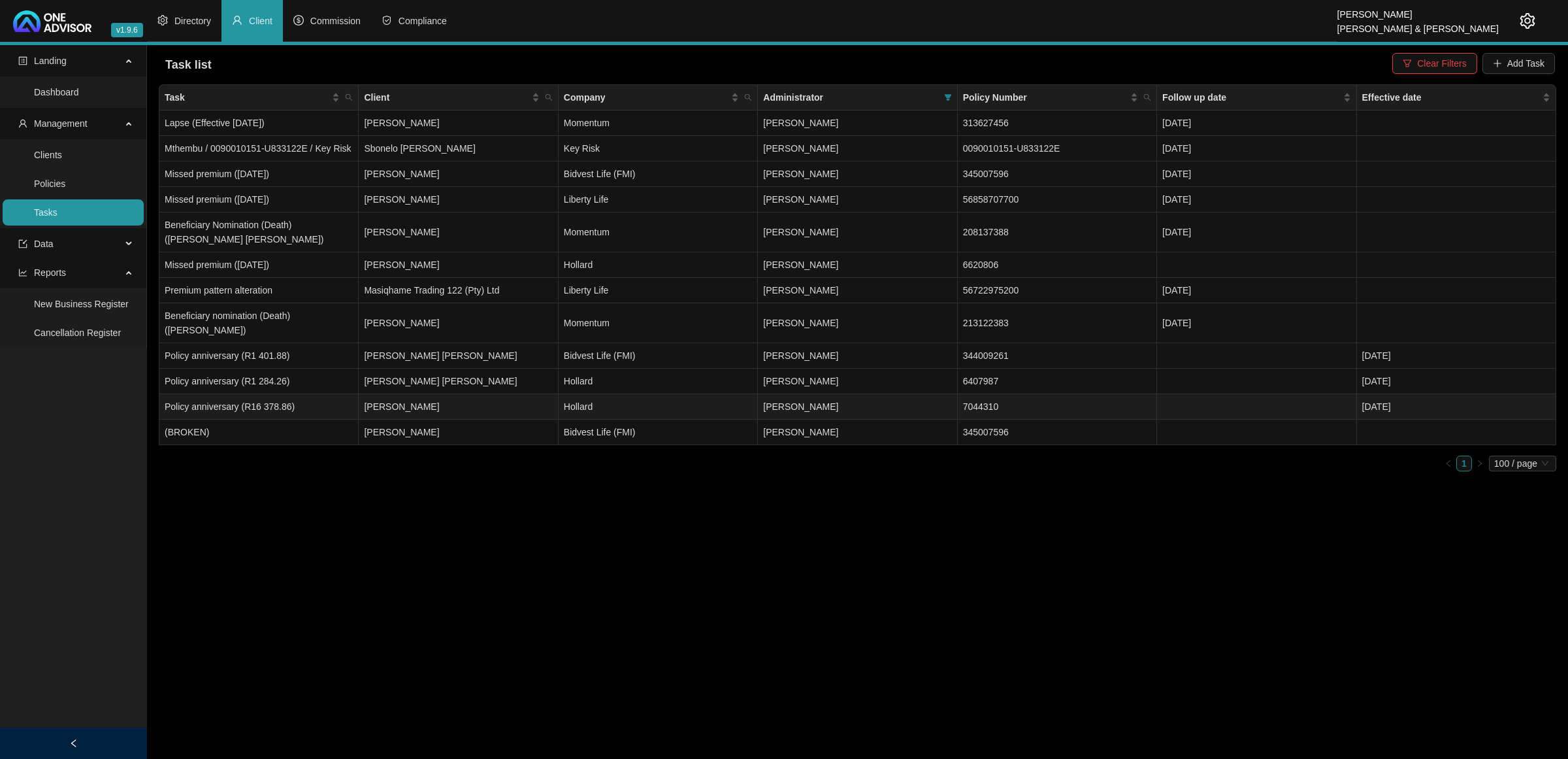
click at [281, 396] on td "Policy anniversary (R16 378.86)" at bounding box center [259, 406] width 199 height 25
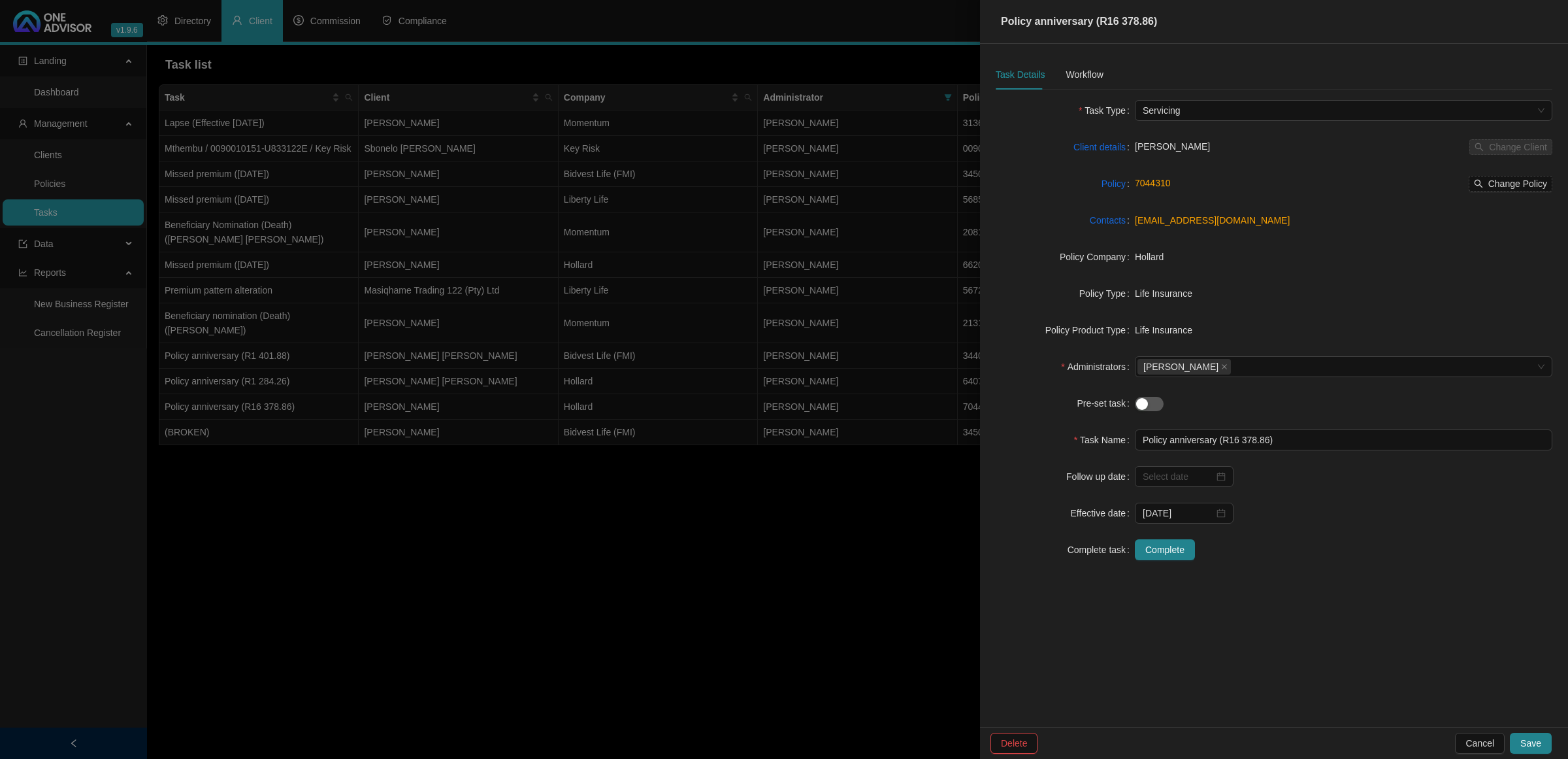
click at [1091, 50] on div "Task Details Workflow Task Type Servicing Client details Meshack Ndongeni Chang…" at bounding box center [1273, 384] width 588 height 683
click at [1088, 72] on div "Workflow" at bounding box center [1084, 74] width 37 height 14
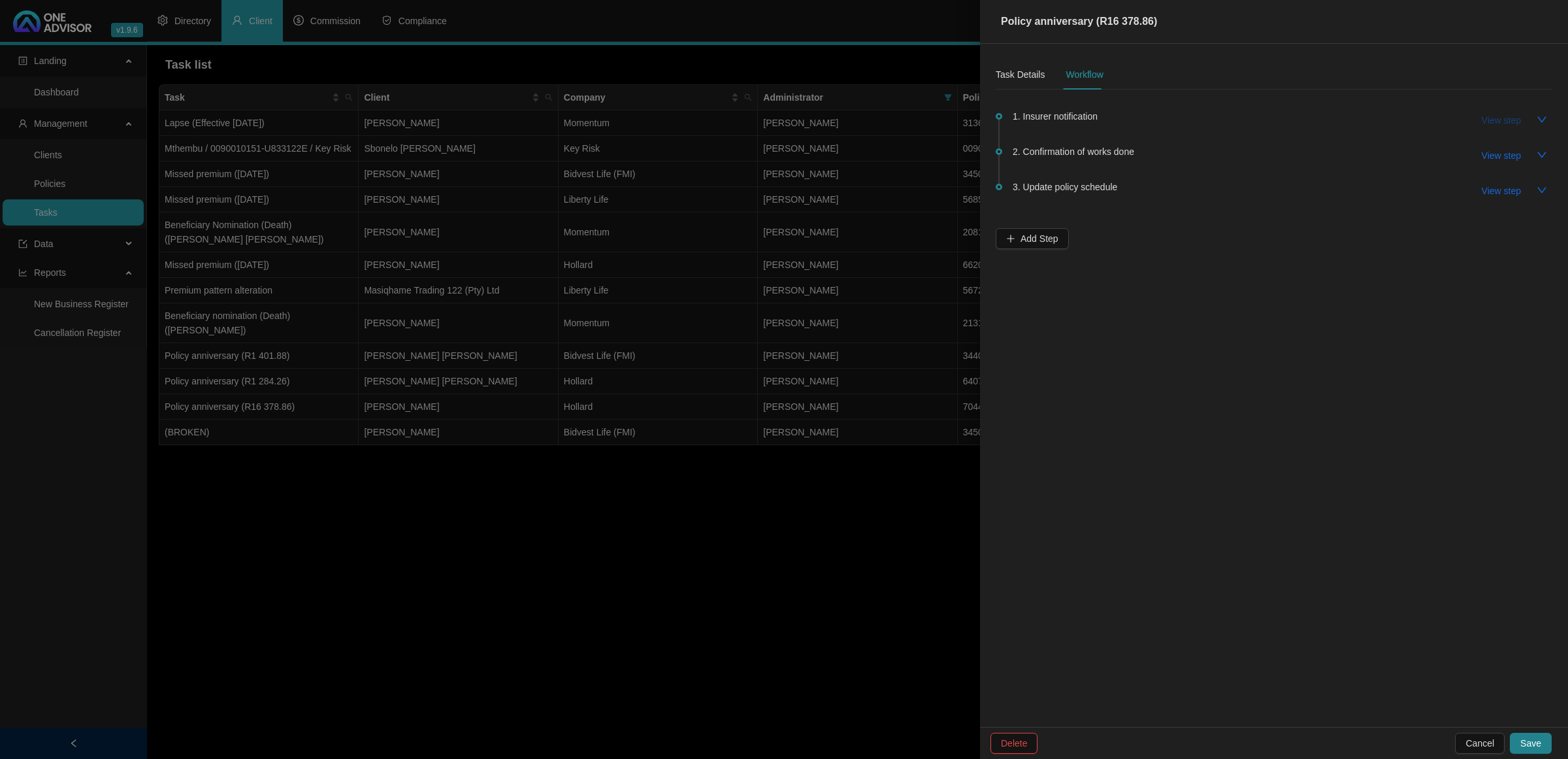
click at [1254, 119] on span "View step" at bounding box center [1502, 120] width 40 height 14
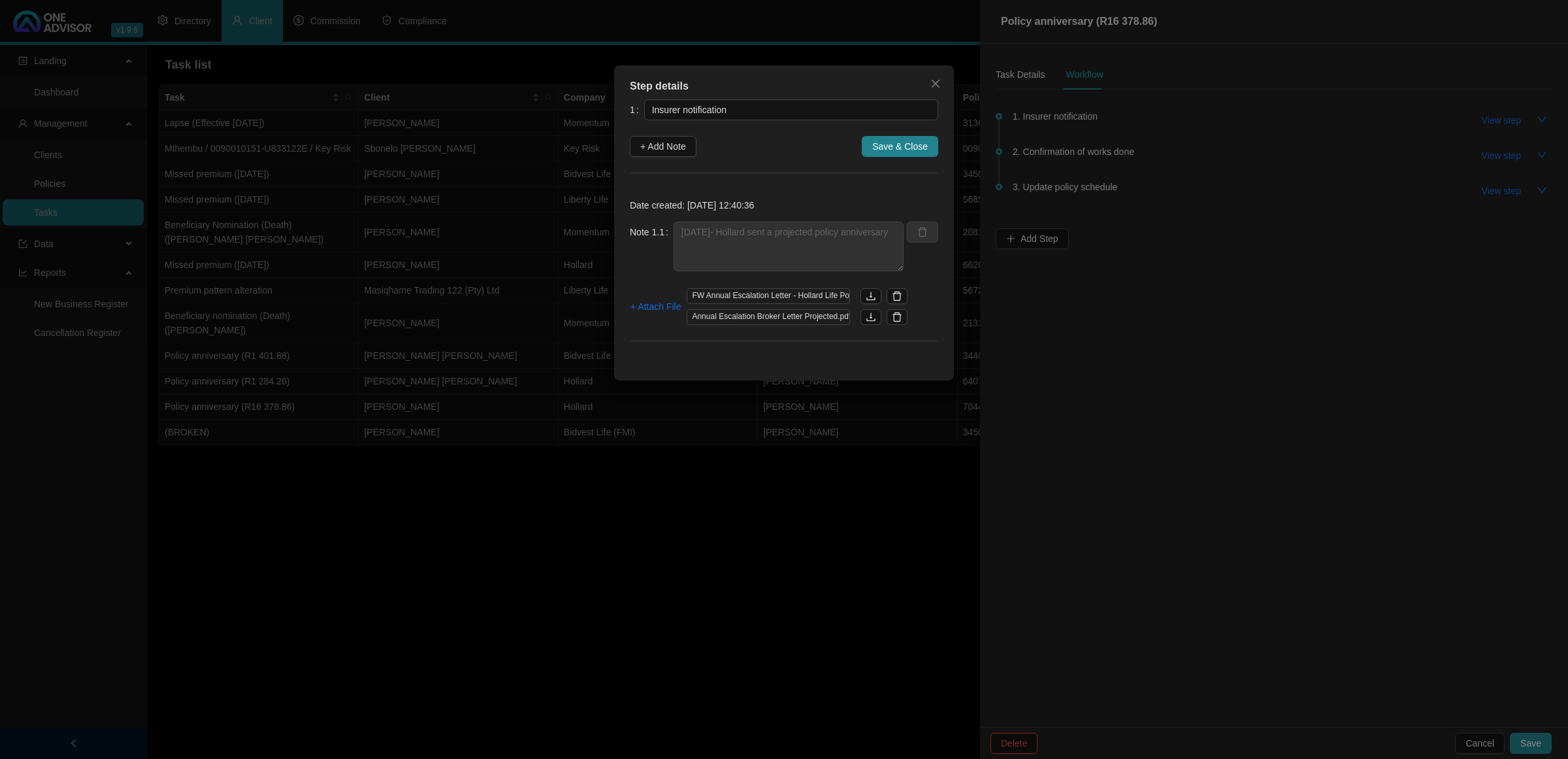
click at [837, 512] on div "Step details 1 Insurer notification + Add Note Save & Close Date created: [DATE…" at bounding box center [784, 380] width 1568 height 759
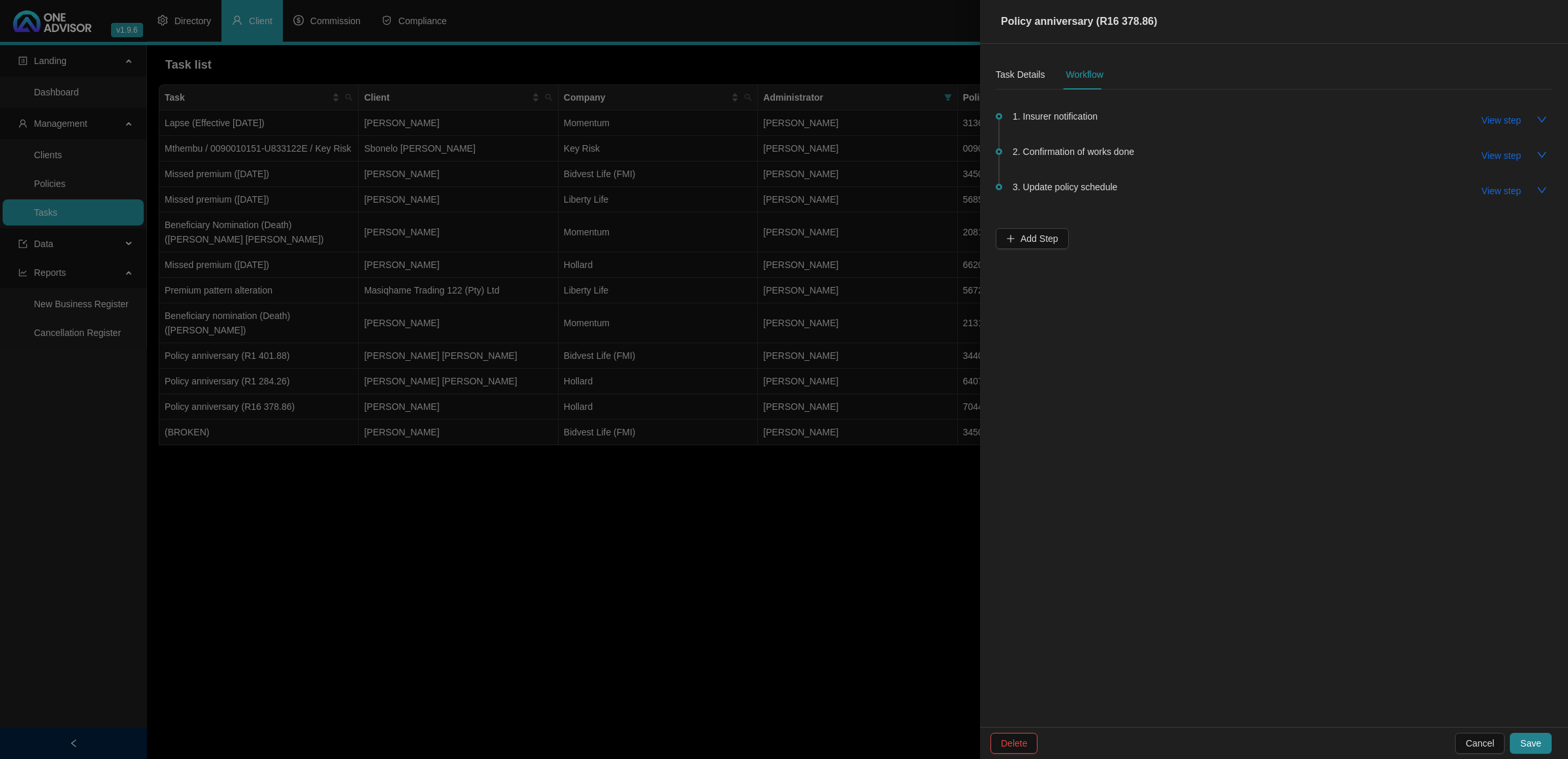
click at [837, 512] on div at bounding box center [784, 380] width 1568 height 759
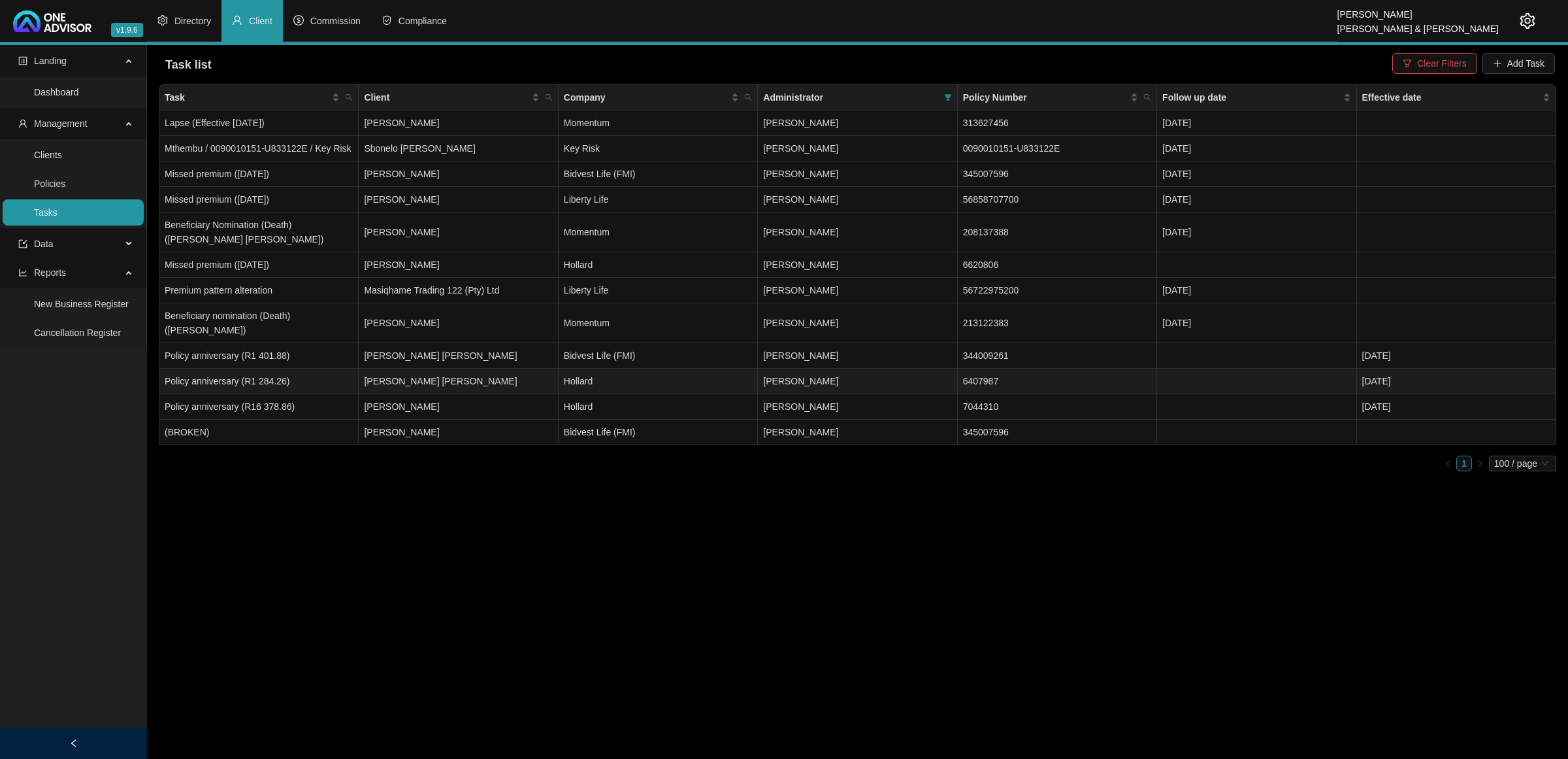
click at [467, 369] on td "[PERSON_NAME] [PERSON_NAME]" at bounding box center [458, 380] width 199 height 25
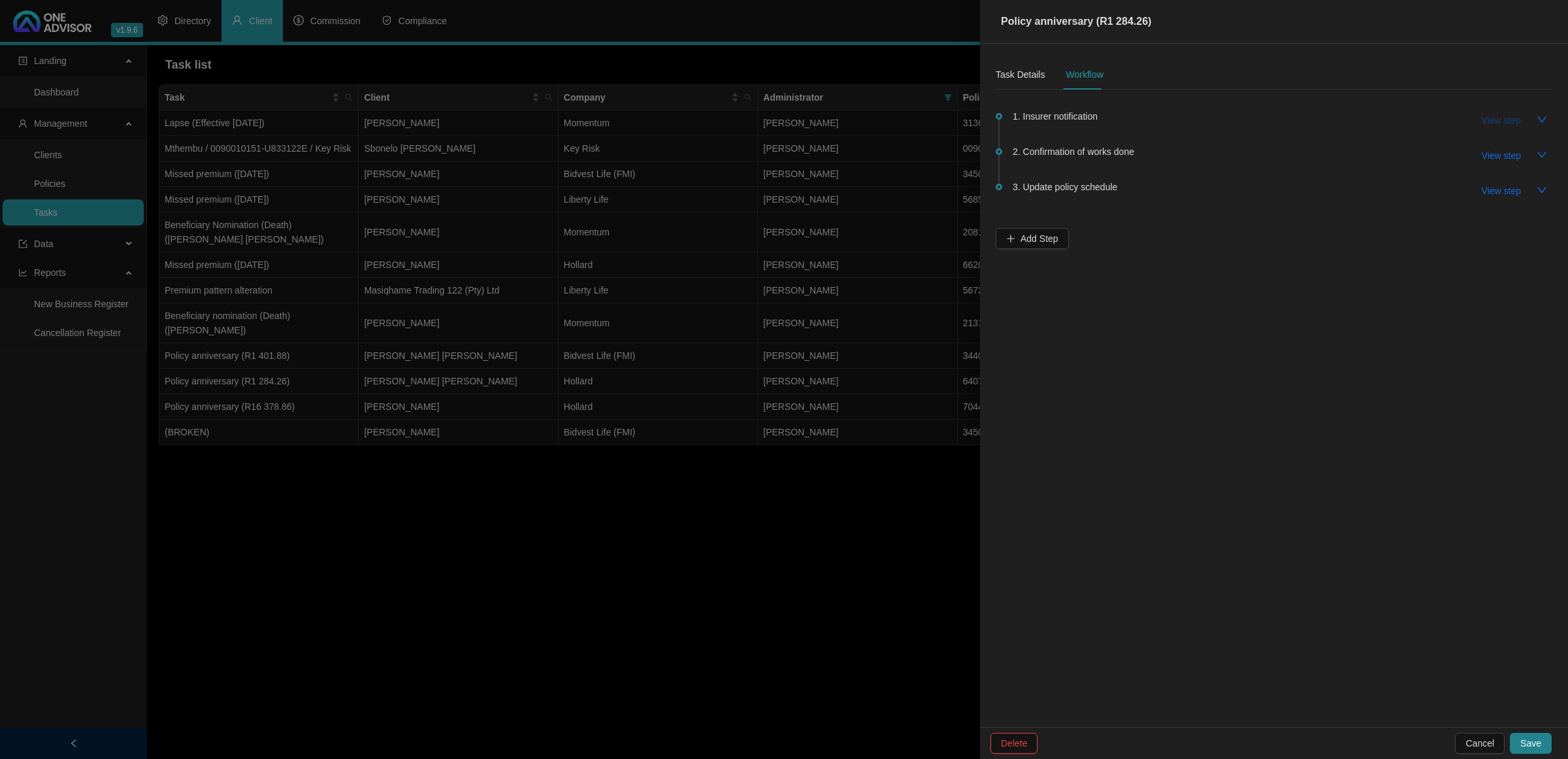
click at [1254, 115] on span "View step" at bounding box center [1502, 120] width 40 height 14
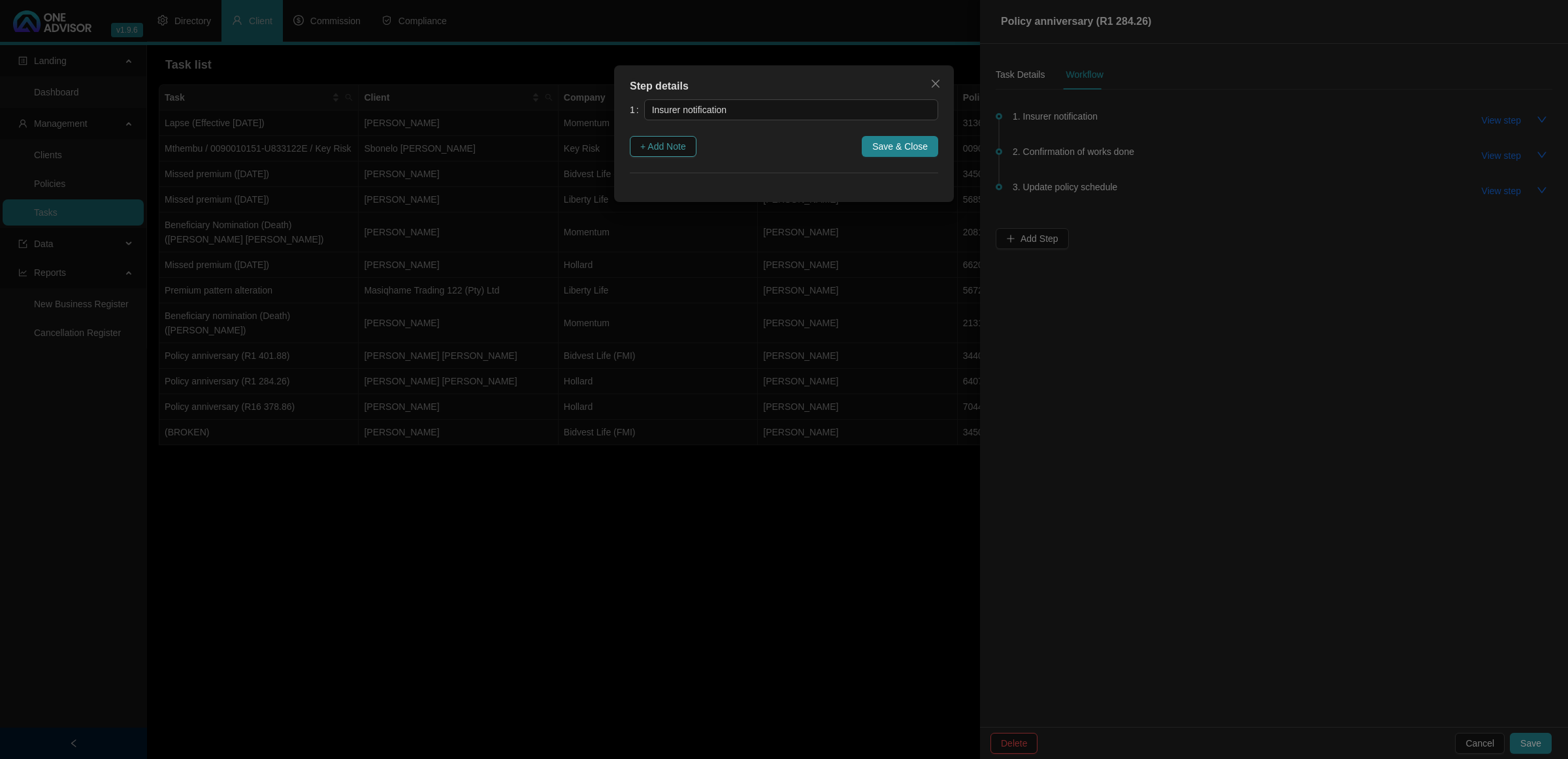
click at [649, 149] on span "+ Add Note" at bounding box center [663, 145] width 45 height 14
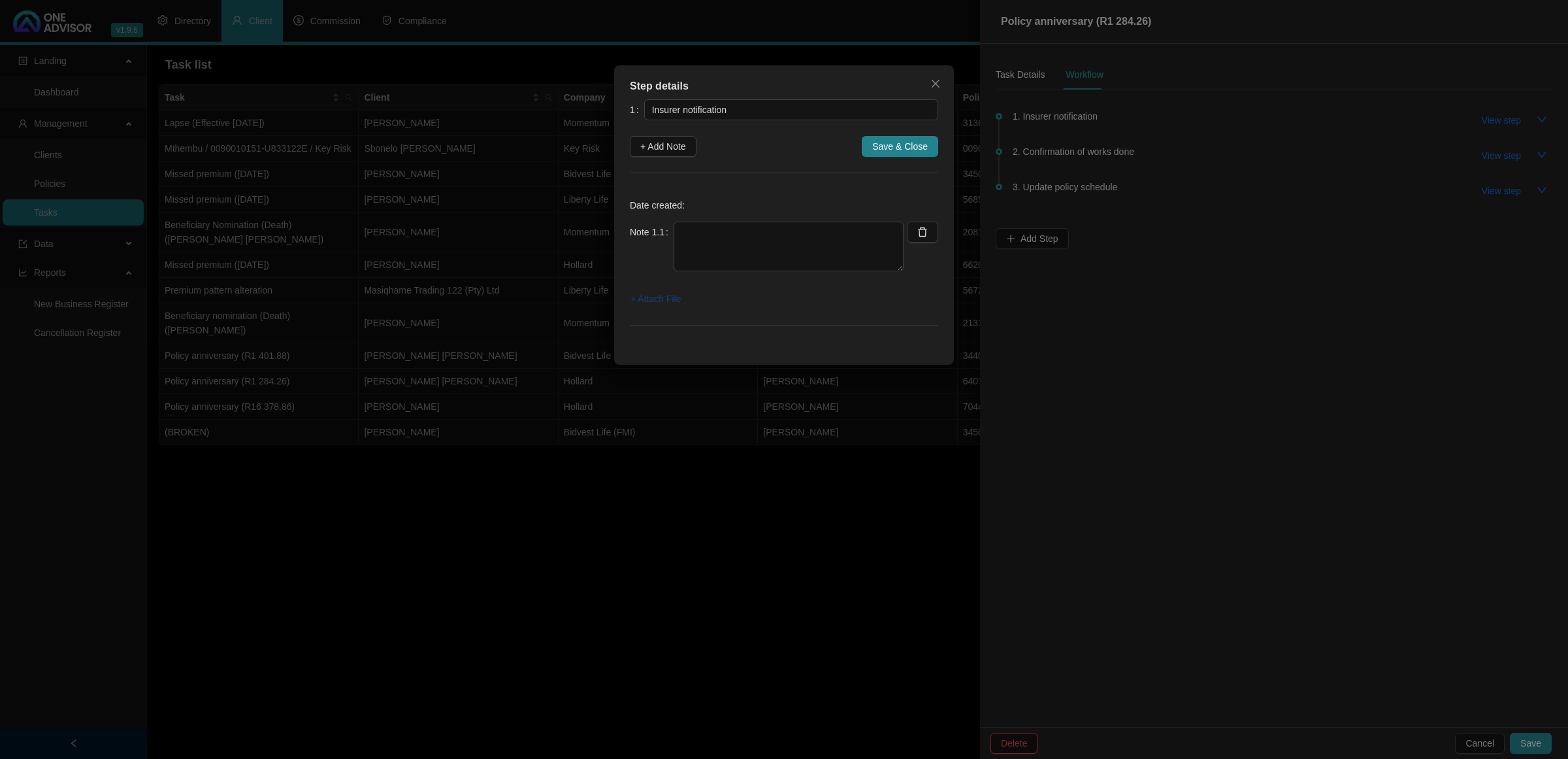
click at [667, 301] on span "+ Attach File" at bounding box center [655, 298] width 50 height 14
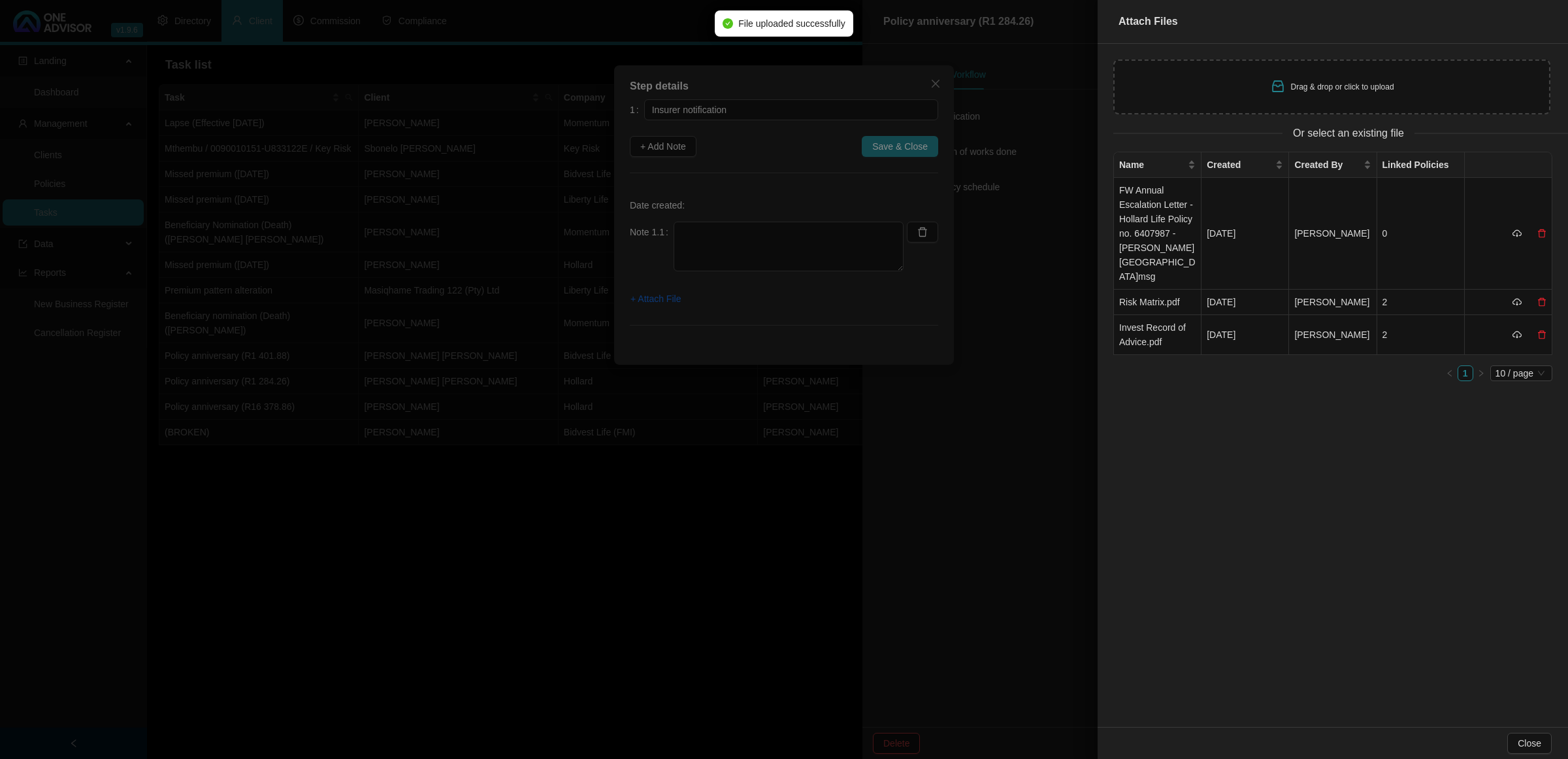
click at [740, 243] on div at bounding box center [784, 380] width 1568 height 759
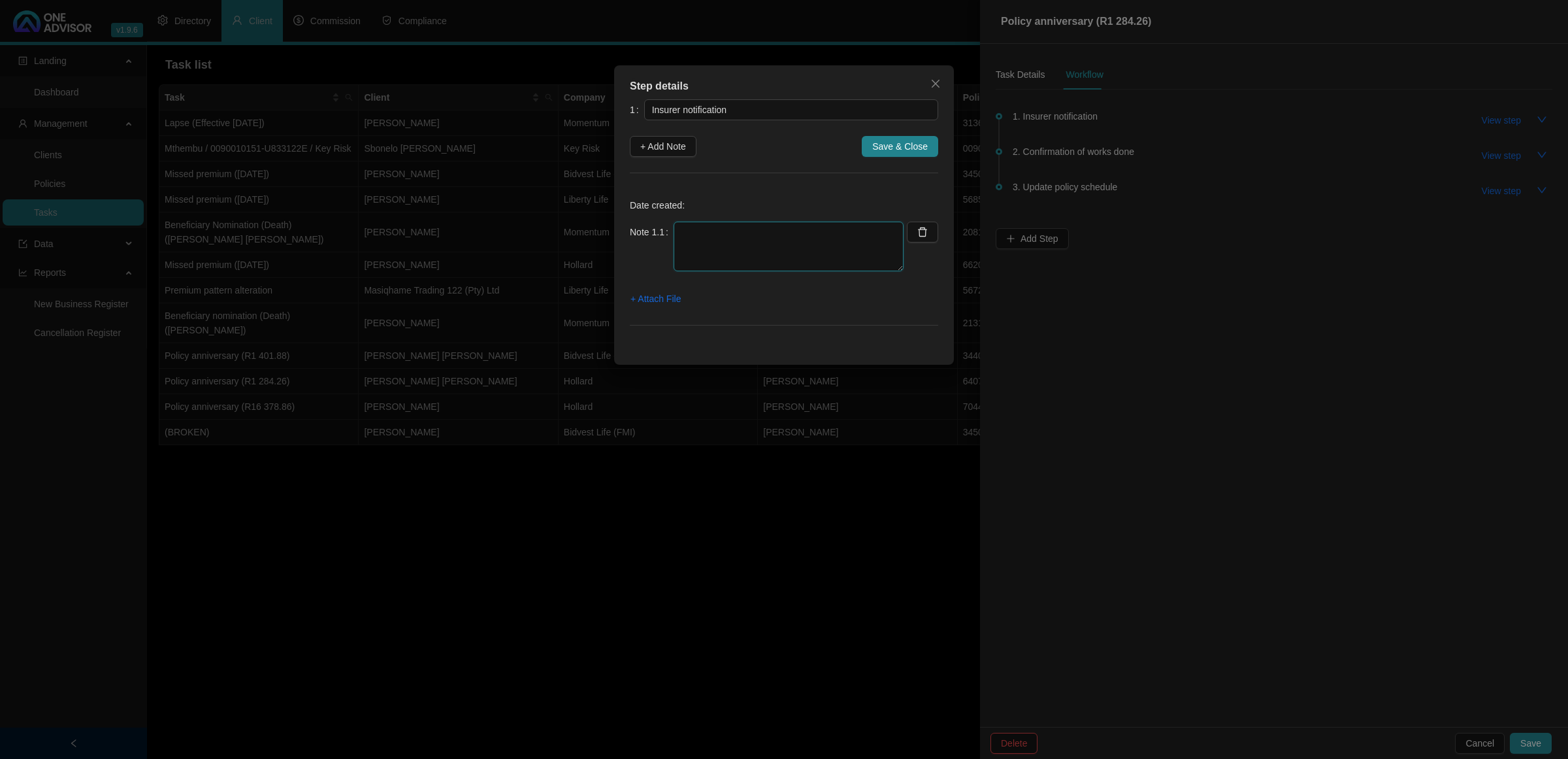
click at [719, 232] on textarea at bounding box center [789, 246] width 230 height 50
click at [824, 255] on textarea at bounding box center [789, 246] width 230 height 50
type textarea "[DATE] [PERSON_NAME] emailed projected anniversary broker letter"
click at [667, 295] on span "+ Attach File" at bounding box center [655, 298] width 50 height 14
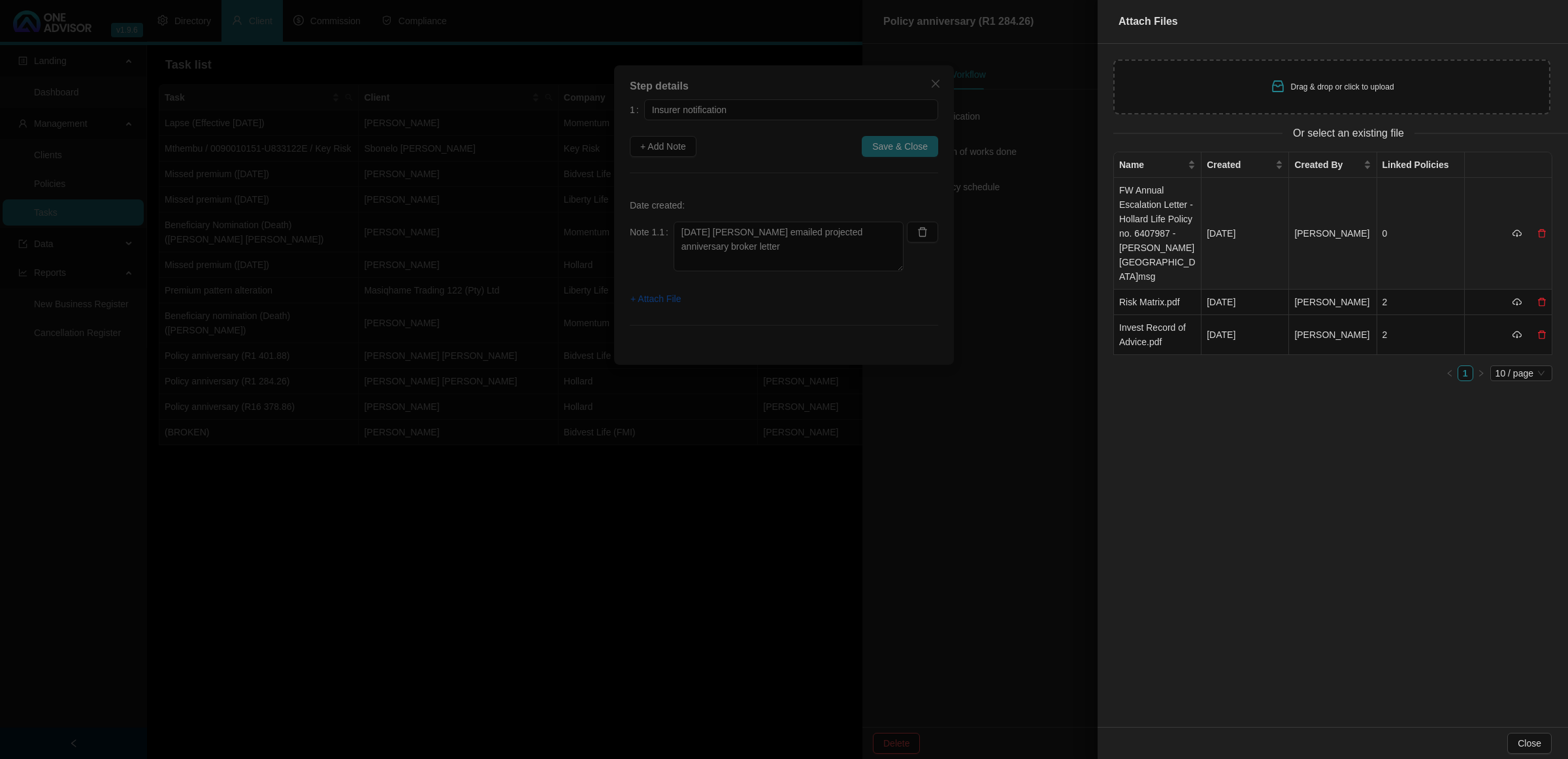
click at [1172, 235] on td "FW Annual Escalation Letter - Hollard Life Policy no. 6407987 - [PERSON_NAME][G…" at bounding box center [1157, 233] width 88 height 111
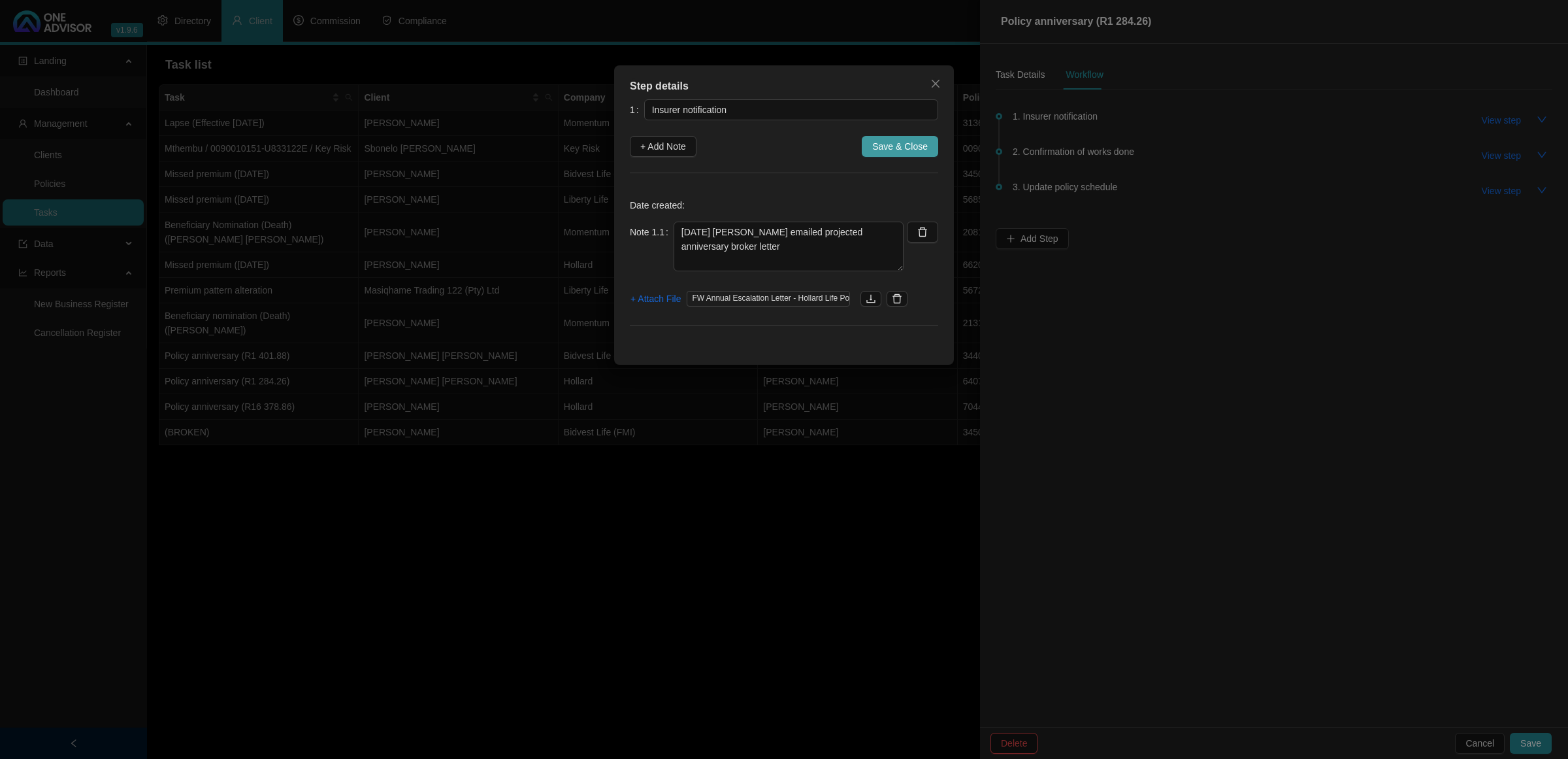
click at [906, 147] on span "Save & Close" at bounding box center [900, 145] width 56 height 14
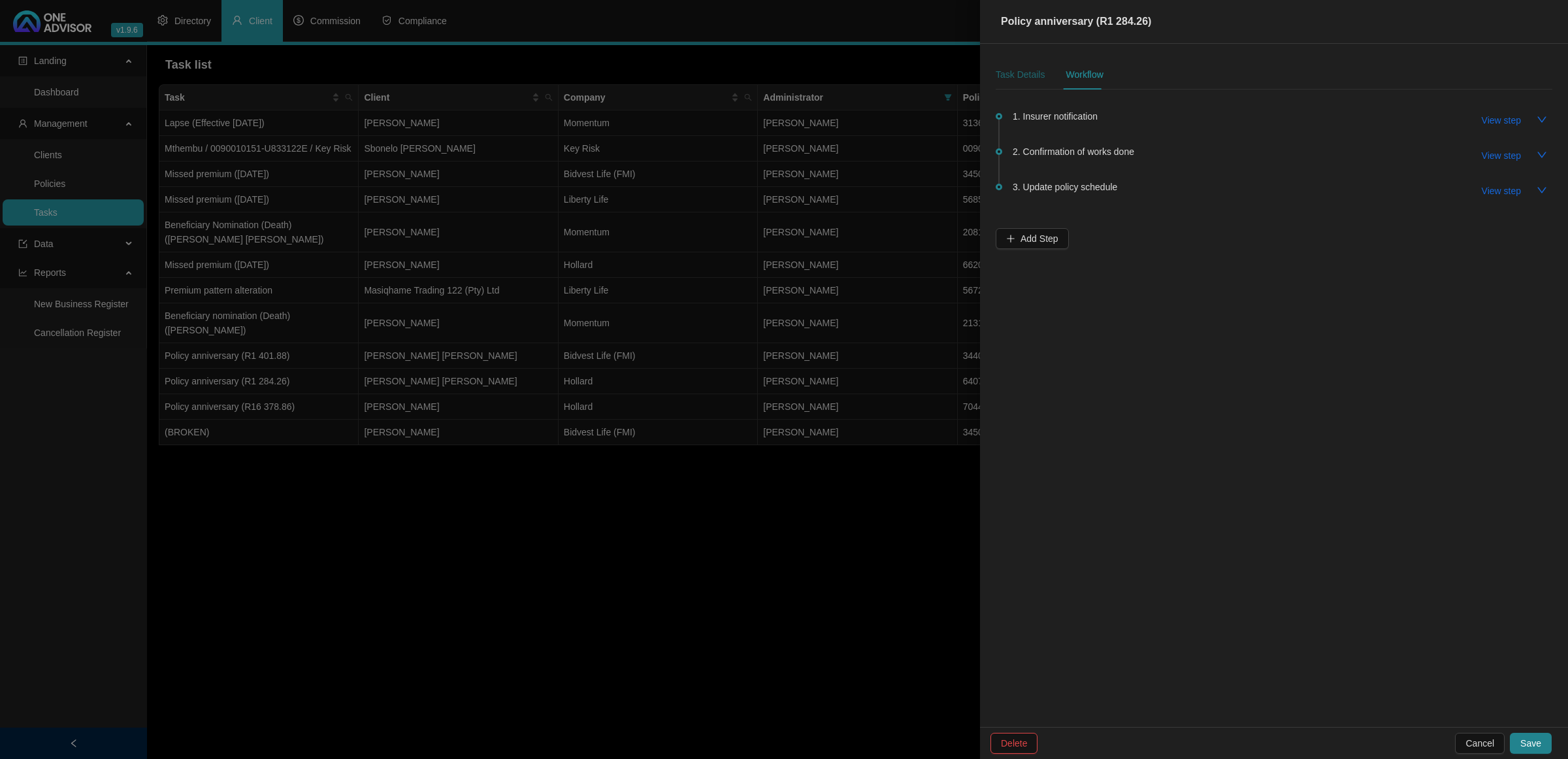
click at [1020, 74] on div "Task Details" at bounding box center [1020, 74] width 49 height 14
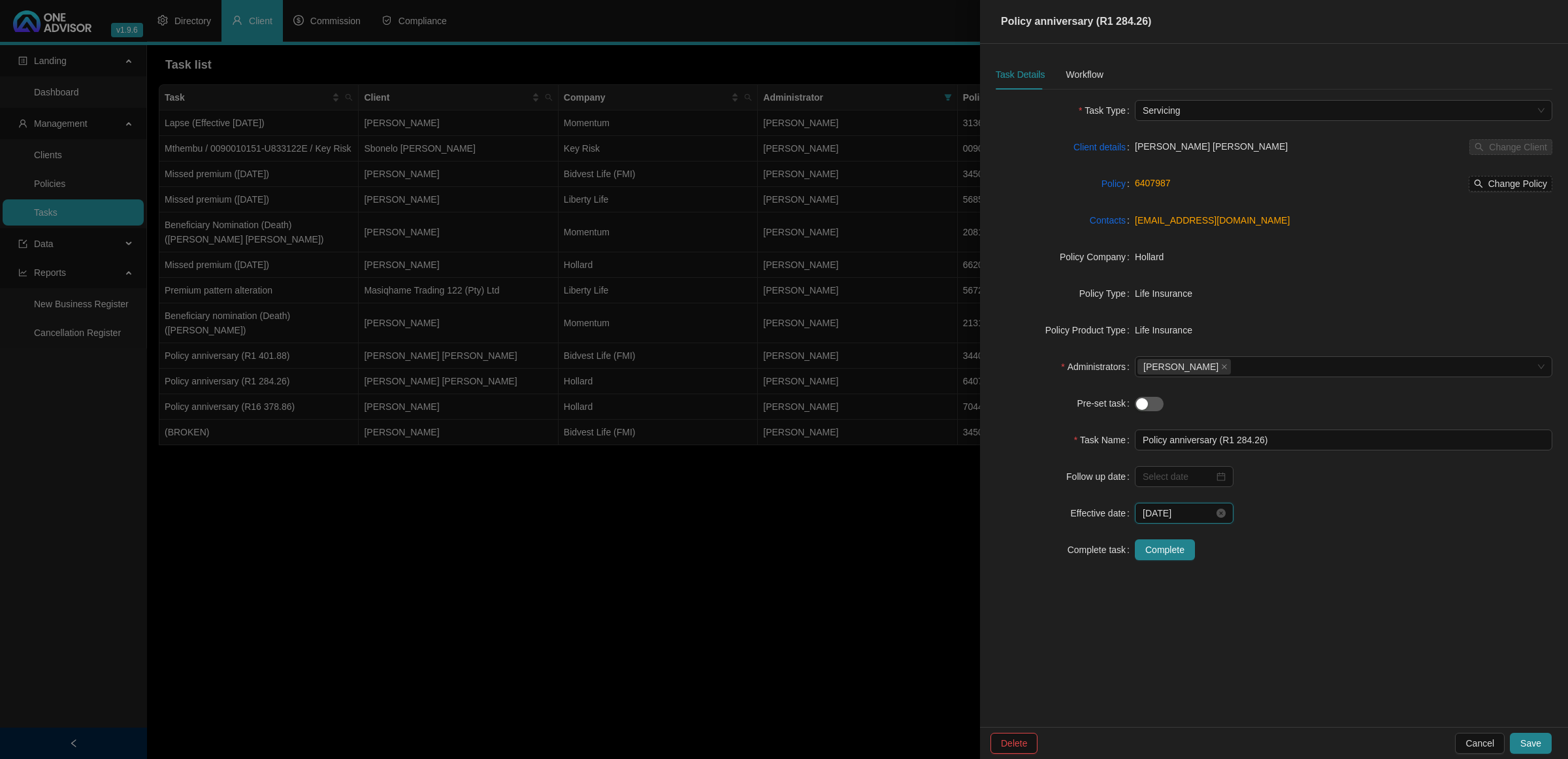
click at [1206, 511] on input "[DATE]" at bounding box center [1178, 513] width 71 height 14
click at [1254, 492] on form "Task Type Servicing Client details [PERSON_NAME] [PERSON_NAME] Change Client Po…" at bounding box center [1274, 329] width 557 height 460
click at [1254, 606] on button "Save" at bounding box center [1531, 743] width 42 height 21
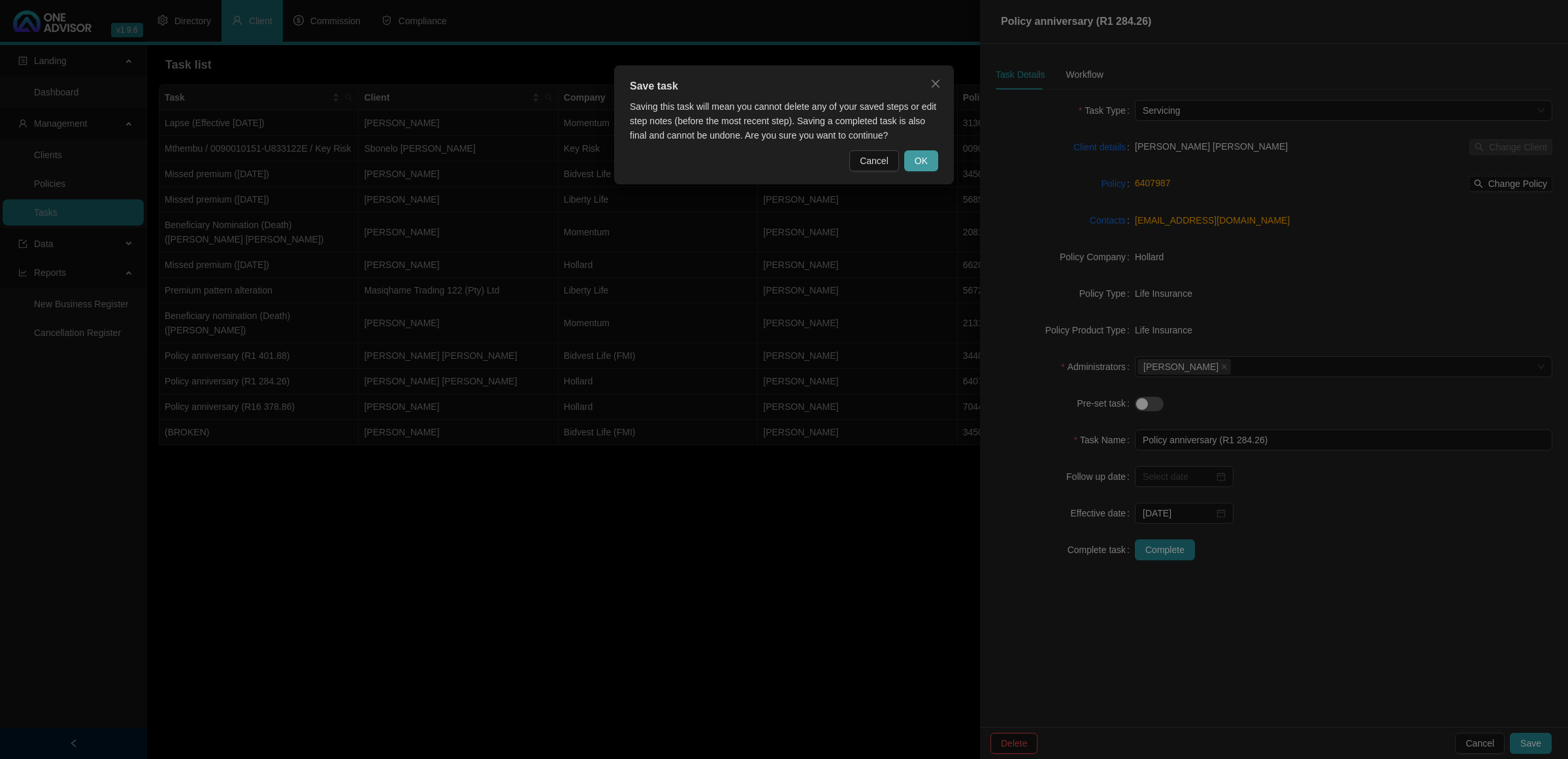
click at [929, 160] on button "OK" at bounding box center [921, 160] width 34 height 21
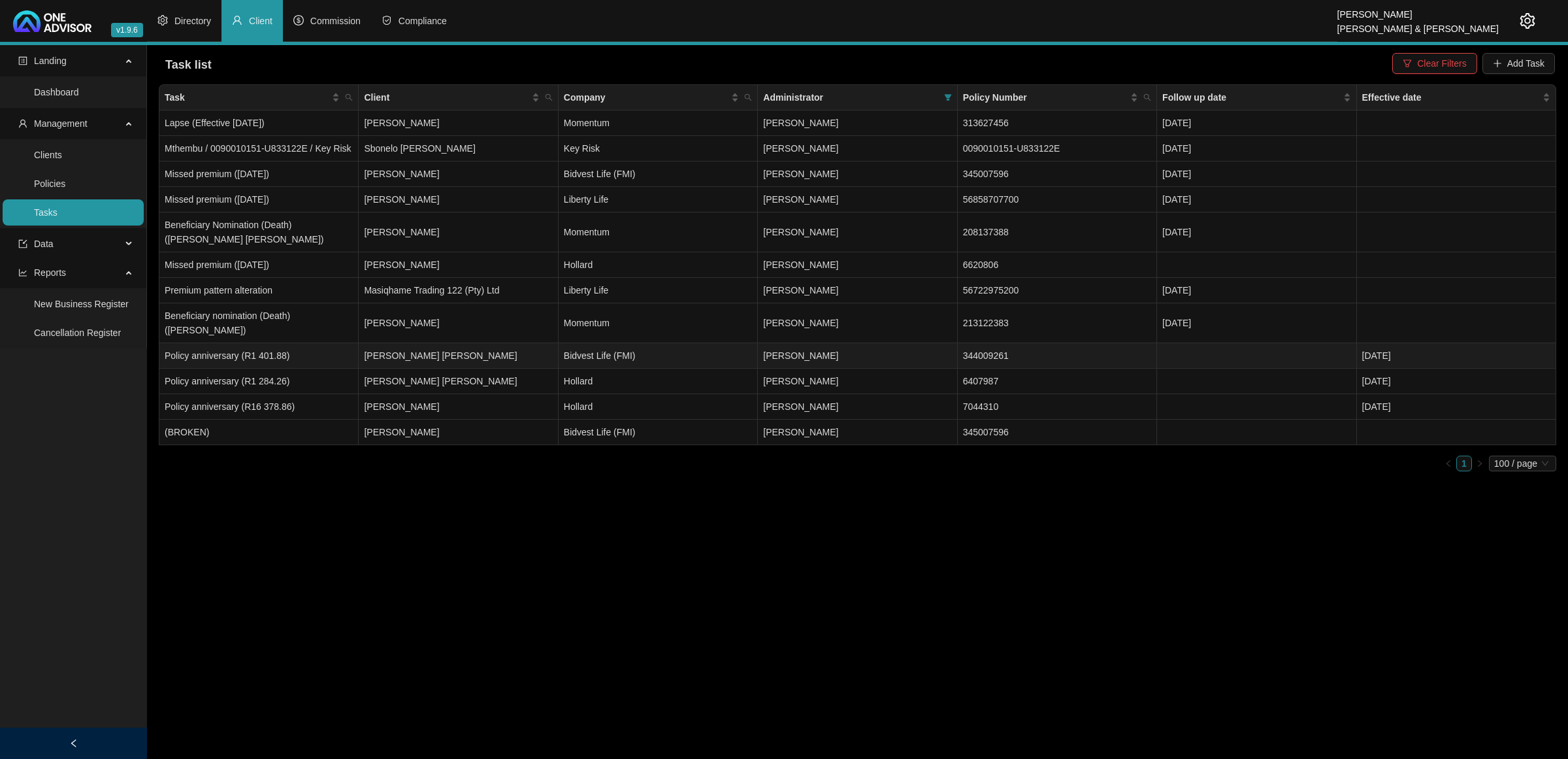
click at [447, 343] on td "[PERSON_NAME] [PERSON_NAME]" at bounding box center [458, 355] width 199 height 25
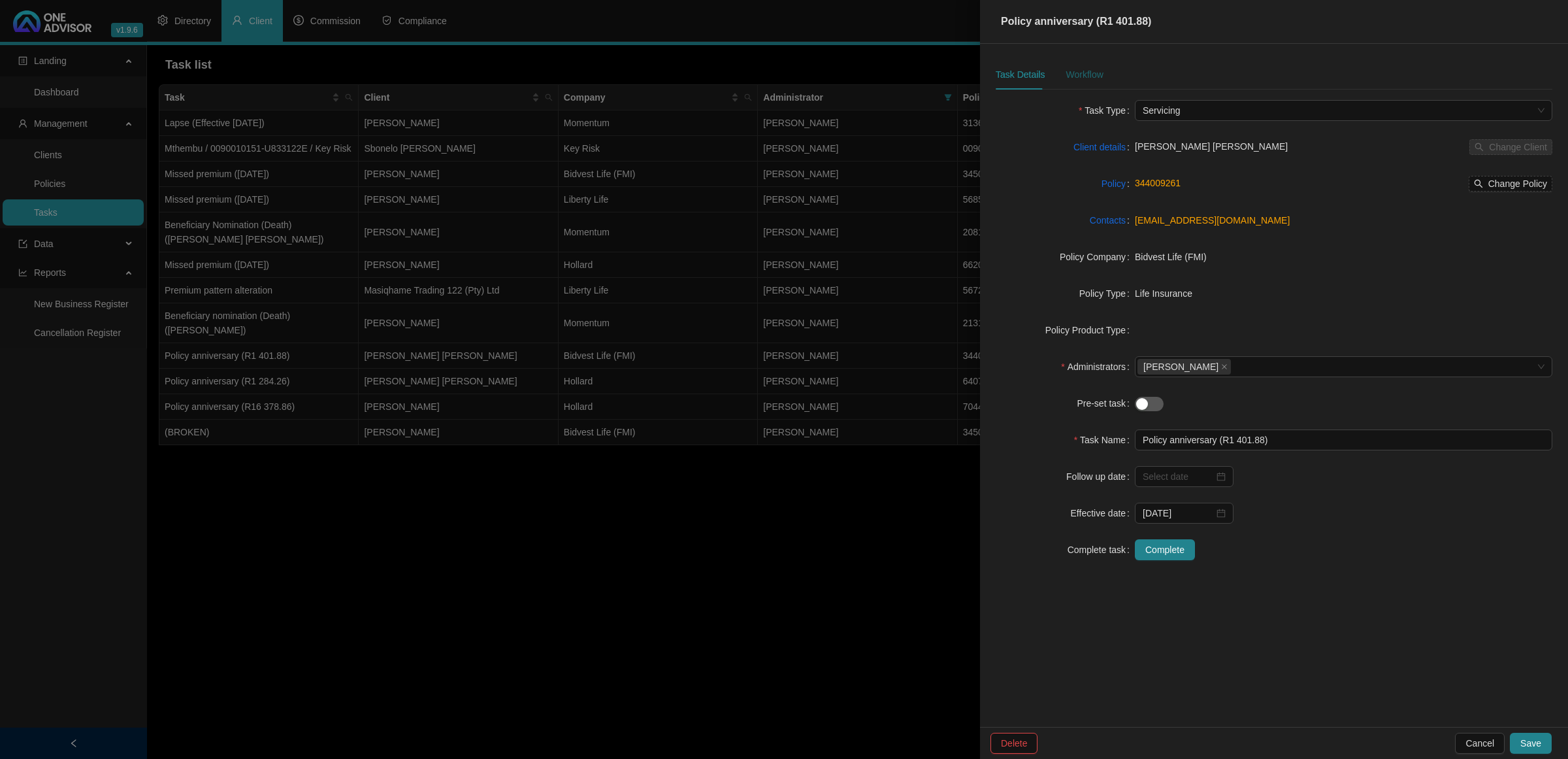
click at [1080, 69] on div "Workflow" at bounding box center [1084, 74] width 37 height 14
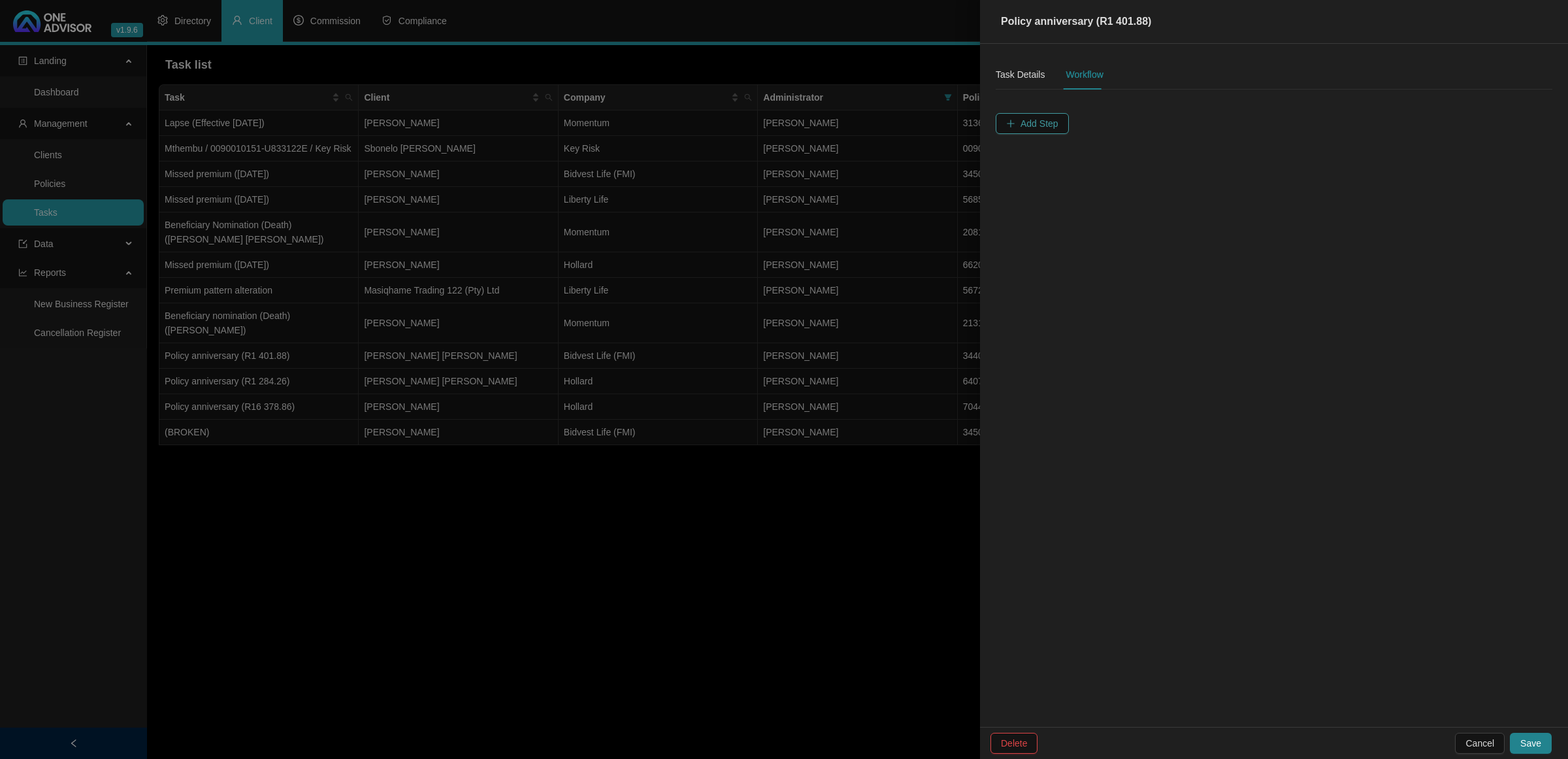
click at [1031, 129] on span "Add Step" at bounding box center [1039, 123] width 38 height 14
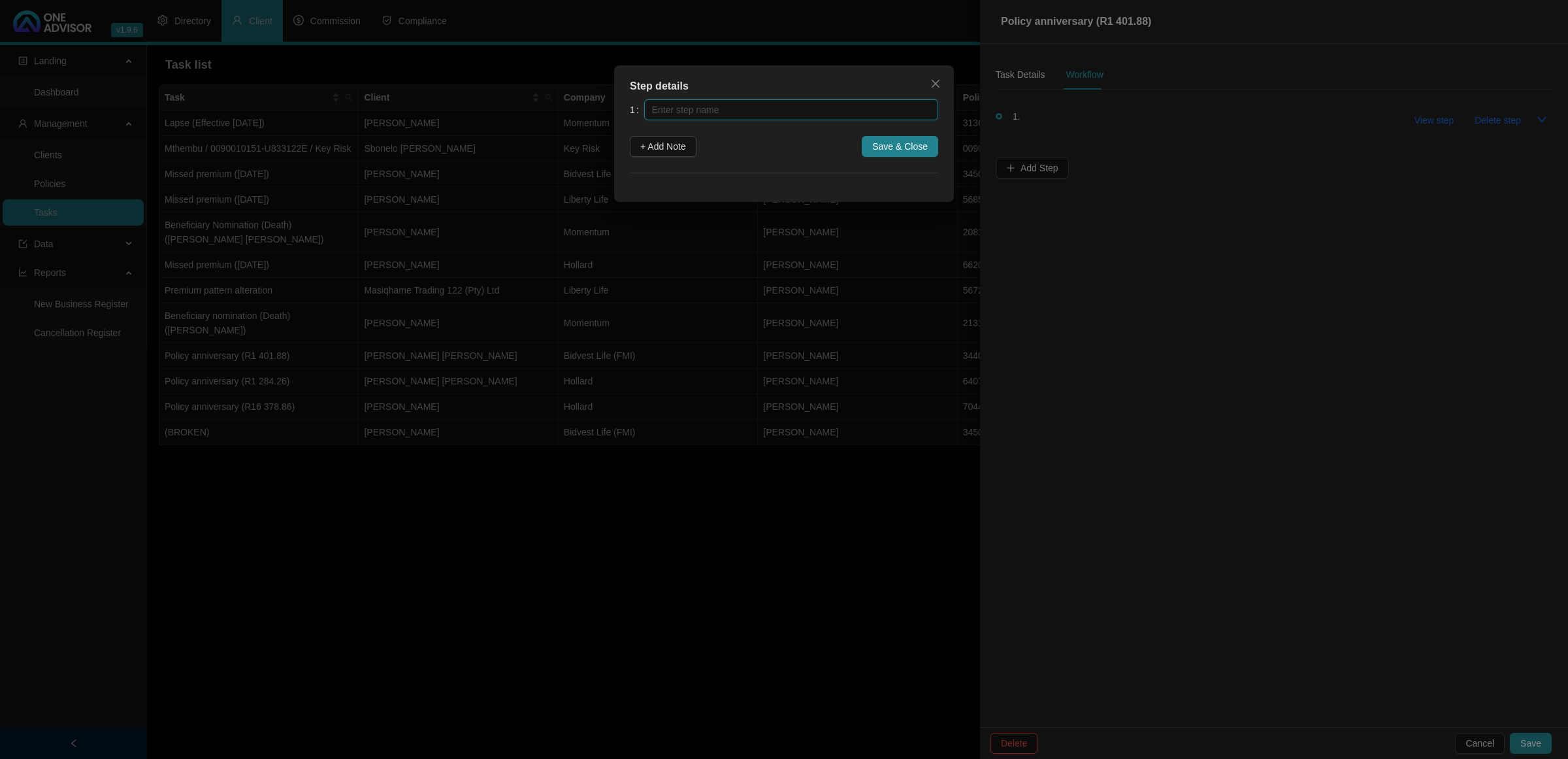
click at [836, 100] on input "text" at bounding box center [791, 110] width 294 height 21
type input "Insurer Notification"
click at [667, 145] on span "+ Add Note" at bounding box center [663, 145] width 45 height 14
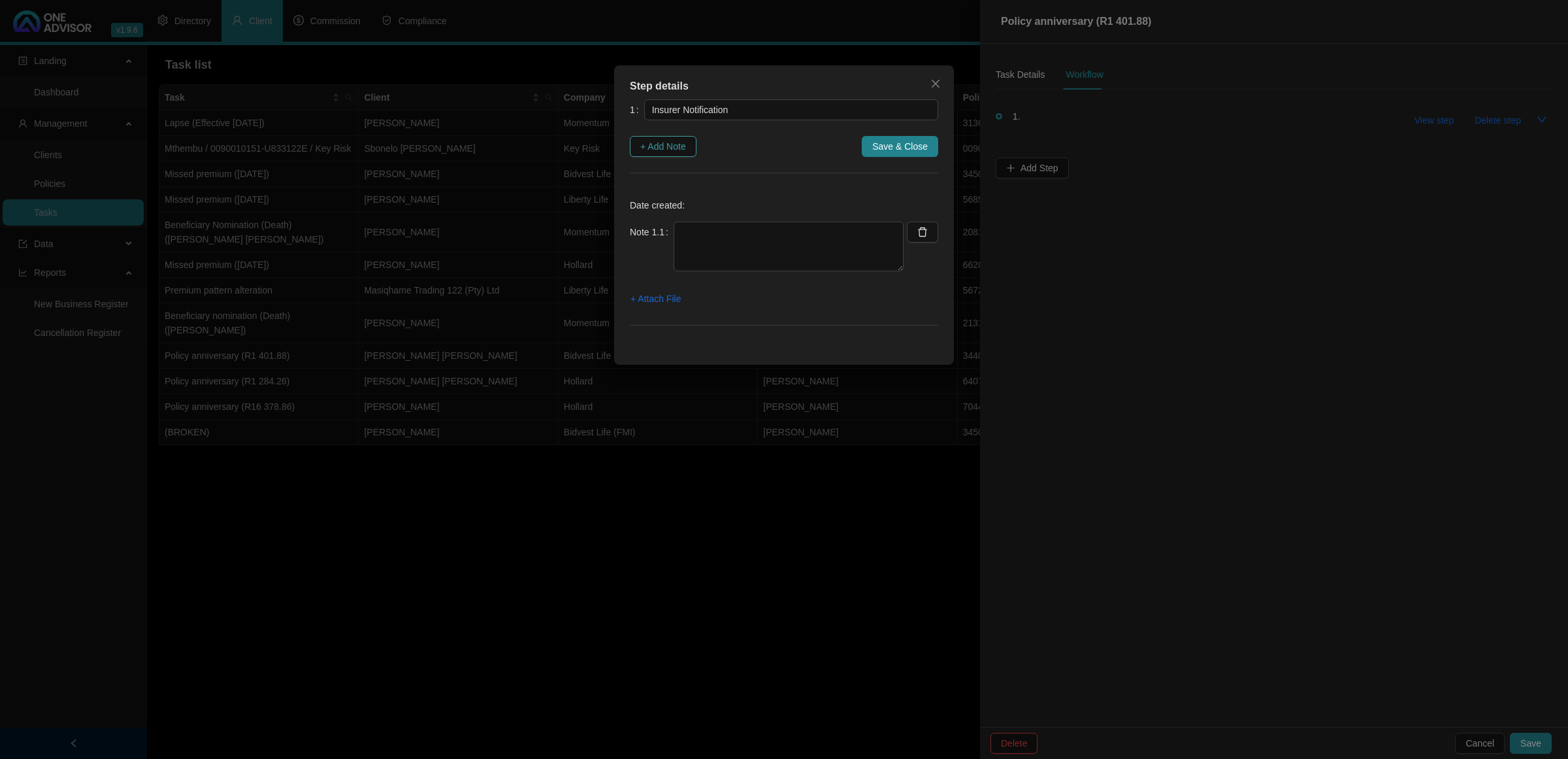
click at [681, 141] on span "+ Add Note" at bounding box center [663, 145] width 45 height 14
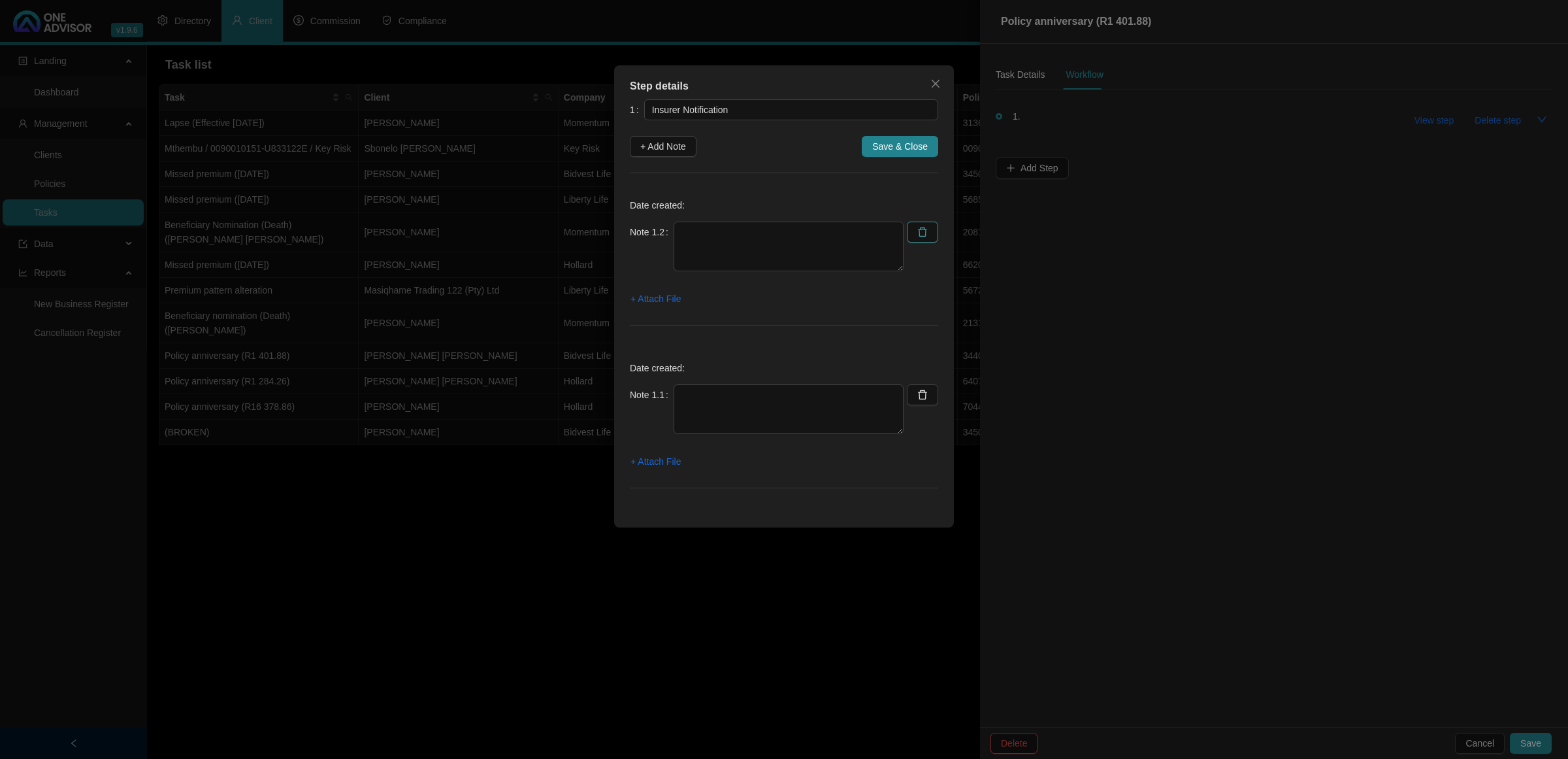
click at [929, 230] on button "button" at bounding box center [923, 232] width 32 height 21
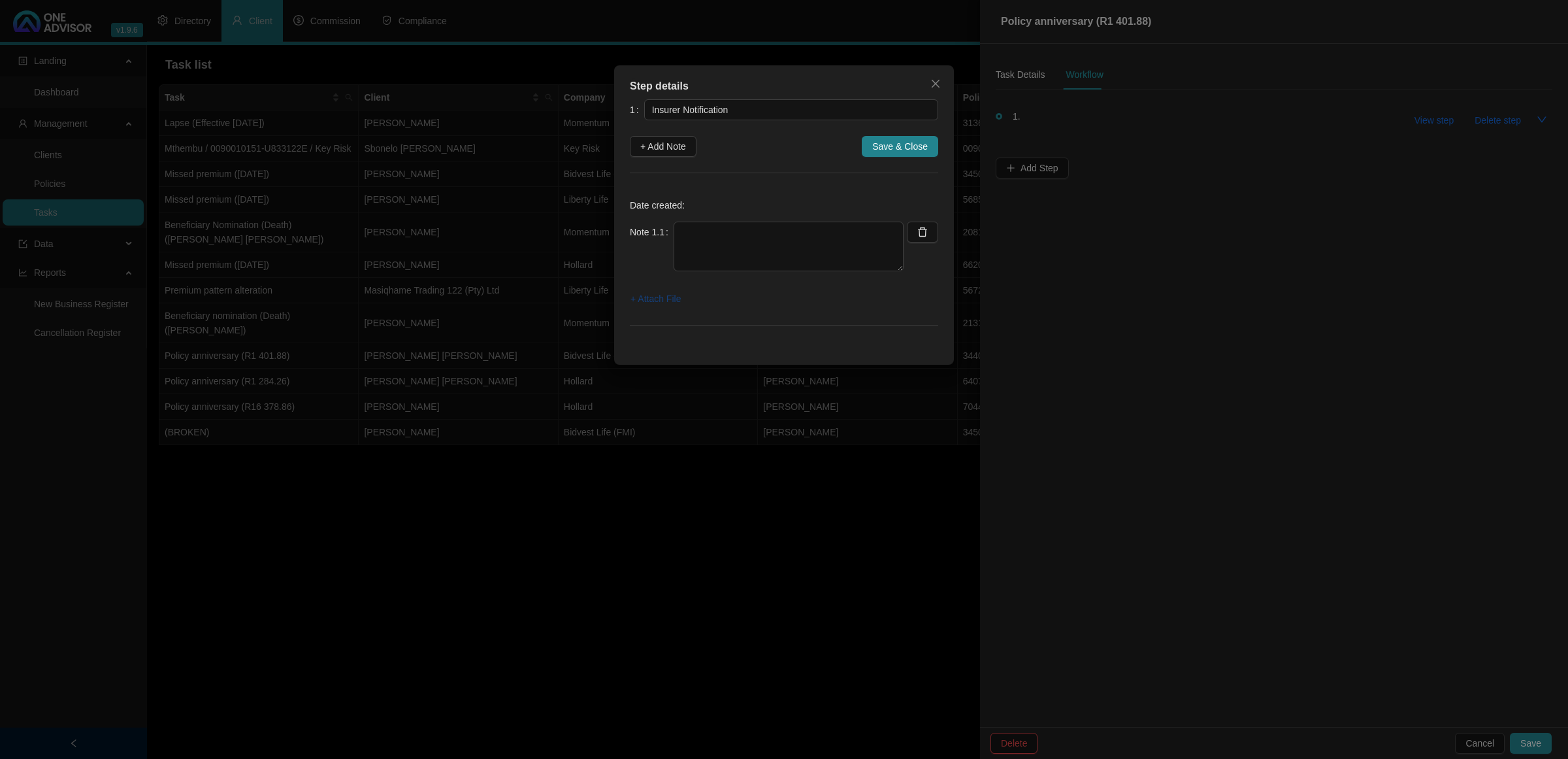
click at [657, 301] on span "+ Attach File" at bounding box center [655, 298] width 50 height 14
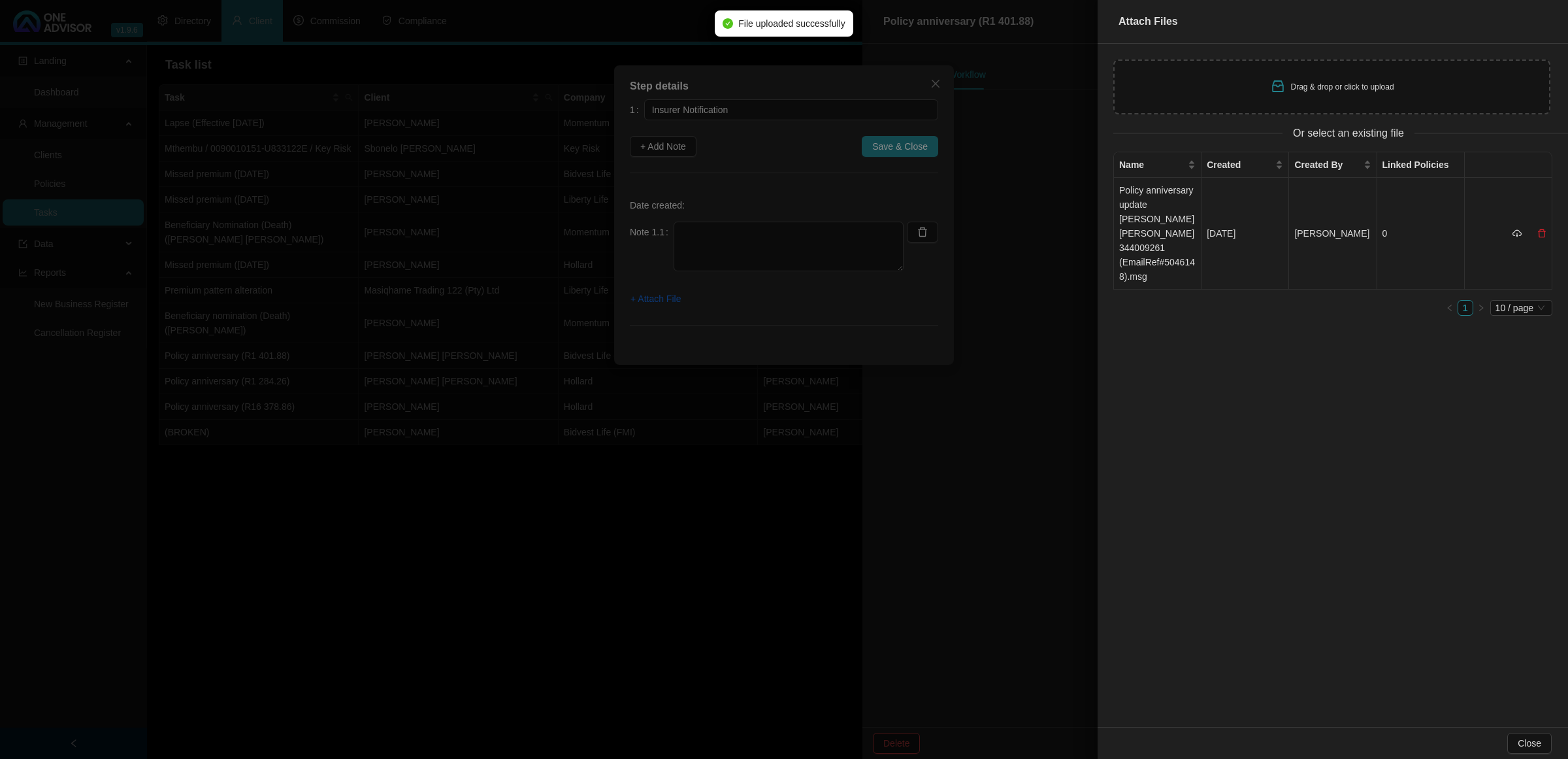
click at [1172, 210] on td "Policy anniversary update [PERSON_NAME] [PERSON_NAME] 344009261 (EmailRef#50461…" at bounding box center [1157, 233] width 88 height 111
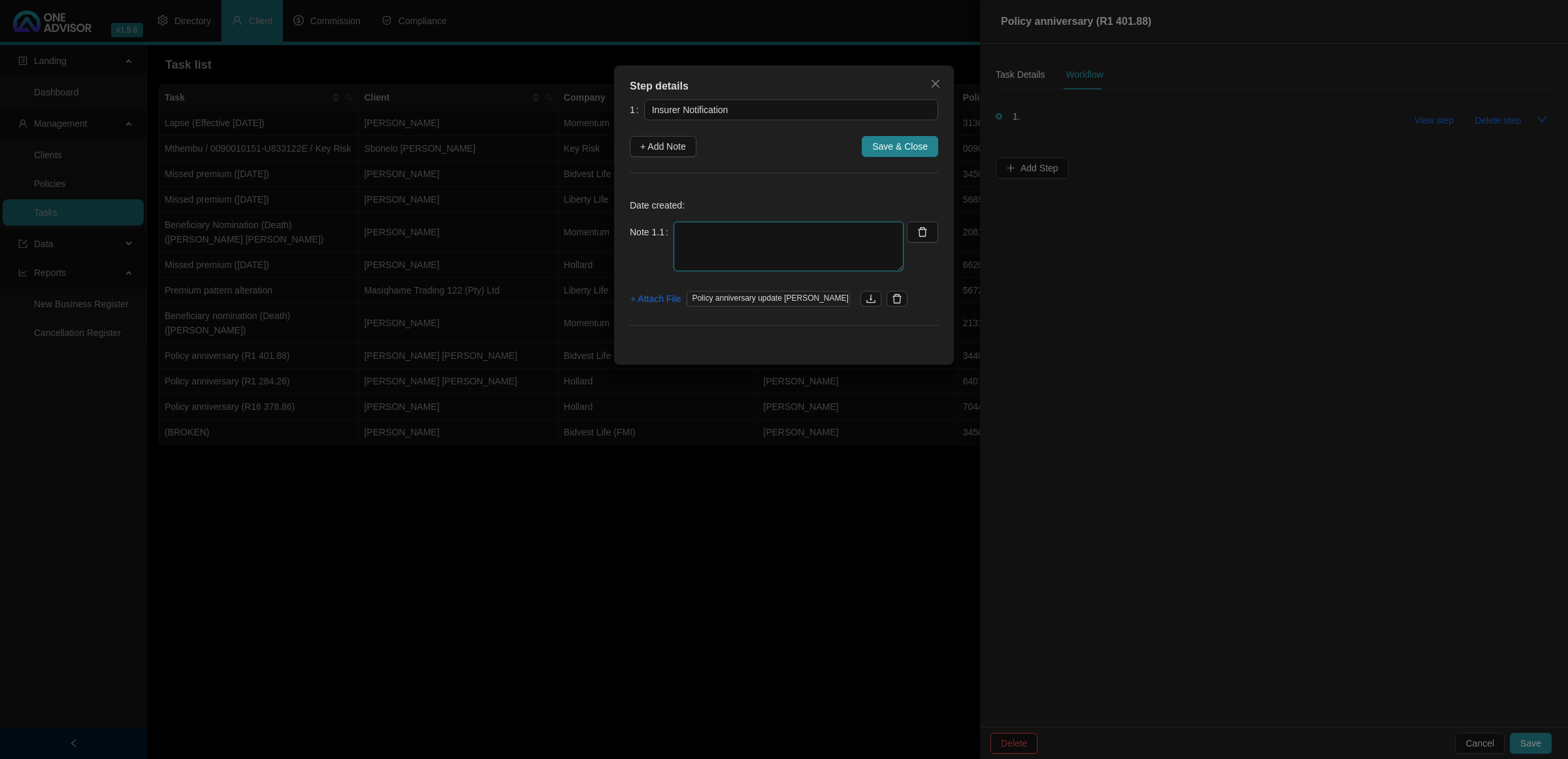
click at [758, 235] on textarea at bounding box center [789, 246] width 230 height 50
type textarea "[DATE] - Received notification of anniversary"
click at [676, 147] on span "+ Add Note" at bounding box center [663, 145] width 45 height 14
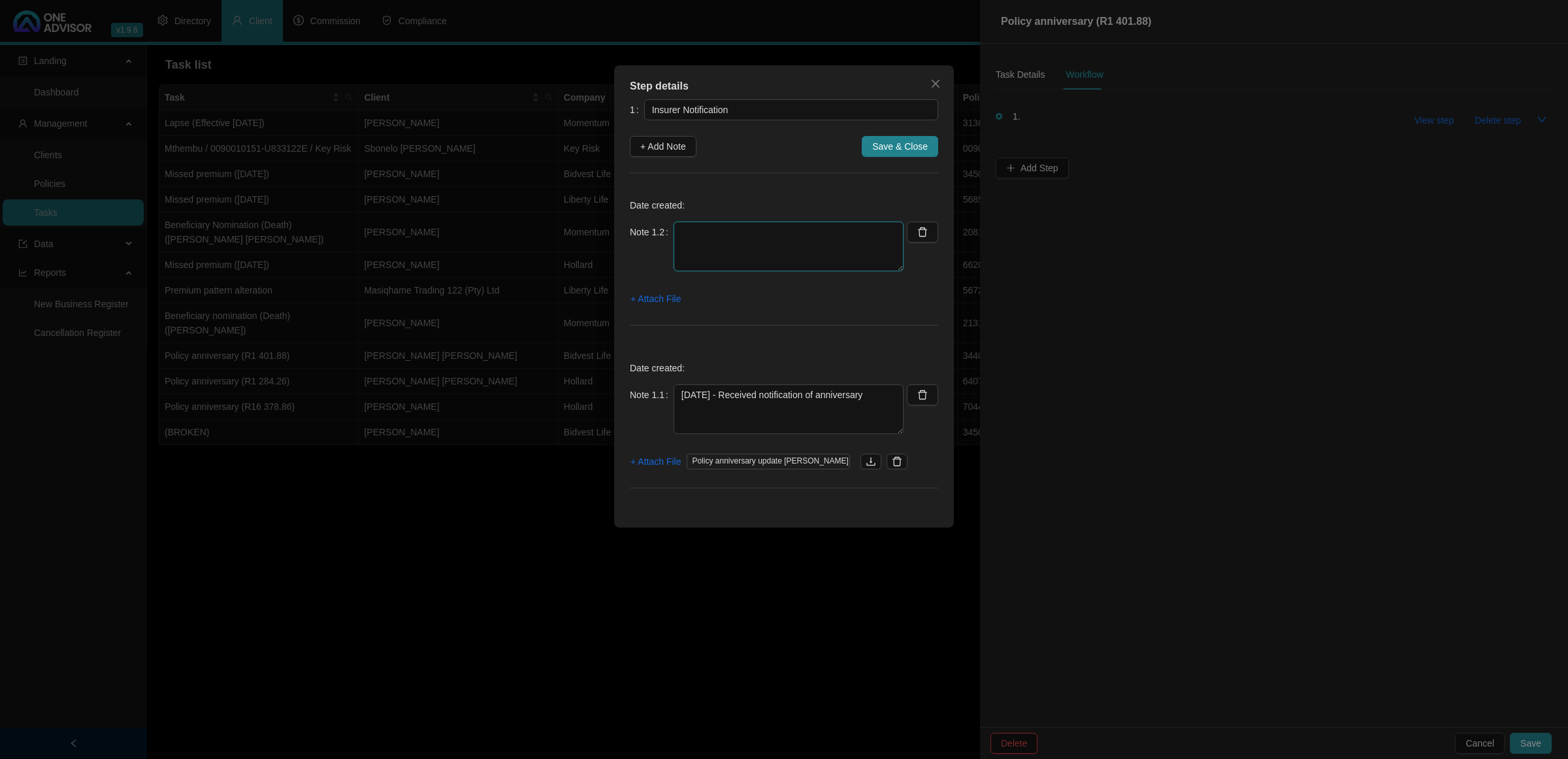
click at [694, 237] on textarea at bounding box center [789, 246] width 230 height 50
type textarea "0"
click at [930, 237] on button "button" at bounding box center [923, 232] width 32 height 21
type textarea "[DATE] - Received notification of anniversary"
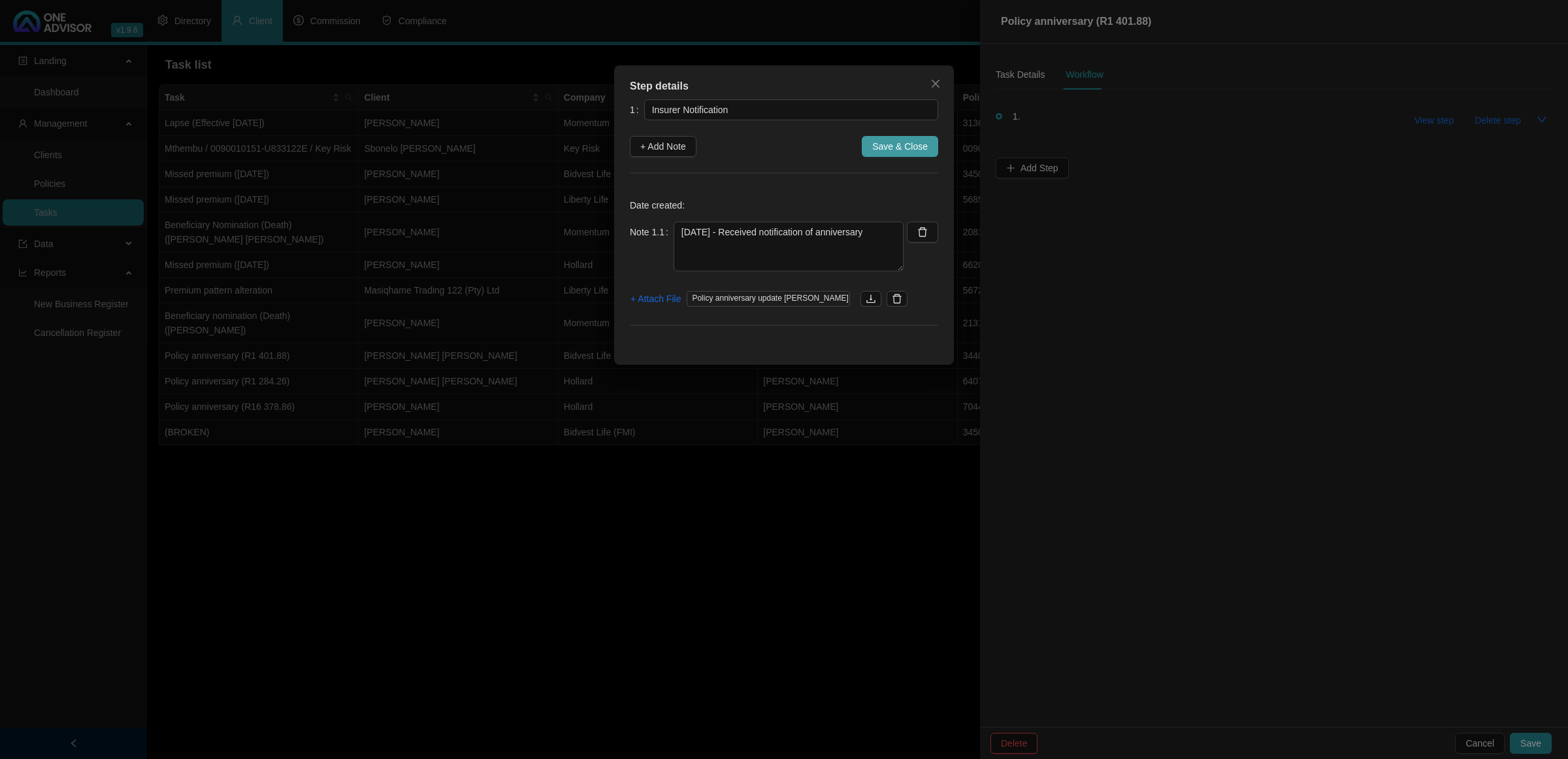
click at [885, 143] on span "Save & Close" at bounding box center [900, 145] width 56 height 14
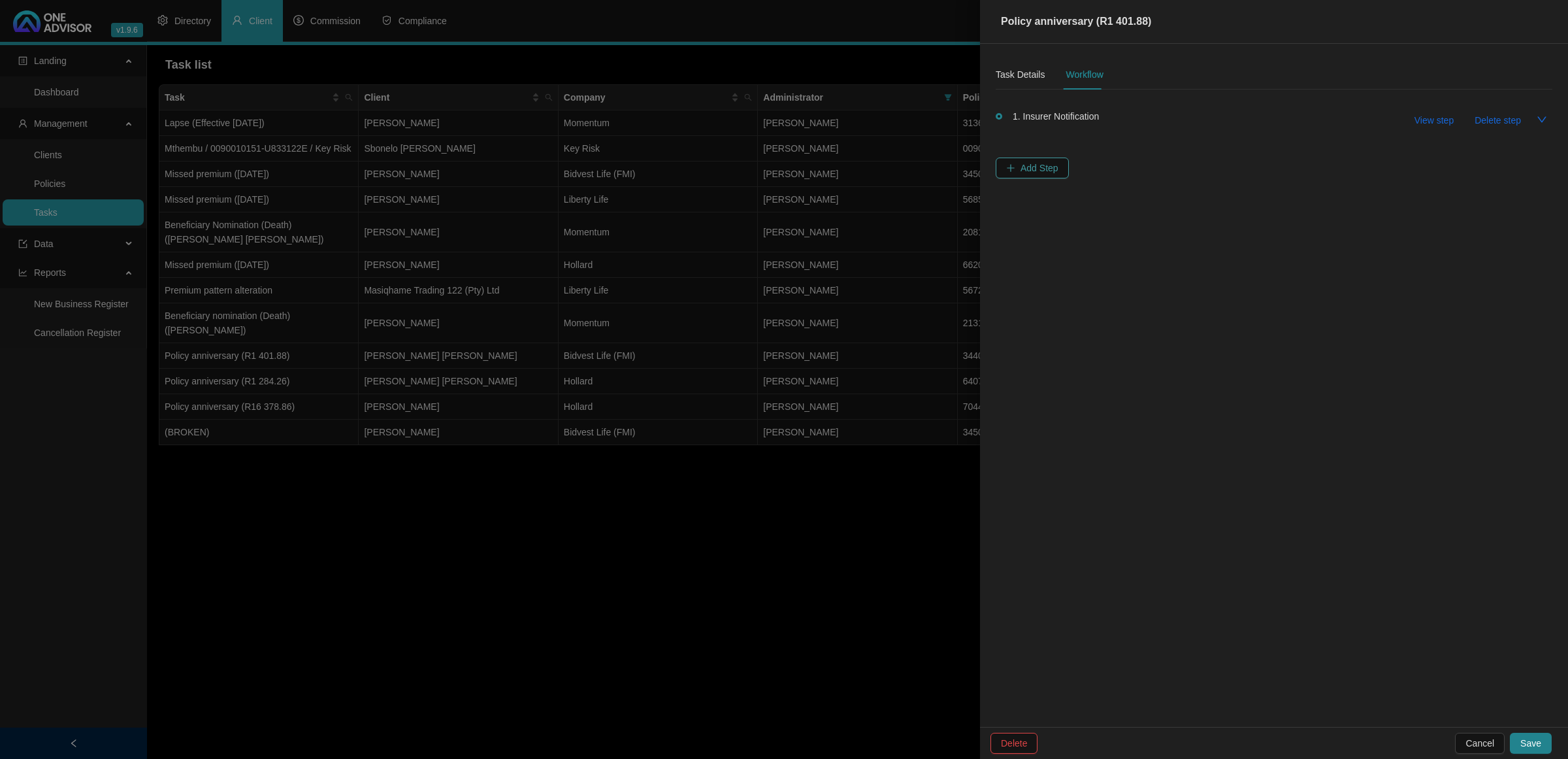
click at [1027, 168] on span "Add Step" at bounding box center [1039, 167] width 38 height 14
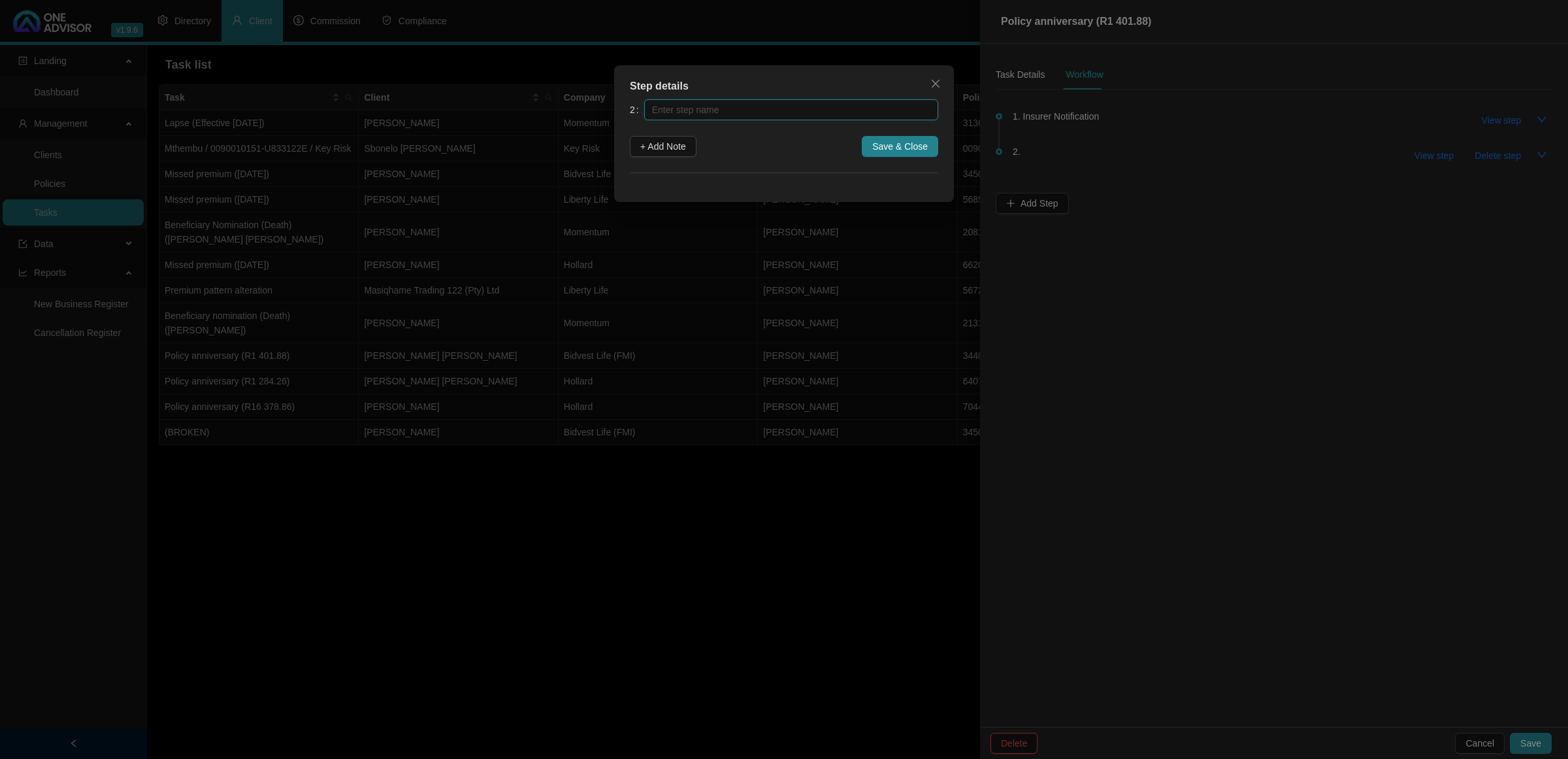
click at [680, 105] on input "text" at bounding box center [791, 110] width 294 height 21
type input "Confirmation Work Done"
click at [671, 143] on span "+ Add Note" at bounding box center [663, 145] width 45 height 14
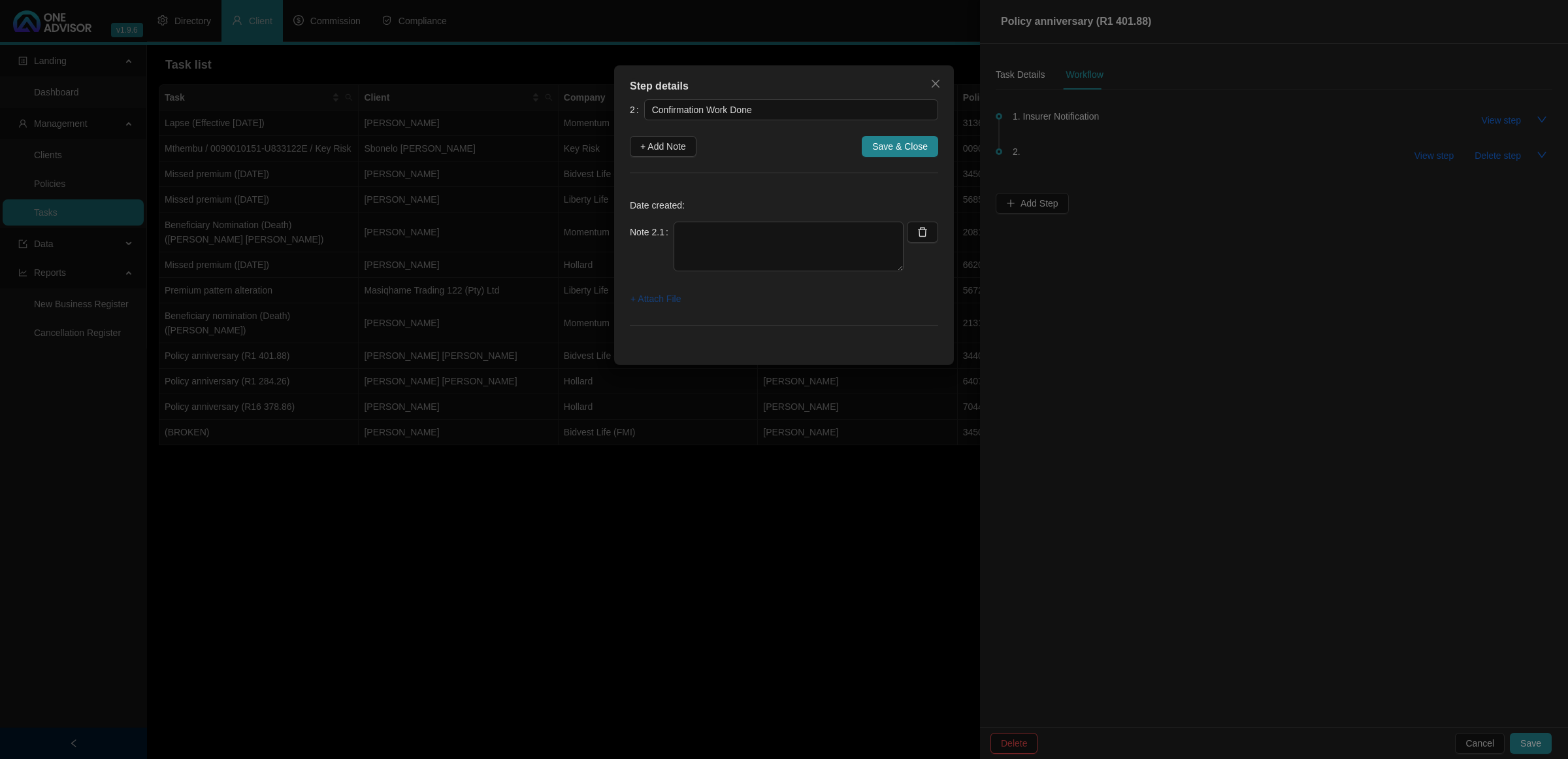
click at [649, 302] on span "+ Attach File" at bounding box center [655, 298] width 50 height 14
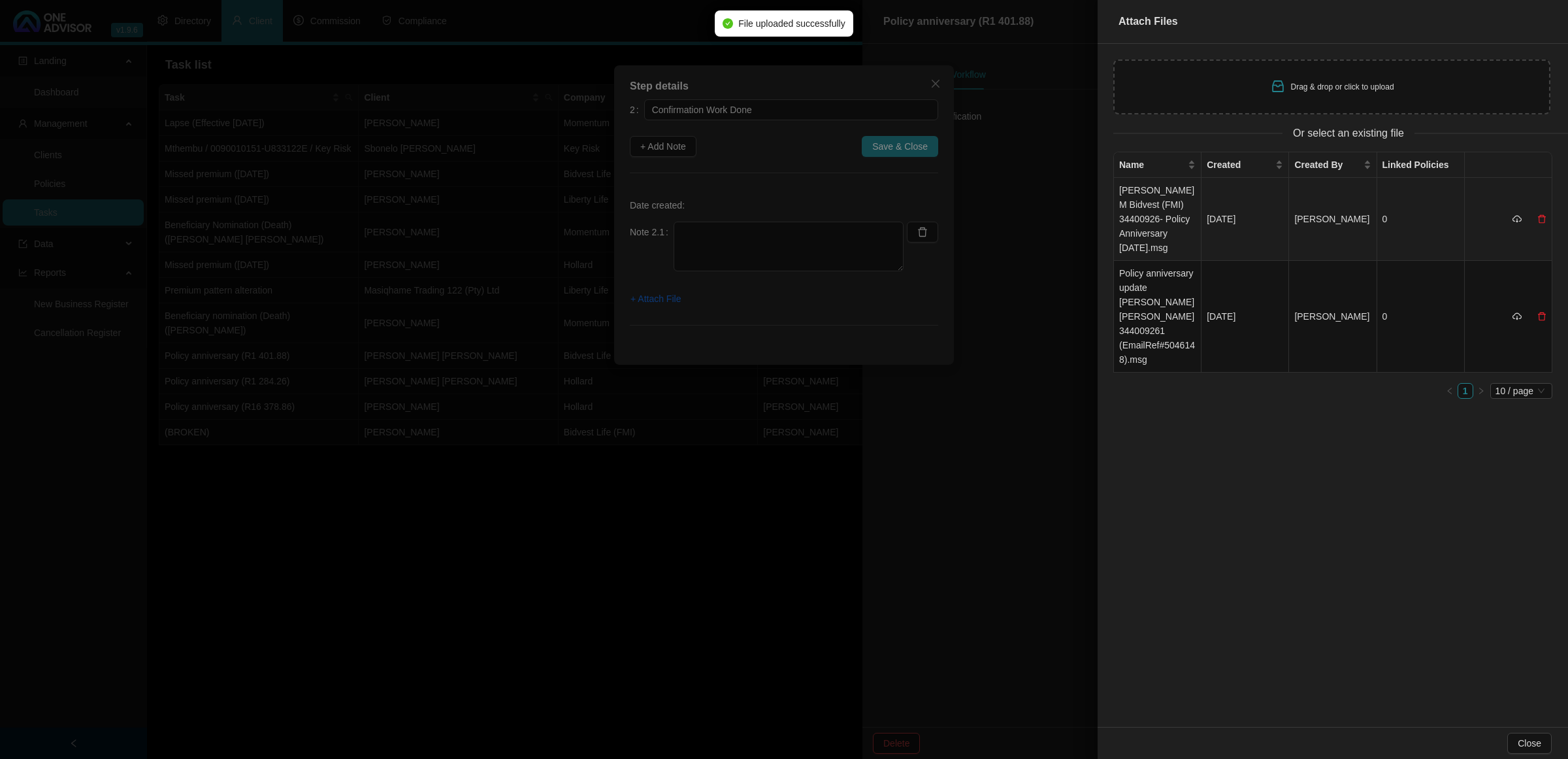
click at [1143, 181] on td "[PERSON_NAME] M Bidvest (FMI) 34400926- Policy Anniversary [DATE].msg" at bounding box center [1157, 219] width 88 height 83
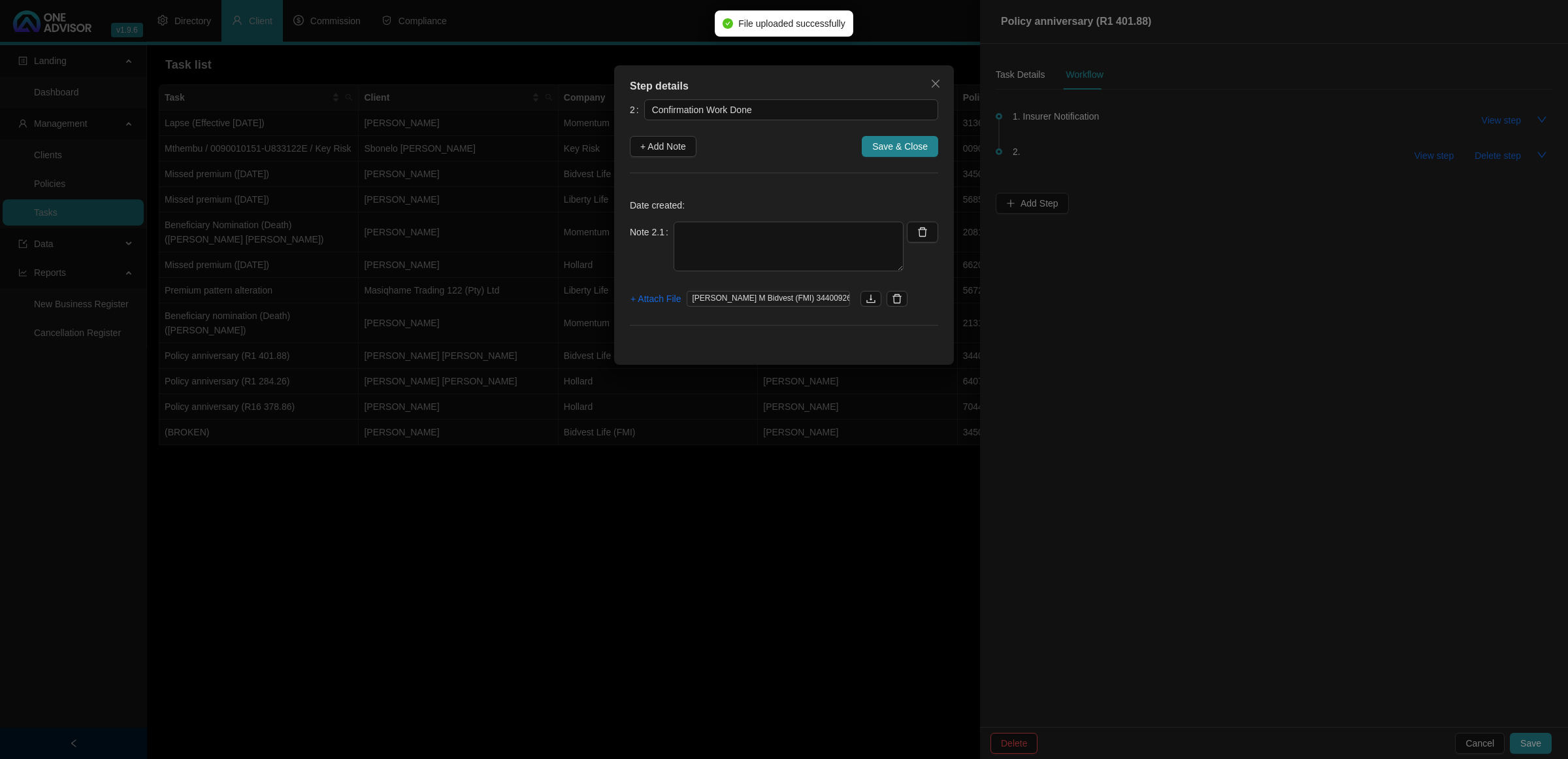
click at [846, 218] on div "Date created: Note 2.1 + Attach File [PERSON_NAME] M Bidvest (FMI) 34400926- Po…" at bounding box center [784, 264] width 309 height 152
click at [795, 254] on textarea at bounding box center [789, 246] width 230 height 50
type textarea "[DATE] - Emailed it on to the client"
click at [899, 148] on span "Save & Close" at bounding box center [900, 145] width 56 height 14
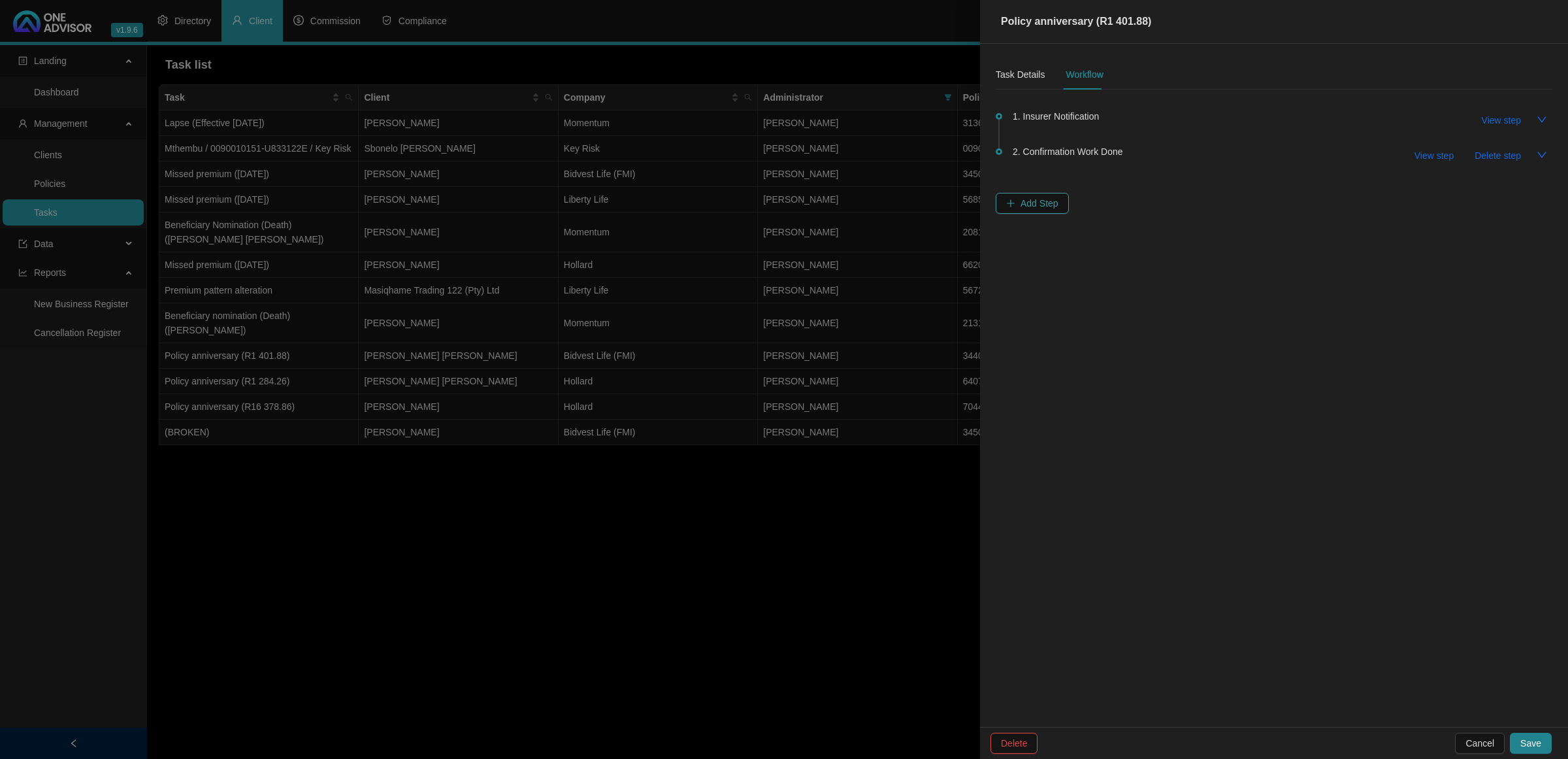
click at [1056, 206] on span "Add Step" at bounding box center [1039, 203] width 38 height 14
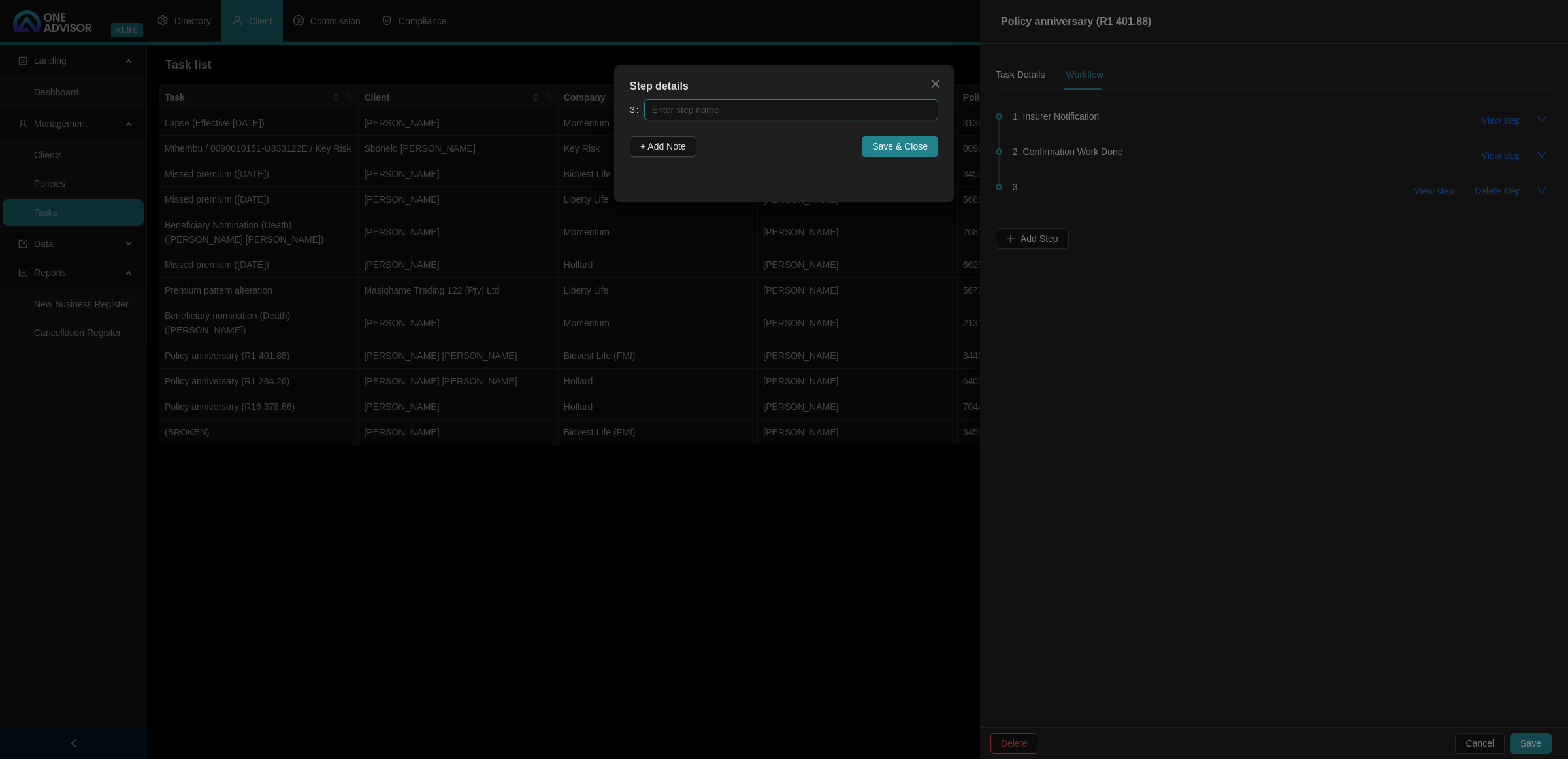
click at [753, 114] on input "text" at bounding box center [791, 110] width 294 height 21
type input "Update Policy Schedule"
click at [895, 142] on span "Save & Close" at bounding box center [900, 145] width 56 height 14
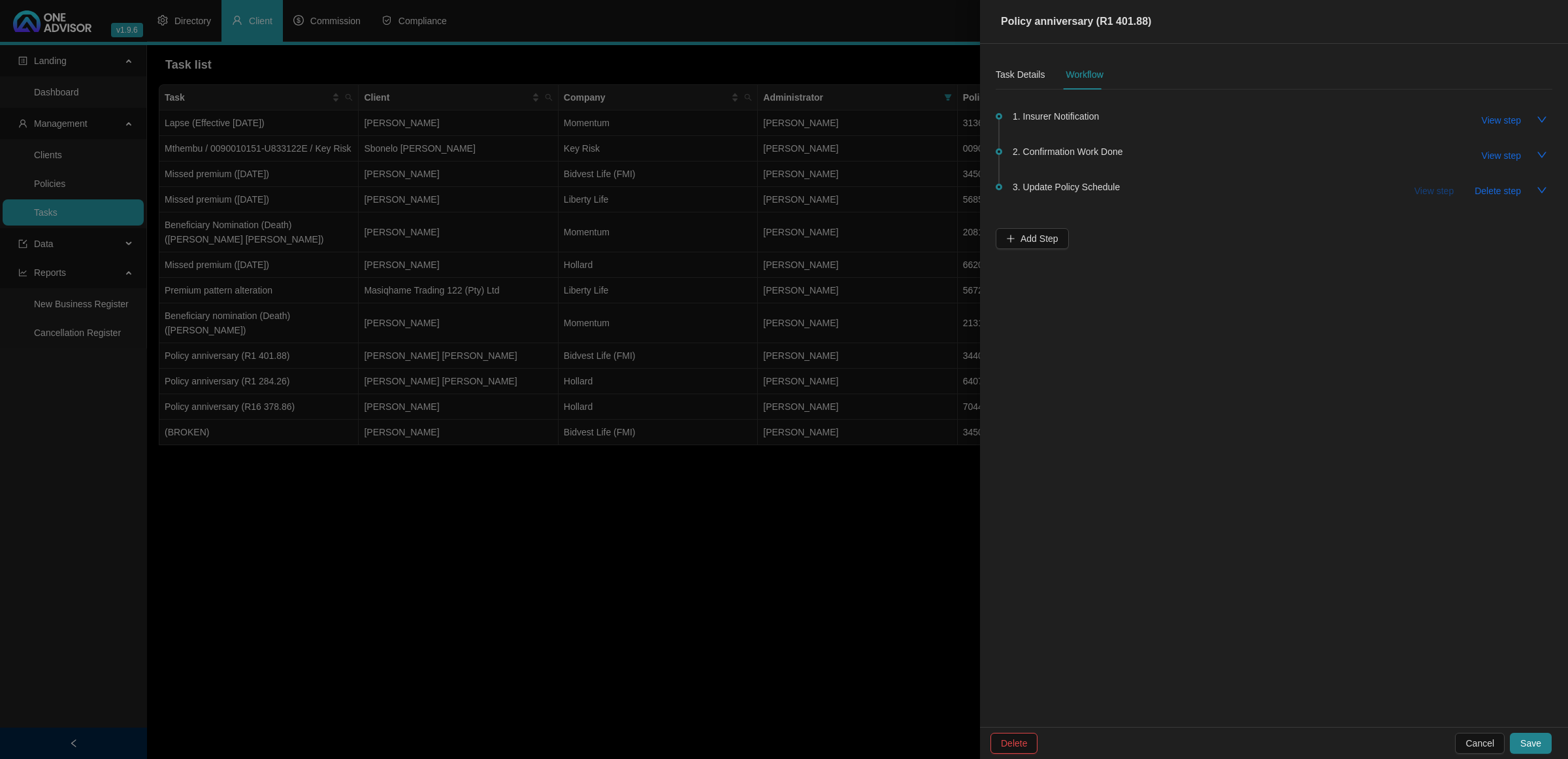
click at [1254, 190] on span "View step" at bounding box center [1435, 191] width 40 height 14
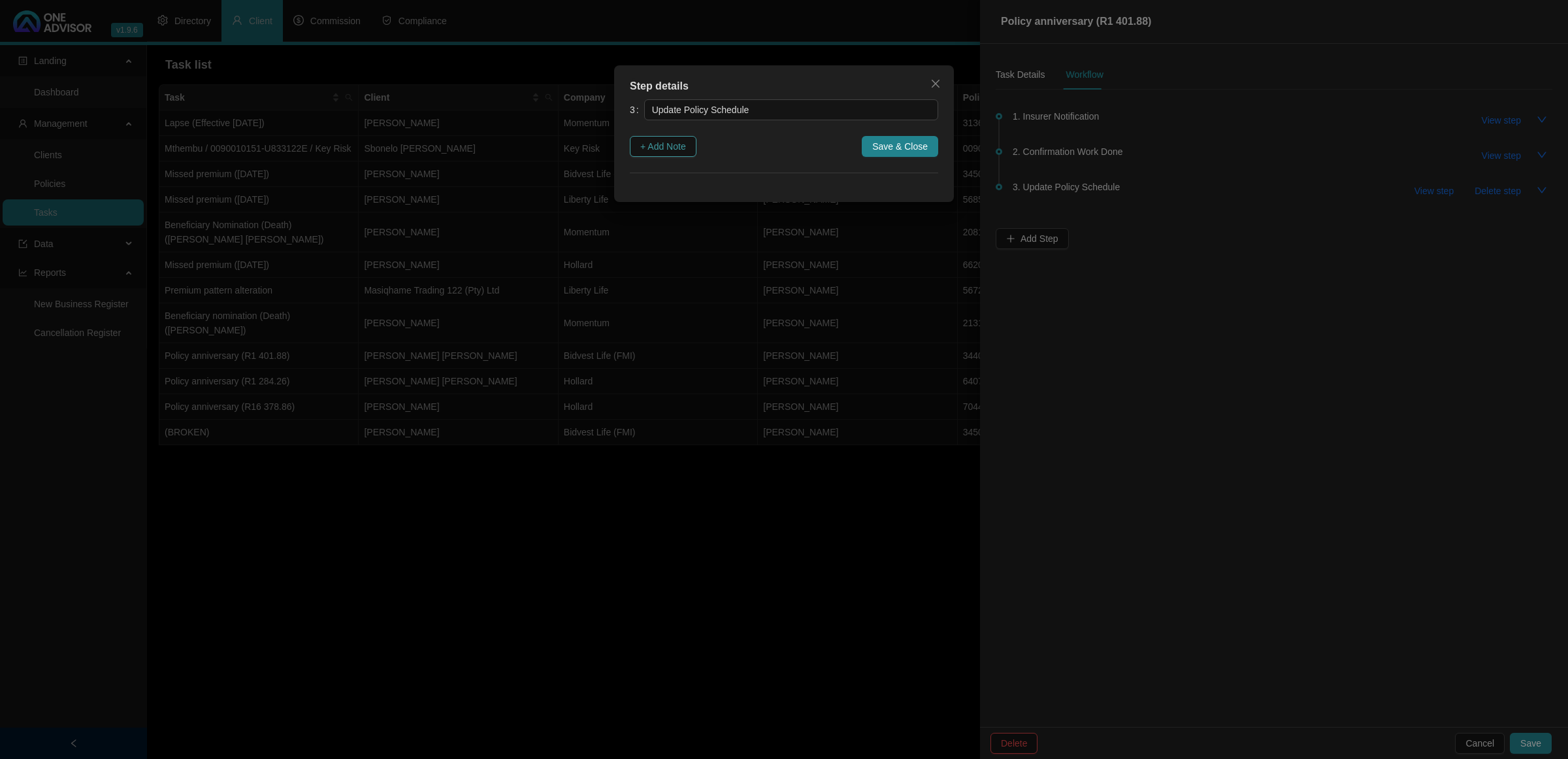
click at [674, 147] on span "+ Add Note" at bounding box center [663, 145] width 45 height 14
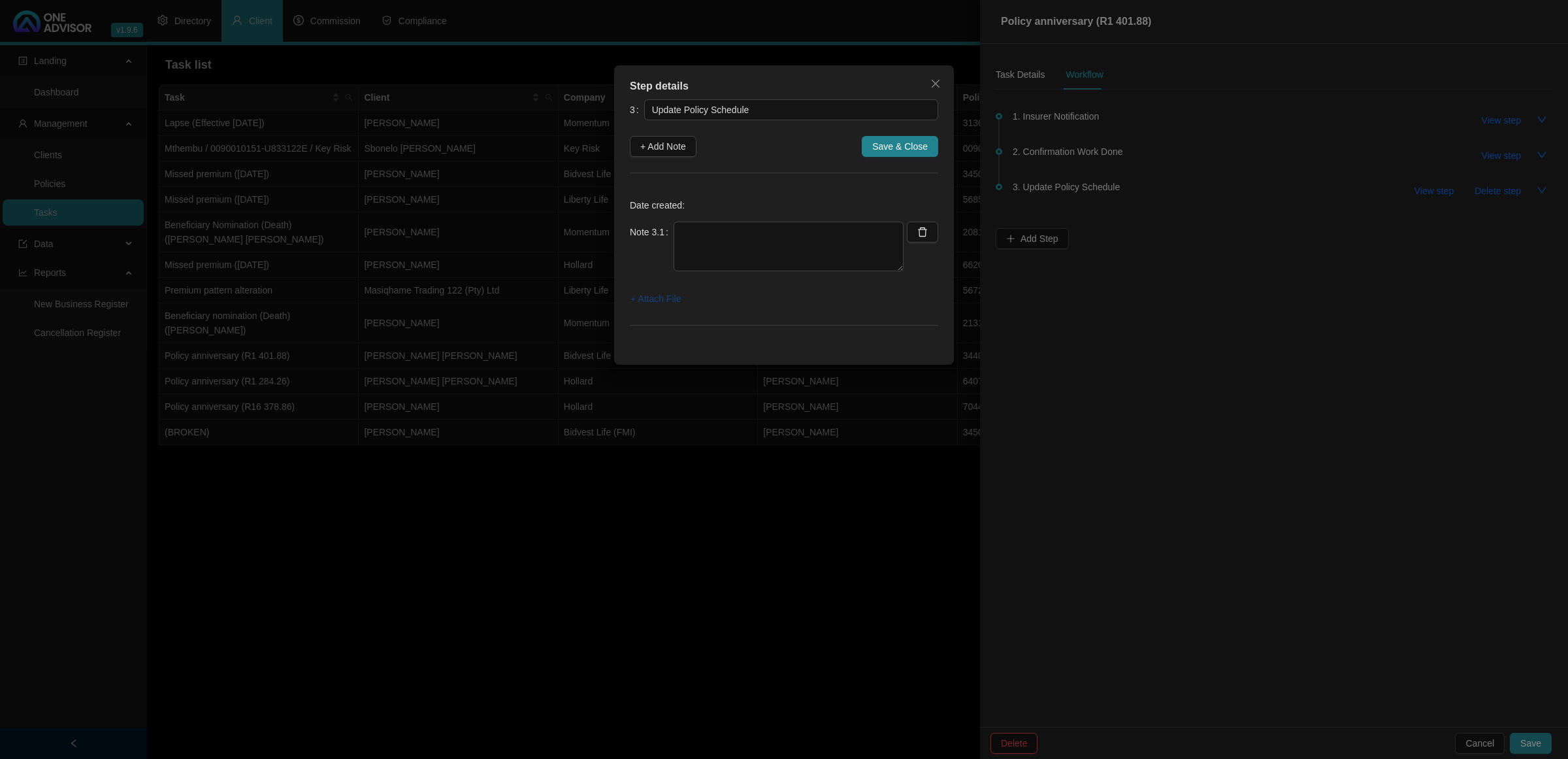
click at [651, 302] on span "+ Attach File" at bounding box center [655, 298] width 50 height 14
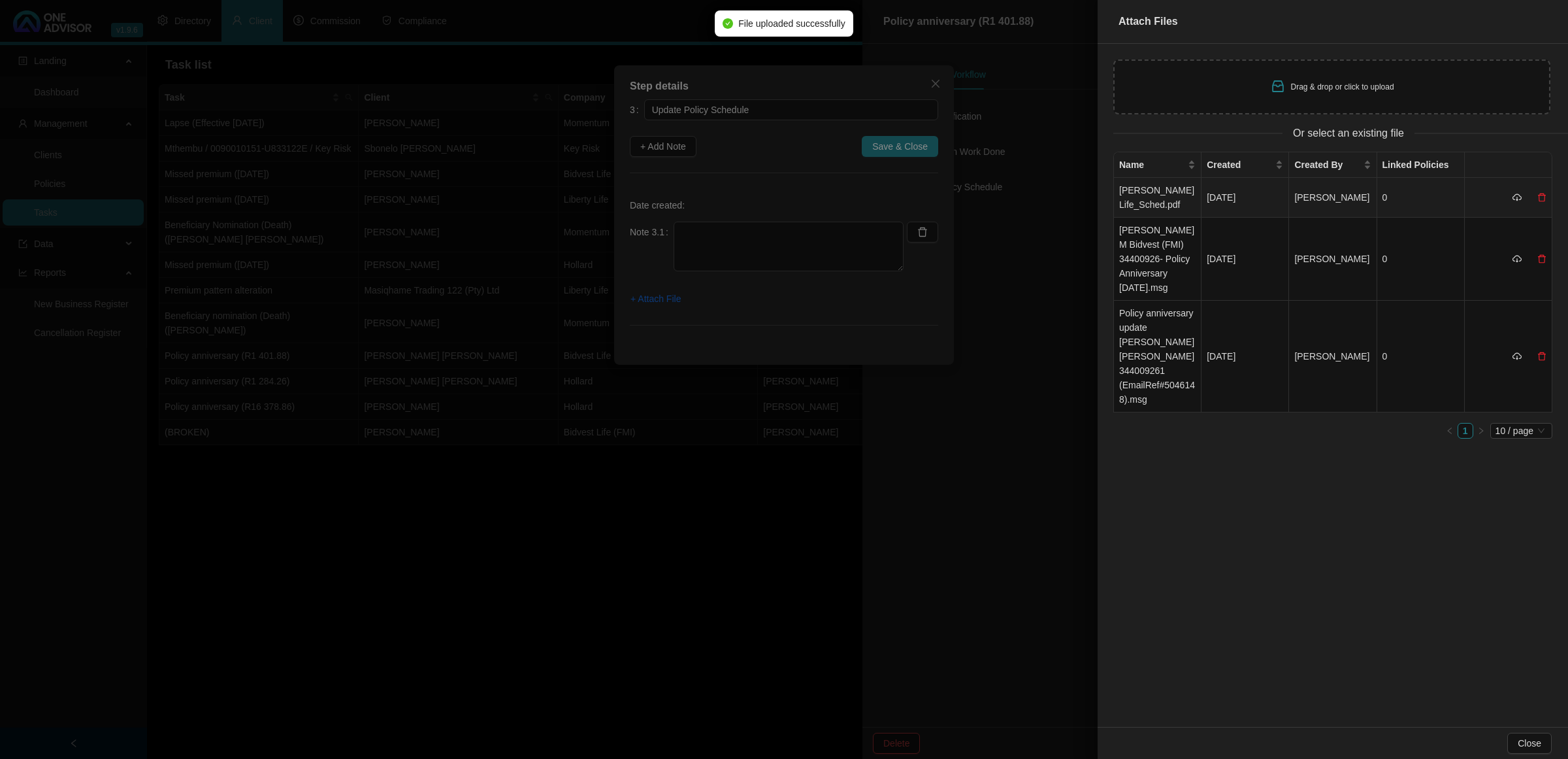
click at [1148, 194] on td "[PERSON_NAME] Life_Sched.pdf" at bounding box center [1157, 197] width 88 height 40
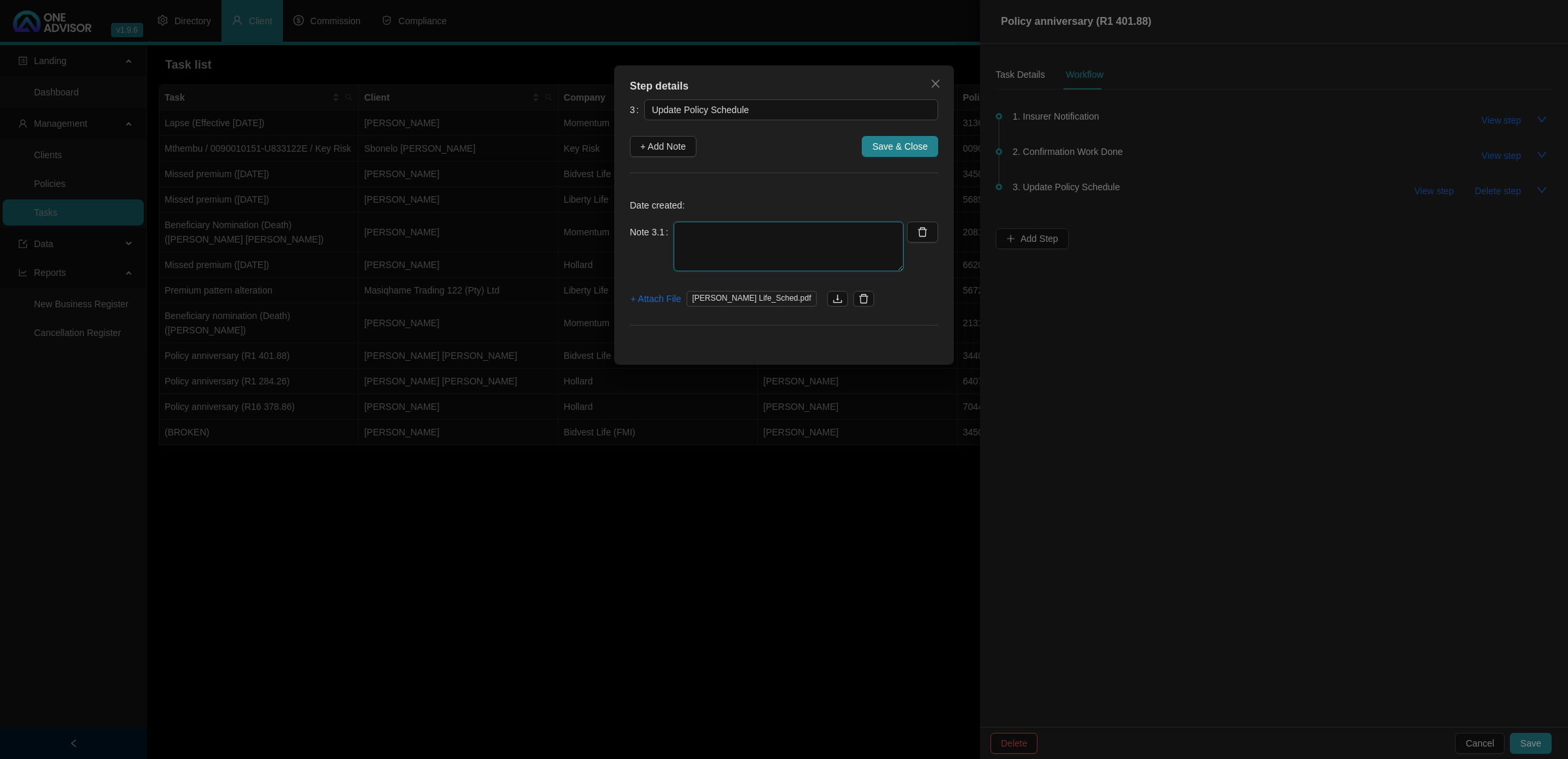
click at [778, 244] on textarea at bounding box center [789, 246] width 230 height 50
type textarea "[DATE] Updated on Life Schedule"
click at [876, 154] on span "Save & Close" at bounding box center [900, 145] width 56 height 14
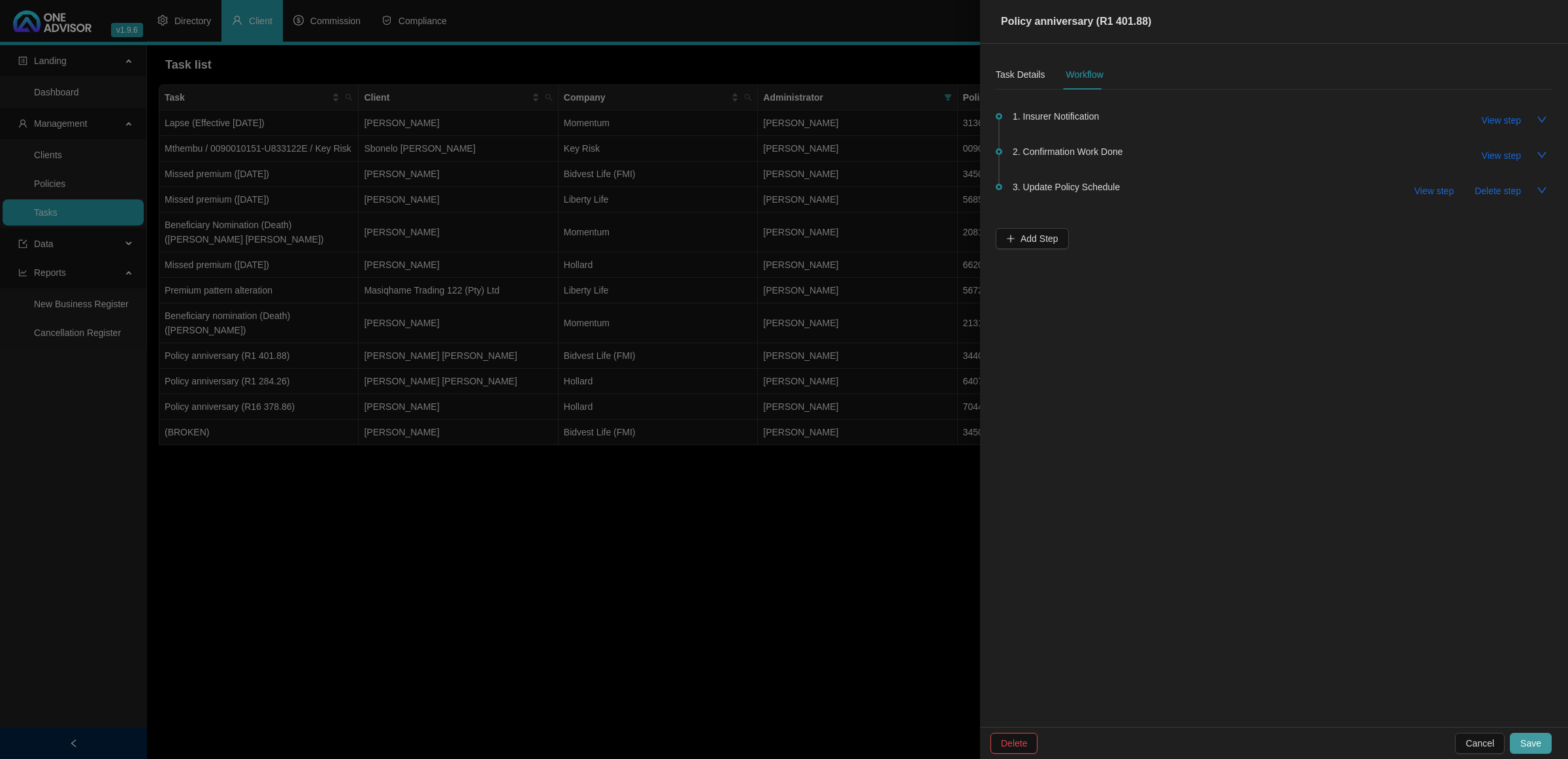
click at [1254, 606] on button "Save" at bounding box center [1531, 743] width 42 height 21
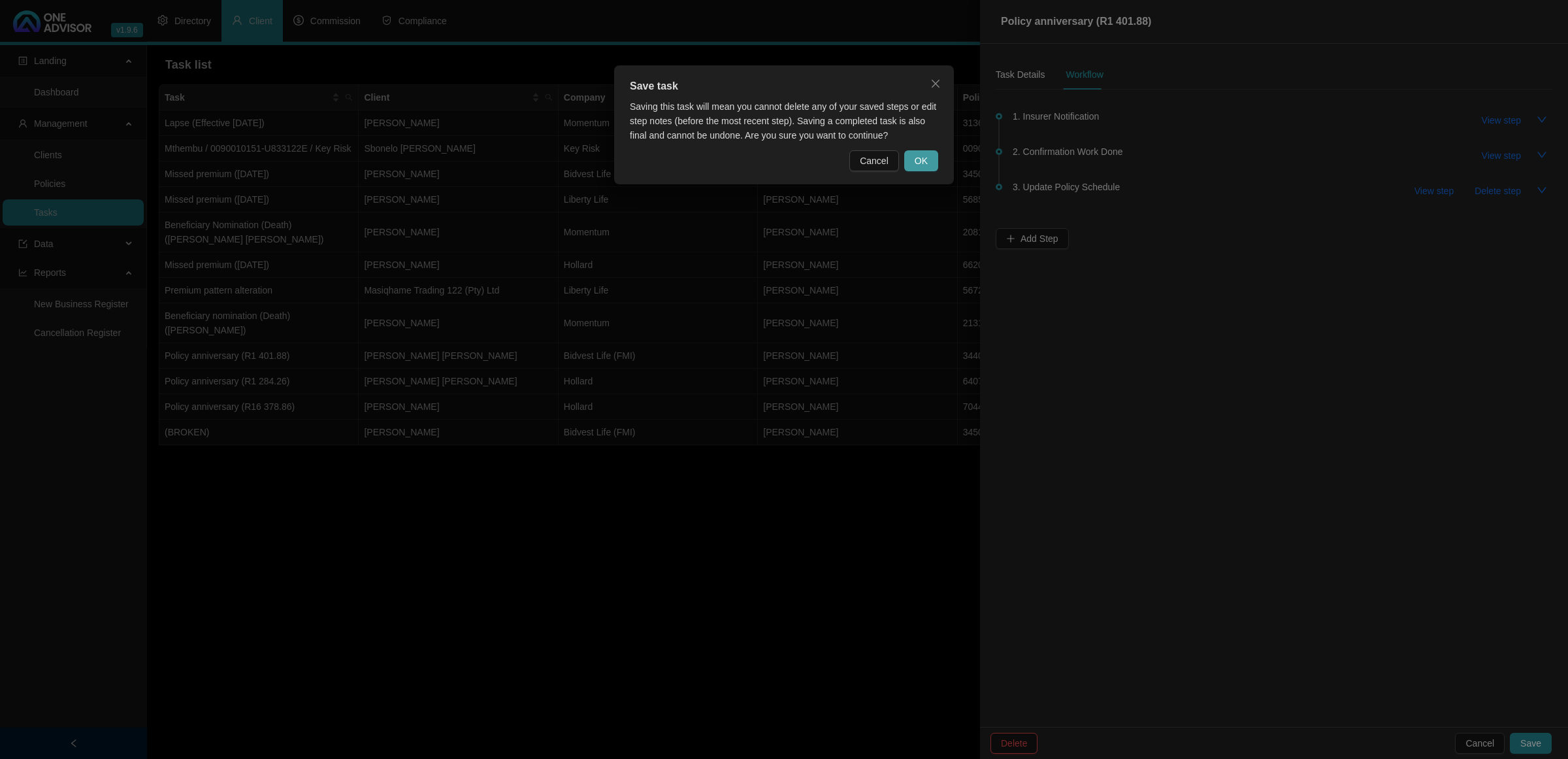
click at [925, 159] on span "OK" at bounding box center [921, 160] width 13 height 14
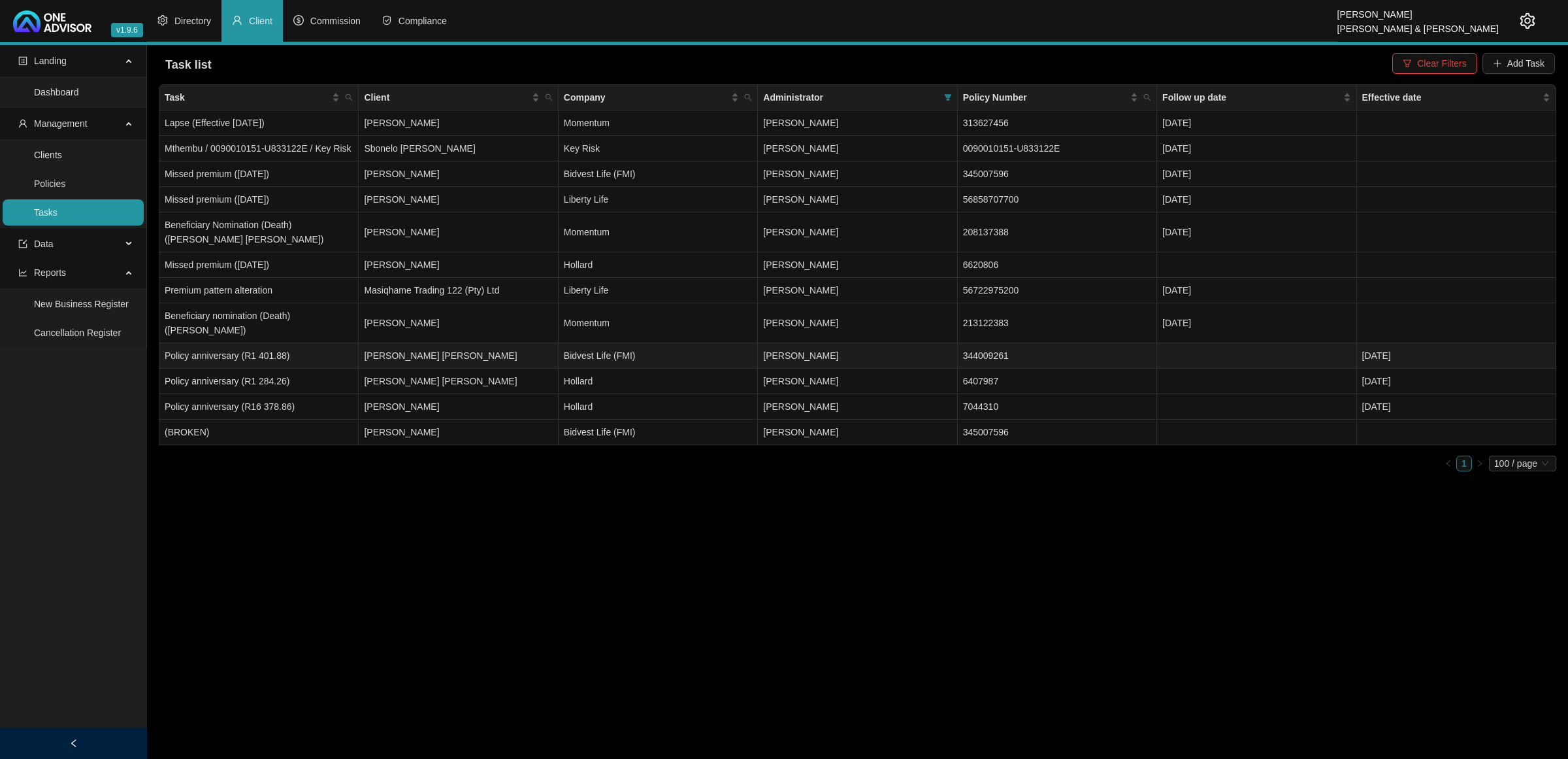
click at [545, 344] on td "[PERSON_NAME] [PERSON_NAME]" at bounding box center [458, 355] width 199 height 25
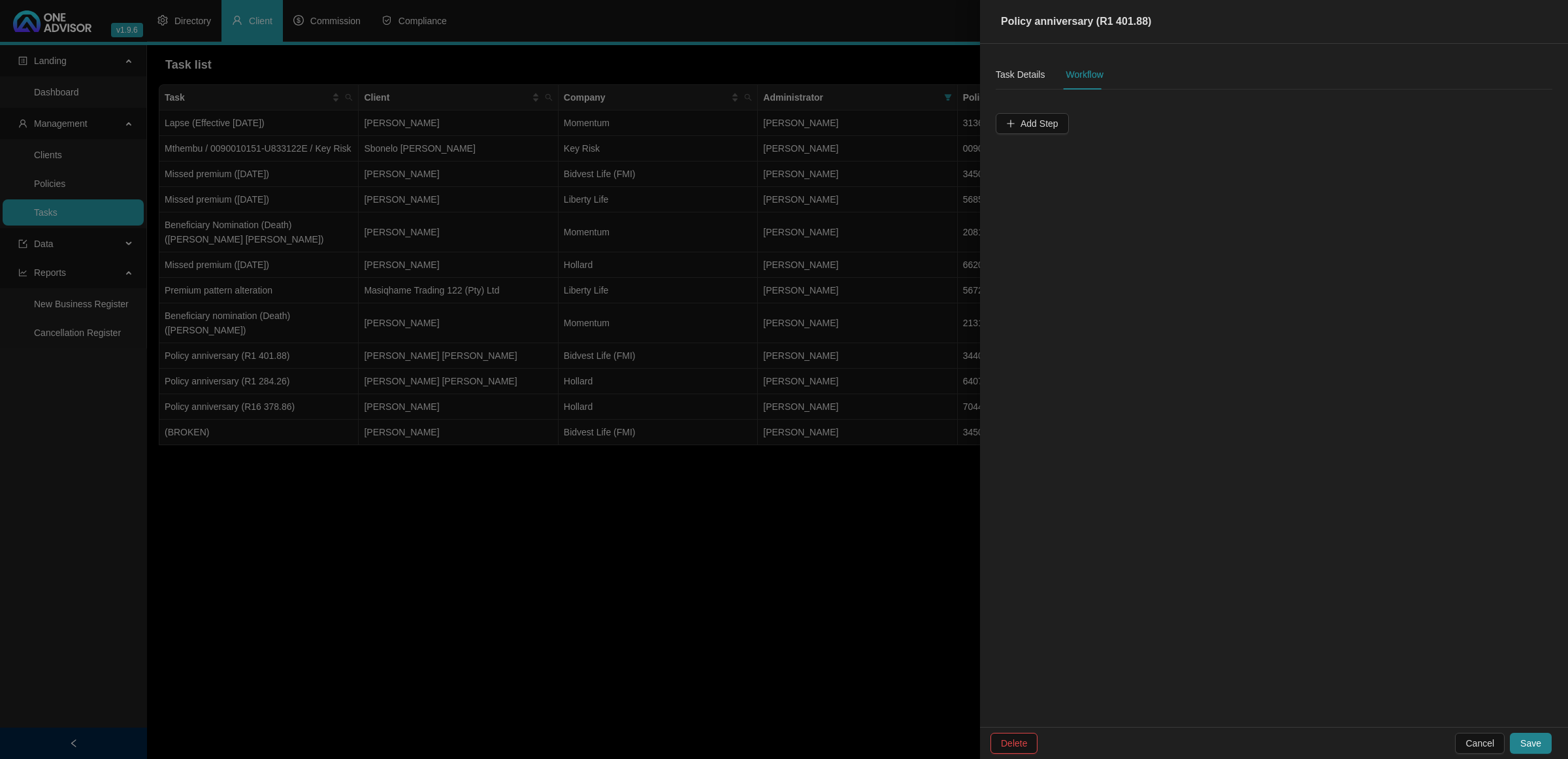
click at [580, 394] on div at bounding box center [784, 380] width 1568 height 759
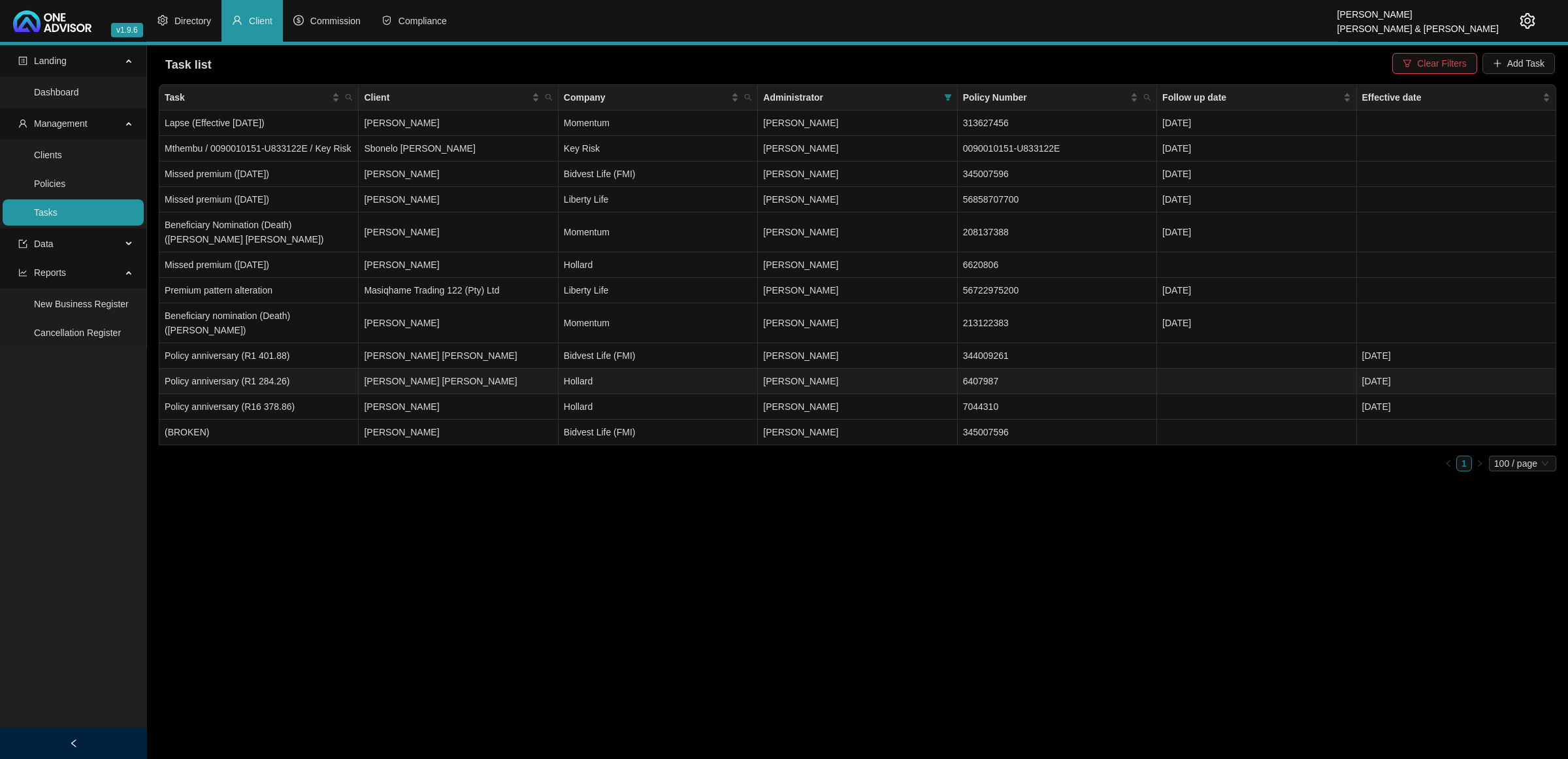
click at [440, 368] on td "[PERSON_NAME] [PERSON_NAME]" at bounding box center [458, 380] width 199 height 25
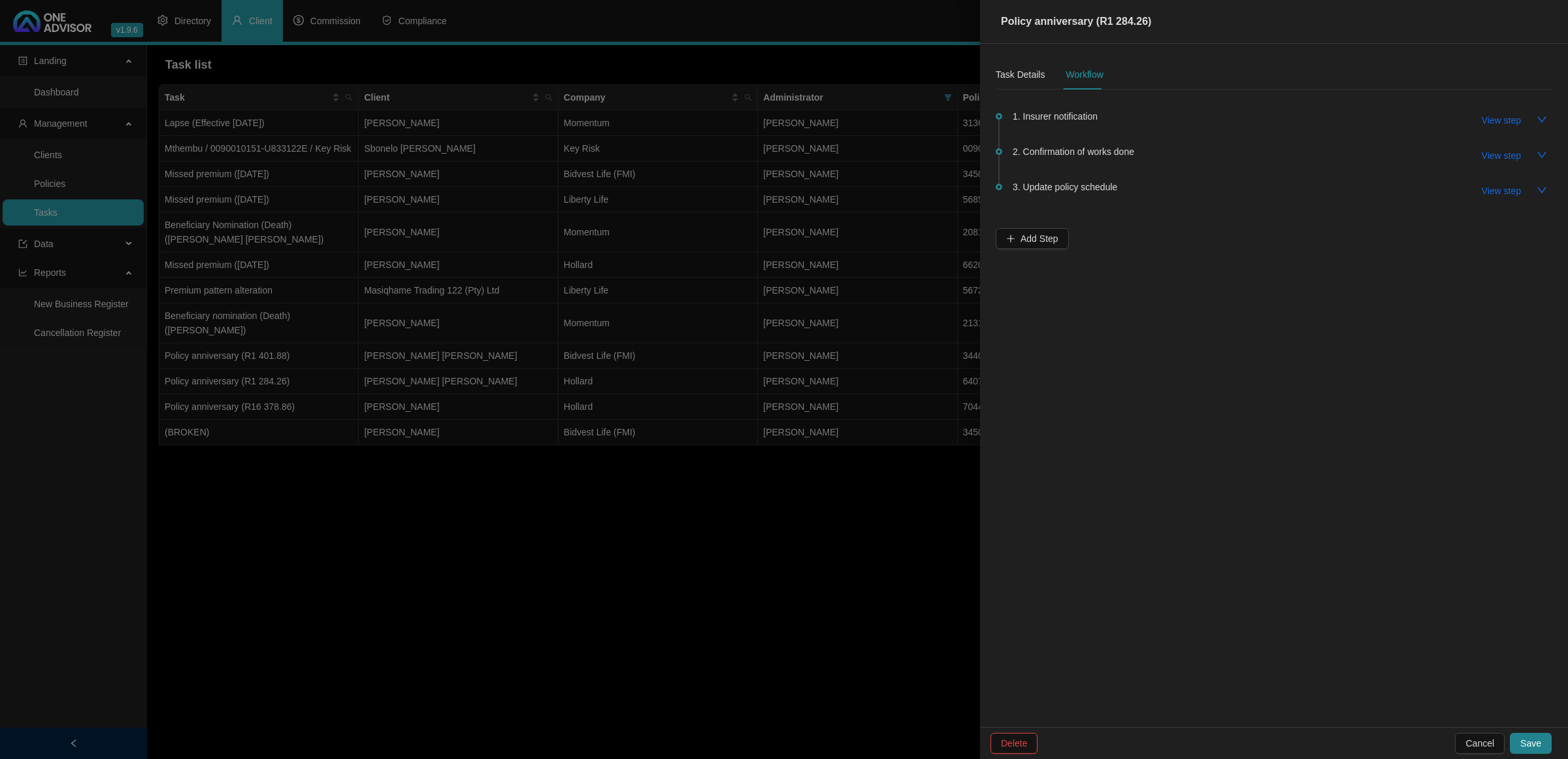
click at [1067, 115] on span "1. Insurer notification" at bounding box center [1055, 116] width 85 height 14
click at [1254, 123] on span "View step" at bounding box center [1502, 120] width 40 height 14
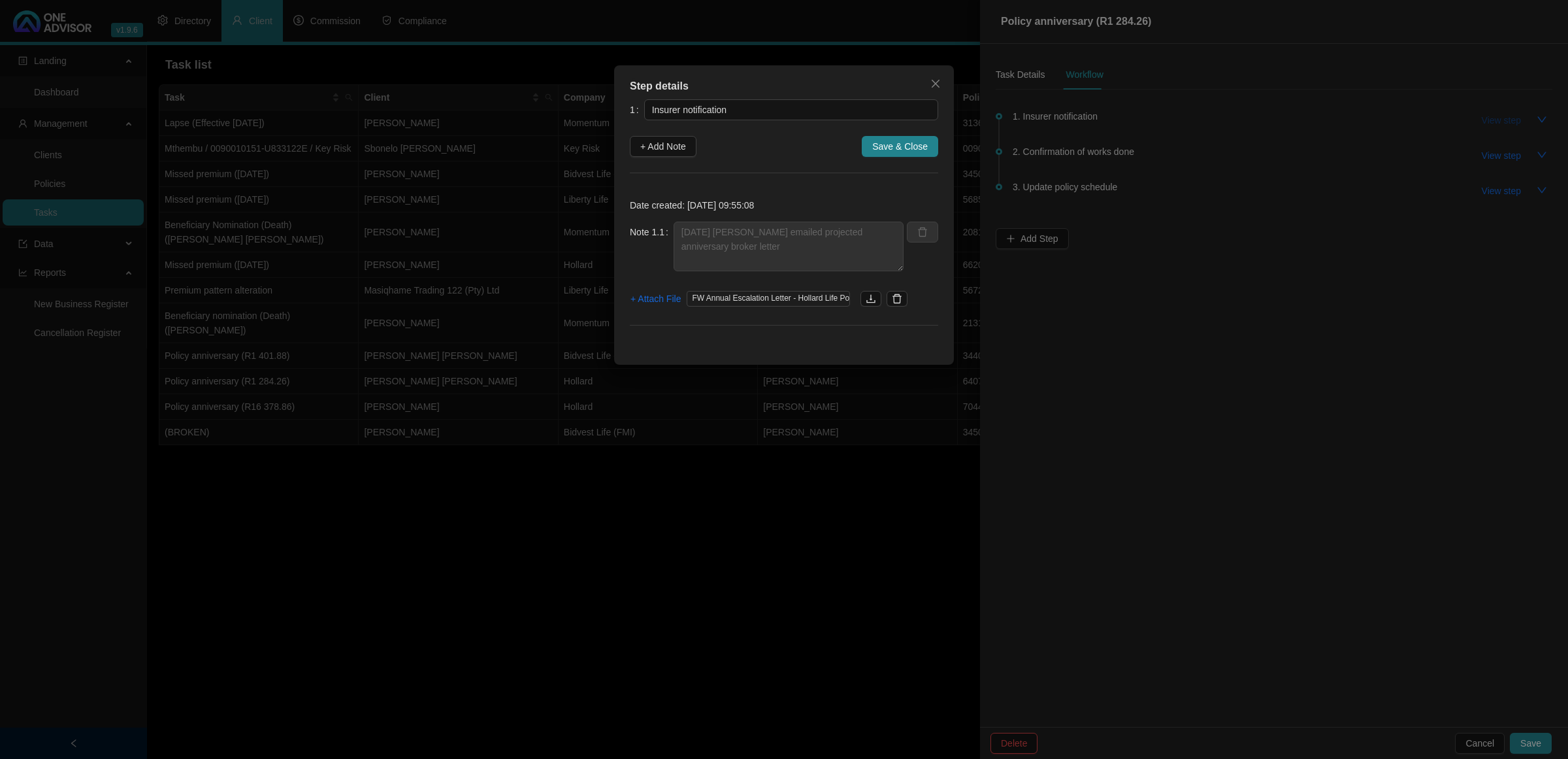
click at [1254, 123] on div "Step details 1 Insurer notification + Add Note Save & Close Date created: [DATE…" at bounding box center [784, 380] width 1568 height 759
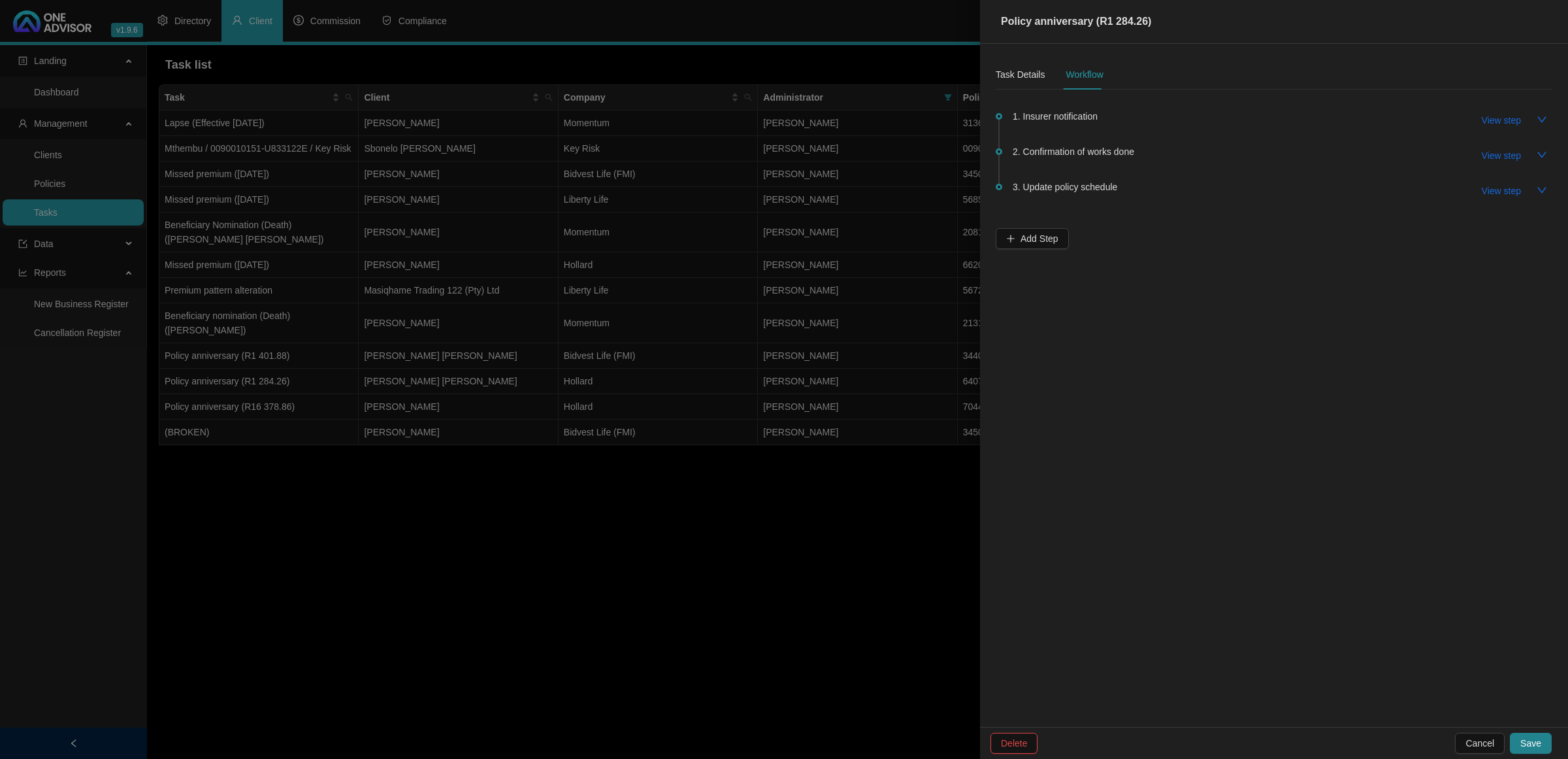
click at [739, 564] on div at bounding box center [784, 380] width 1568 height 759
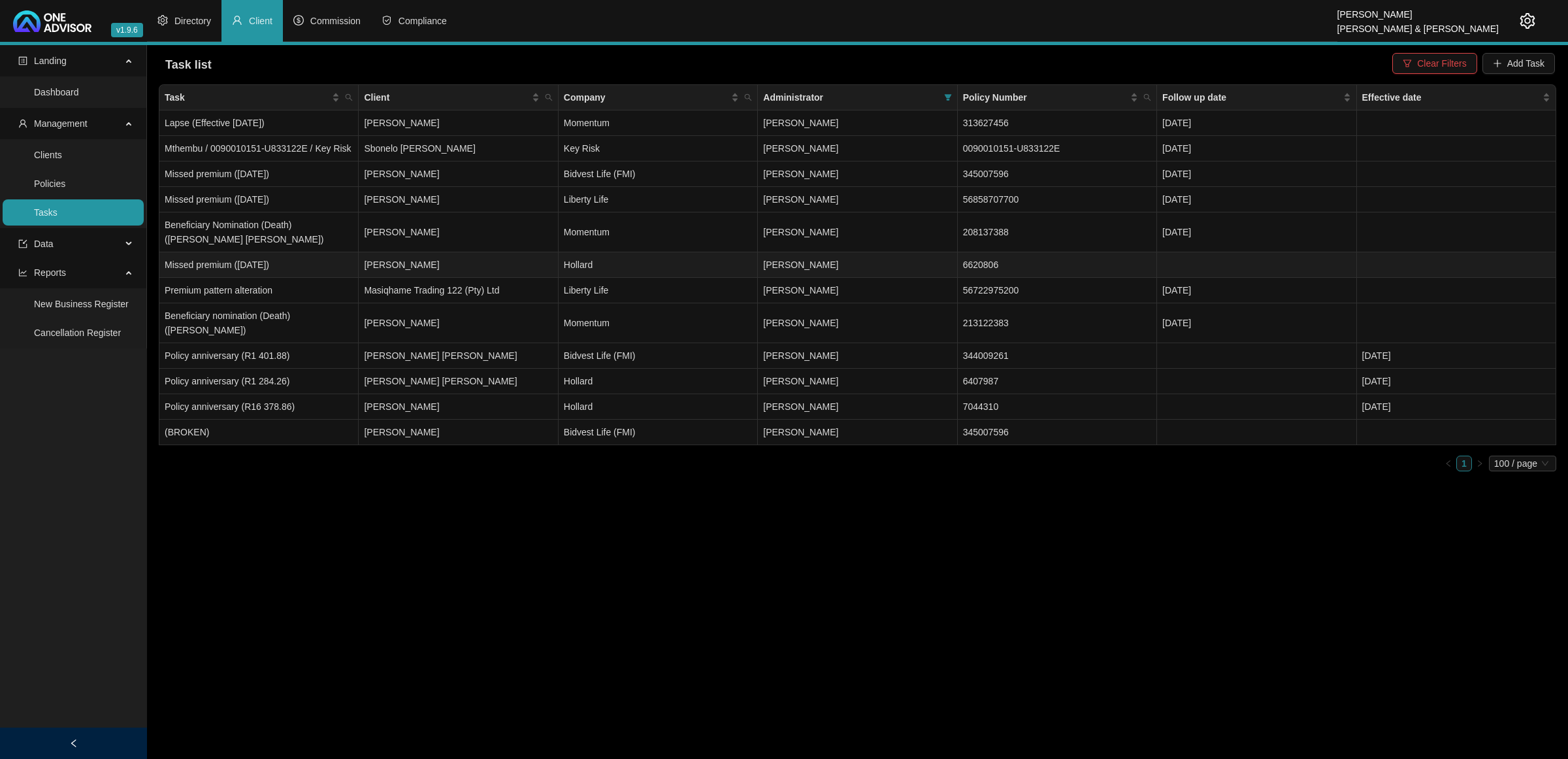
click at [487, 269] on td "[PERSON_NAME]" at bounding box center [458, 264] width 199 height 25
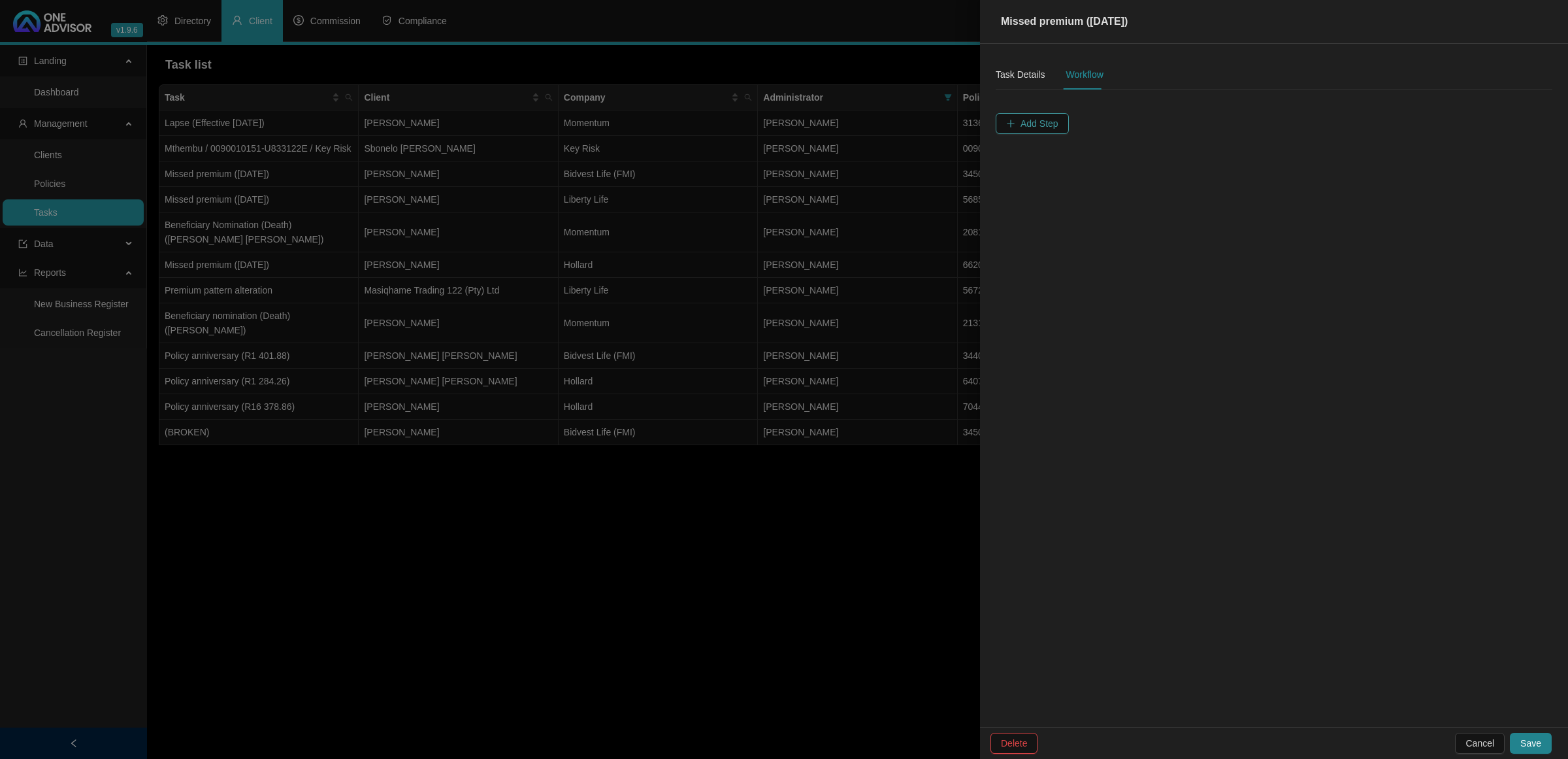
click at [1029, 131] on button "Add Step" at bounding box center [1033, 124] width 74 height 21
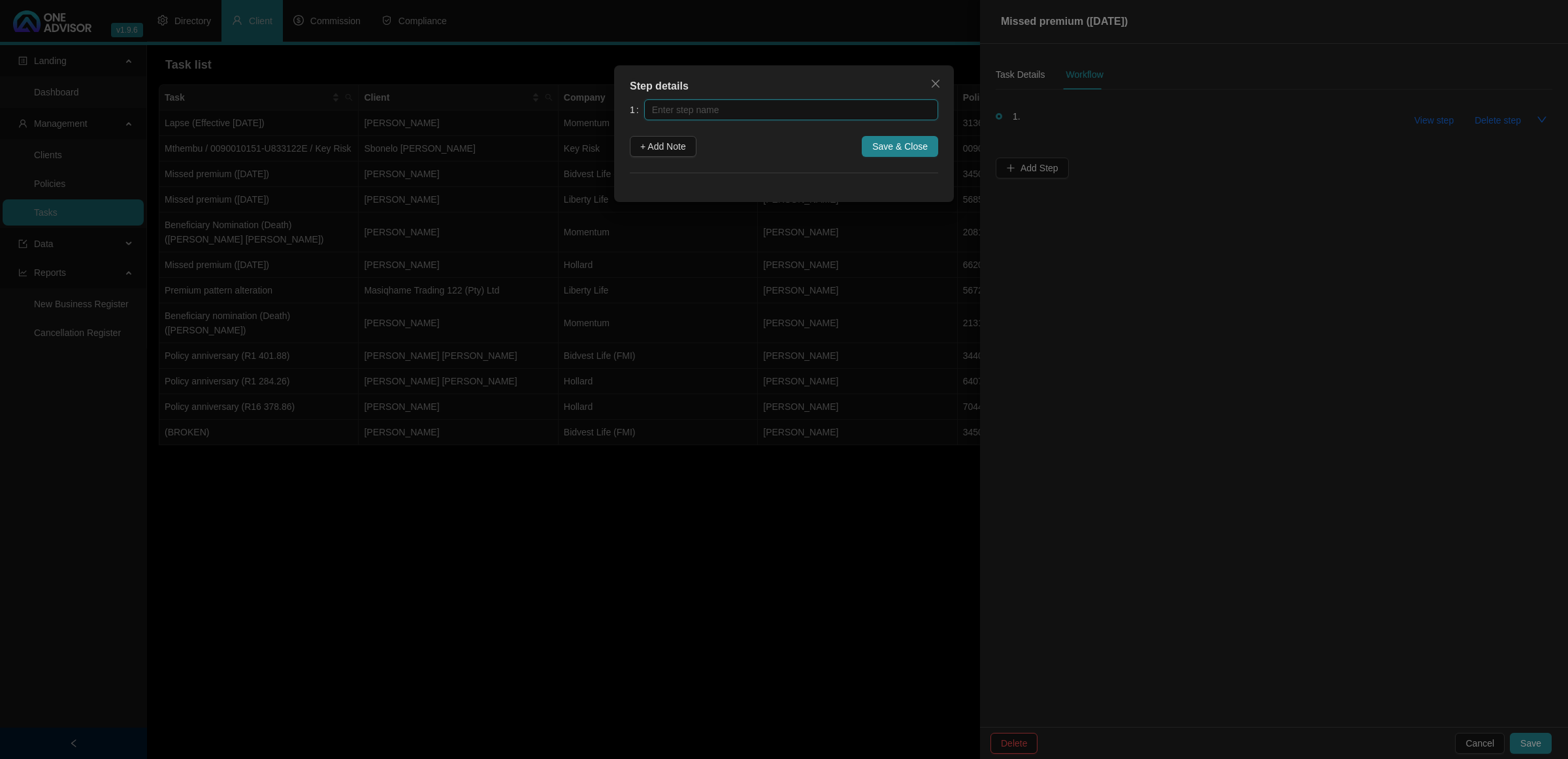
click at [824, 110] on input "text" at bounding box center [791, 110] width 294 height 21
type input "Insurer Notification"
click at [691, 147] on button "+ Add Note" at bounding box center [663, 146] width 67 height 21
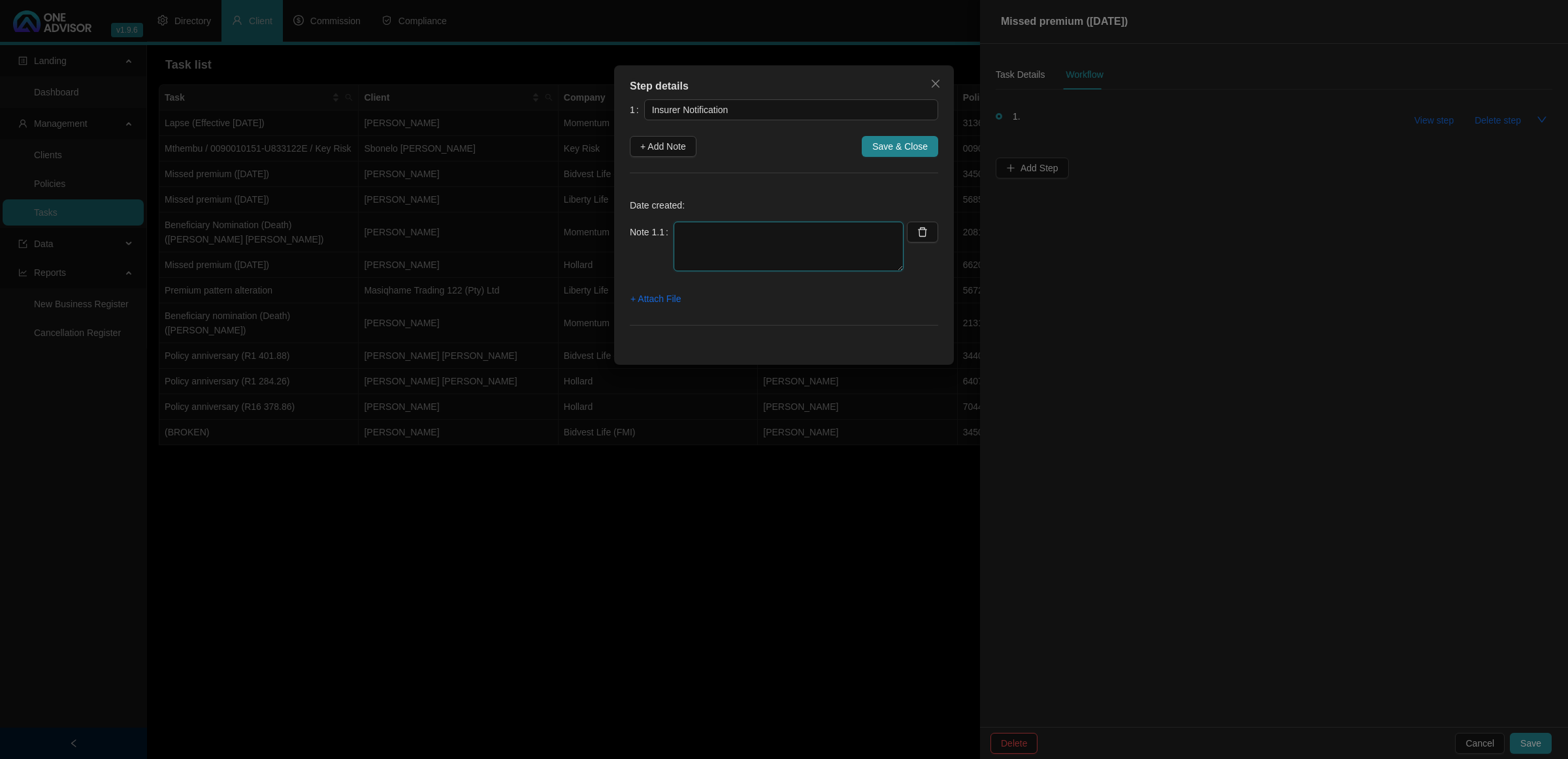
click at [743, 230] on textarea at bounding box center [789, 246] width 230 height 50
click at [743, 230] on textarea "[DATE] - Recieved Notification of missed premium for September" at bounding box center [789, 246] width 230 height 50
type textarea "[DATE] - Received Notification of missed premium for September"
click at [664, 305] on span "+ Attach File" at bounding box center [655, 298] width 50 height 14
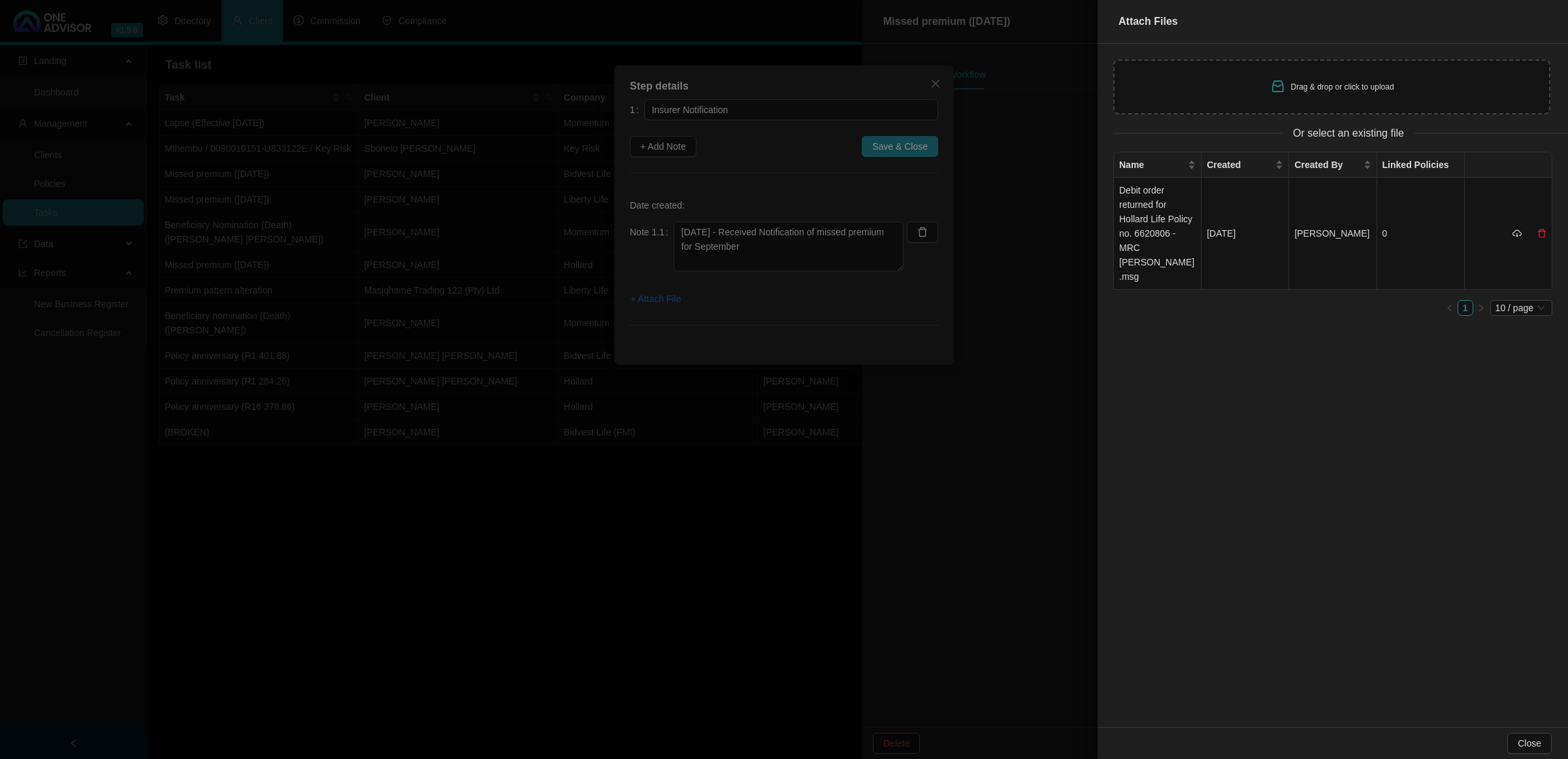
click at [902, 145] on div at bounding box center [784, 380] width 1568 height 759
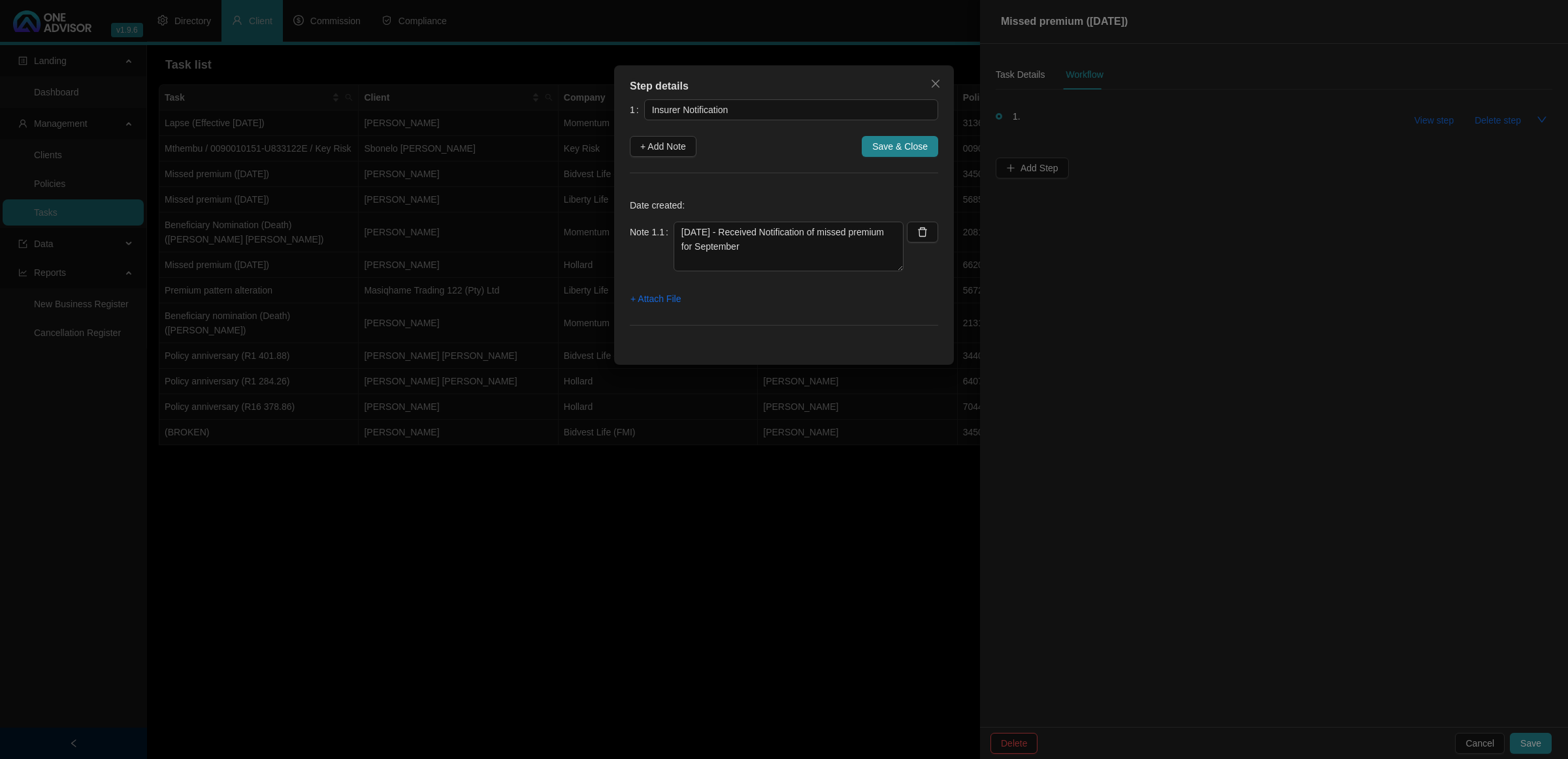
click at [902, 145] on span "Save & Close" at bounding box center [900, 145] width 56 height 14
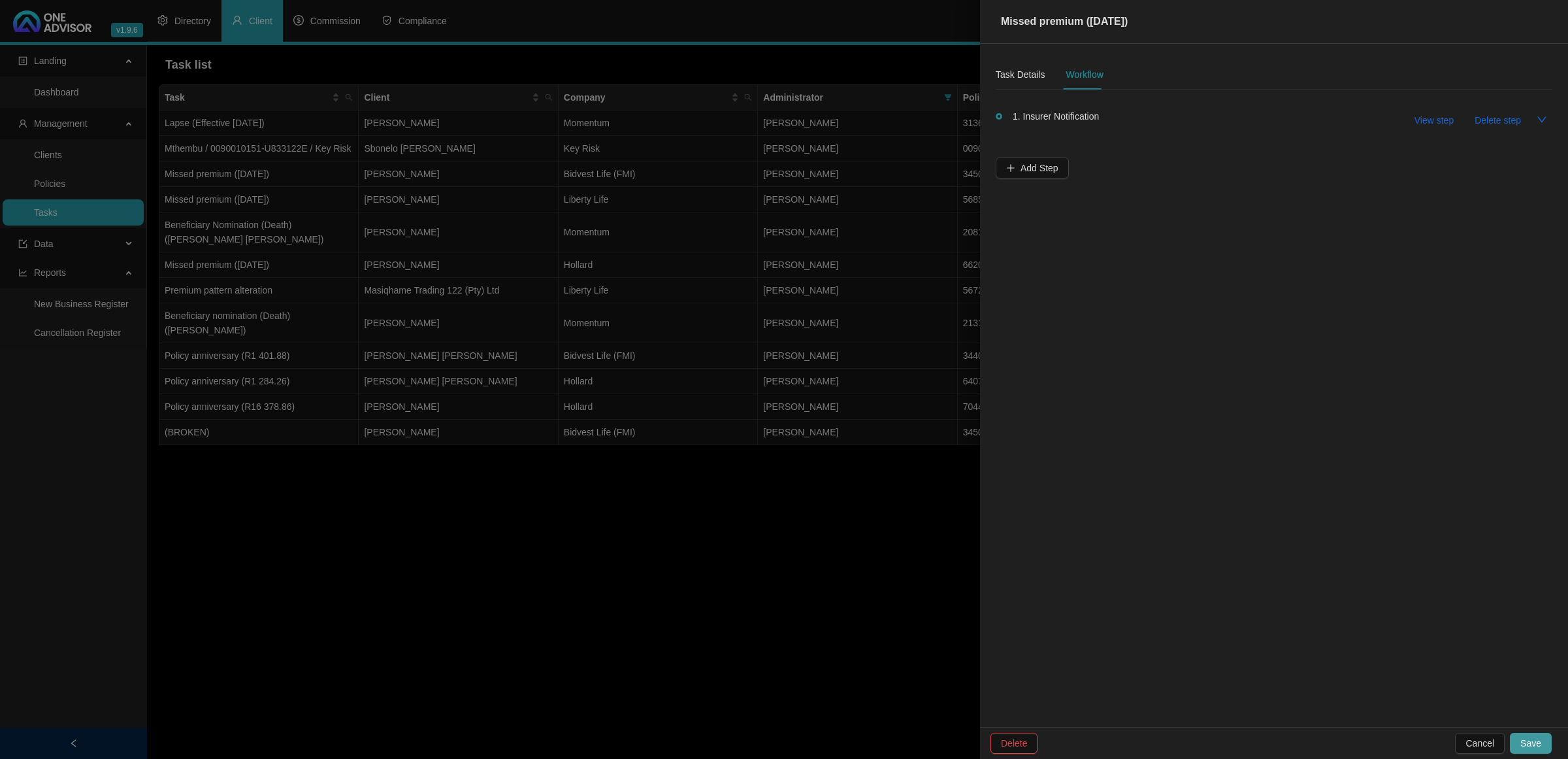
click at [1254, 606] on span "Save" at bounding box center [1531, 742] width 21 height 14
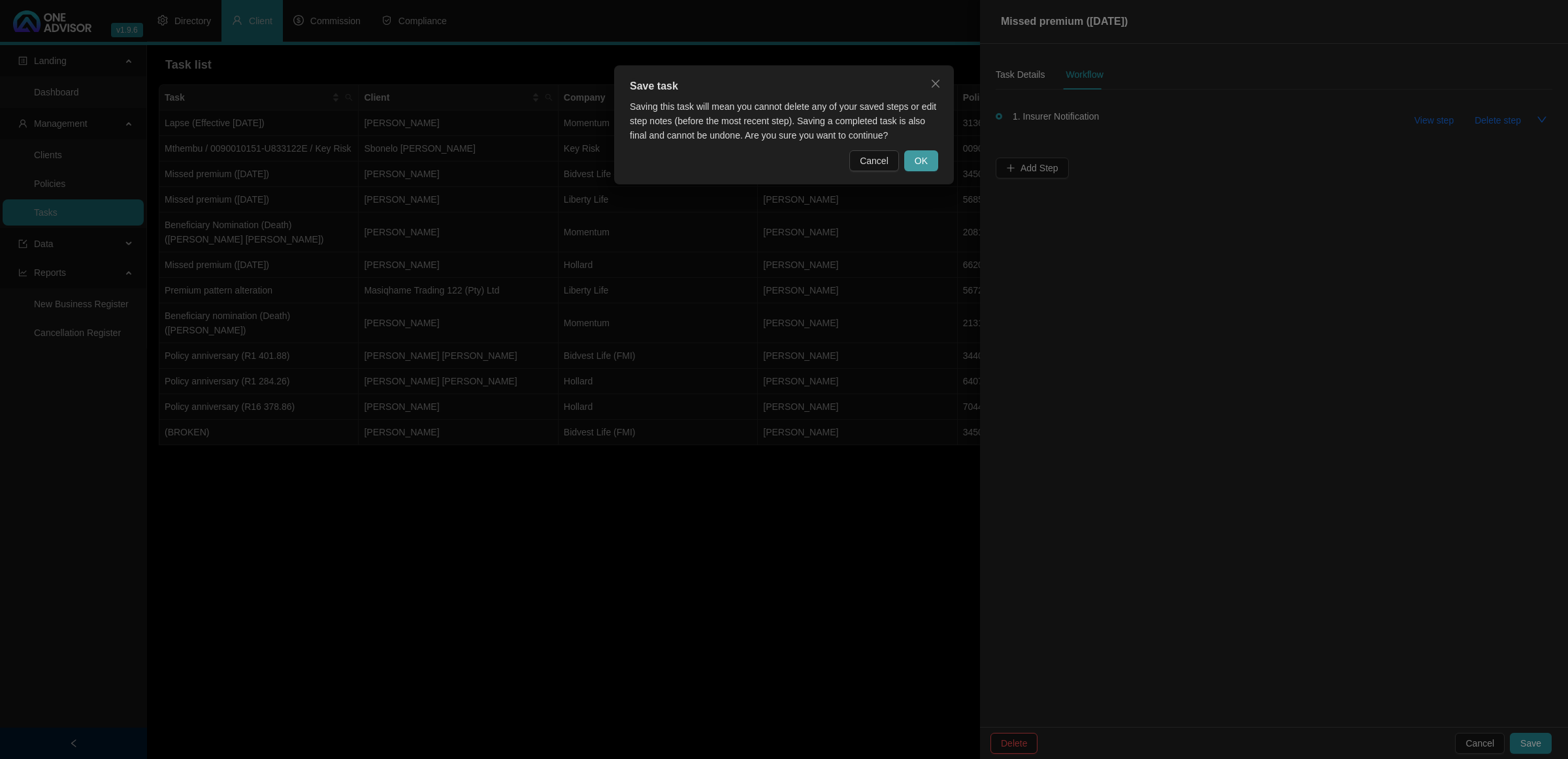
click at [925, 162] on span "OK" at bounding box center [921, 160] width 13 height 14
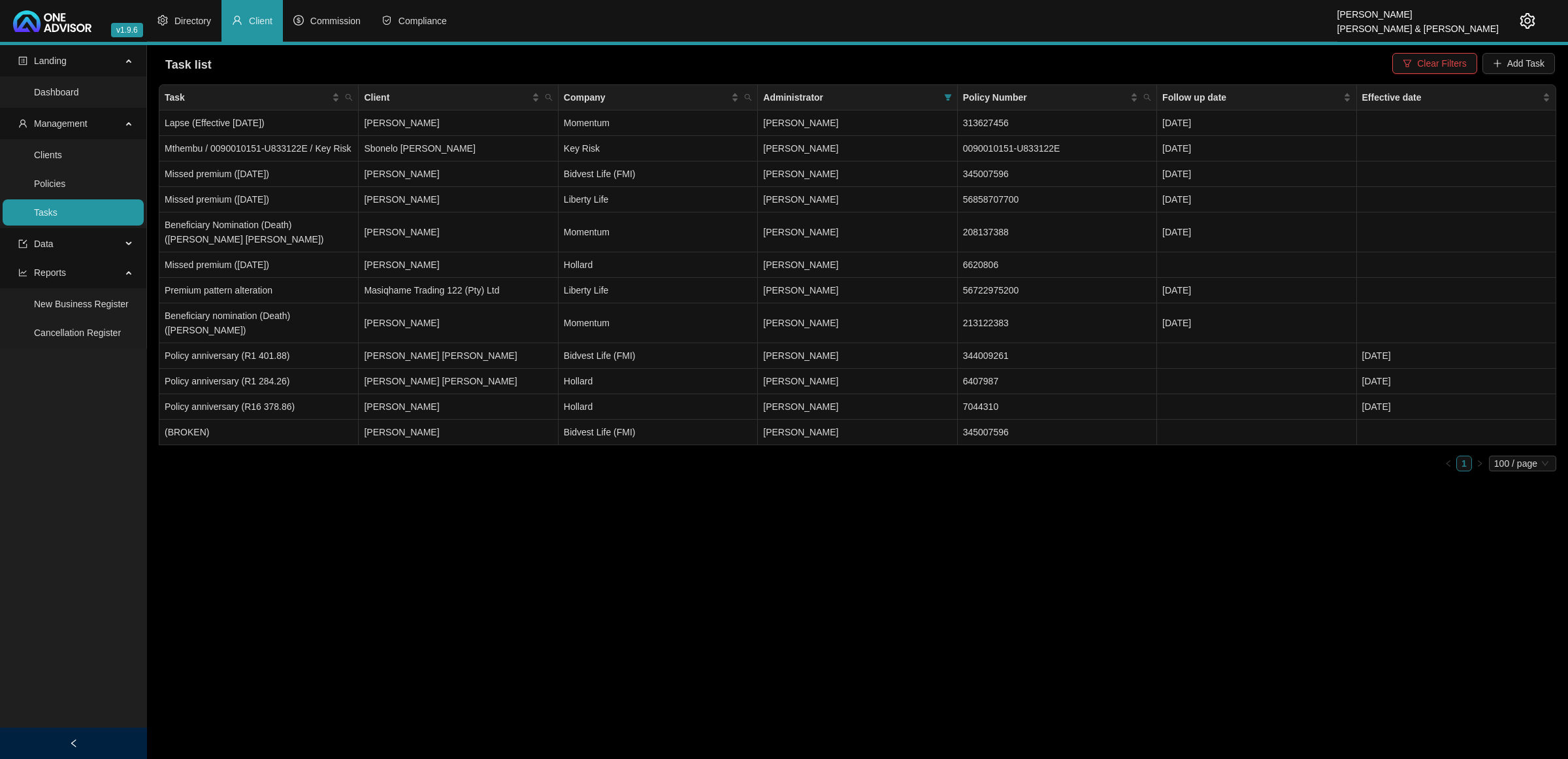
click at [58, 208] on link "Tasks" at bounding box center [45, 211] width 24 height 10
